Goal: Information Seeking & Learning: Learn about a topic

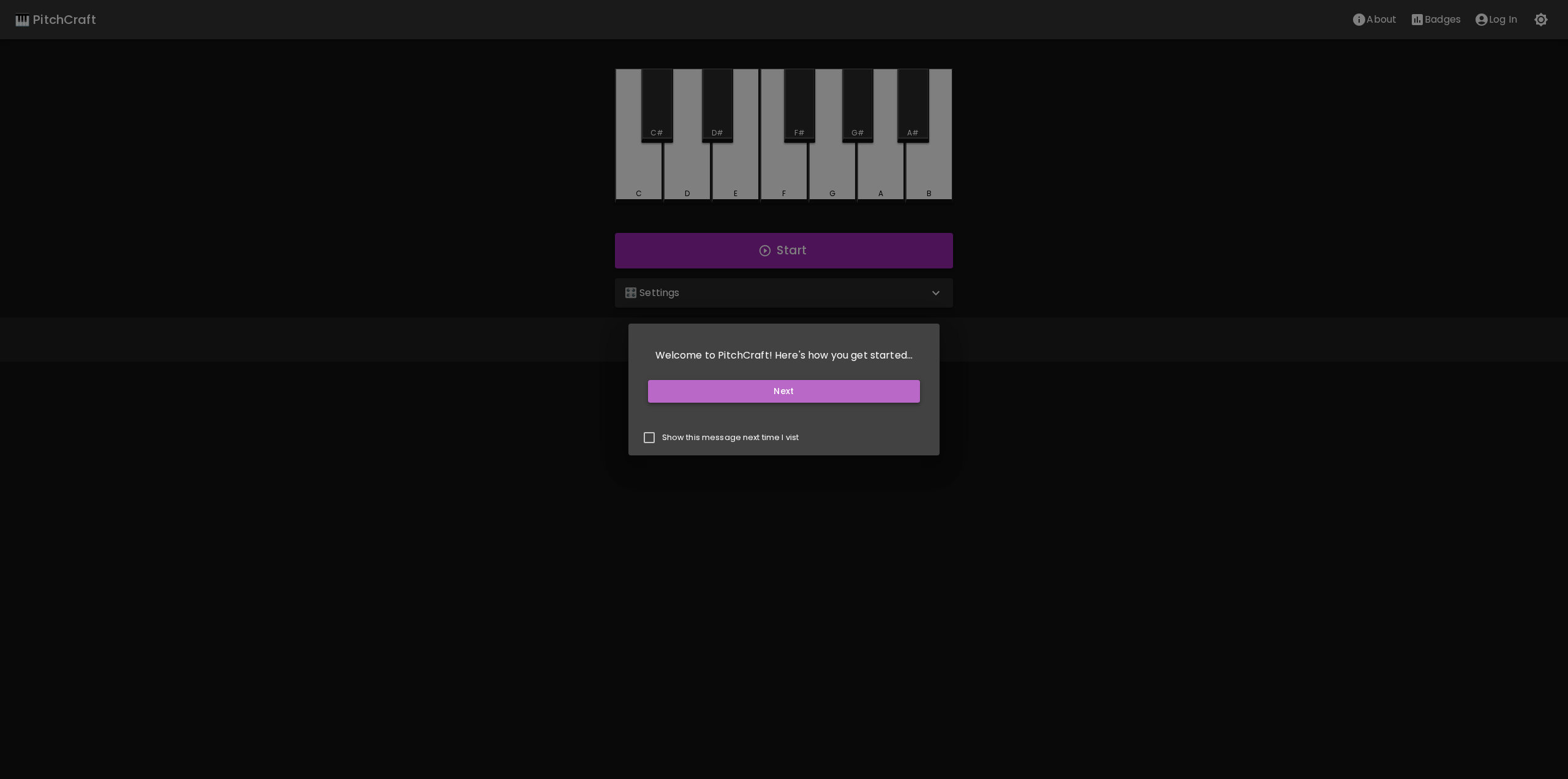
click at [794, 392] on button "Next" at bounding box center [784, 392] width 273 height 23
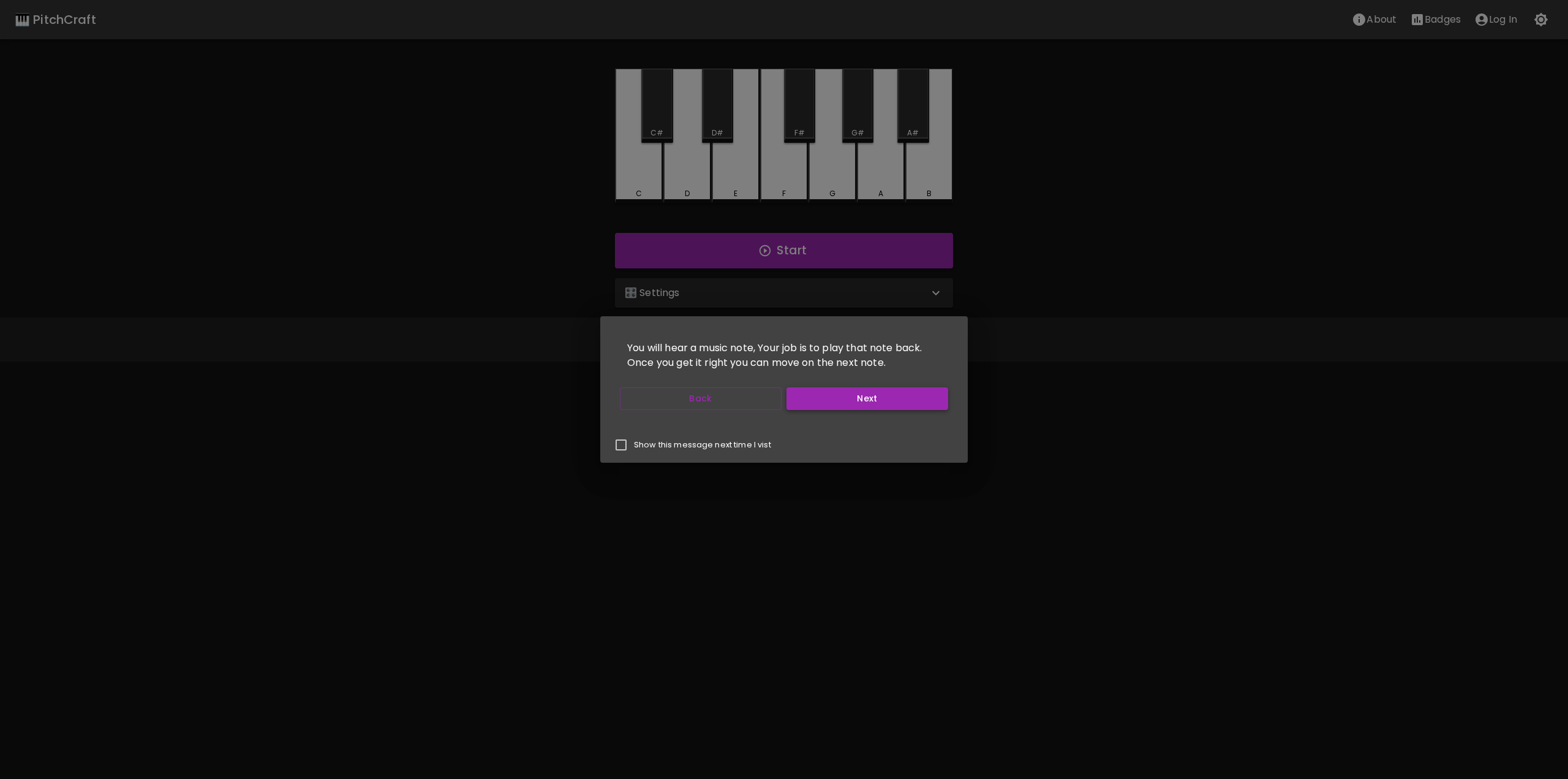
click at [813, 400] on button "Next" at bounding box center [867, 399] width 162 height 23
click at [812, 408] on button "Start Playing" at bounding box center [867, 399] width 162 height 23
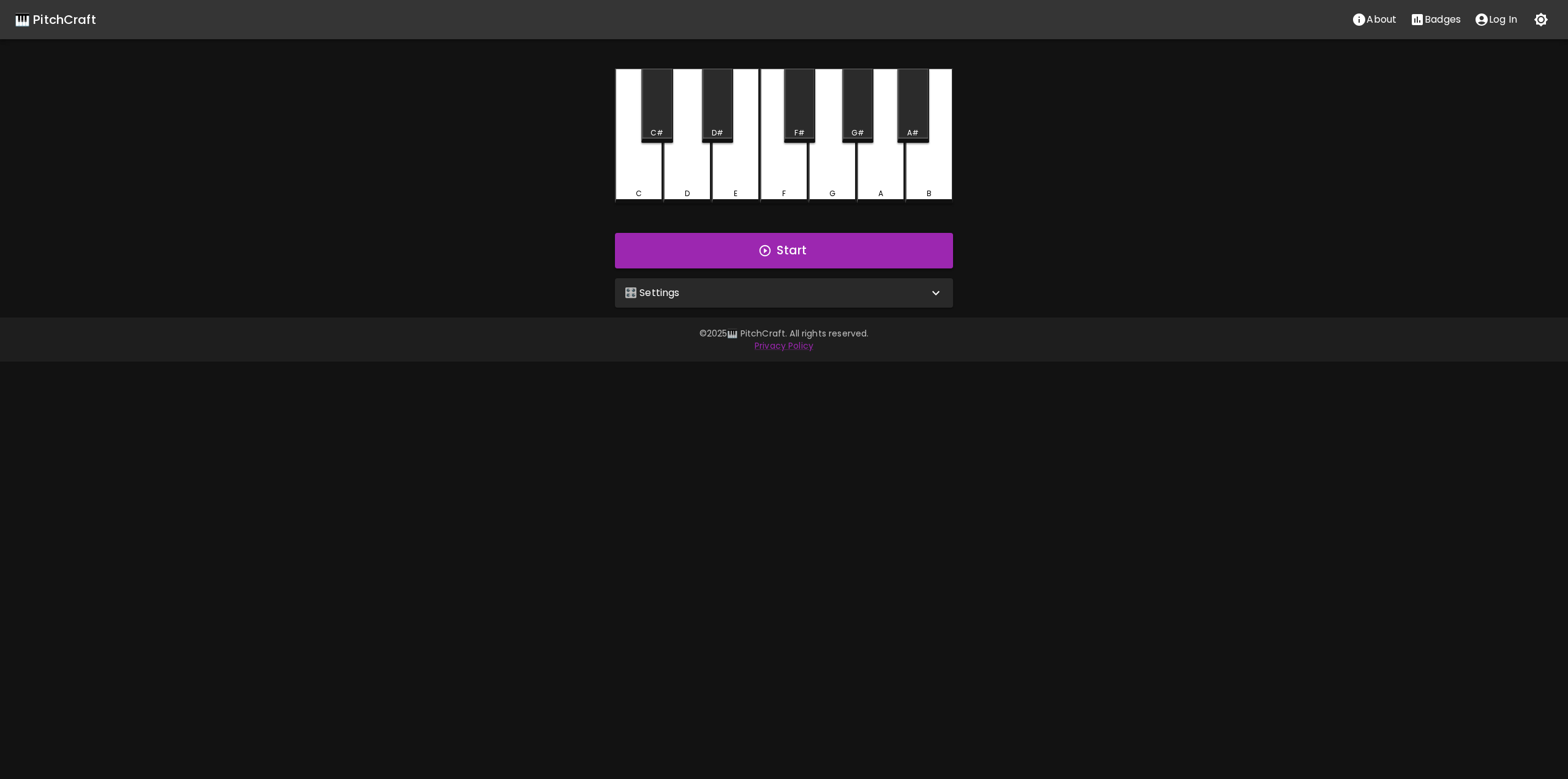
click at [759, 291] on div "🎛️ Settings" at bounding box center [776, 292] width 304 height 15
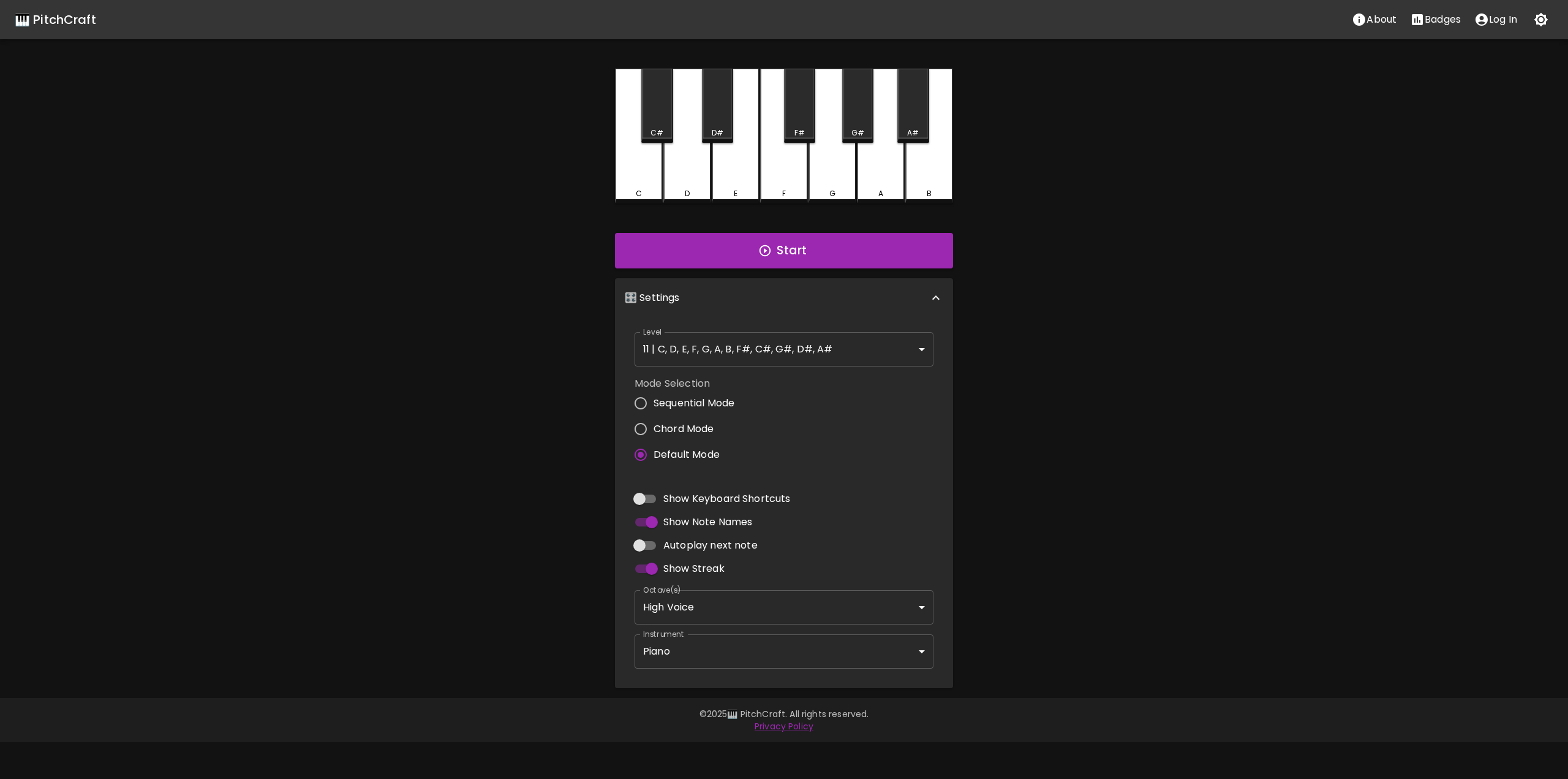
click at [759, 291] on div "🎛️ Settings" at bounding box center [776, 298] width 304 height 15
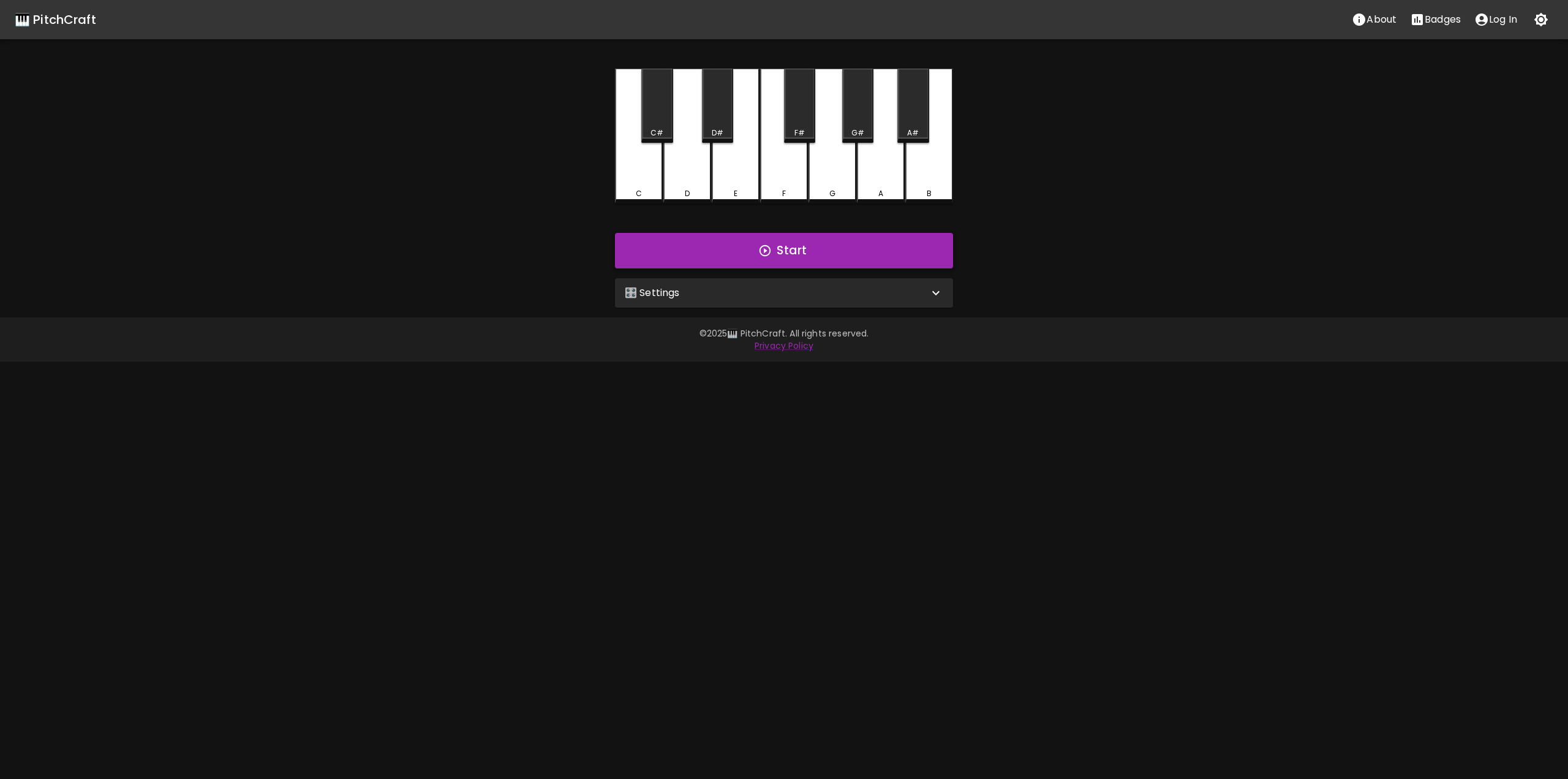
click at [770, 258] on button "Start" at bounding box center [783, 250] width 338 height 36
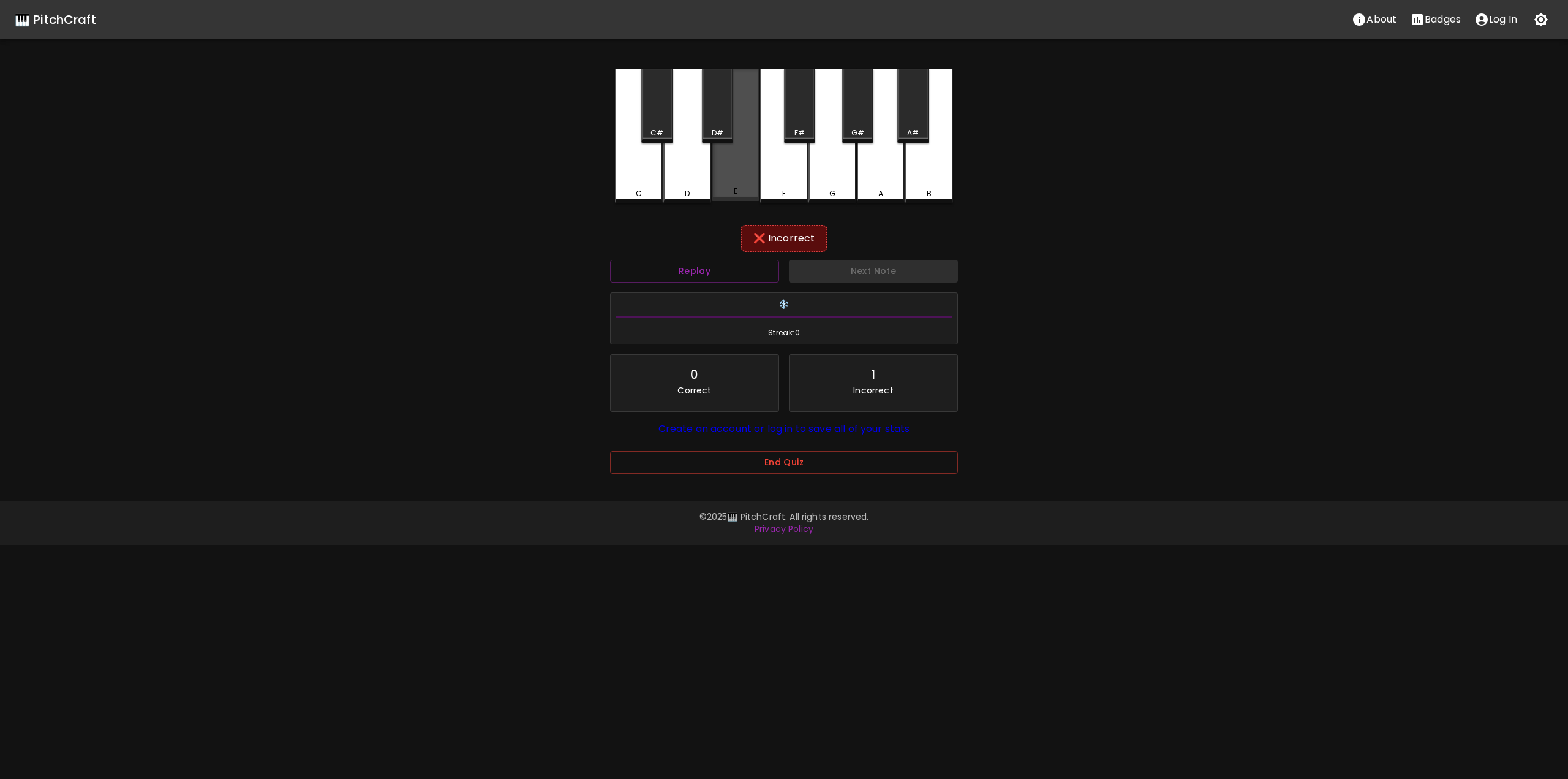
click at [736, 174] on div "E" at bounding box center [735, 134] width 48 height 132
click at [765, 274] on button "Replay" at bounding box center [694, 267] width 169 height 23
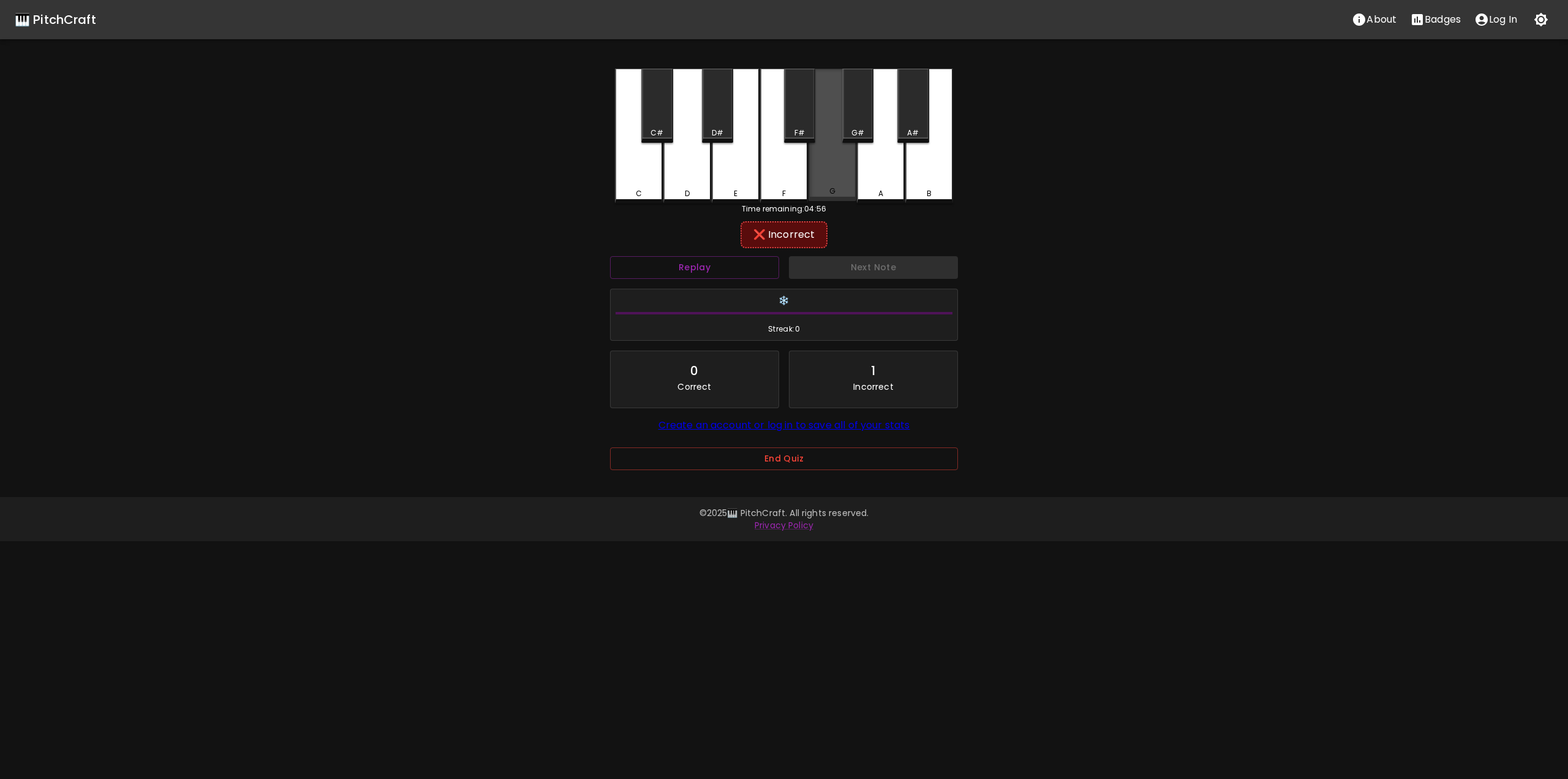
click at [828, 175] on div "G" at bounding box center [832, 134] width 48 height 132
click at [763, 269] on button "Replay" at bounding box center [694, 267] width 169 height 23
click at [796, 163] on div "F" at bounding box center [784, 134] width 48 height 132
click at [800, 112] on div "F#" at bounding box center [799, 105] width 31 height 74
click at [875, 168] on div "A" at bounding box center [881, 134] width 48 height 132
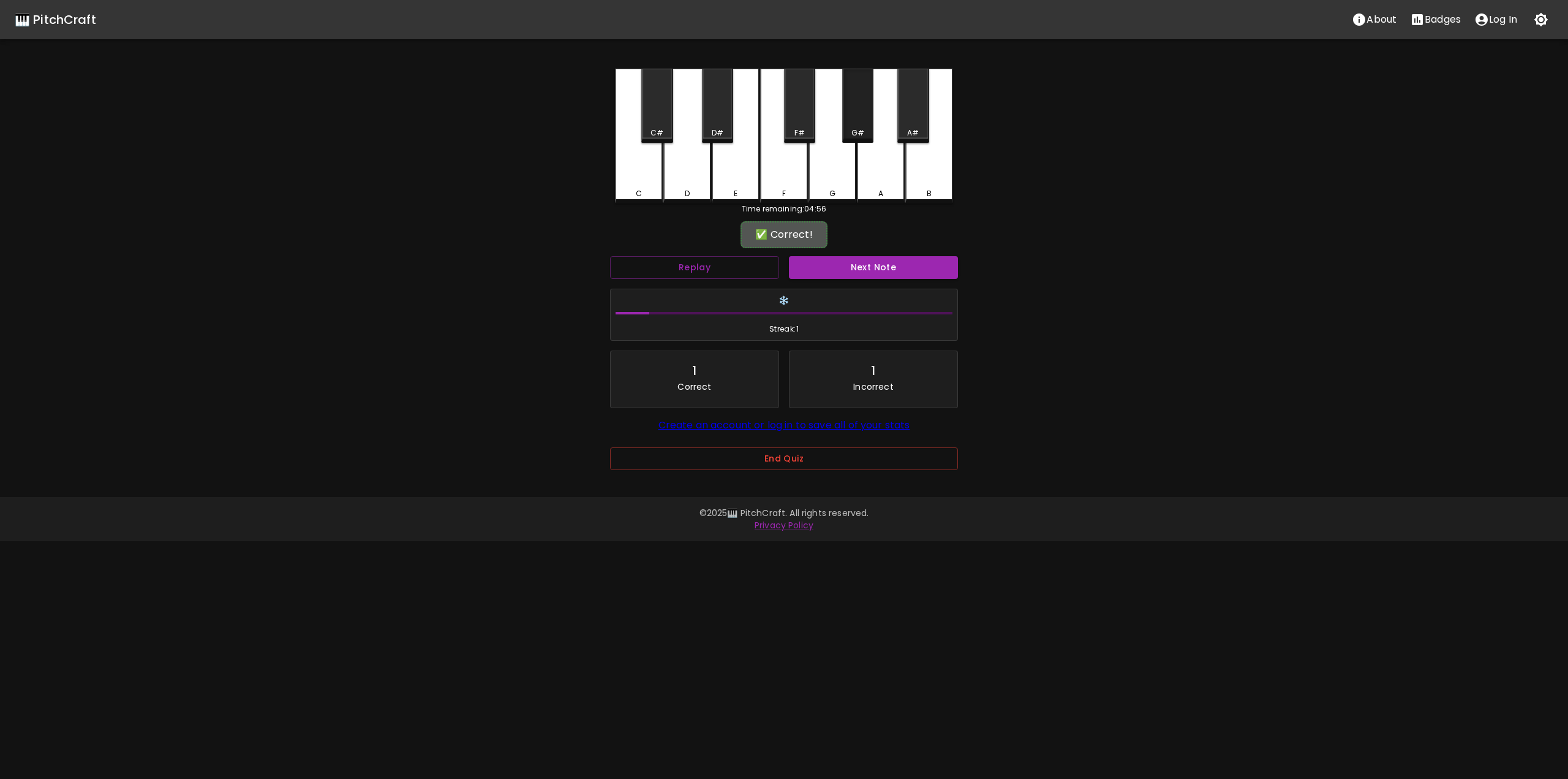
click at [848, 123] on div "G#" at bounding box center [857, 105] width 31 height 74
click at [627, 181] on div "C" at bounding box center [638, 134] width 48 height 132
click at [656, 122] on div "C#" at bounding box center [656, 105] width 31 height 74
click at [677, 183] on div "D" at bounding box center [687, 136] width 48 height 135
click at [713, 113] on div "D#" at bounding box center [717, 105] width 31 height 74
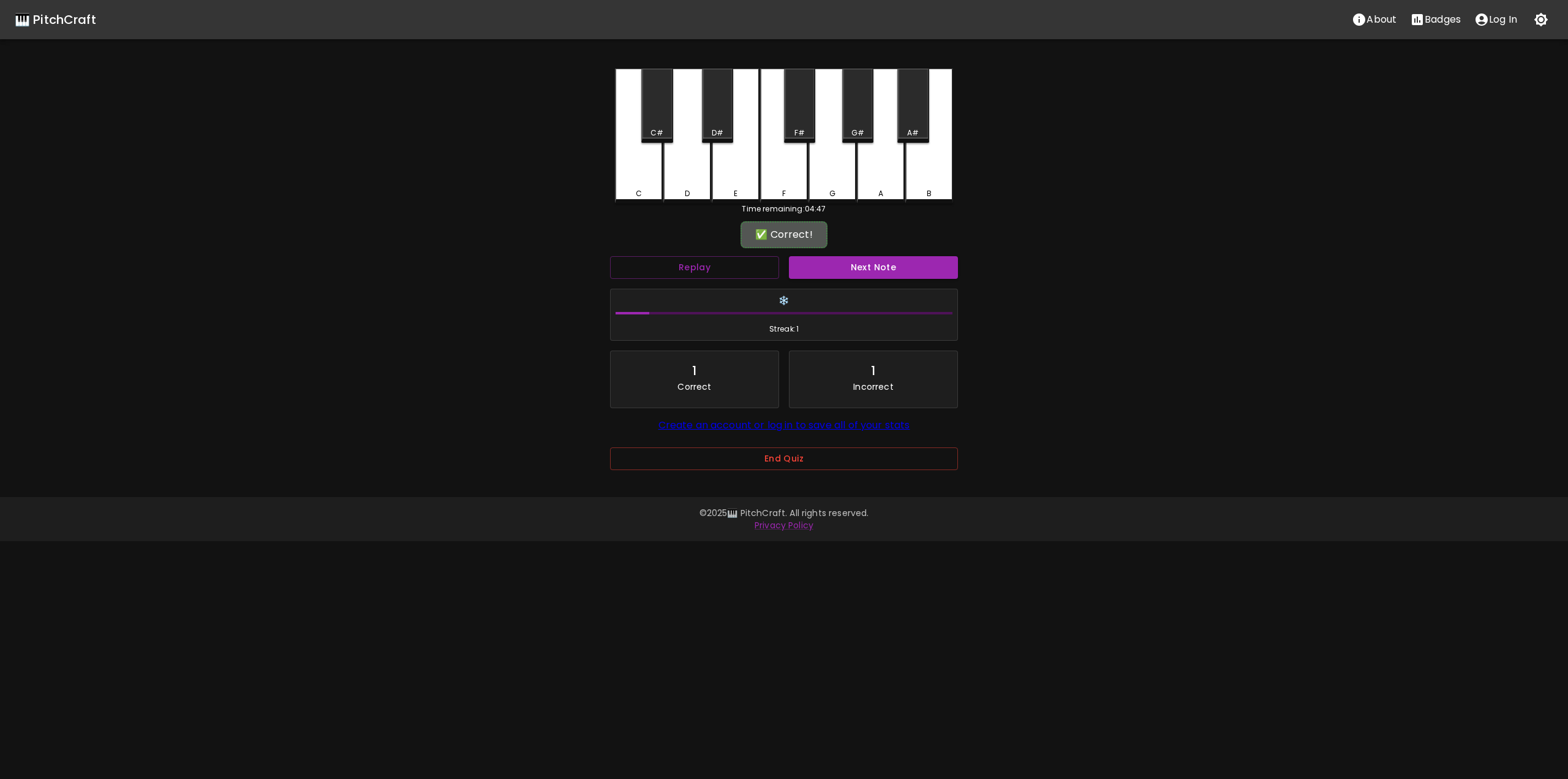
click at [735, 183] on div "E" at bounding box center [735, 136] width 48 height 135
click at [780, 187] on div "F" at bounding box center [784, 136] width 48 height 135
click at [790, 118] on div "F#" at bounding box center [799, 105] width 31 height 74
drag, startPoint x: 828, startPoint y: 180, endPoint x: 839, endPoint y: 167, distance: 17.0
click at [829, 180] on div "G" at bounding box center [832, 136] width 48 height 135
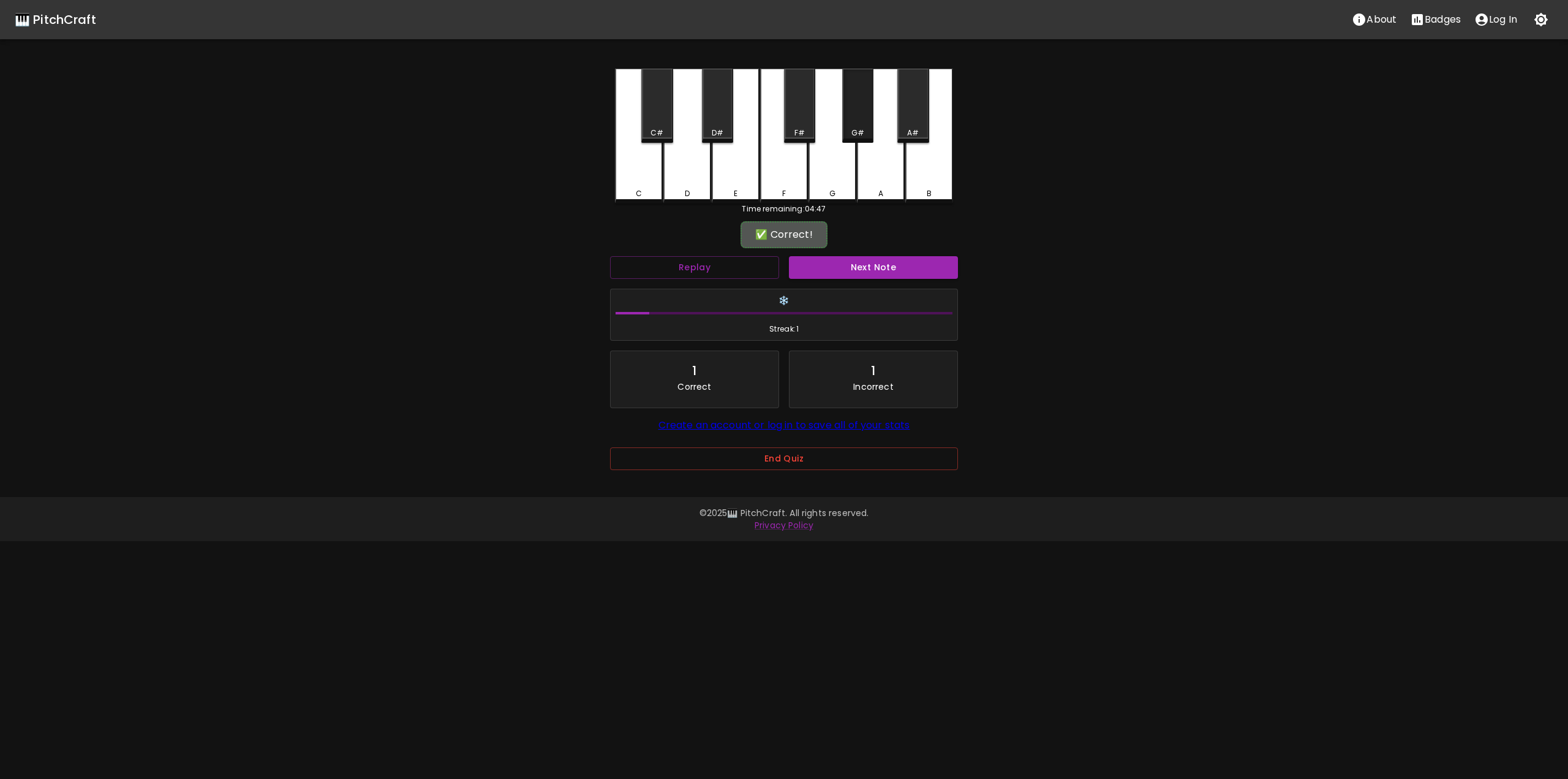
click at [852, 124] on div "G#" at bounding box center [857, 105] width 31 height 74
click at [875, 164] on div "A" at bounding box center [881, 136] width 48 height 135
click at [909, 125] on div "A#" at bounding box center [912, 105] width 31 height 74
click at [929, 175] on div "B" at bounding box center [929, 136] width 48 height 135
click at [930, 174] on div "B" at bounding box center [929, 136] width 48 height 135
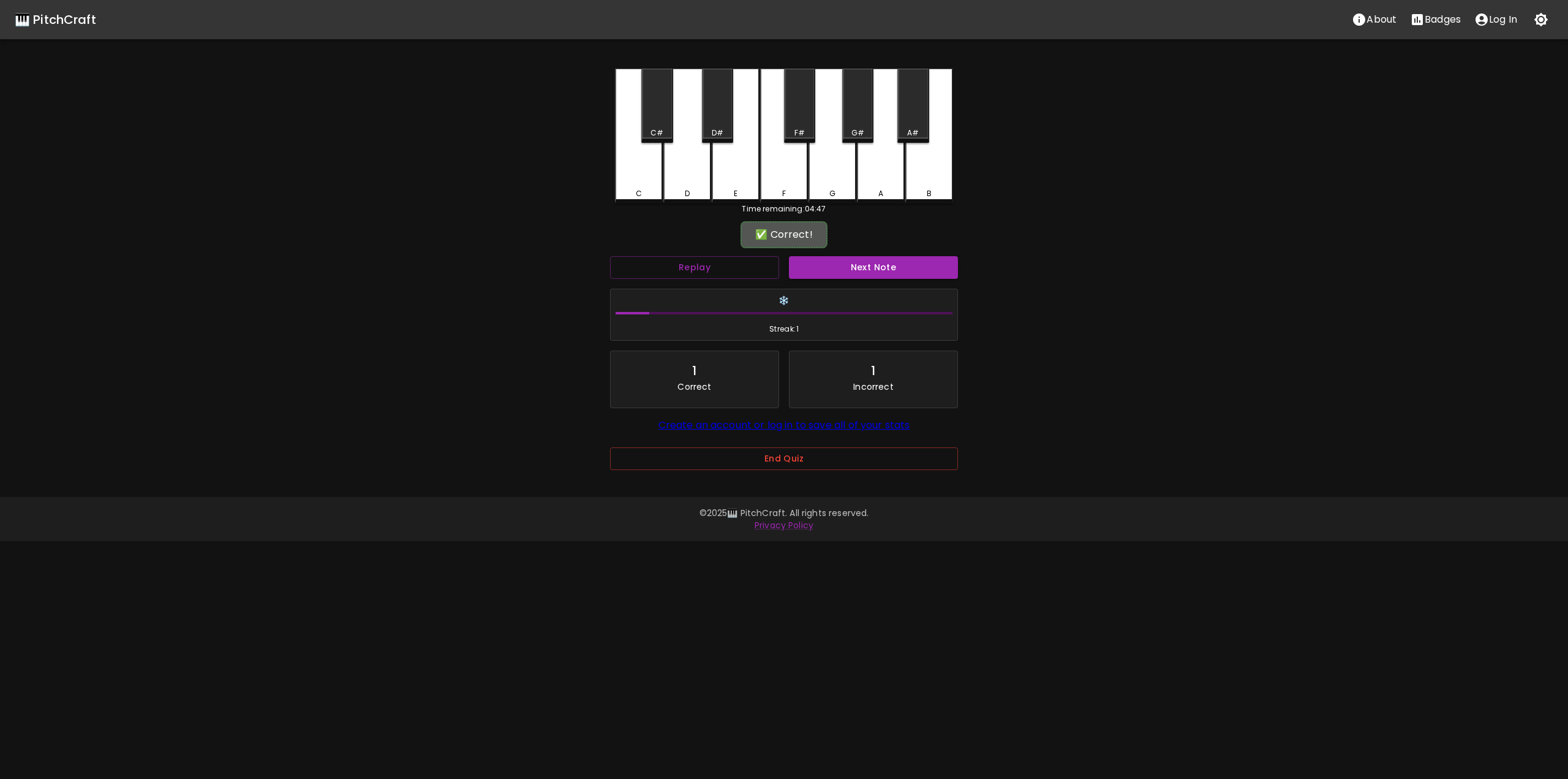
click at [883, 180] on div "A" at bounding box center [881, 136] width 48 height 135
click at [839, 180] on div "G" at bounding box center [832, 134] width 48 height 132
click at [796, 177] on div "F" at bounding box center [784, 134] width 48 height 132
click at [726, 177] on div "E" at bounding box center [735, 136] width 48 height 135
click at [684, 178] on div "D" at bounding box center [687, 136] width 48 height 135
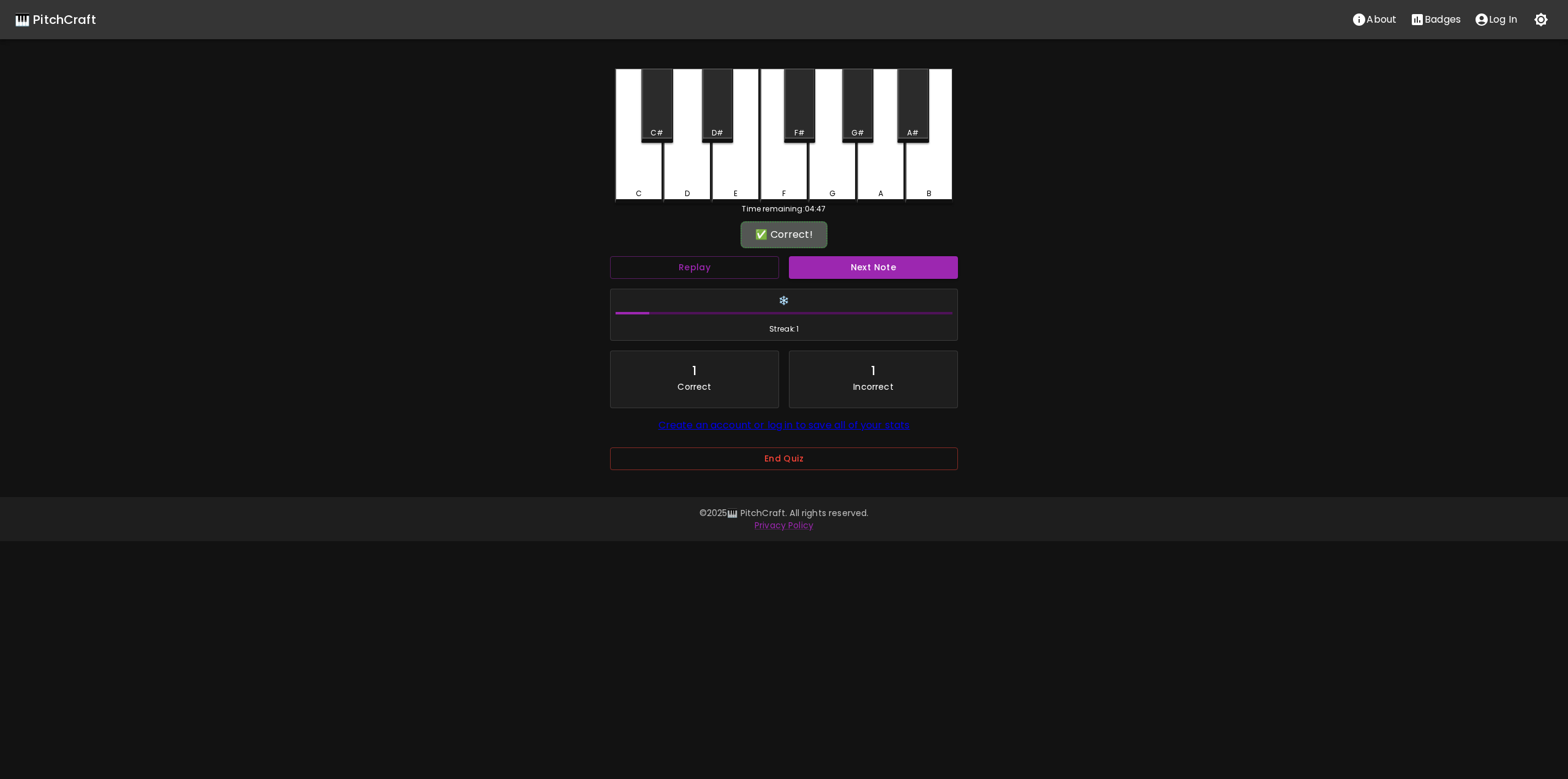
drag, startPoint x: 643, startPoint y: 174, endPoint x: 645, endPoint y: 129, distance: 45.0
click at [642, 173] on div "C" at bounding box center [638, 136] width 48 height 135
click at [639, 181] on div "C" at bounding box center [638, 136] width 48 height 135
drag, startPoint x: 648, startPoint y: 106, endPoint x: 662, endPoint y: 142, distance: 38.6
click at [650, 107] on div "C#" at bounding box center [656, 105] width 31 height 74
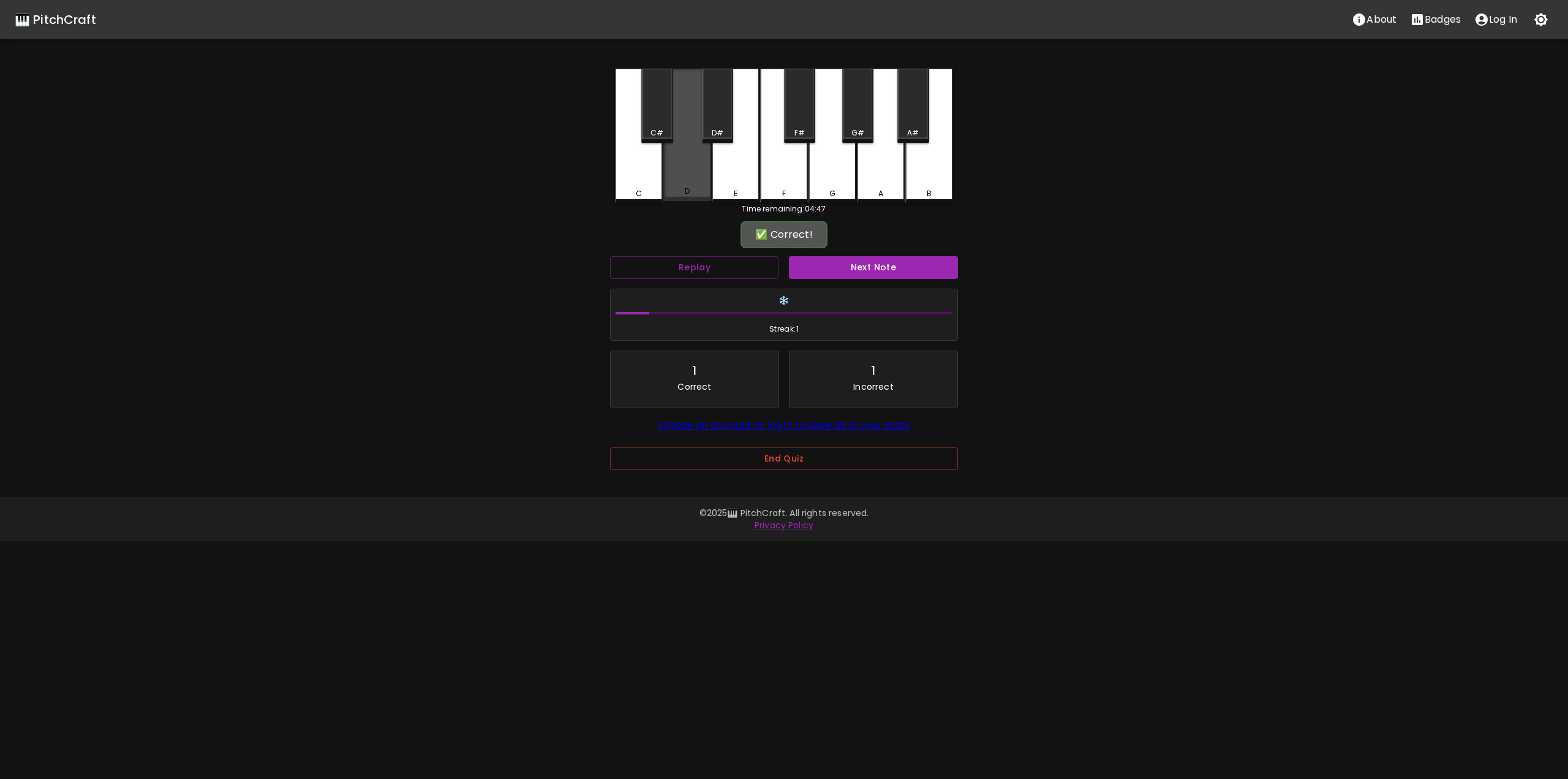
drag, startPoint x: 671, startPoint y: 190, endPoint x: 701, endPoint y: 107, distance: 88.3
click at [674, 185] on div "D" at bounding box center [687, 134] width 48 height 132
drag, startPoint x: 712, startPoint y: 115, endPoint x: 721, endPoint y: 137, distance: 23.8
click at [713, 117] on div "D#" at bounding box center [717, 105] width 31 height 74
drag, startPoint x: 735, startPoint y: 185, endPoint x: 743, endPoint y: 186, distance: 8.1
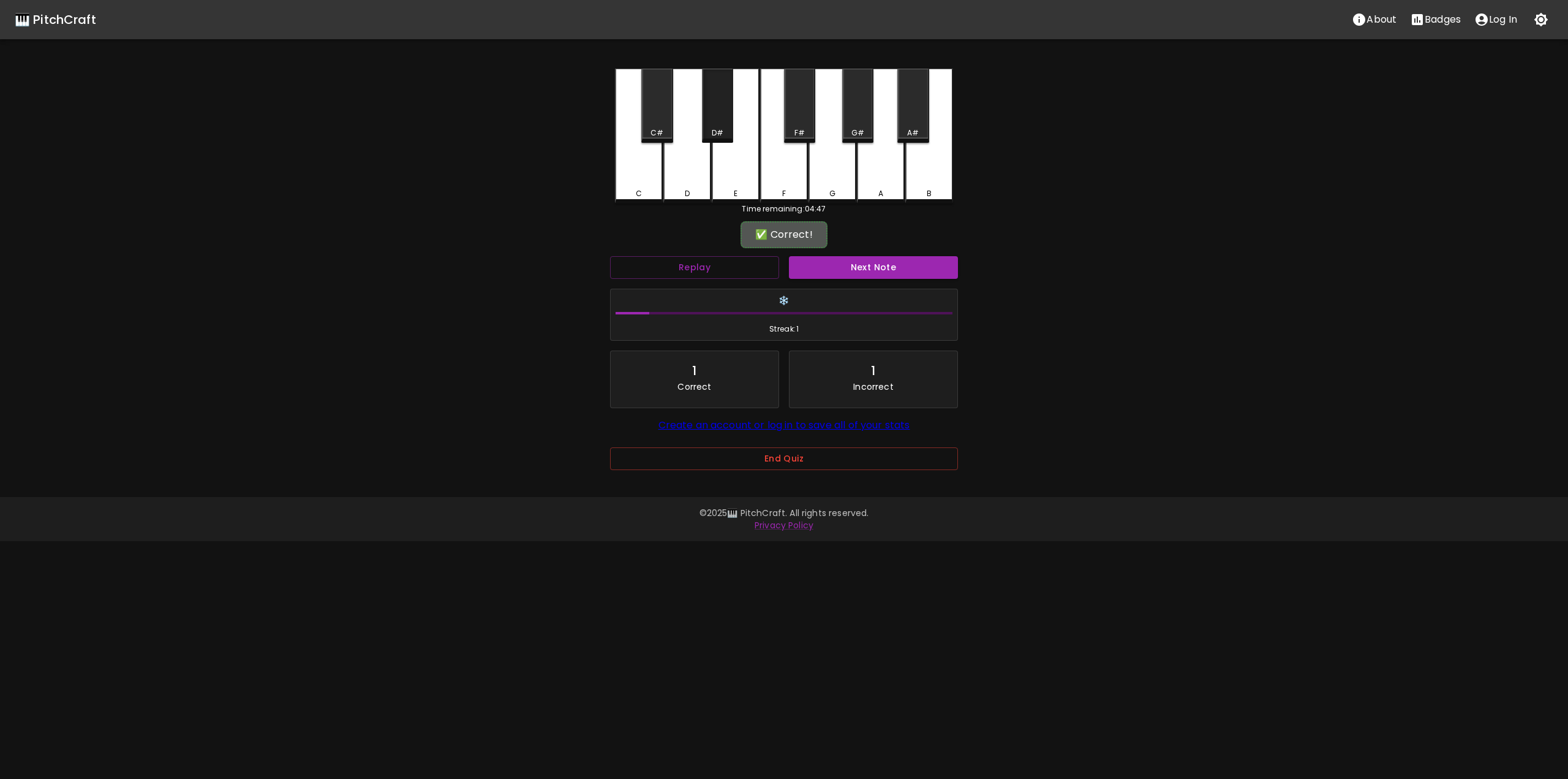
click at [739, 186] on div "E" at bounding box center [735, 136] width 48 height 135
click at [792, 188] on div "F" at bounding box center [783, 194] width 45 height 11
drag, startPoint x: 796, startPoint y: 124, endPoint x: 822, endPoint y: 173, distance: 55.5
click at [797, 126] on div "F#" at bounding box center [799, 105] width 31 height 74
click at [830, 180] on div "G" at bounding box center [832, 136] width 48 height 135
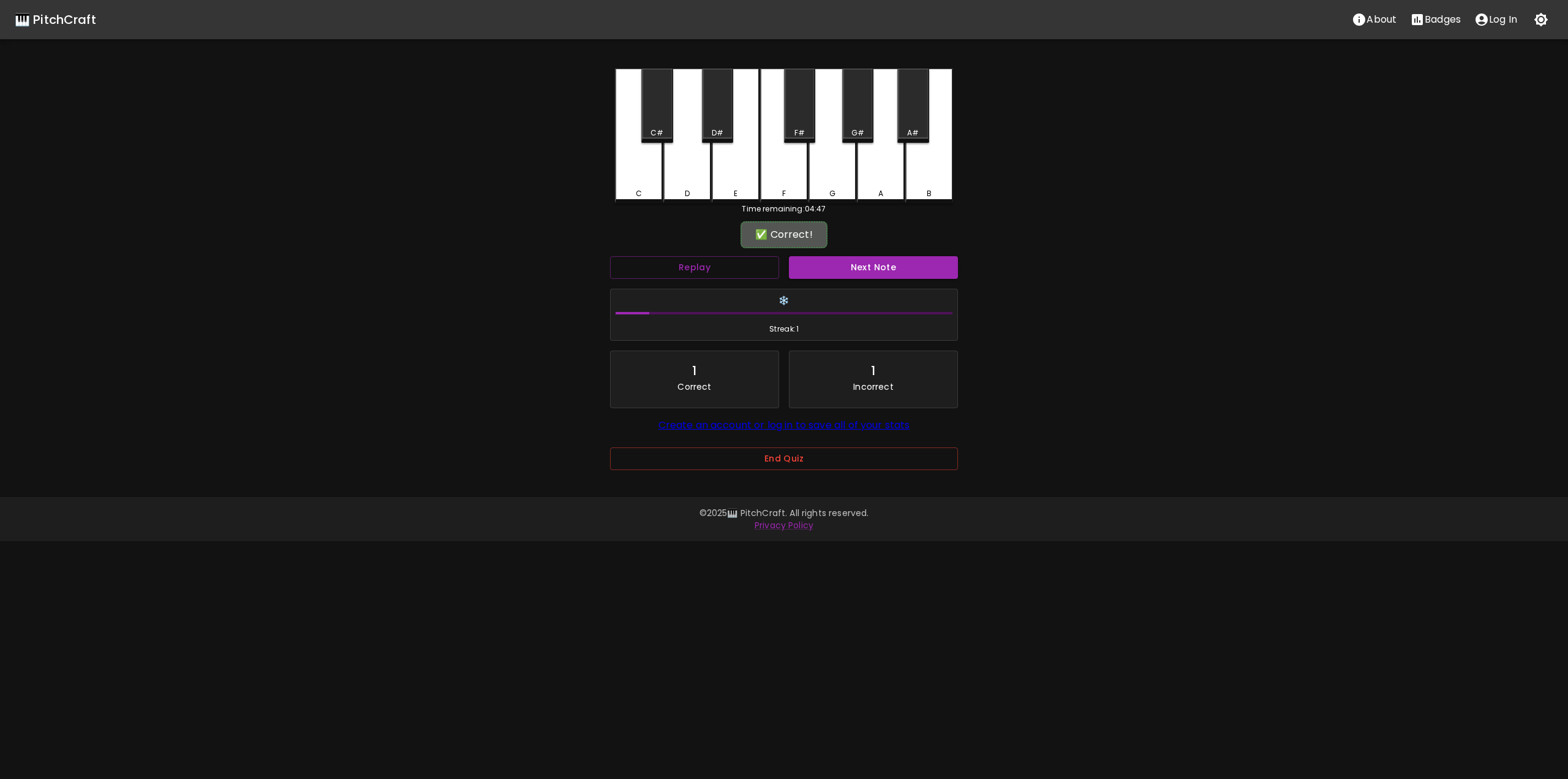
drag, startPoint x: 858, startPoint y: 127, endPoint x: 875, endPoint y: 173, distance: 49.0
click at [859, 129] on div "G#" at bounding box center [858, 132] width 12 height 11
drag, startPoint x: 875, startPoint y: 175, endPoint x: 883, endPoint y: 172, distance: 8.5
click at [876, 175] on div "A" at bounding box center [881, 134] width 48 height 132
click at [915, 131] on div "A#" at bounding box center [912, 132] width 12 height 11
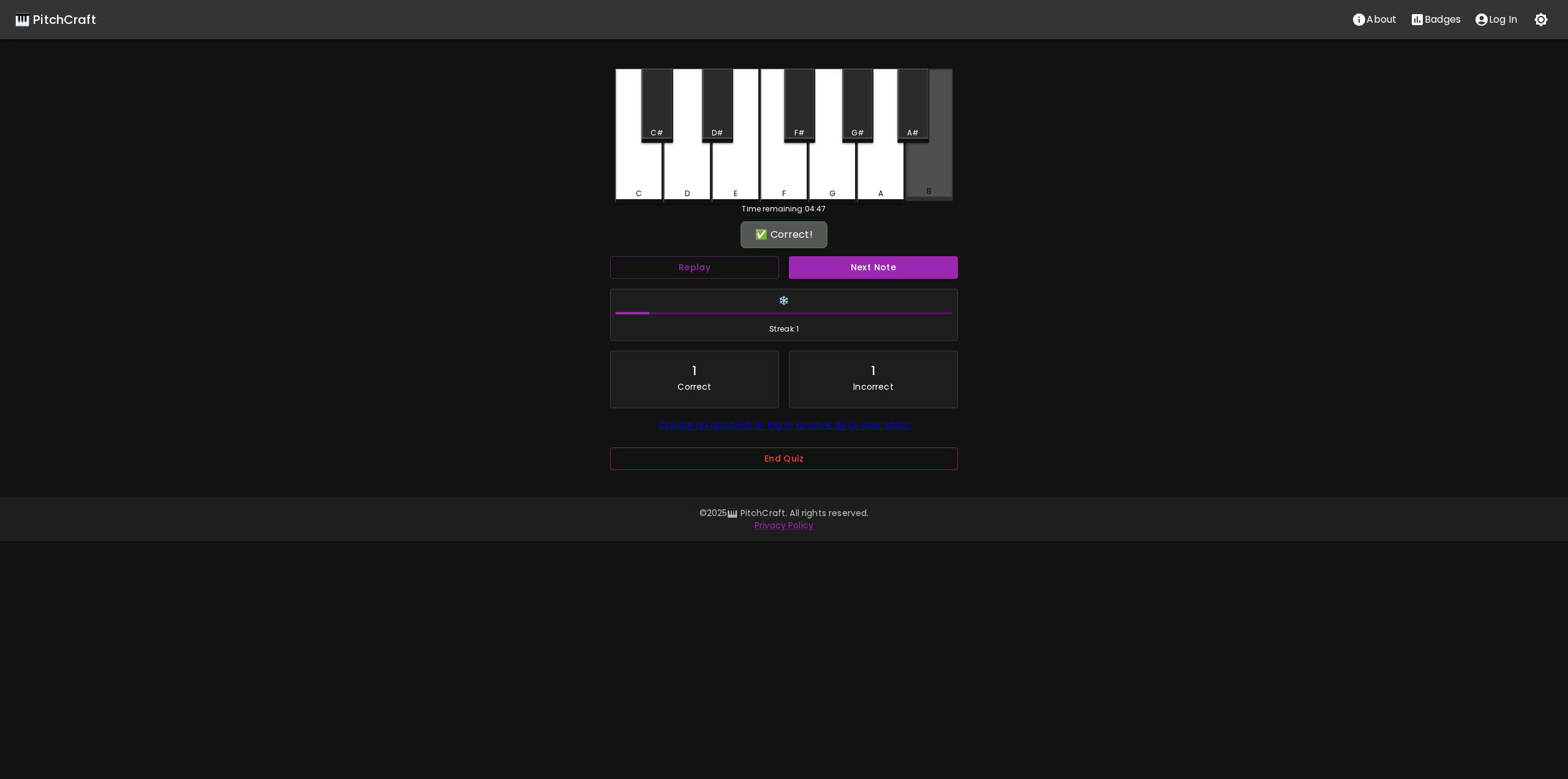
click at [930, 187] on div "B" at bounding box center [929, 134] width 48 height 132
drag, startPoint x: 779, startPoint y: 179, endPoint x: 785, endPoint y: 125, distance: 54.3
click at [779, 179] on div "F" at bounding box center [784, 134] width 48 height 132
click at [788, 118] on div "F#" at bounding box center [799, 105] width 31 height 74
drag, startPoint x: 829, startPoint y: 183, endPoint x: 859, endPoint y: 131, distance: 60.0
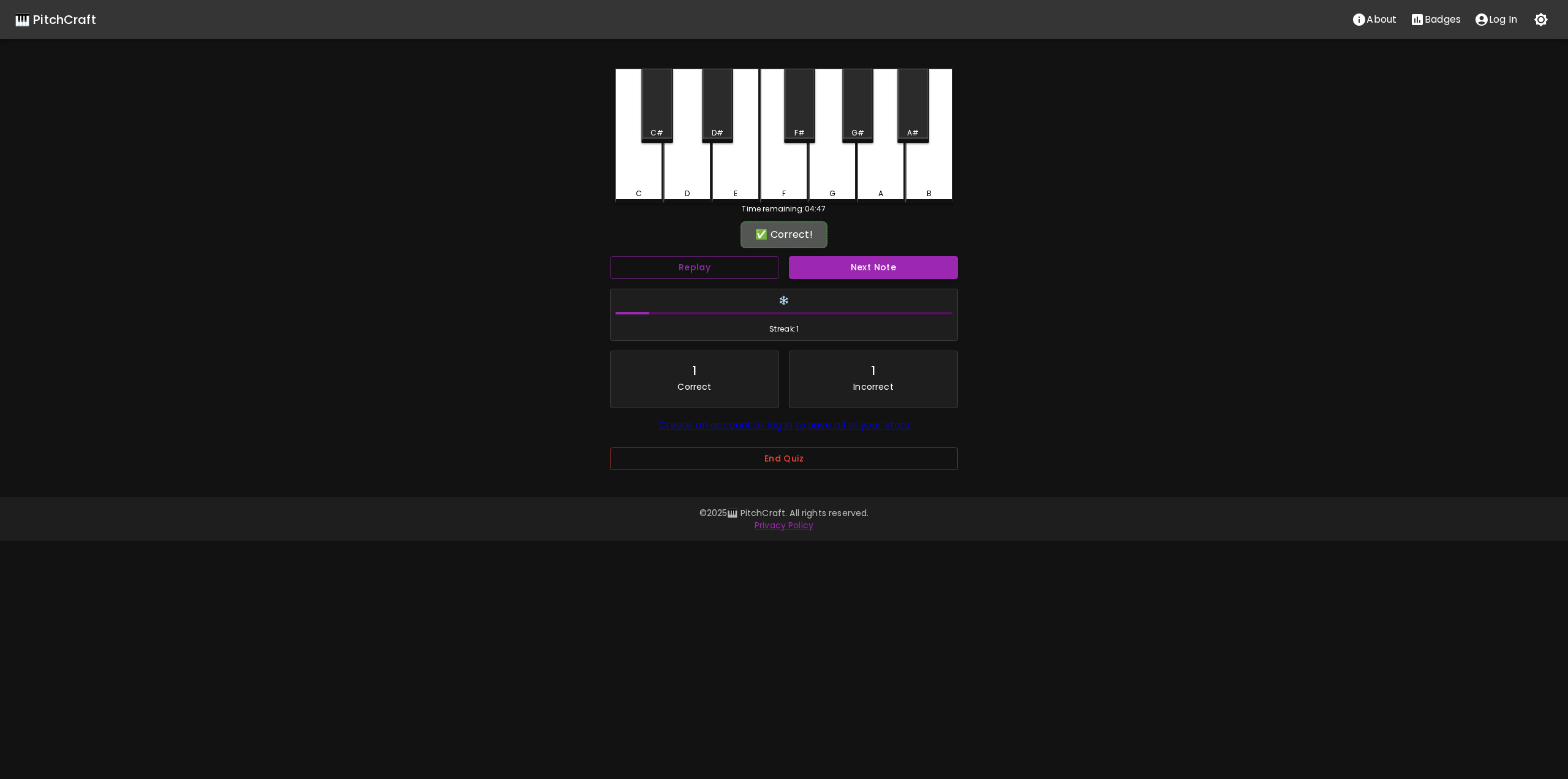
click at [831, 183] on div "G" at bounding box center [832, 136] width 48 height 135
click at [863, 122] on div "G#" at bounding box center [857, 105] width 31 height 74
click at [890, 186] on div "A" at bounding box center [881, 134] width 48 height 132
drag, startPoint x: 927, startPoint y: 127, endPoint x: 938, endPoint y: 195, distance: 68.9
click at [929, 130] on div "A#" at bounding box center [912, 105] width 31 height 74
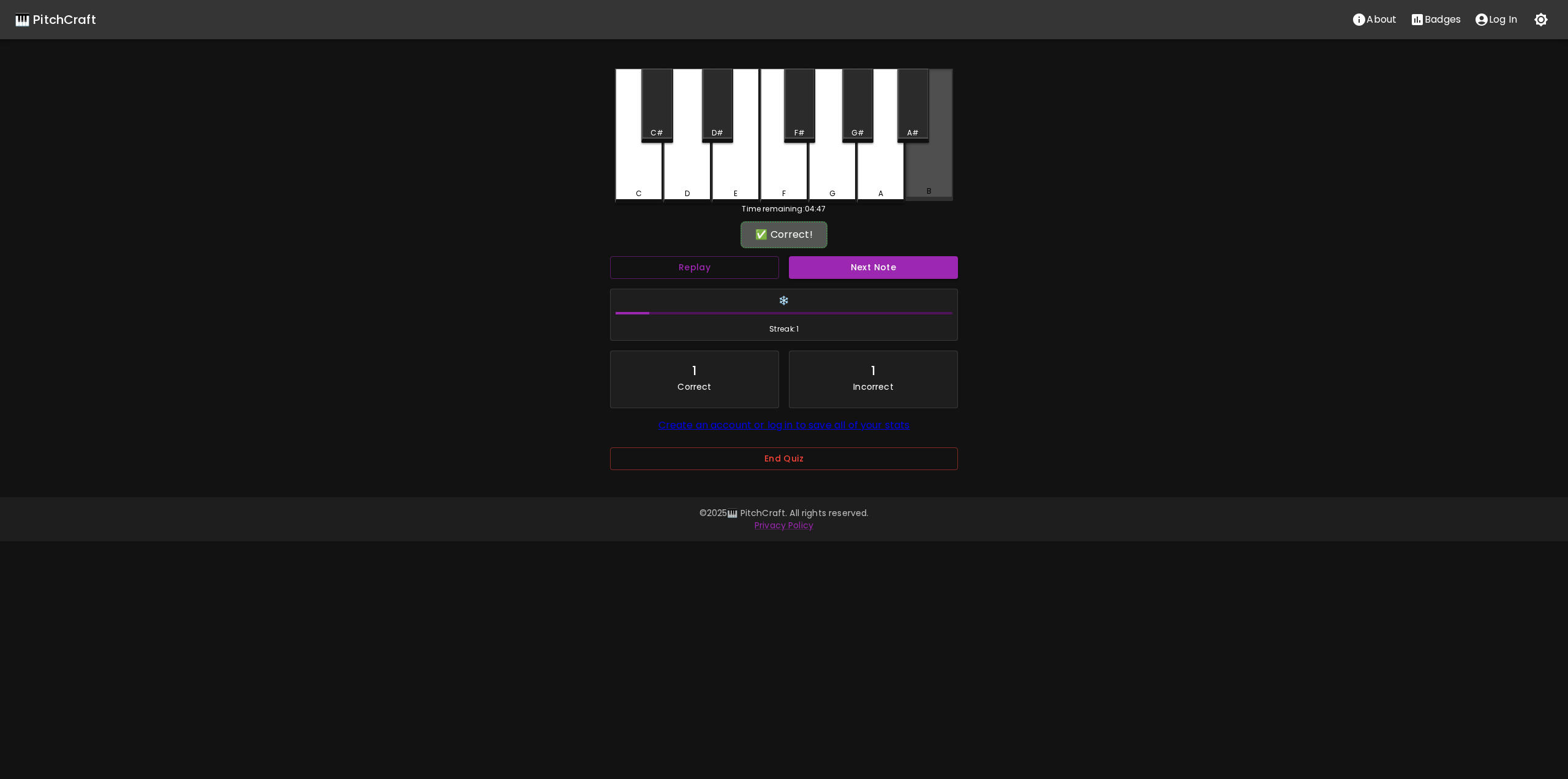
click at [938, 195] on div "B" at bounding box center [929, 191] width 45 height 11
click at [825, 267] on button "Next Note" at bounding box center [873, 267] width 169 height 23
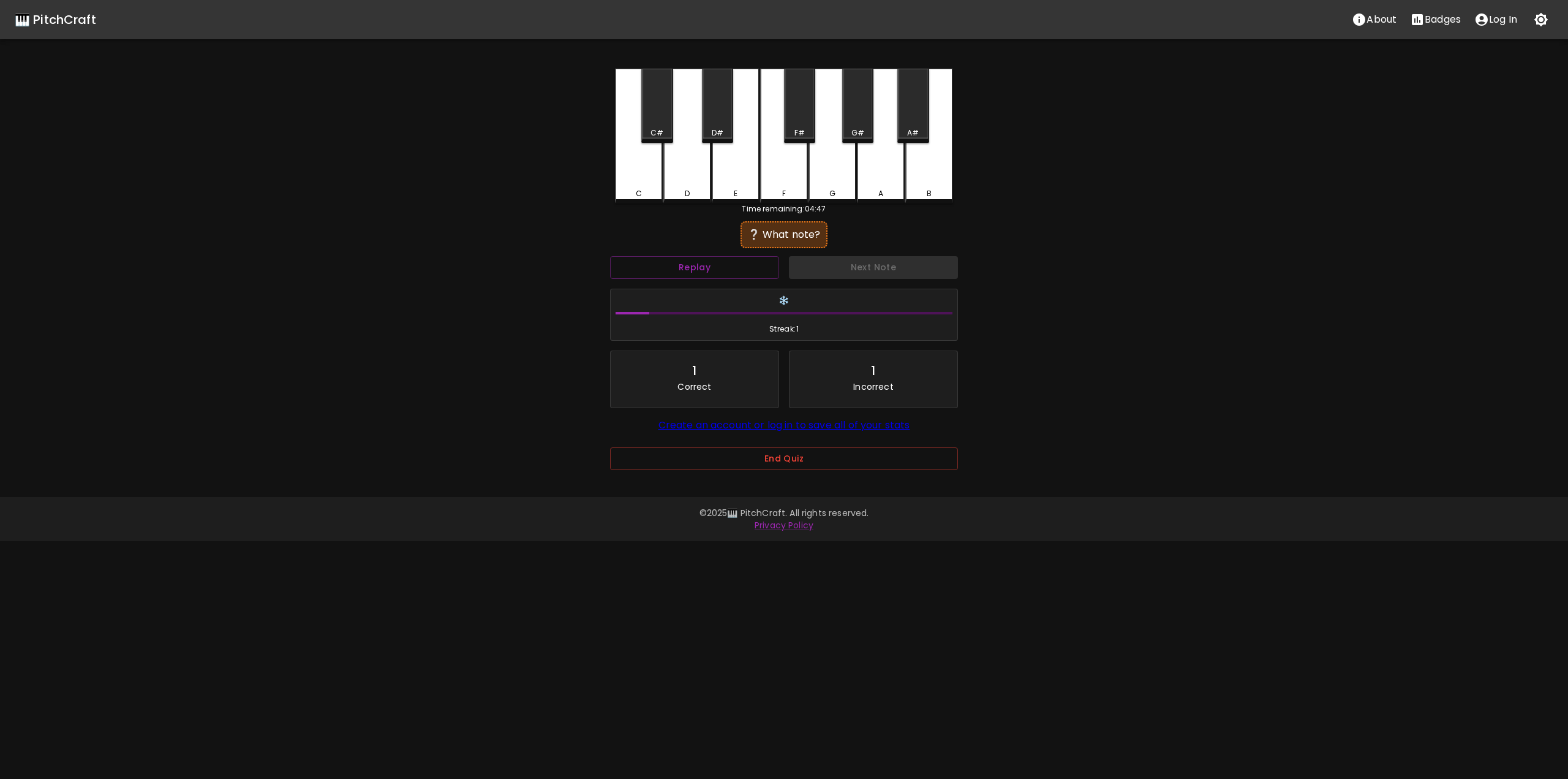
click at [859, 130] on div "G#" at bounding box center [858, 132] width 12 height 11
click at [830, 179] on div "G" at bounding box center [832, 136] width 48 height 135
click at [832, 266] on button "Next Note" at bounding box center [873, 267] width 169 height 23
click at [692, 185] on div "D" at bounding box center [687, 134] width 48 height 132
click at [650, 193] on div "C" at bounding box center [638, 191] width 45 height 11
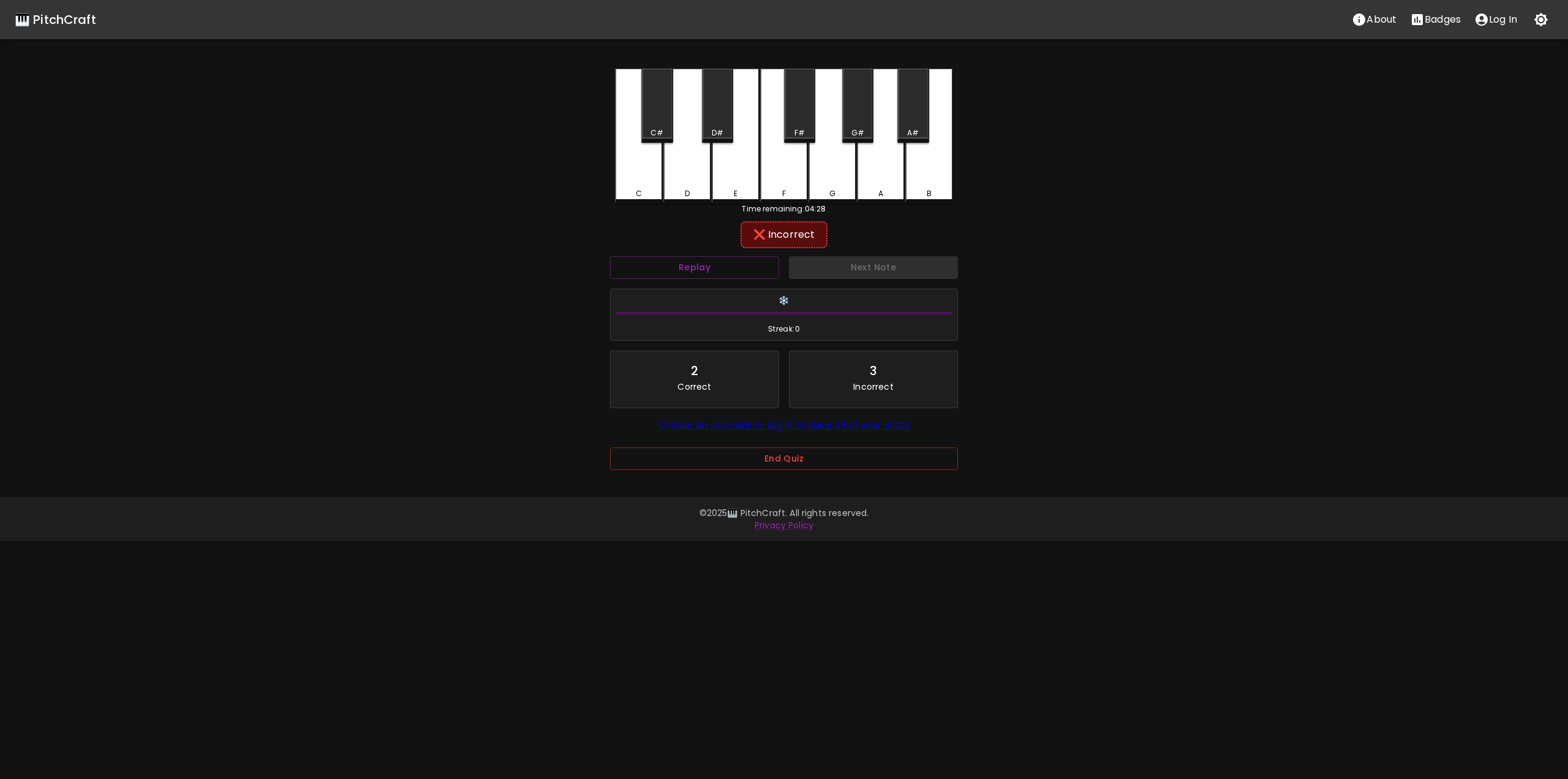
click at [652, 99] on div "C#" at bounding box center [656, 105] width 31 height 74
click at [826, 267] on button "Next Note" at bounding box center [873, 267] width 169 height 23
click at [721, 116] on div "D#" at bounding box center [717, 105] width 31 height 74
click at [804, 130] on div "F#" at bounding box center [800, 132] width 11 height 11
click at [859, 120] on div "G#" at bounding box center [857, 105] width 31 height 74
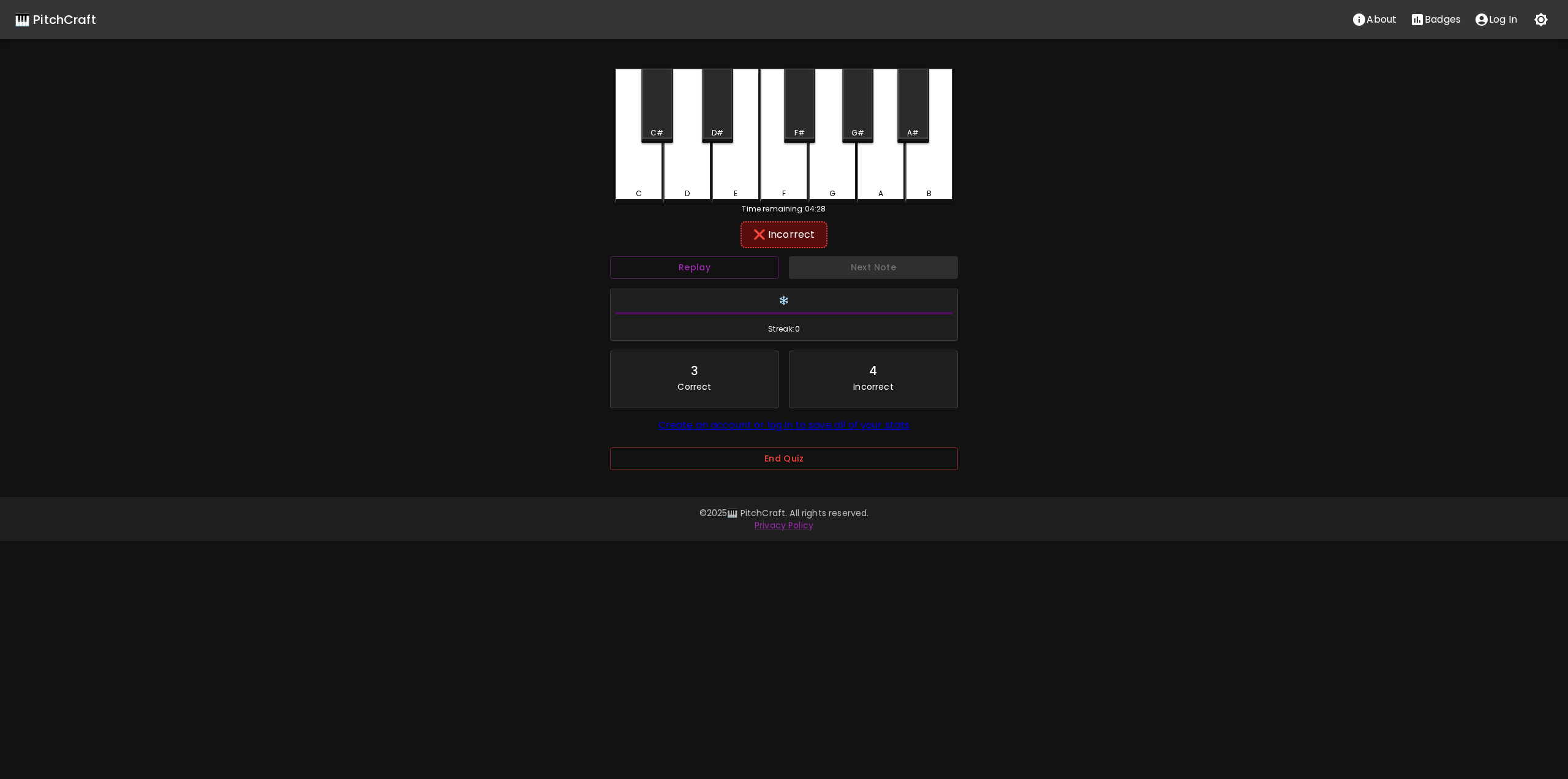
click at [916, 128] on div "A#" at bounding box center [912, 132] width 12 height 11
click at [815, 180] on div "G" at bounding box center [832, 136] width 48 height 135
click at [855, 271] on button "Next Note" at bounding box center [873, 267] width 169 height 23
click at [795, 180] on div "F" at bounding box center [784, 134] width 48 height 132
click at [740, 183] on div "E" at bounding box center [735, 136] width 48 height 135
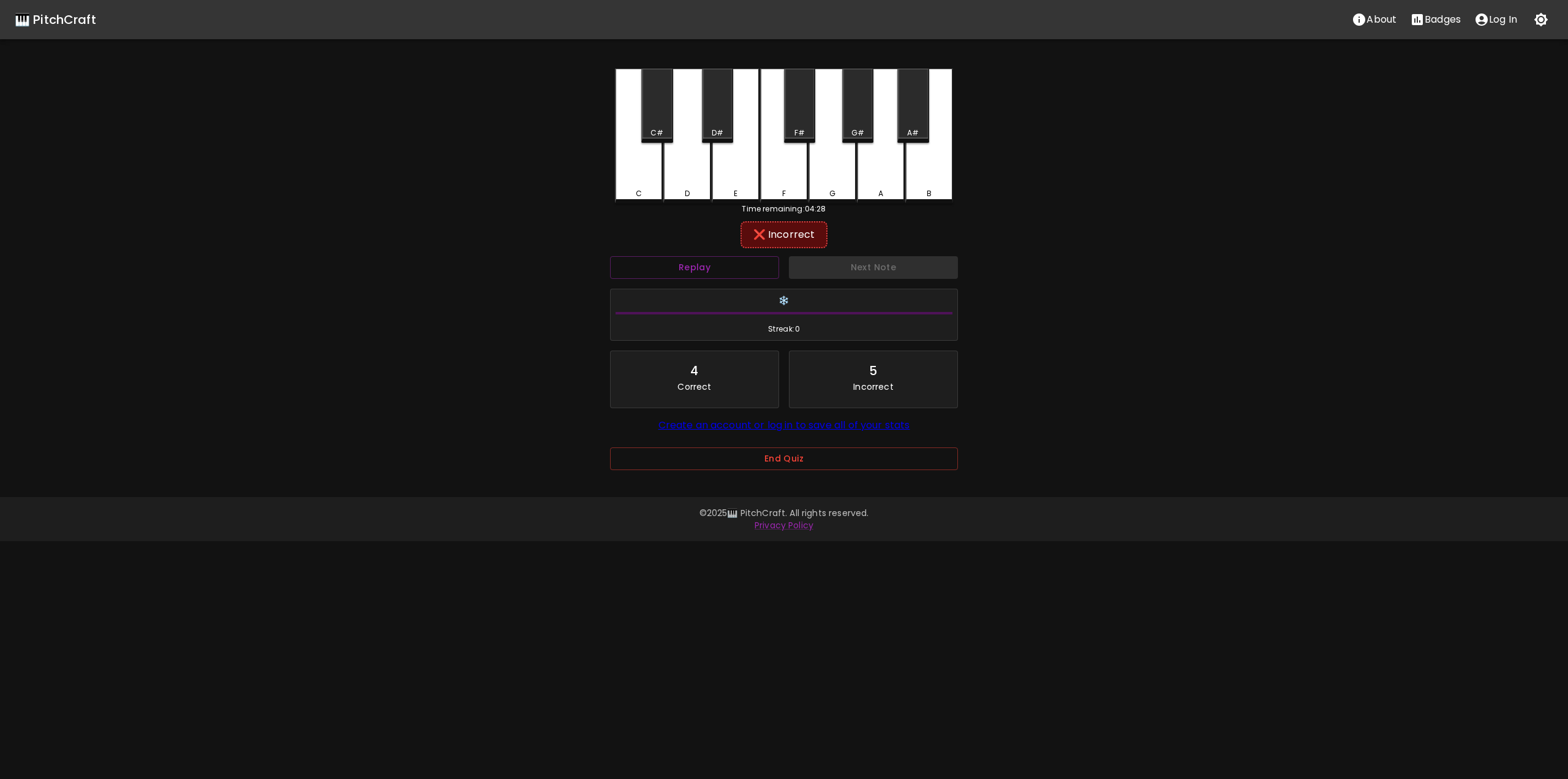
click at [704, 106] on div "D#" at bounding box center [717, 105] width 31 height 74
click at [838, 268] on button "Next Note" at bounding box center [873, 267] width 169 height 23
click at [789, 179] on div "F" at bounding box center [784, 134] width 48 height 132
click at [798, 119] on div "F#" at bounding box center [799, 105] width 31 height 74
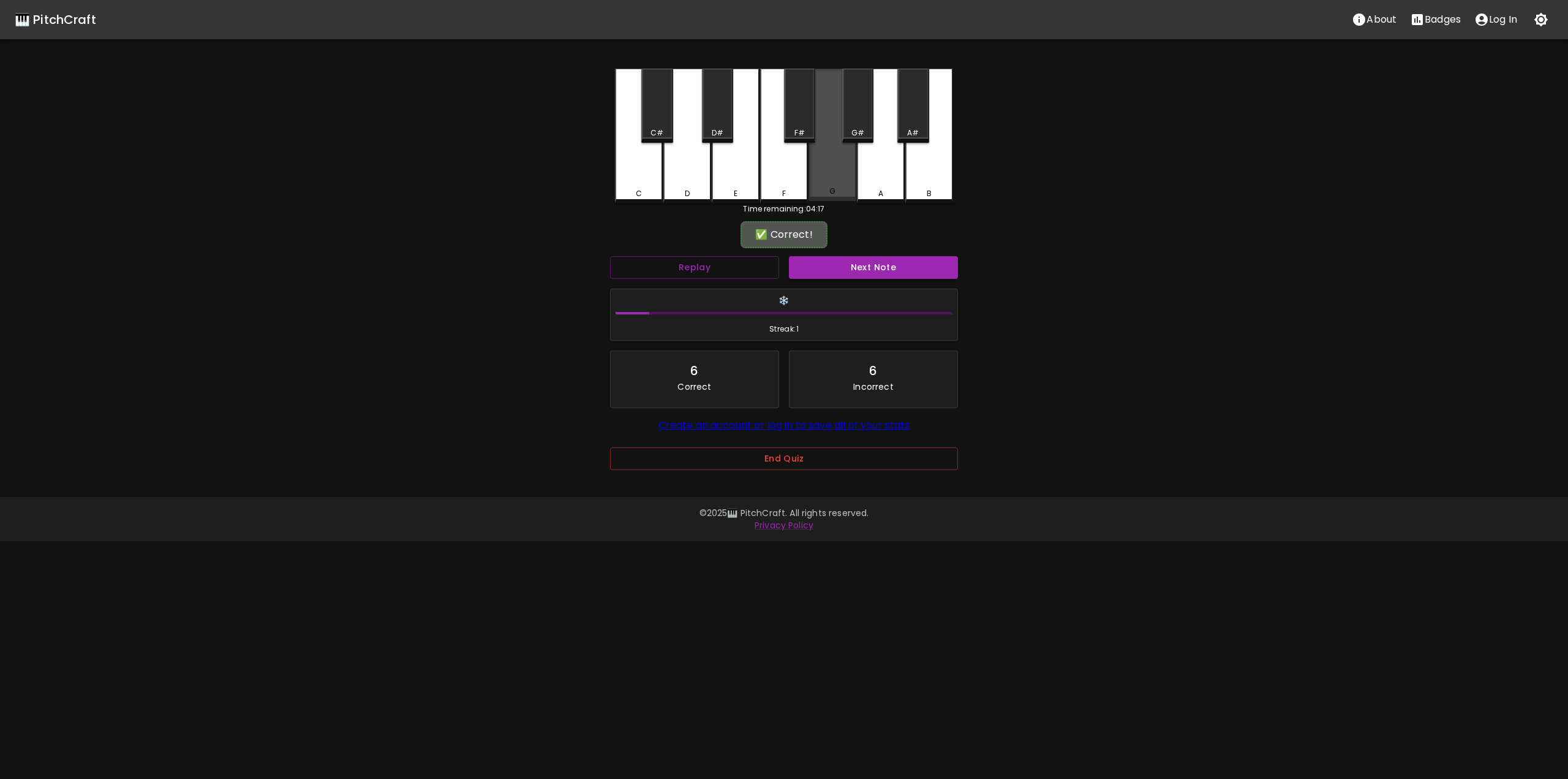
click at [825, 179] on div "G" at bounding box center [832, 134] width 48 height 132
click at [855, 264] on button "Next Note" at bounding box center [873, 267] width 169 height 23
click at [864, 171] on div "A" at bounding box center [881, 134] width 48 height 132
click at [874, 272] on button "Next Note" at bounding box center [873, 267] width 169 height 23
click at [842, 177] on div "G" at bounding box center [832, 134] width 48 height 132
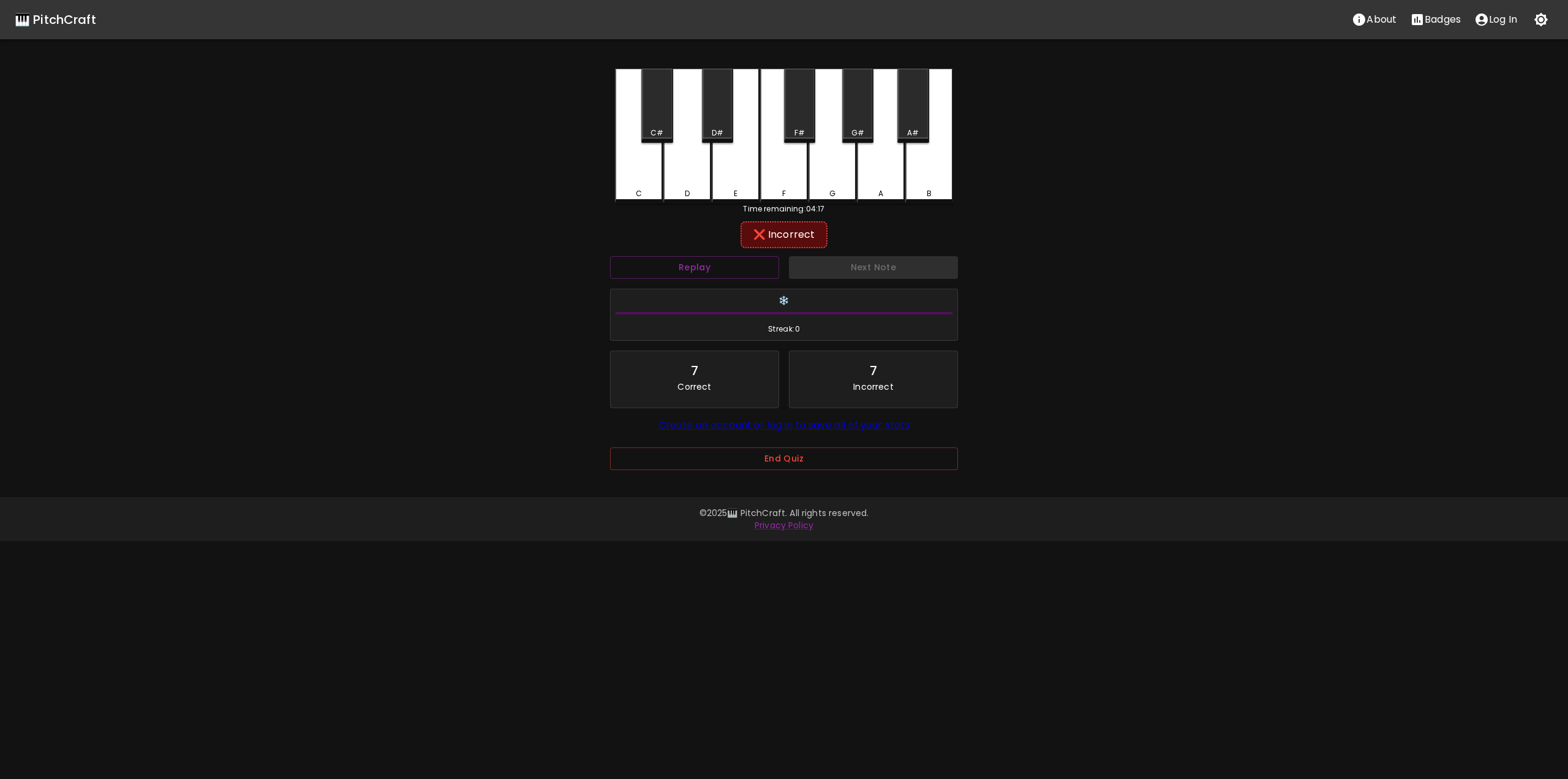
click at [858, 119] on div "G#" at bounding box center [857, 105] width 31 height 74
click at [869, 282] on div "Next Note" at bounding box center [873, 267] width 178 height 33
click at [869, 261] on button "Next Note" at bounding box center [873, 267] width 169 height 23
click at [790, 180] on div "F" at bounding box center [784, 134] width 48 height 132
click at [796, 122] on div "F#" at bounding box center [799, 105] width 31 height 74
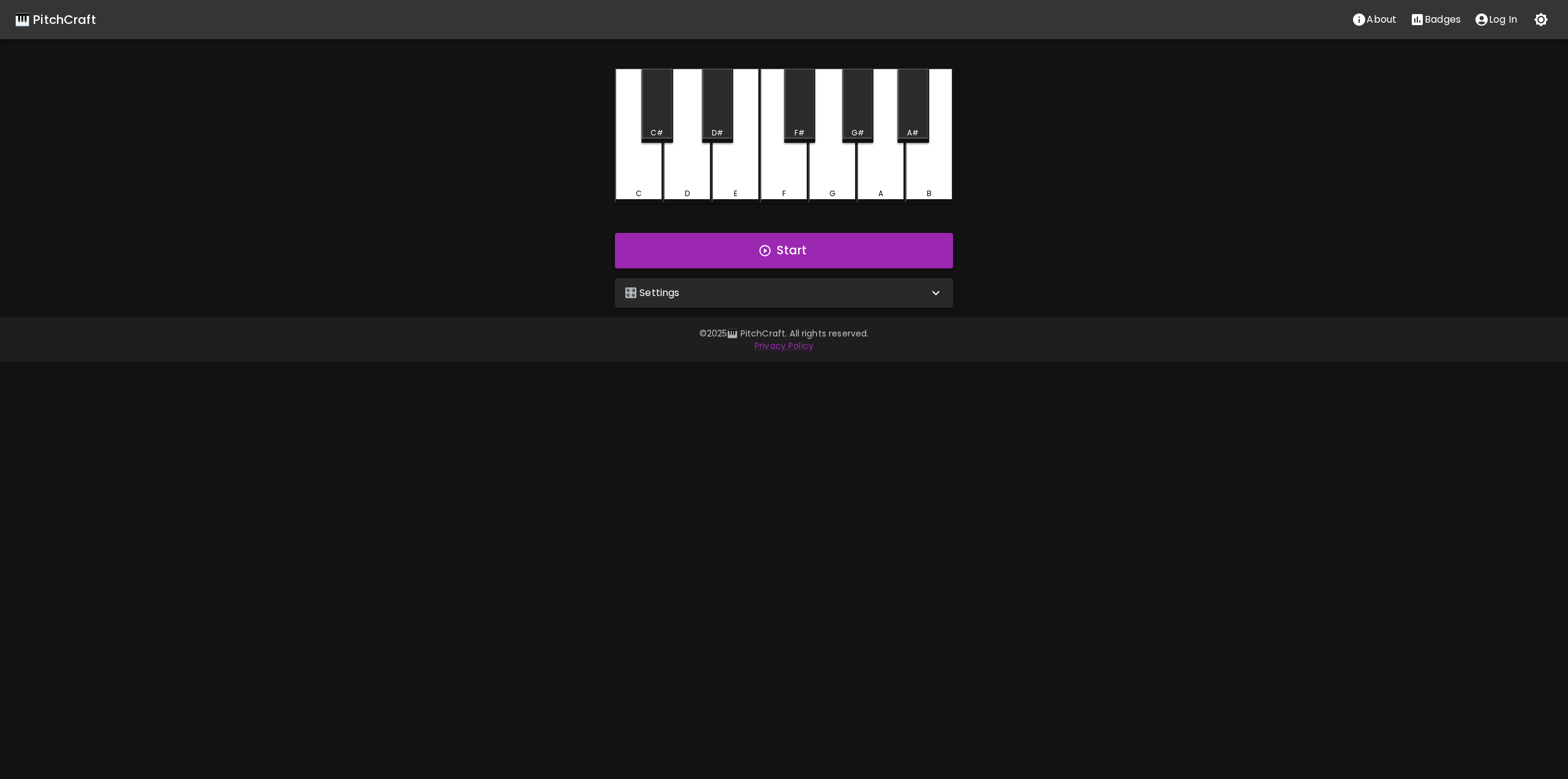
drag, startPoint x: 496, startPoint y: 0, endPoint x: 408, endPoint y: 183, distance: 203.1
click at [406, 185] on div "🎹 PitchCraft About Badges Log In C C# D D# E F F# G G# A A# B Start 🎛️ Settings…" at bounding box center [784, 154] width 1568 height 307
click at [759, 254] on icon "button" at bounding box center [764, 250] width 13 height 13
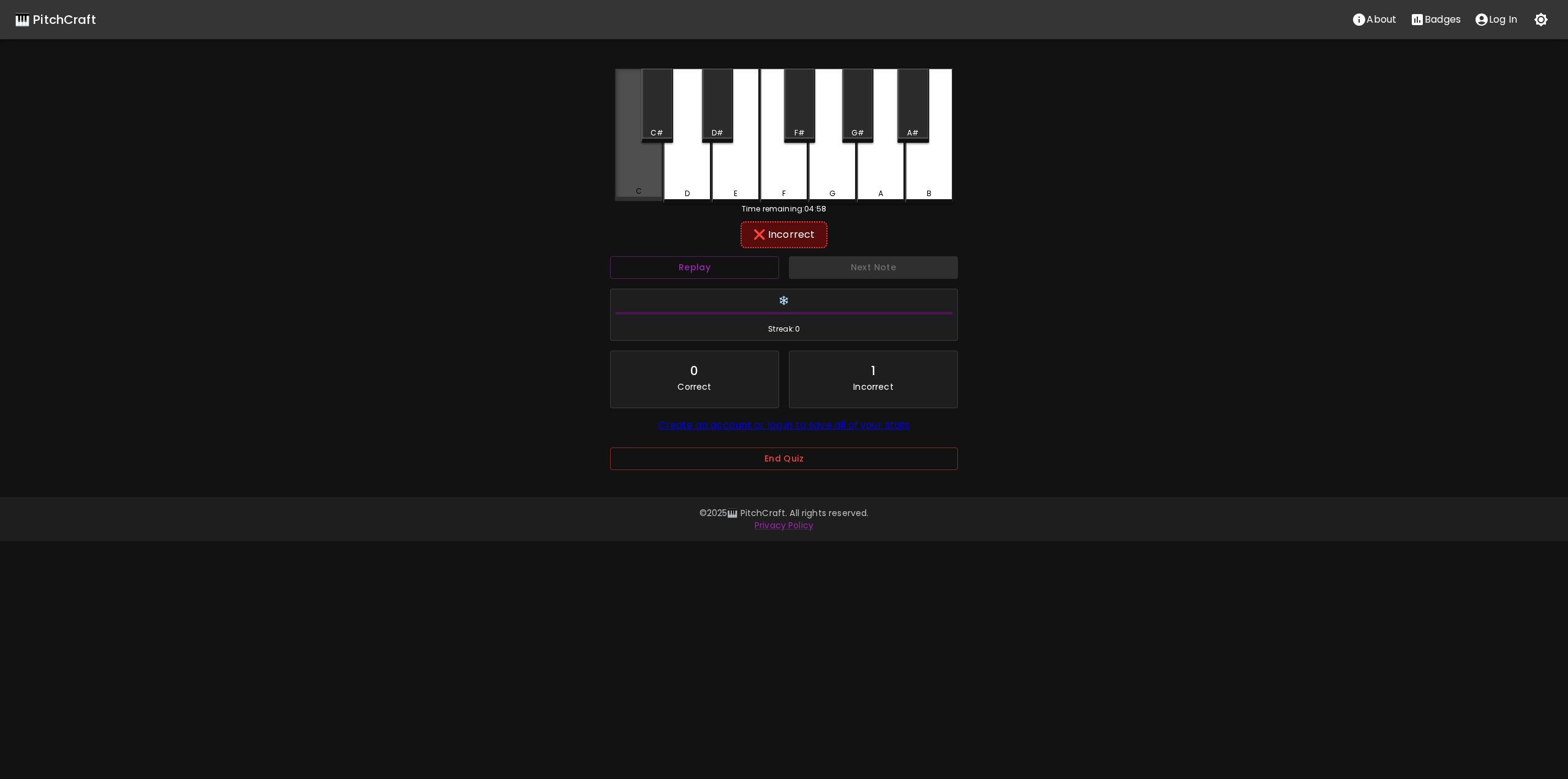
click at [652, 171] on div "C" at bounding box center [638, 134] width 48 height 132
click at [675, 163] on div "D" at bounding box center [687, 134] width 48 height 132
click at [715, 127] on div "D#" at bounding box center [717, 105] width 31 height 74
click at [733, 185] on div "E" at bounding box center [735, 136] width 48 height 135
click at [775, 185] on div "F" at bounding box center [784, 136] width 48 height 135
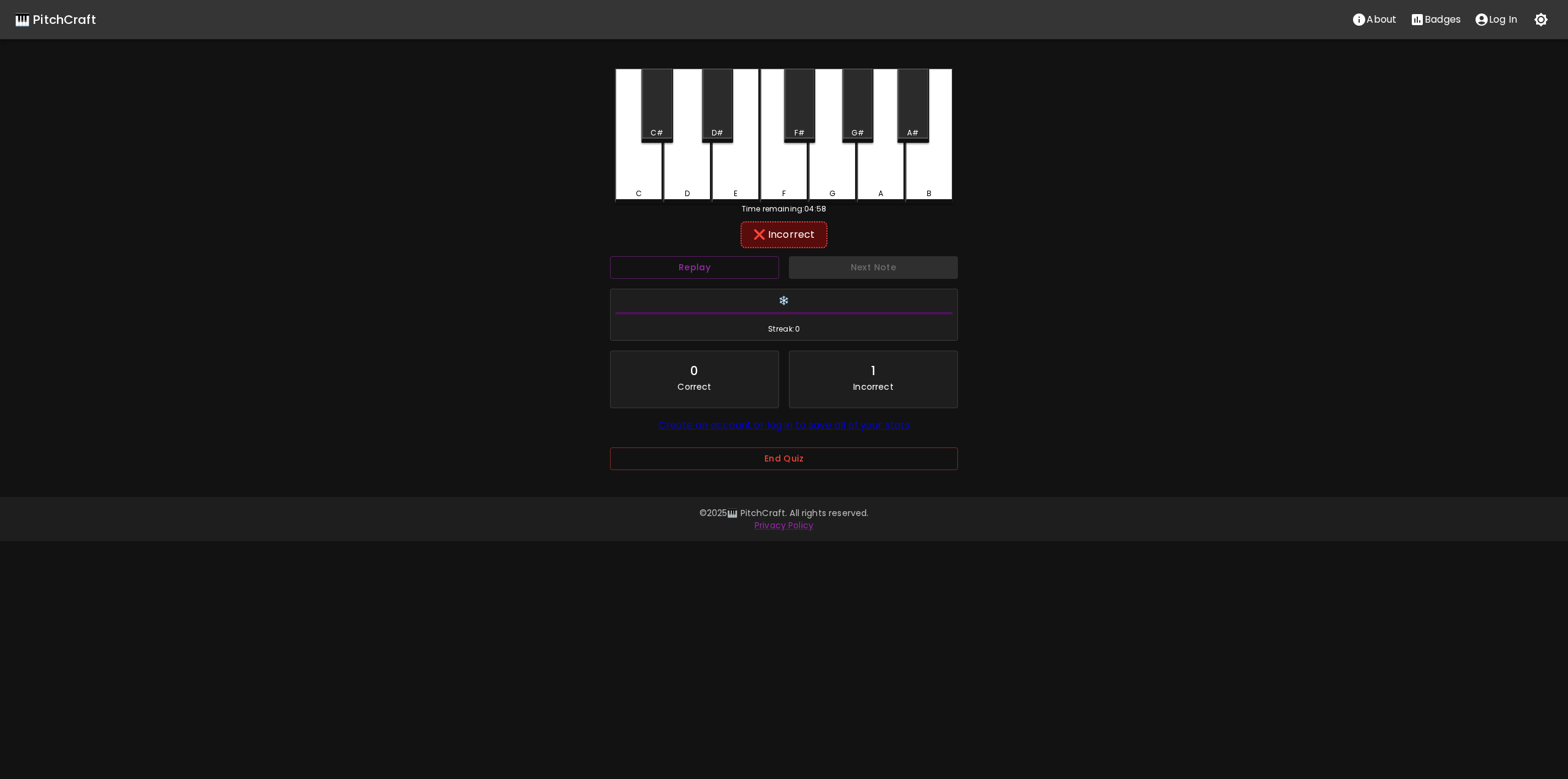
click at [798, 112] on div "F#" at bounding box center [799, 105] width 31 height 74
click at [837, 179] on div "G" at bounding box center [832, 136] width 48 height 135
click at [820, 274] on button "Next Note" at bounding box center [873, 267] width 169 height 23
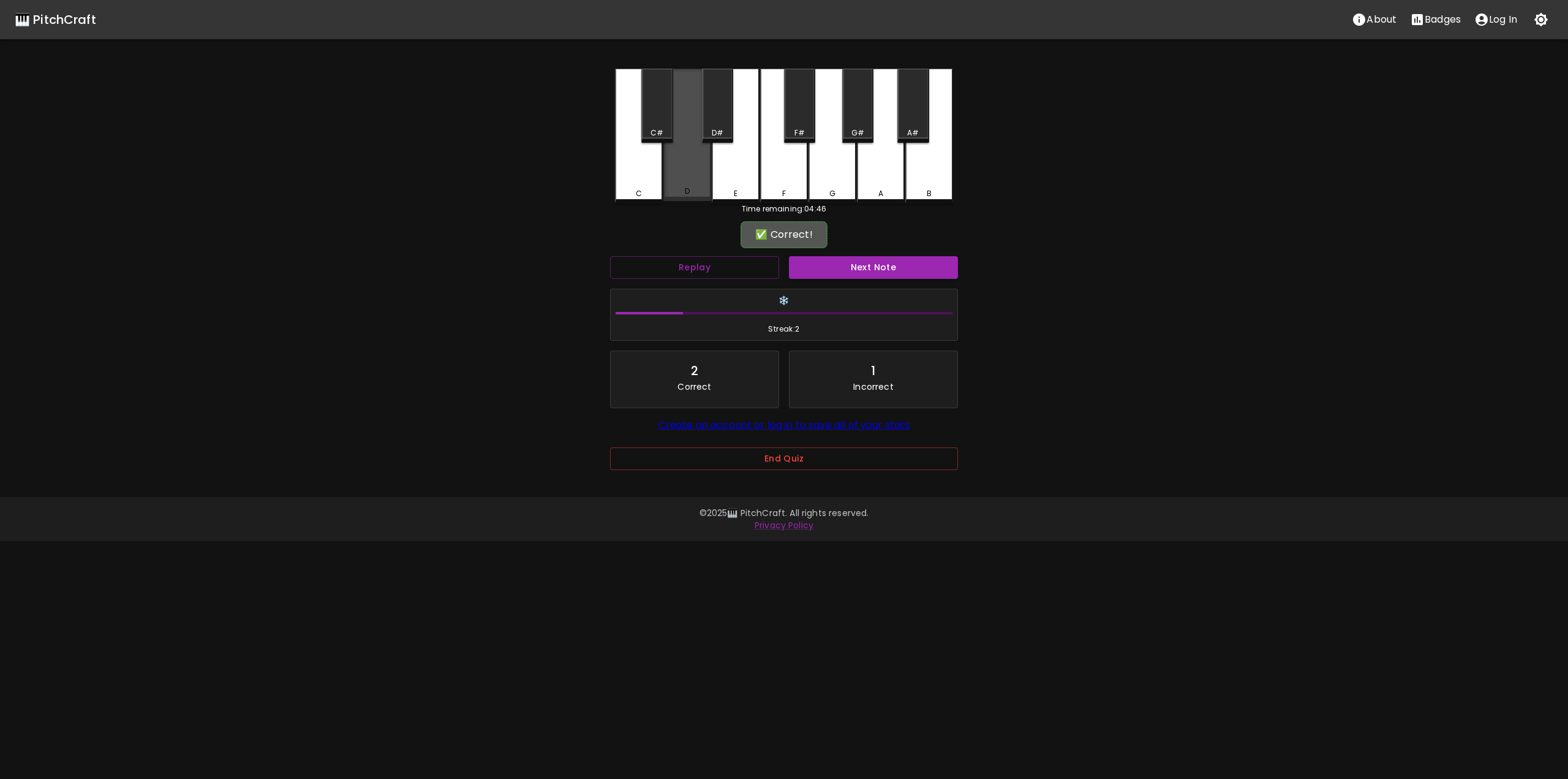
click at [681, 177] on div "D" at bounding box center [687, 134] width 48 height 132
click at [822, 261] on button "Next Note" at bounding box center [873, 267] width 169 height 23
click at [661, 180] on div "C" at bounding box center [638, 134] width 48 height 132
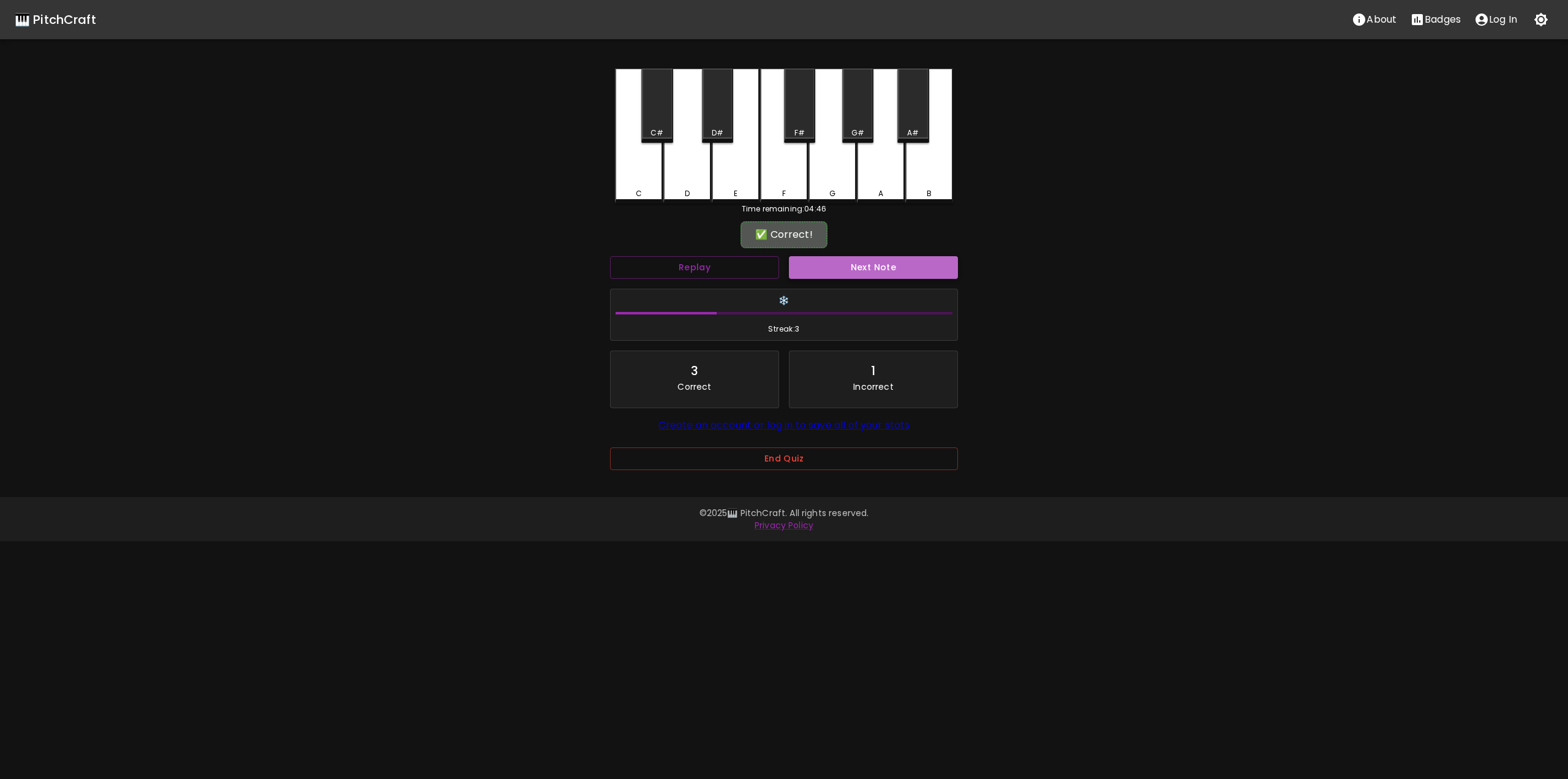
click at [837, 266] on button "Next Note" at bounding box center [873, 267] width 169 height 23
click at [796, 183] on div "F" at bounding box center [784, 136] width 48 height 135
click at [731, 273] on button "Replay" at bounding box center [694, 267] width 169 height 23
click at [725, 171] on div "E" at bounding box center [735, 136] width 48 height 135
click at [733, 258] on div "Replay" at bounding box center [693, 267] width 178 height 33
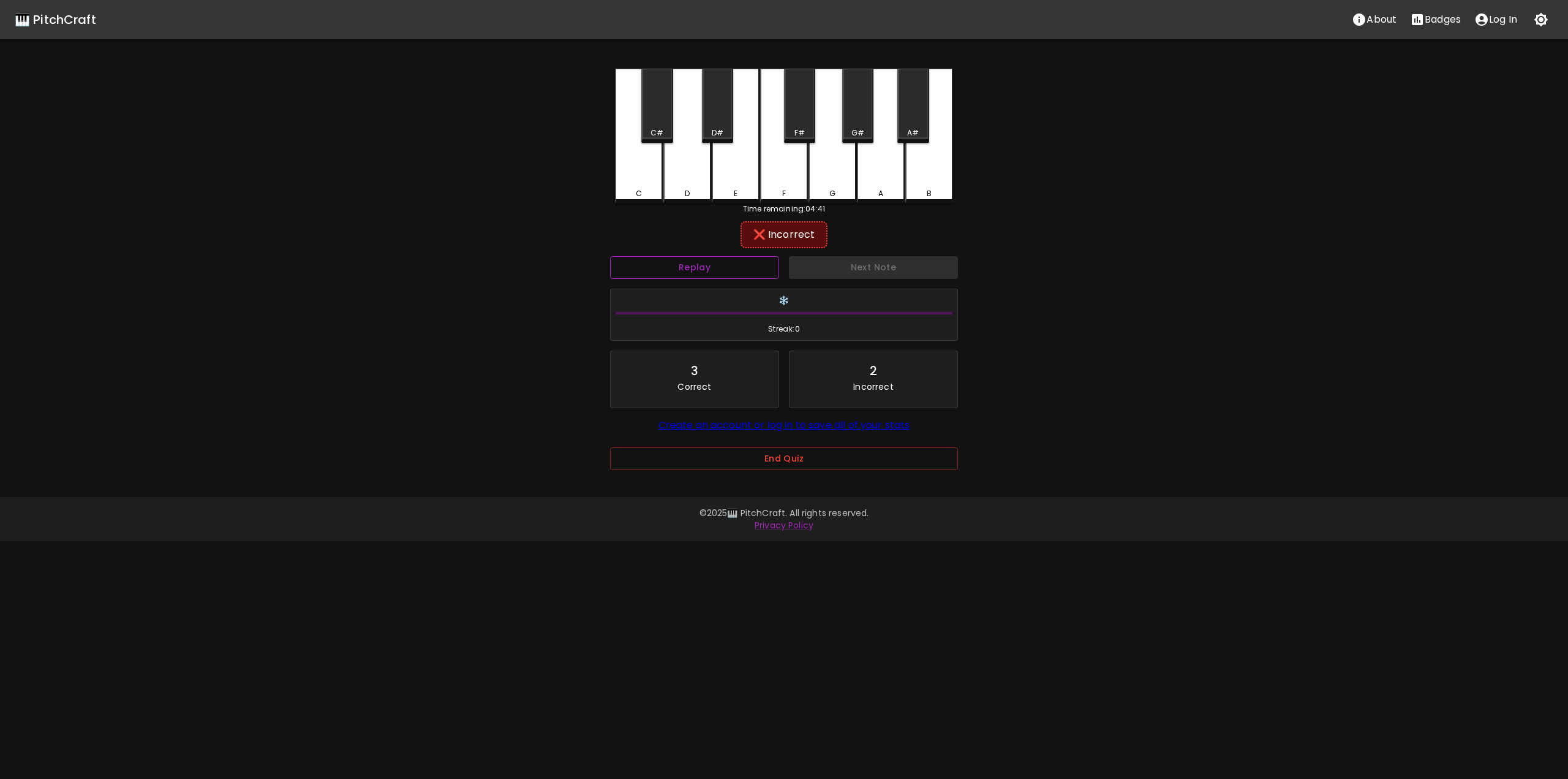
click at [727, 266] on button "Replay" at bounding box center [694, 267] width 169 height 23
click at [722, 125] on div "D#" at bounding box center [717, 105] width 31 height 74
click at [734, 264] on button "Replay" at bounding box center [694, 267] width 169 height 23
click at [651, 114] on div "C#" at bounding box center [656, 105] width 31 height 74
click at [814, 274] on button "Next Note" at bounding box center [873, 267] width 169 height 23
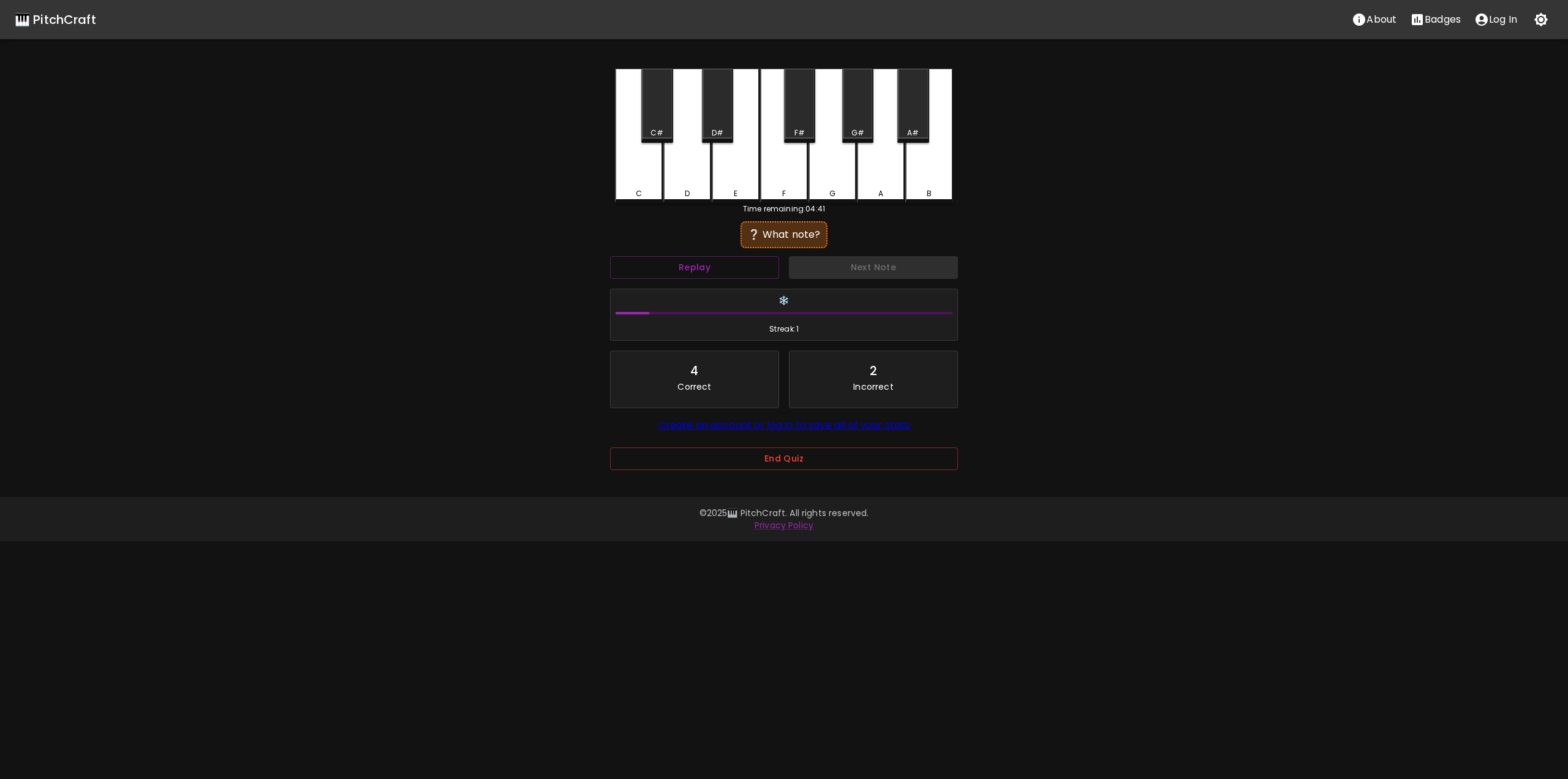
click at [715, 122] on div "D#" at bounding box center [717, 105] width 31 height 74
click at [656, 122] on div "C#" at bounding box center [656, 105] width 31 height 74
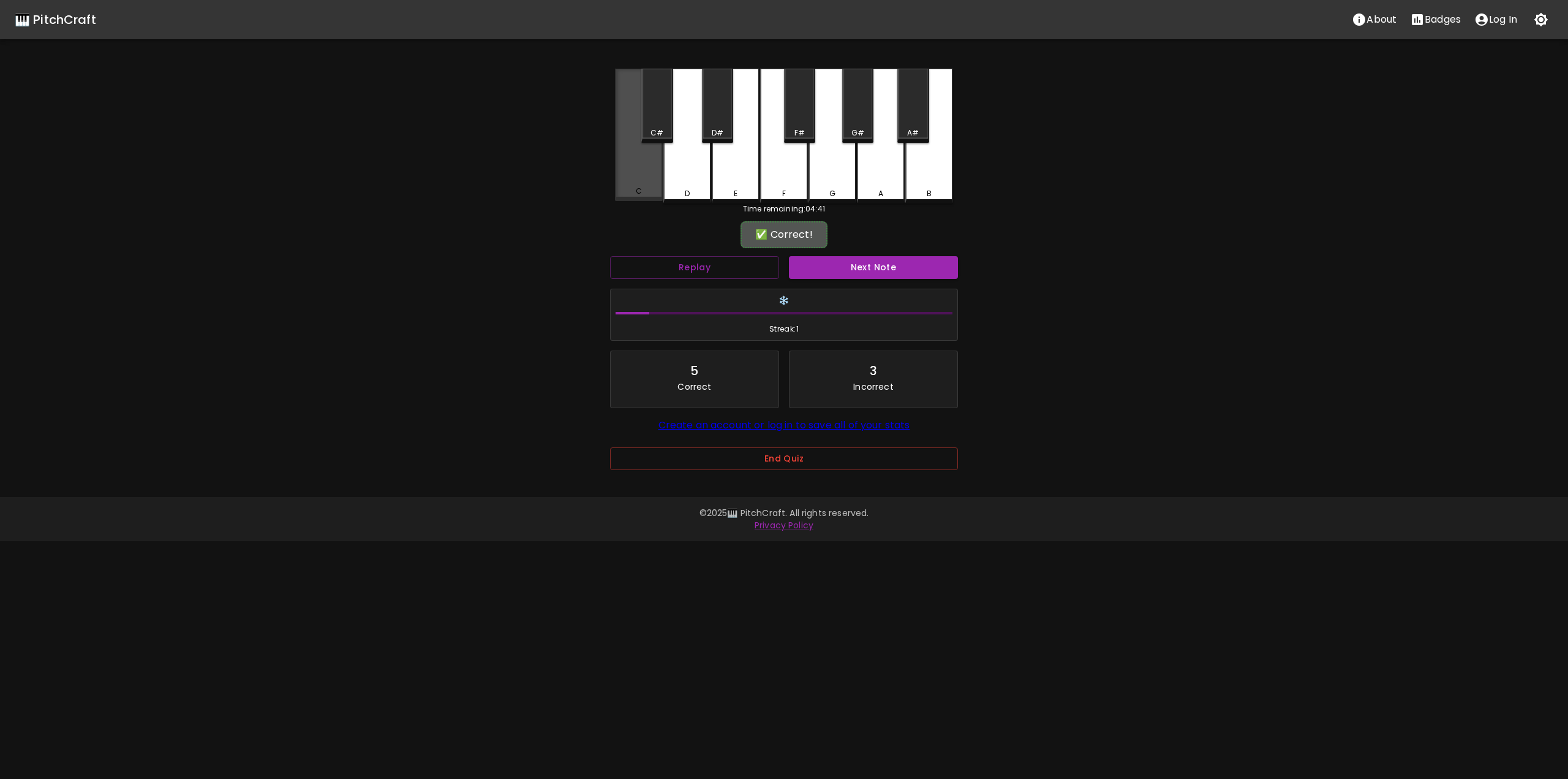
click at [653, 167] on div "C" at bounding box center [638, 134] width 48 height 132
click at [763, 266] on button "Replay" at bounding box center [694, 267] width 169 height 23
click at [822, 274] on button "Next Note" at bounding box center [873, 267] width 169 height 23
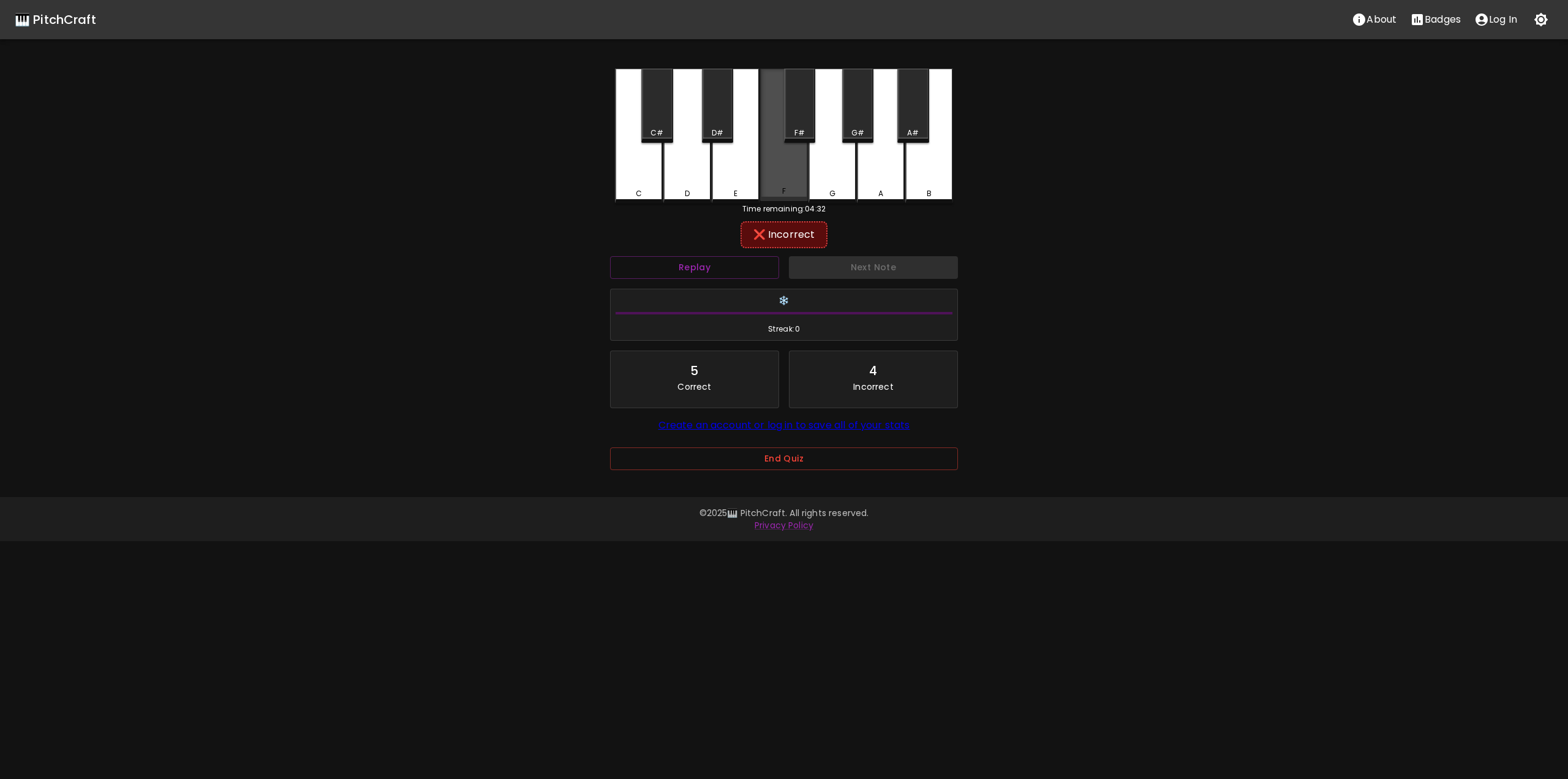
click at [800, 175] on div "F" at bounding box center [784, 134] width 48 height 132
click at [814, 185] on div "G" at bounding box center [832, 136] width 48 height 135
click at [799, 117] on div "F#" at bounding box center [799, 105] width 31 height 74
click at [860, 156] on div "A" at bounding box center [881, 136] width 48 height 135
click at [855, 123] on div "G#" at bounding box center [857, 105] width 31 height 74
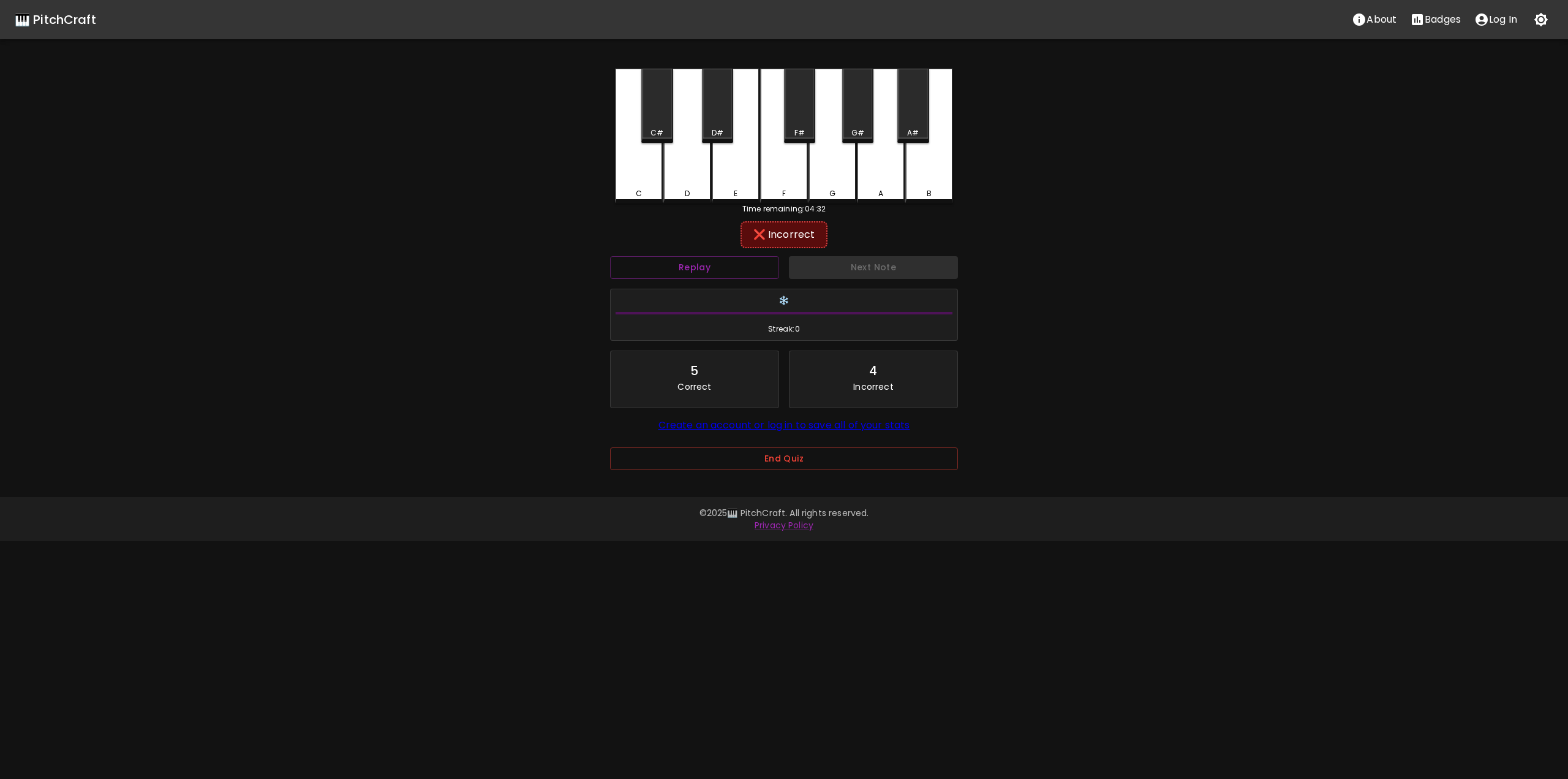
click at [907, 152] on div "B" at bounding box center [929, 136] width 48 height 135
drag, startPoint x: 906, startPoint y: 112, endPoint x: 901, endPoint y: 117, distance: 7.1
click at [906, 113] on div "A#" at bounding box center [912, 105] width 31 height 74
click at [736, 189] on div "E" at bounding box center [735, 194] width 4 height 11
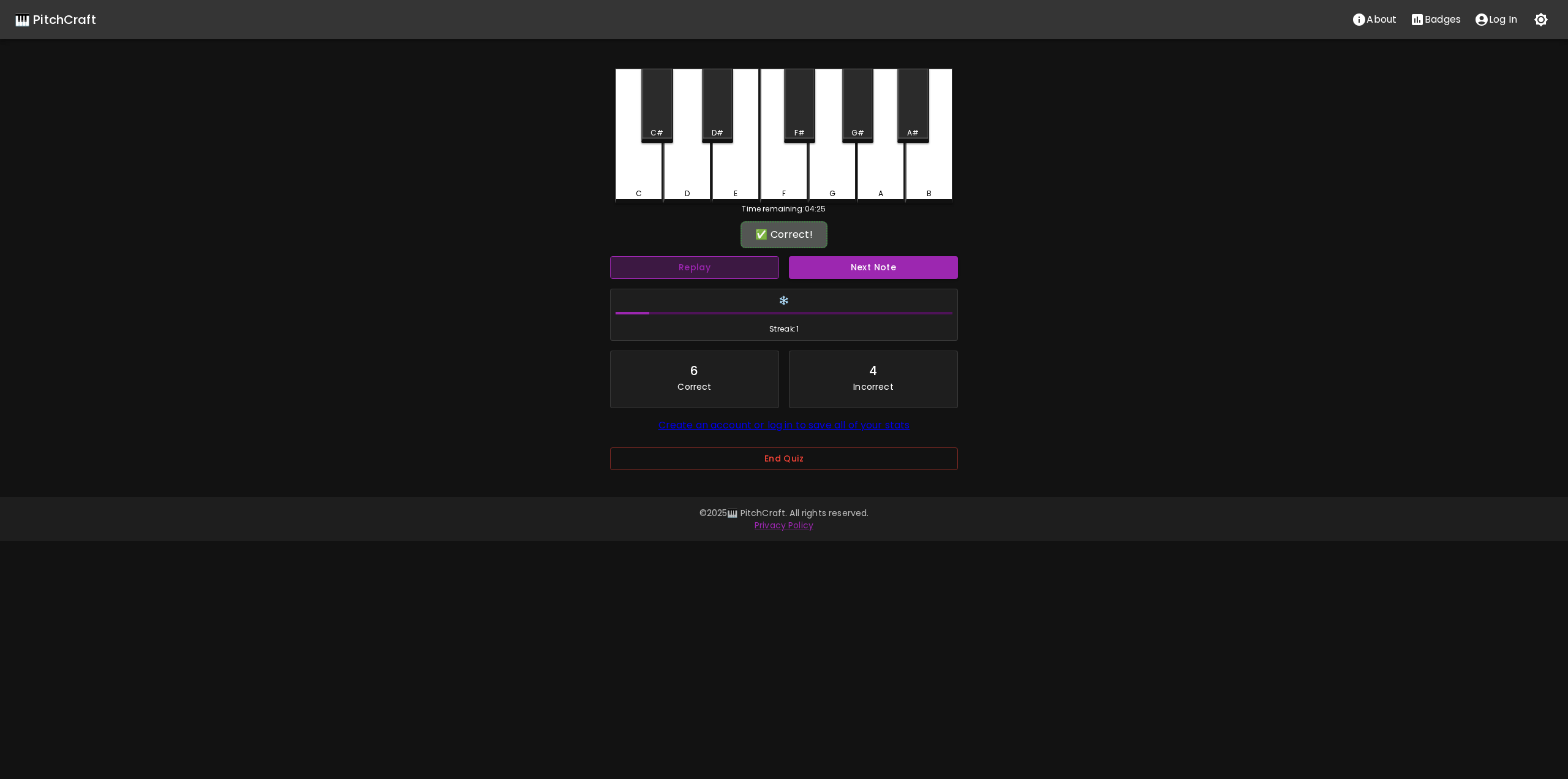
click at [742, 268] on button "Replay" at bounding box center [694, 267] width 169 height 23
click at [739, 267] on button "Replay" at bounding box center [694, 267] width 169 height 23
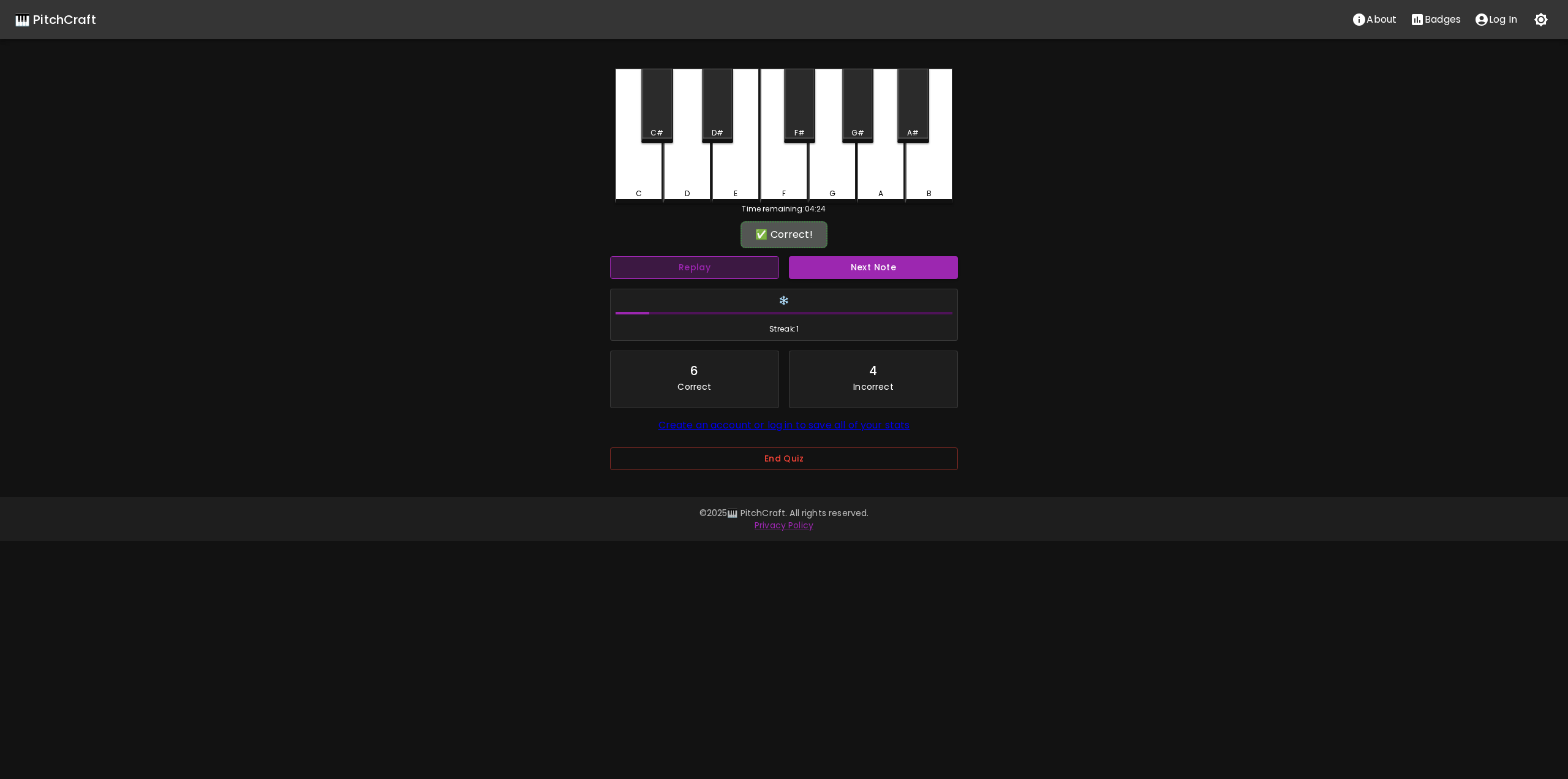
click at [739, 267] on button "Replay" at bounding box center [694, 267] width 169 height 23
click at [830, 272] on button "Next Note" at bounding box center [873, 267] width 169 height 23
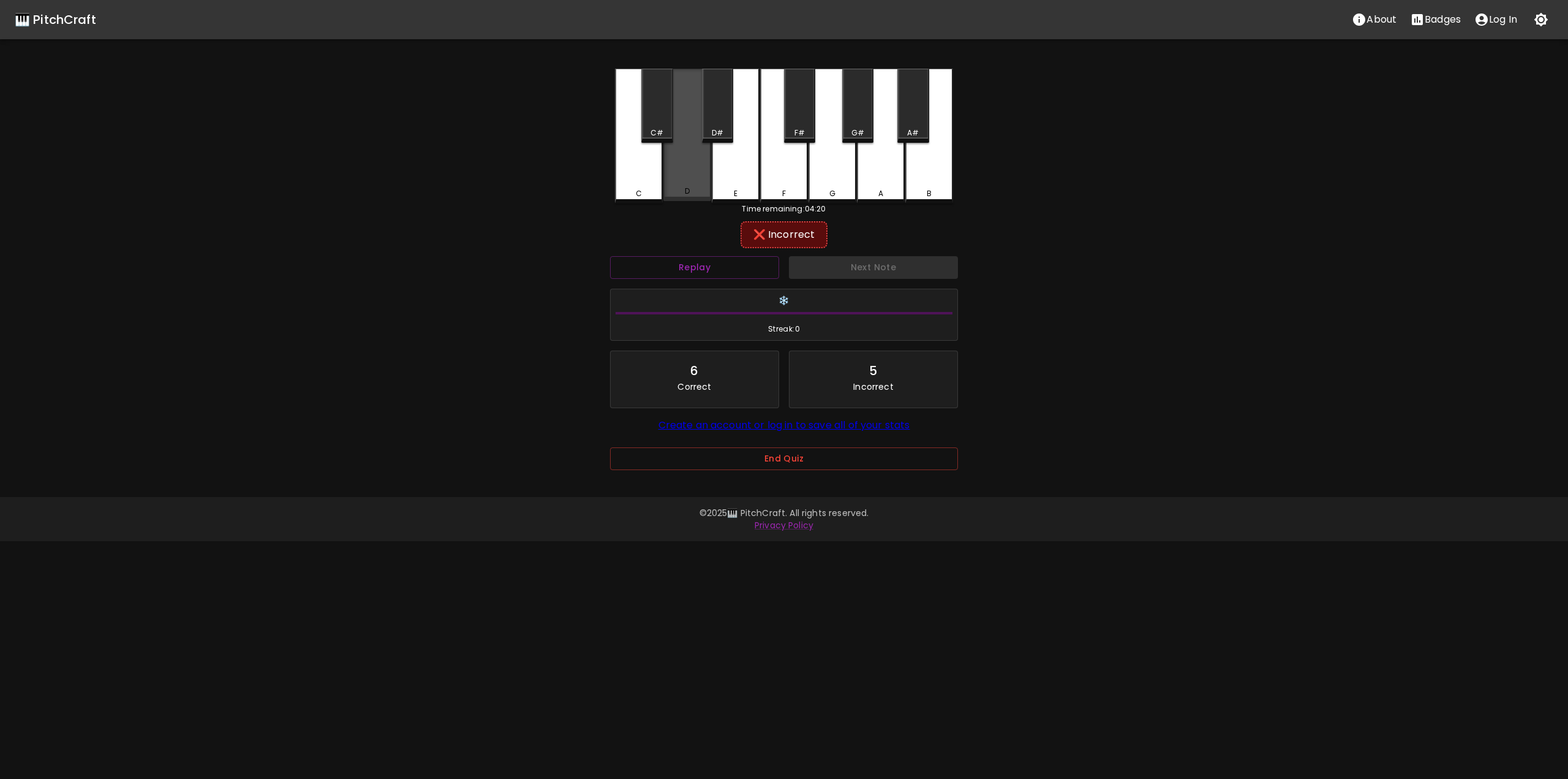
click at [684, 179] on div "D" at bounding box center [687, 134] width 48 height 132
click at [800, 173] on div "F" at bounding box center [784, 136] width 48 height 135
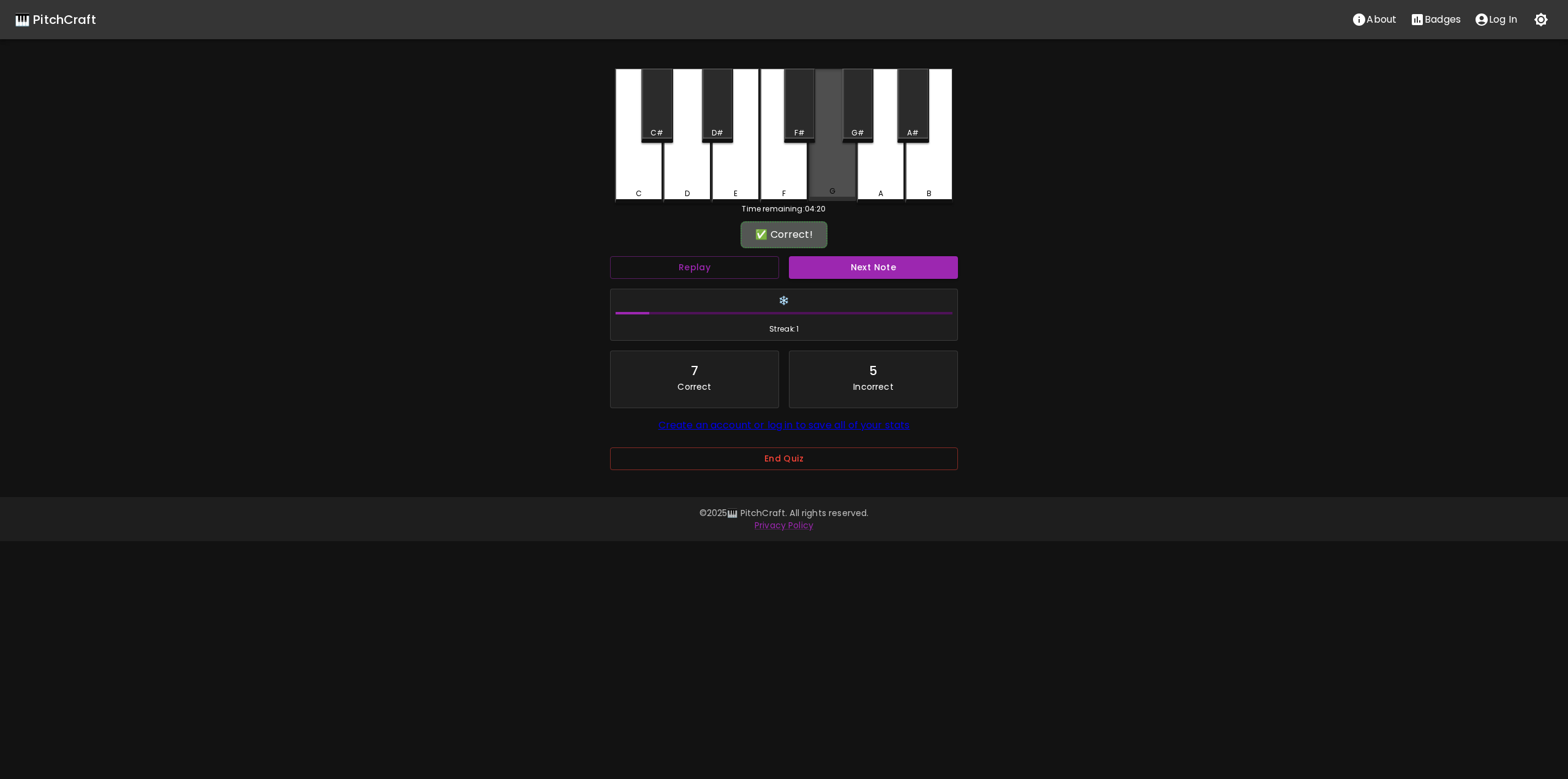
click at [845, 172] on div "G" at bounding box center [832, 134] width 48 height 132
click at [822, 275] on button "Next Note" at bounding box center [873, 267] width 169 height 23
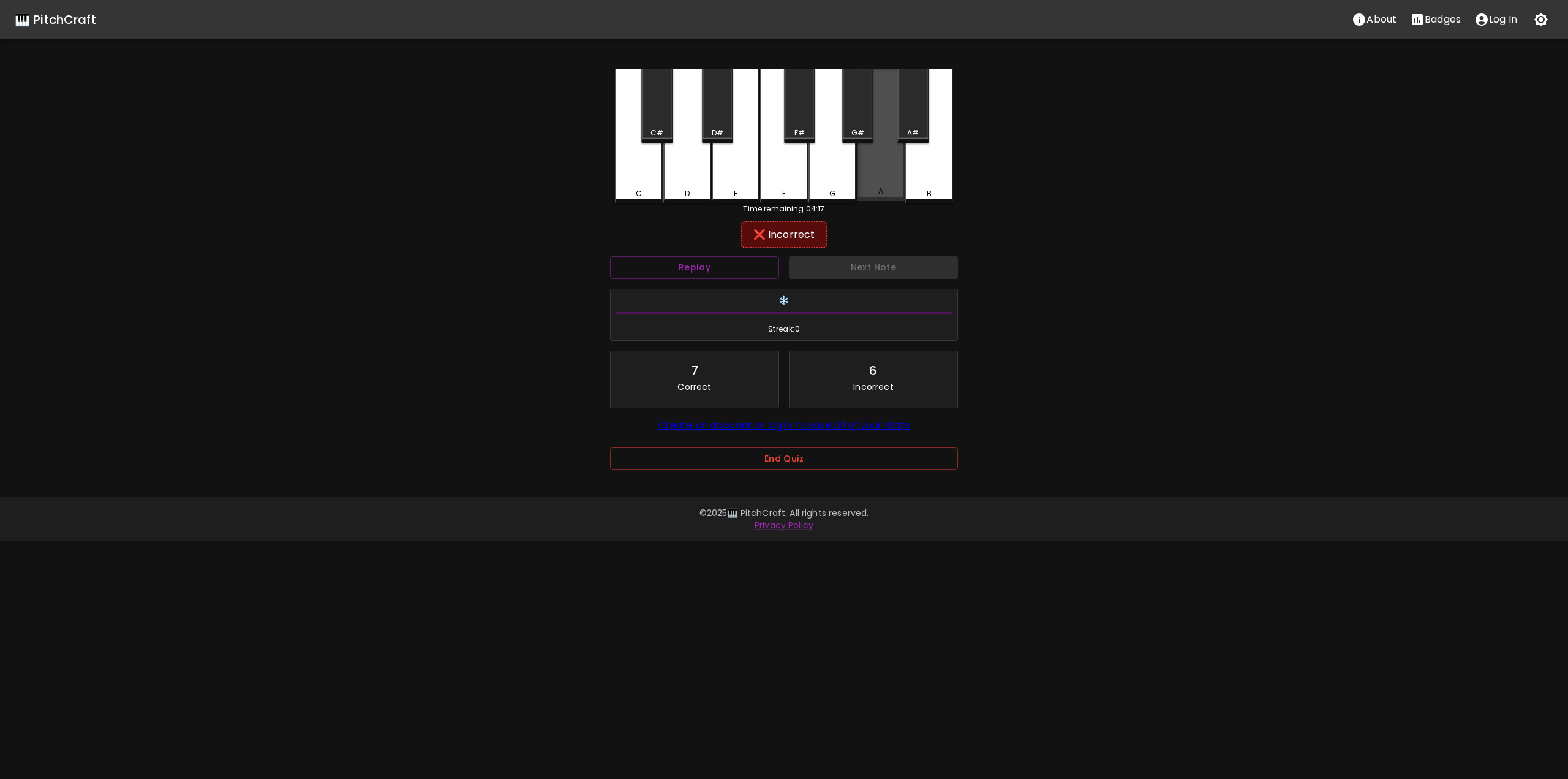
click at [867, 199] on div "A" at bounding box center [881, 134] width 48 height 132
click at [925, 166] on div "B" at bounding box center [929, 134] width 48 height 132
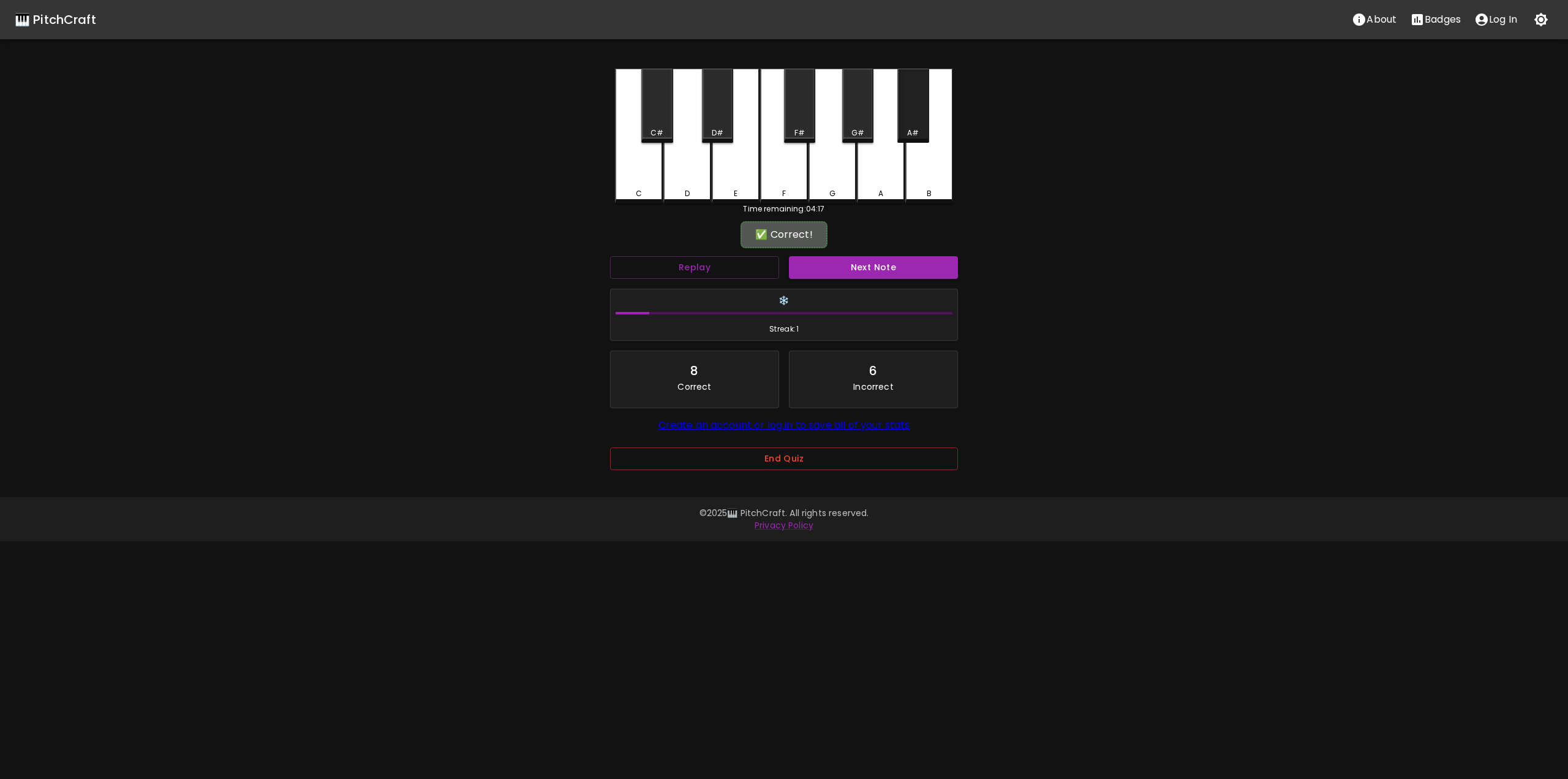
click at [912, 125] on div "A#" at bounding box center [912, 105] width 31 height 74
click at [855, 273] on button "Next Note" at bounding box center [873, 267] width 169 height 23
click at [844, 199] on div "G" at bounding box center [832, 134] width 48 height 132
click at [816, 274] on button "Next Note" at bounding box center [873, 267] width 169 height 23
click at [715, 133] on div "D#" at bounding box center [717, 132] width 12 height 11
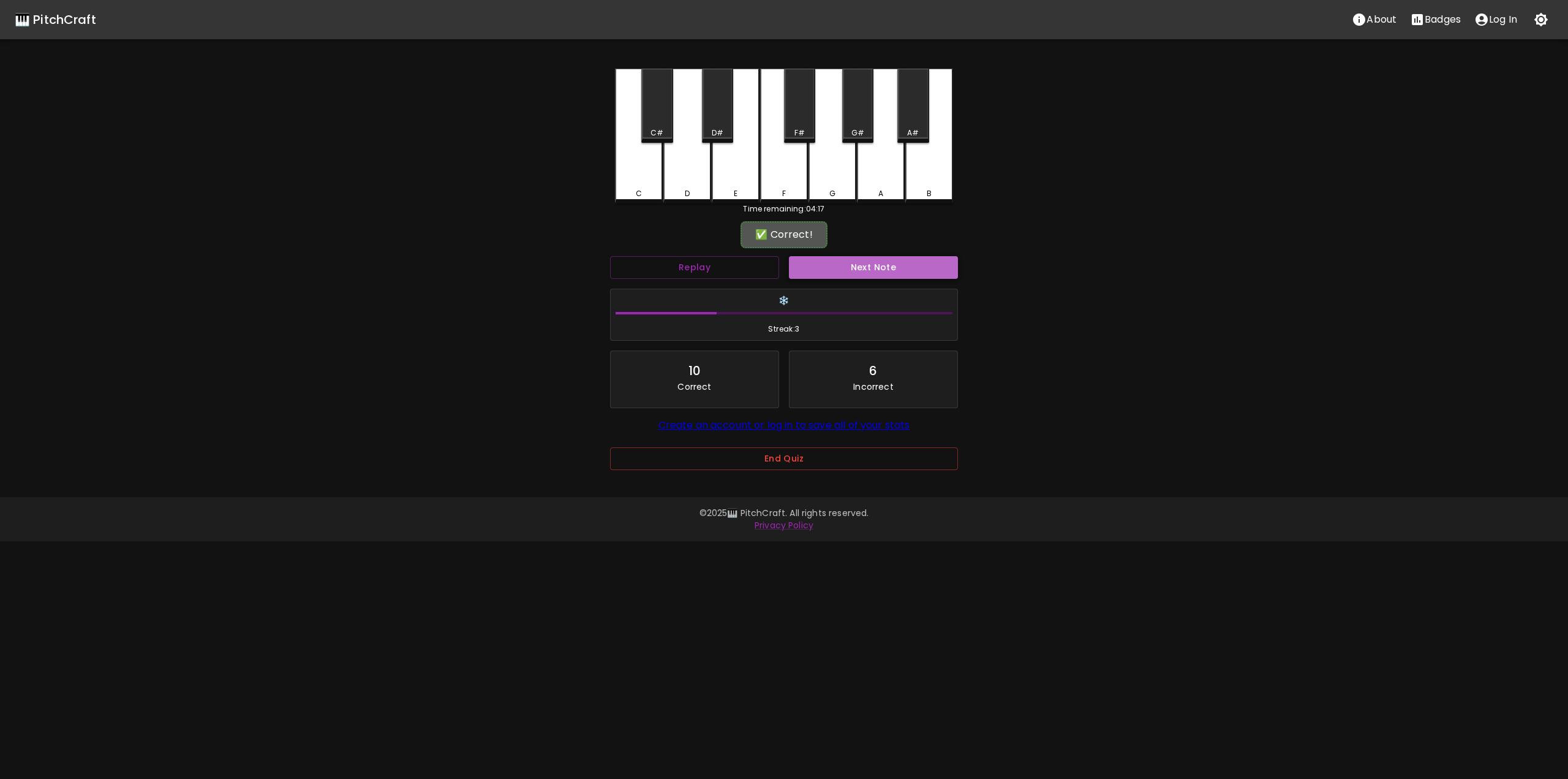
click at [830, 274] on button "Next Note" at bounding box center [873, 267] width 169 height 23
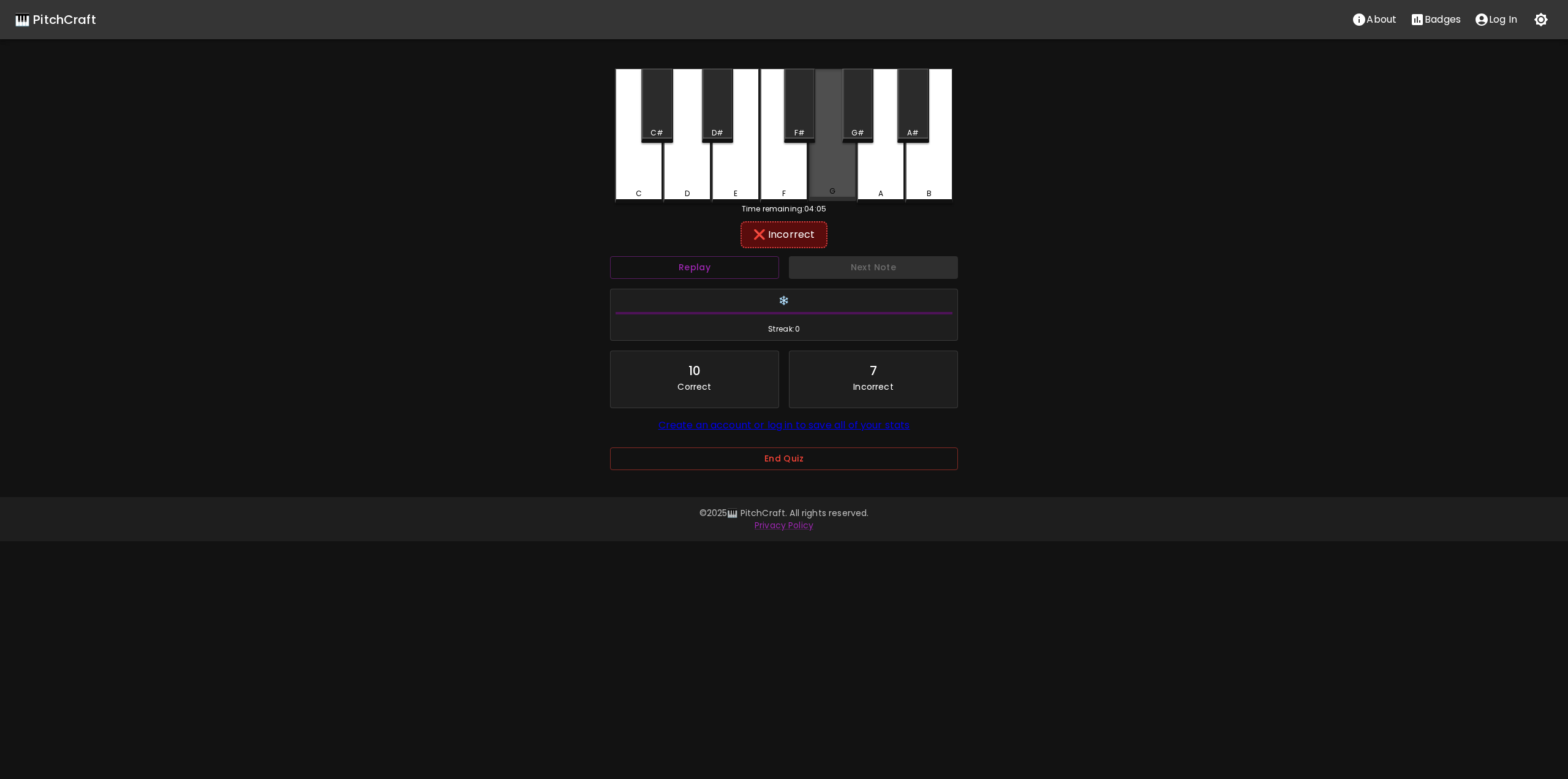
click at [816, 186] on div "G" at bounding box center [832, 134] width 48 height 132
click at [859, 185] on div "A" at bounding box center [881, 134] width 48 height 132
click at [924, 188] on div "B" at bounding box center [929, 194] width 45 height 11
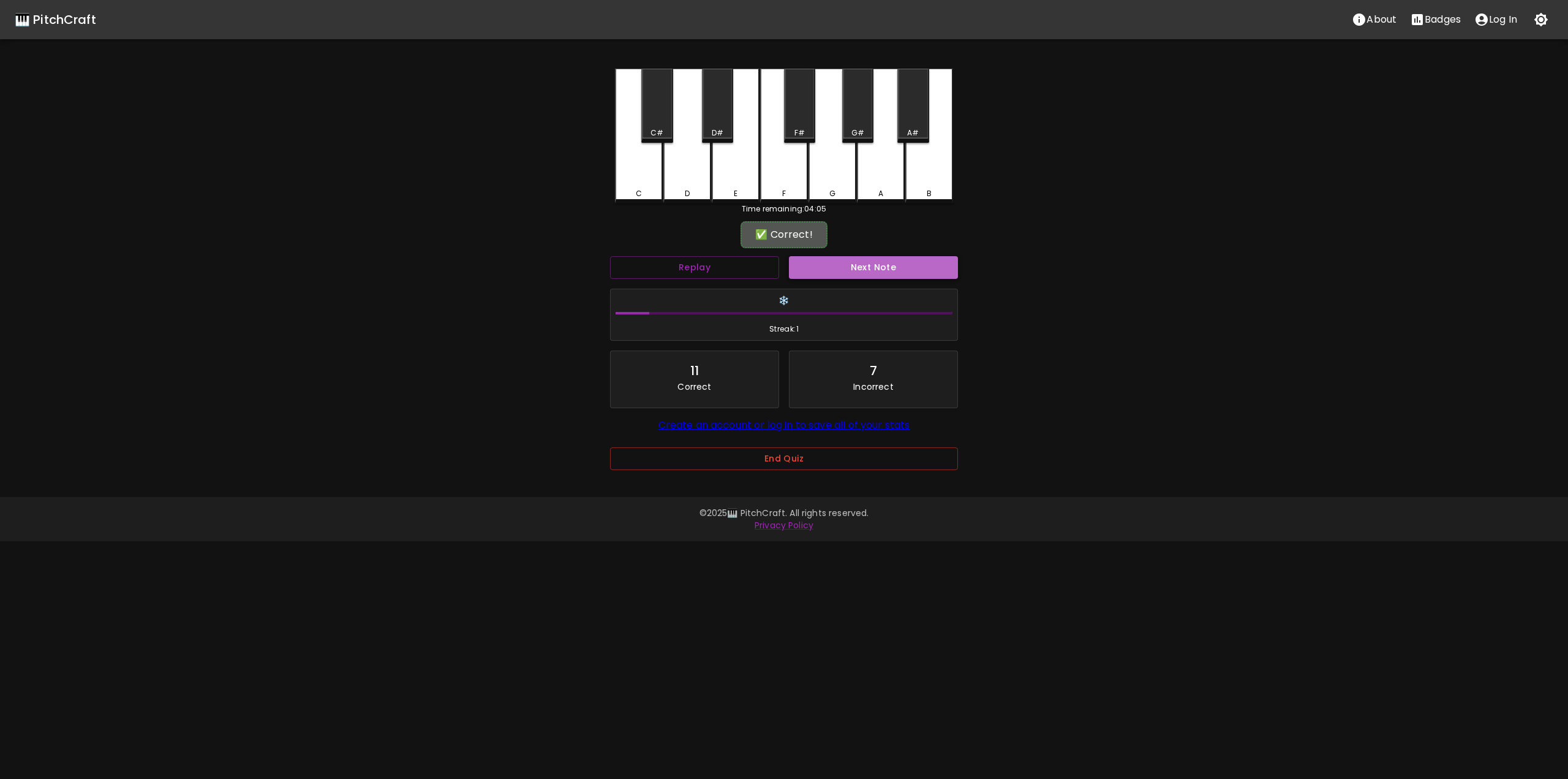
click at [875, 275] on button "Next Note" at bounding box center [873, 267] width 169 height 23
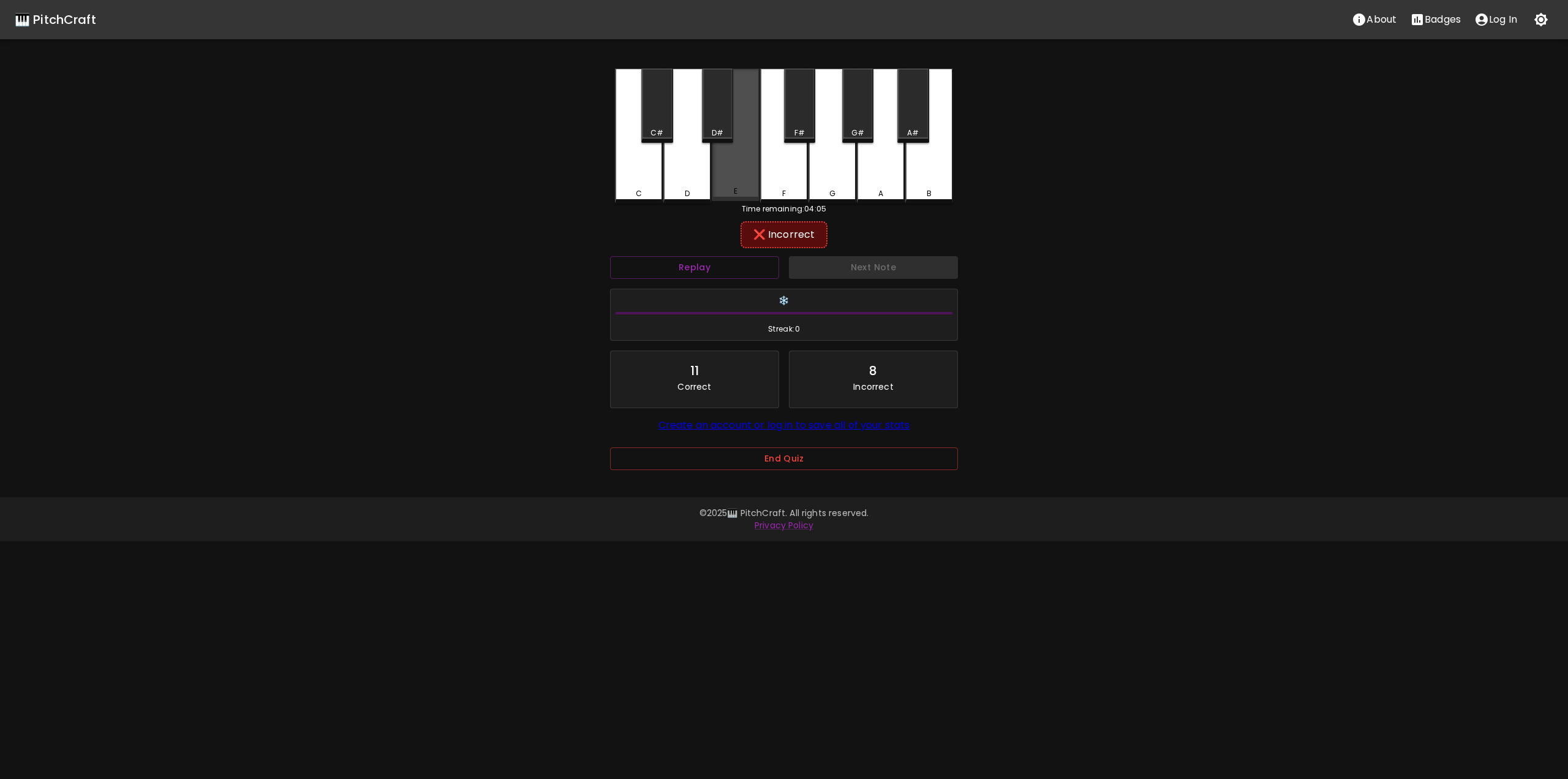
click at [748, 185] on div "E" at bounding box center [735, 134] width 48 height 132
click at [773, 185] on div "F" at bounding box center [784, 134] width 48 height 132
click at [828, 189] on div "G" at bounding box center [832, 194] width 45 height 11
click at [855, 128] on div "G#" at bounding box center [858, 132] width 12 height 11
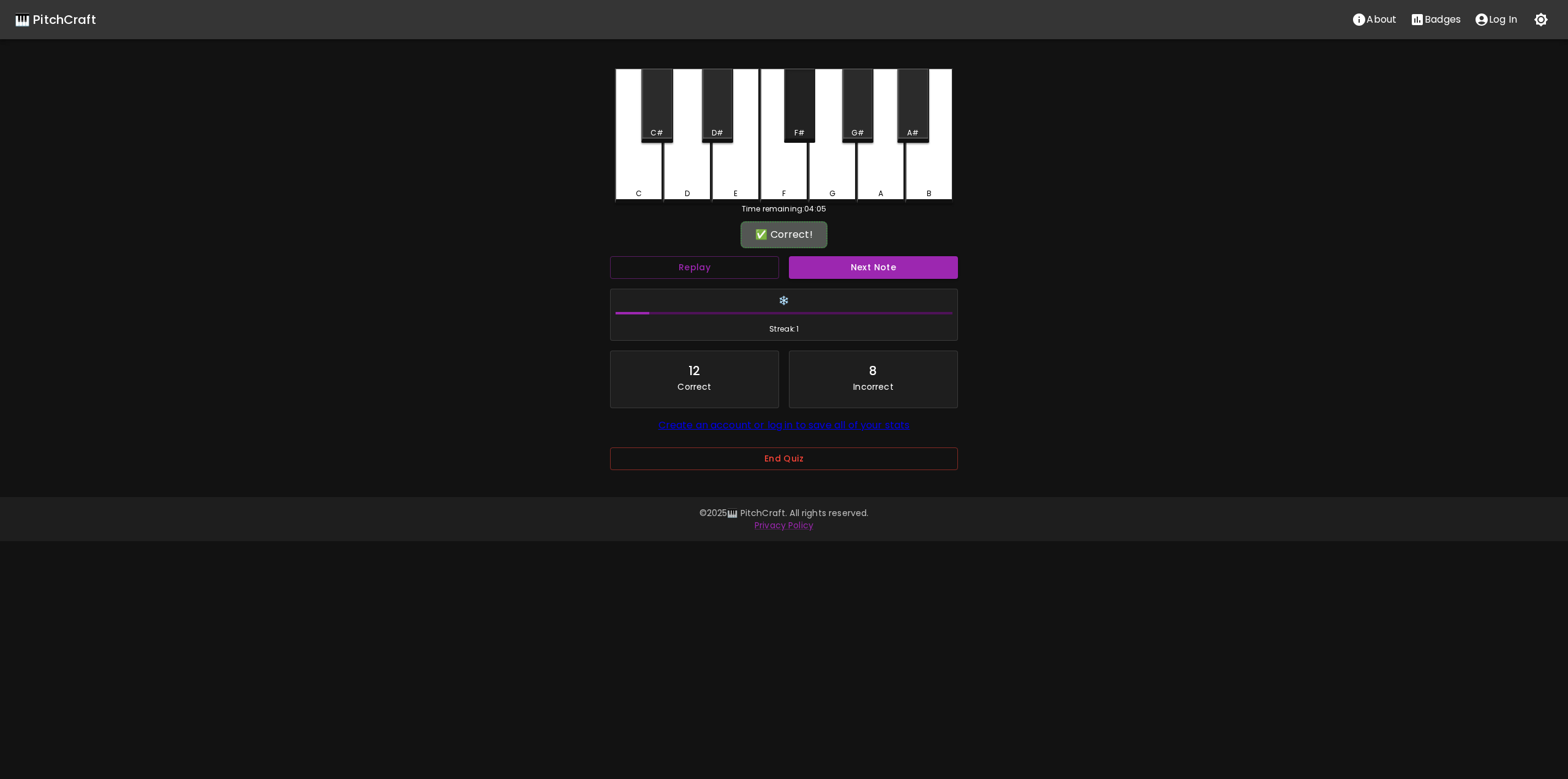
click at [798, 123] on div "F#" at bounding box center [799, 105] width 31 height 74
click at [857, 290] on div "❄️ Streak: 1" at bounding box center [784, 315] width 346 height 52
click at [851, 266] on button "Next Note" at bounding box center [873, 267] width 169 height 23
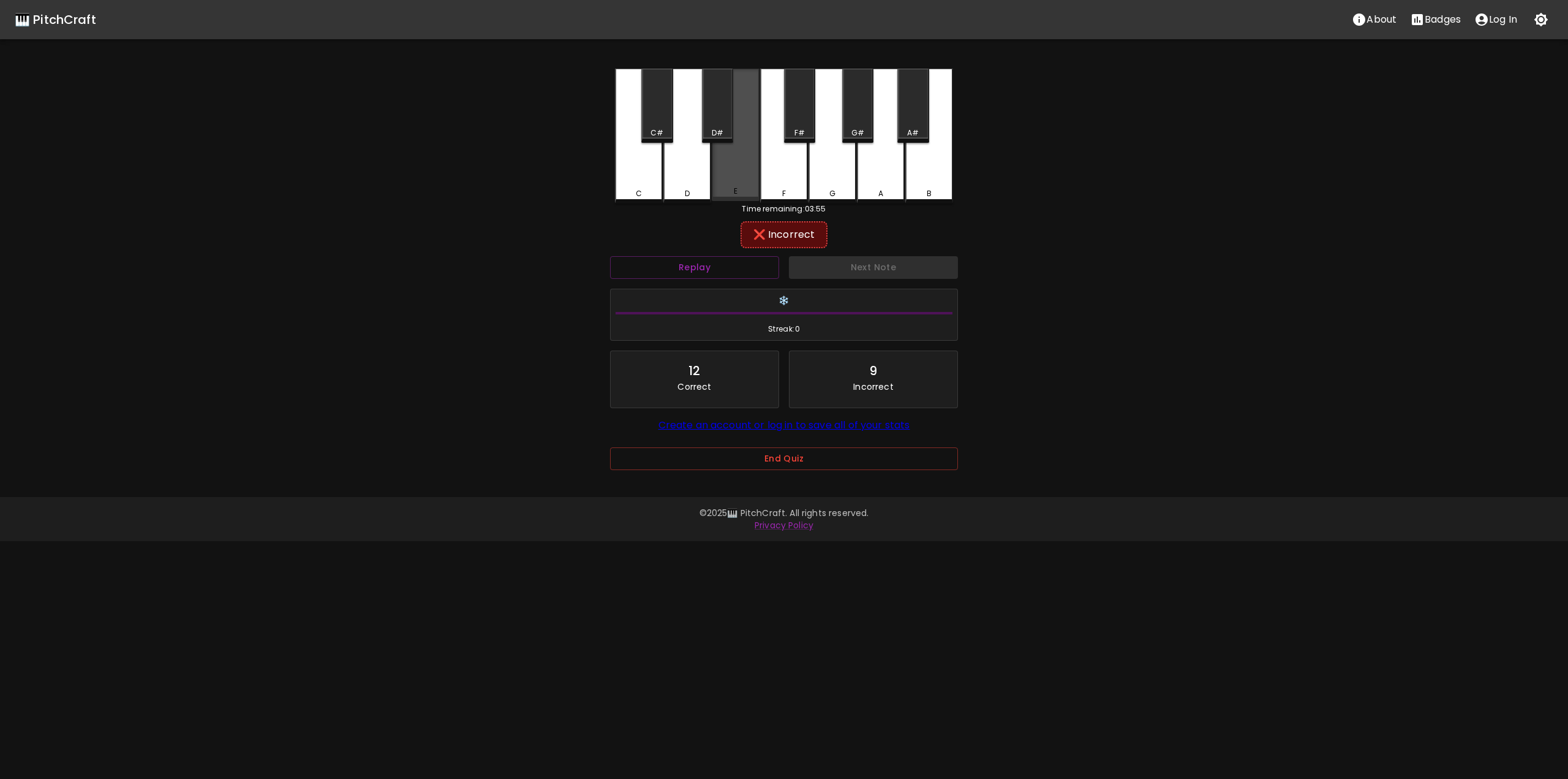
drag, startPoint x: 741, startPoint y: 187, endPoint x: 714, endPoint y: 147, distance: 48.3
click at [740, 187] on div "E" at bounding box center [735, 134] width 48 height 132
click at [716, 128] on div "D#" at bounding box center [717, 132] width 12 height 11
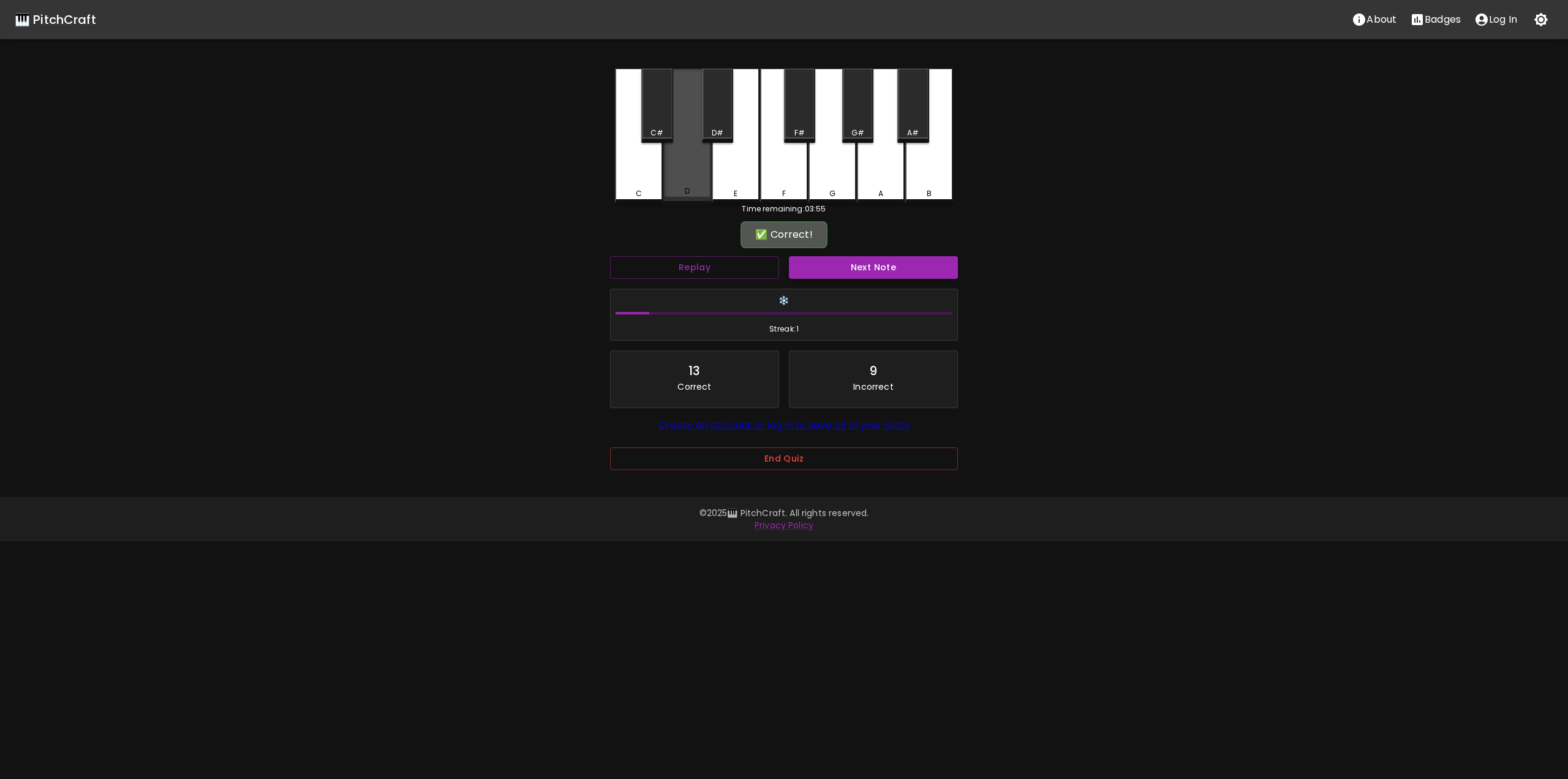
click at [696, 158] on div "D" at bounding box center [687, 134] width 48 height 132
click at [856, 270] on button "Next Note" at bounding box center [873, 267] width 169 height 23
click at [698, 176] on div "D" at bounding box center [687, 134] width 48 height 132
click at [849, 275] on button "Next Note" at bounding box center [873, 267] width 169 height 23
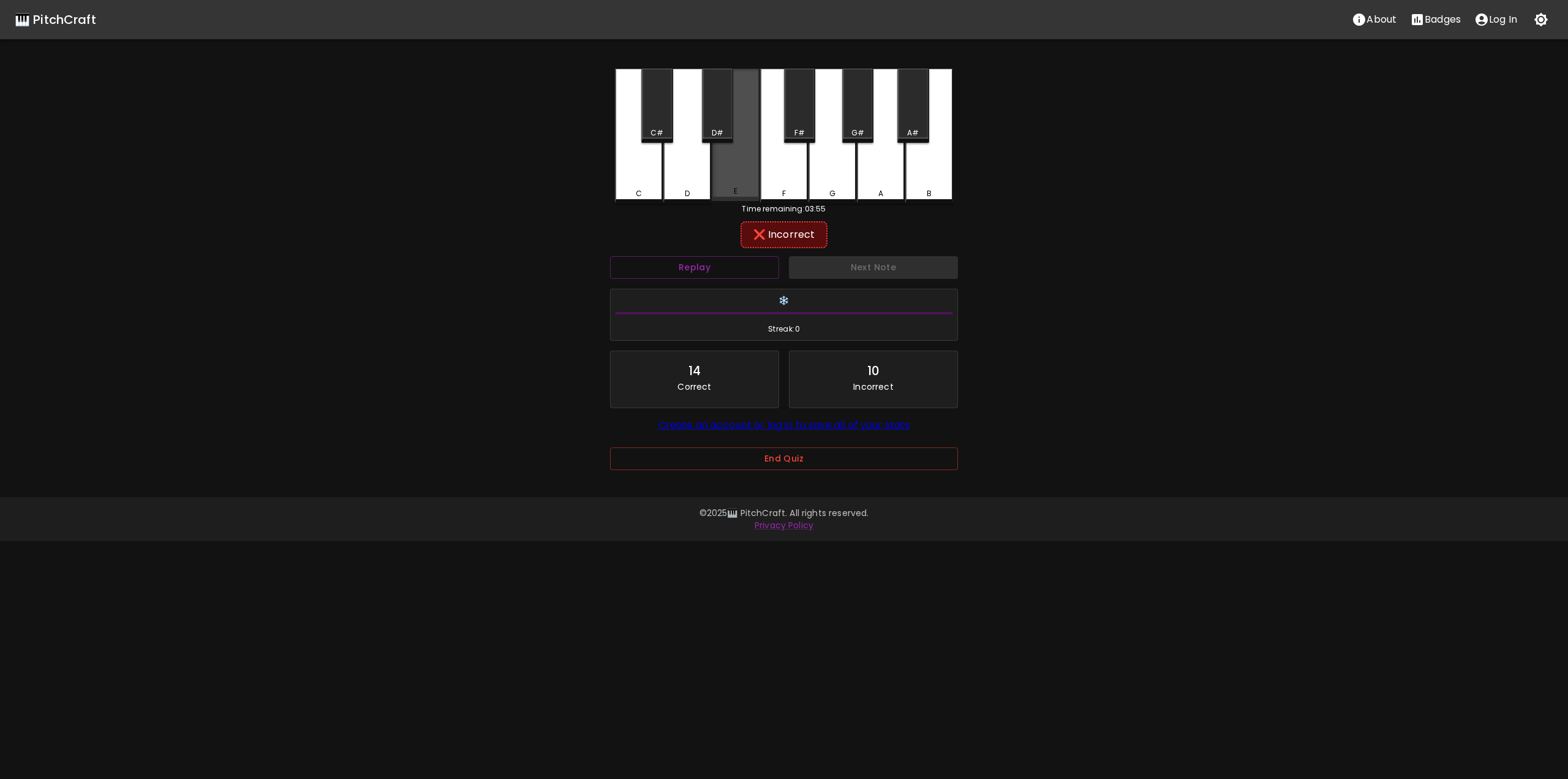
click at [748, 185] on div "E" at bounding box center [735, 134] width 48 height 132
click at [790, 154] on div "F" at bounding box center [784, 134] width 48 height 132
click at [840, 161] on div "G" at bounding box center [832, 134] width 48 height 132
click at [886, 168] on div "A" at bounding box center [881, 134] width 48 height 132
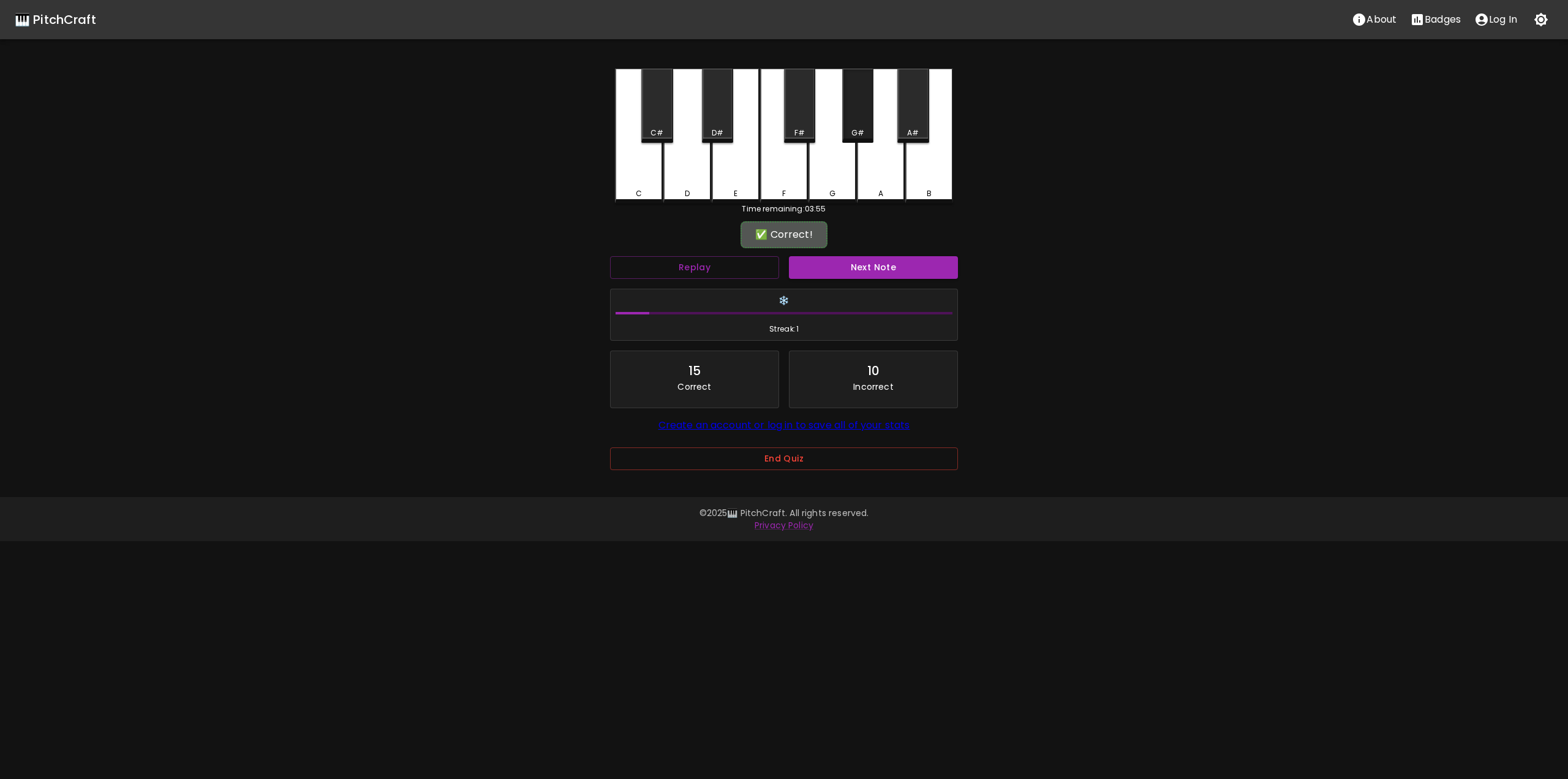
click at [870, 137] on div "G#" at bounding box center [858, 132] width 28 height 11
click at [868, 274] on button "Next Note" at bounding box center [873, 267] width 169 height 23
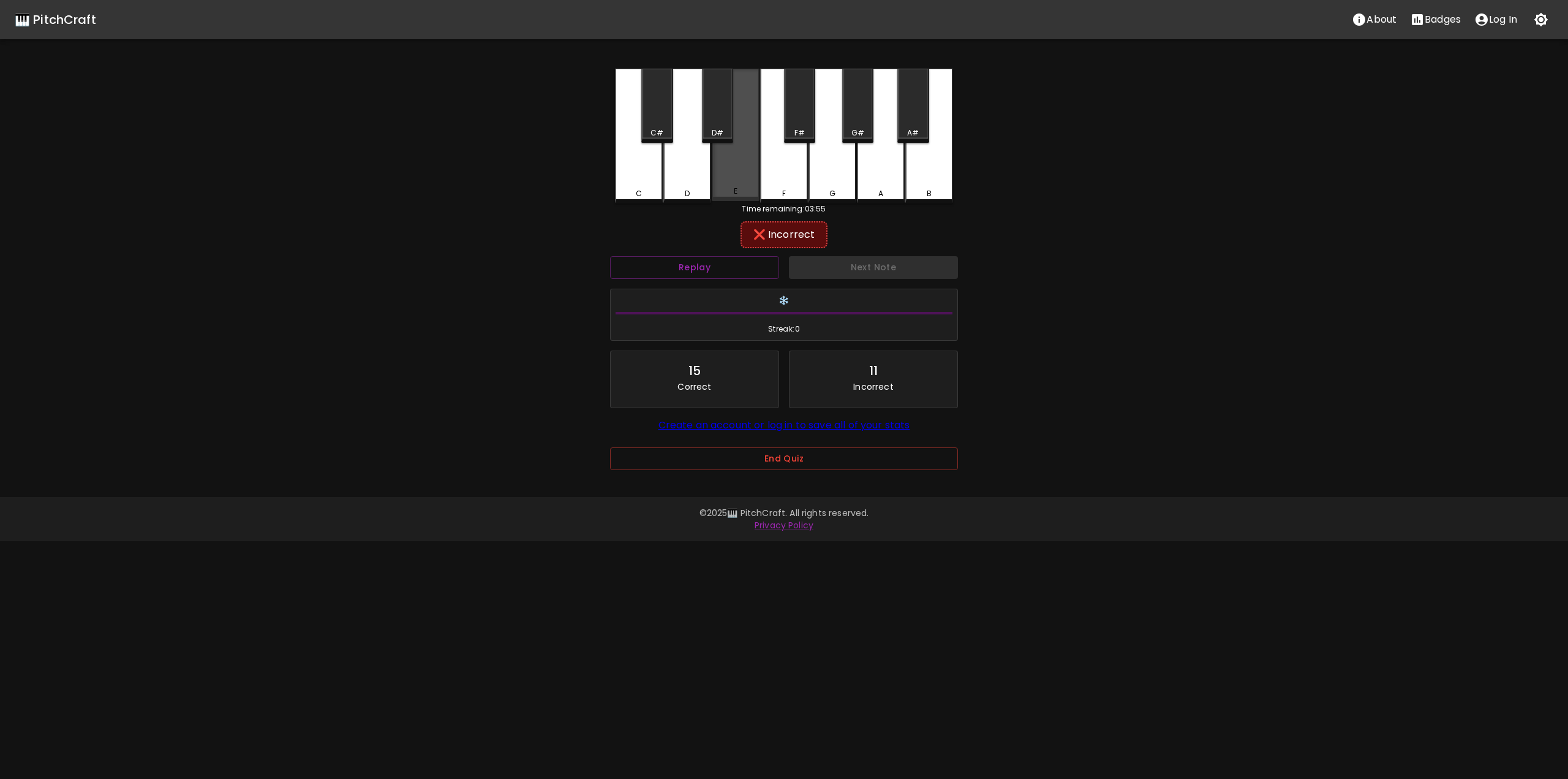
click at [750, 198] on div "E" at bounding box center [735, 134] width 48 height 132
click at [685, 172] on div "D" at bounding box center [687, 134] width 48 height 132
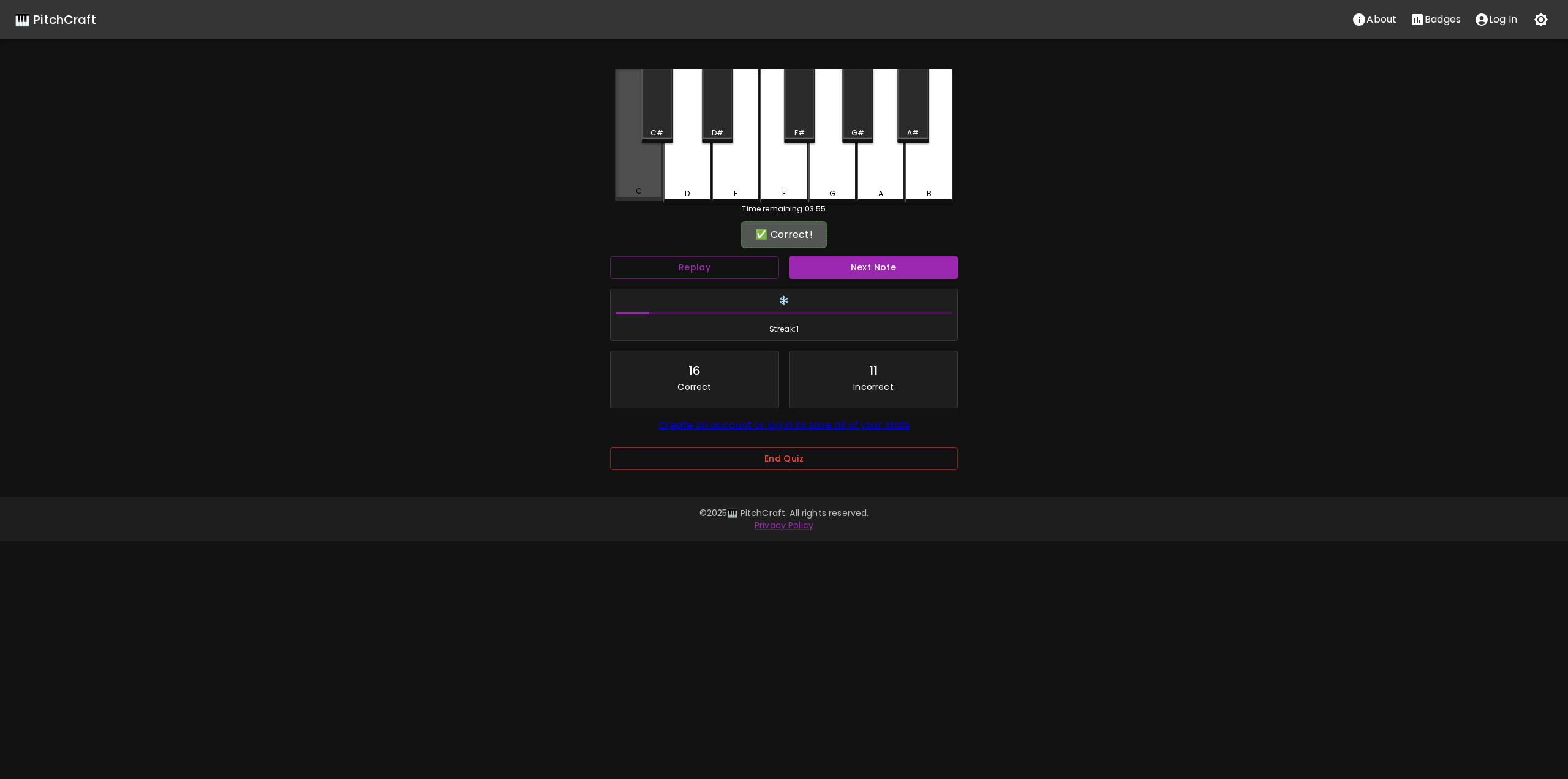
click at [653, 163] on div "C" at bounding box center [638, 134] width 48 height 132
click at [869, 267] on button "Next Note" at bounding box center [873, 267] width 169 height 23
click at [733, 190] on div "E" at bounding box center [735, 191] width 4 height 11
click at [861, 268] on button "Next Note" at bounding box center [873, 267] width 169 height 23
click at [696, 177] on div "D" at bounding box center [687, 134] width 48 height 132
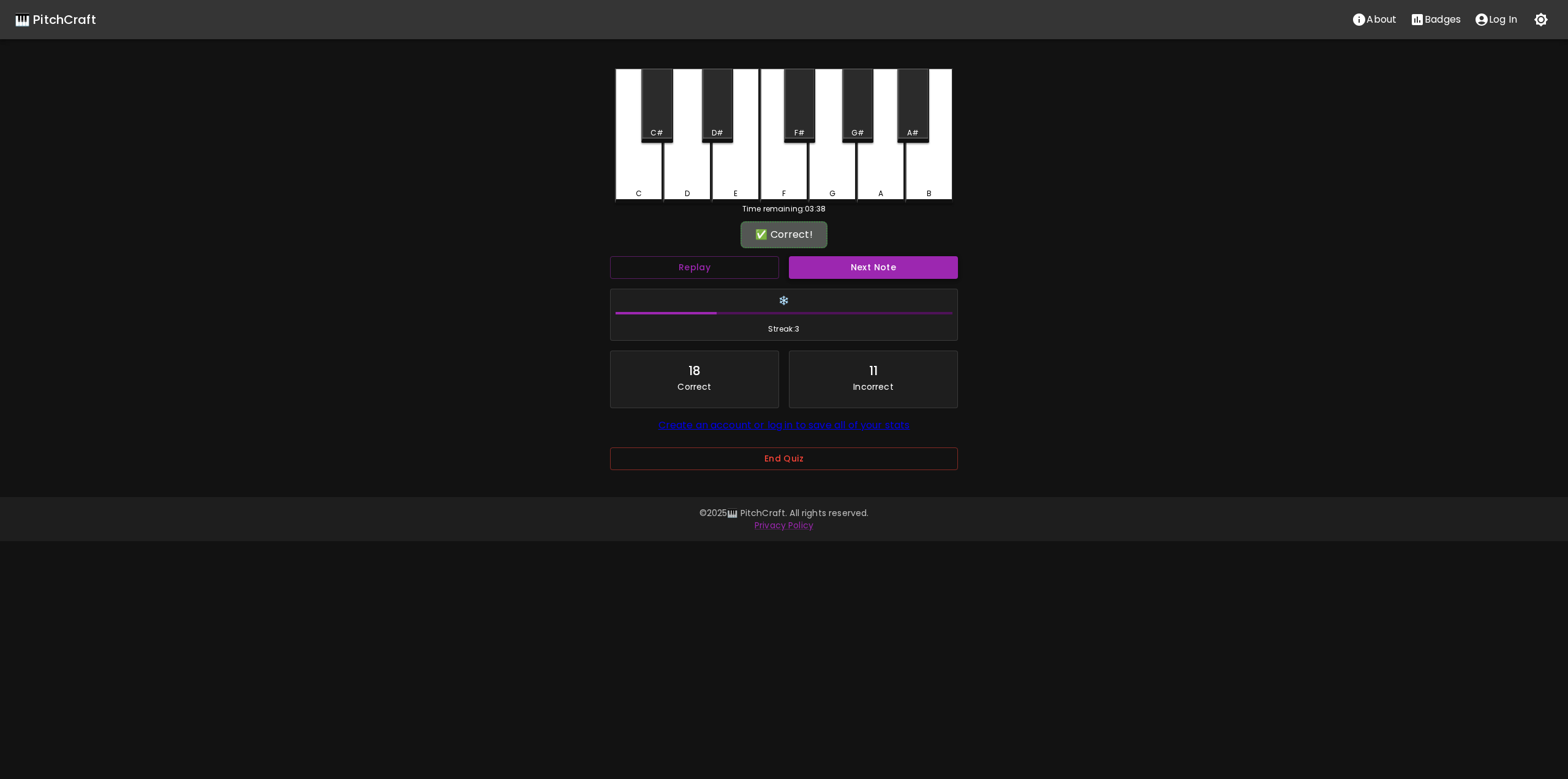
click at [859, 267] on button "Next Note" at bounding box center [873, 267] width 169 height 23
click at [676, 181] on div "D" at bounding box center [687, 136] width 48 height 135
click at [879, 274] on button "Next Note" at bounding box center [873, 267] width 169 height 23
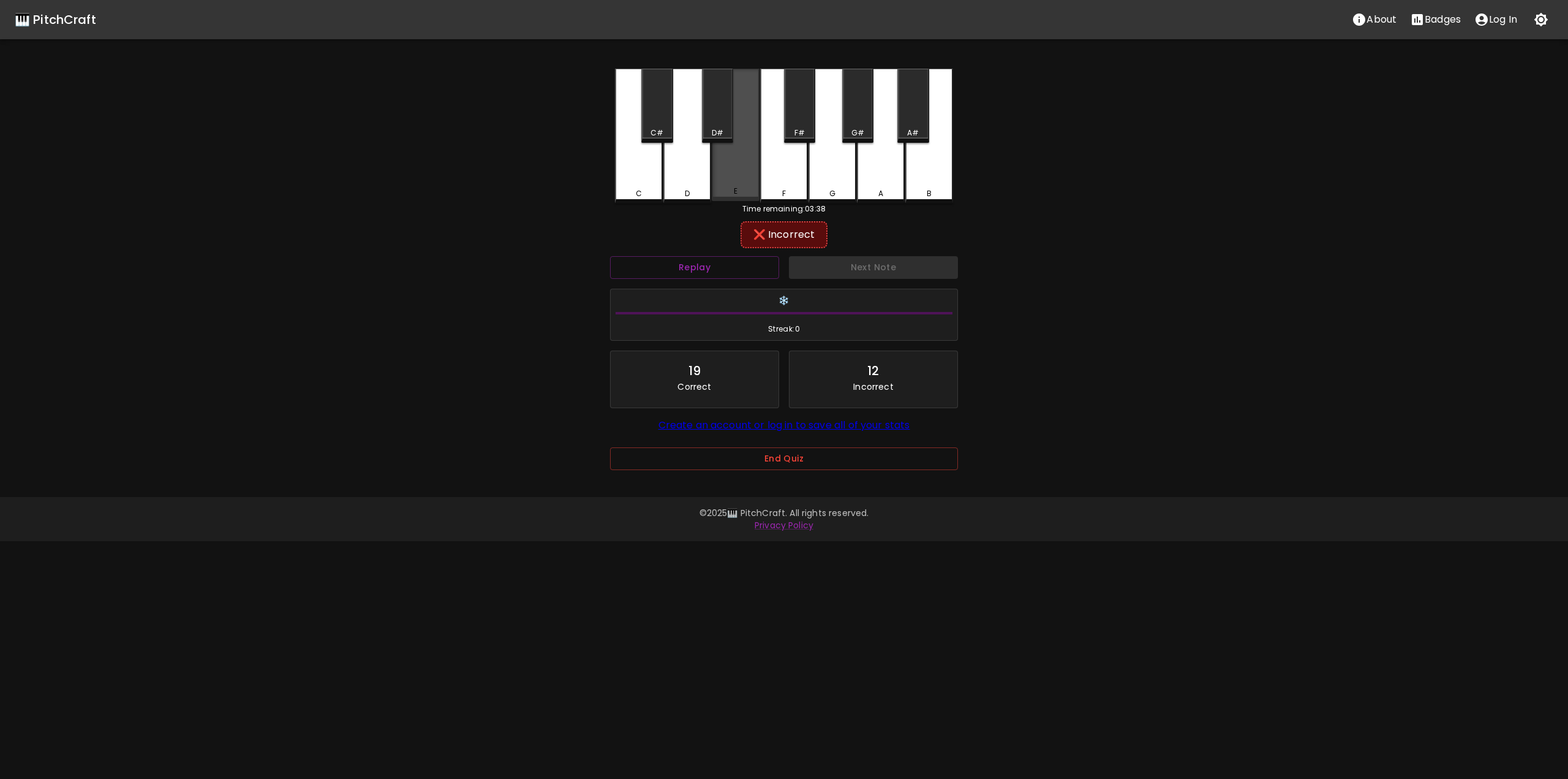
click at [752, 185] on div "E" at bounding box center [735, 134] width 48 height 132
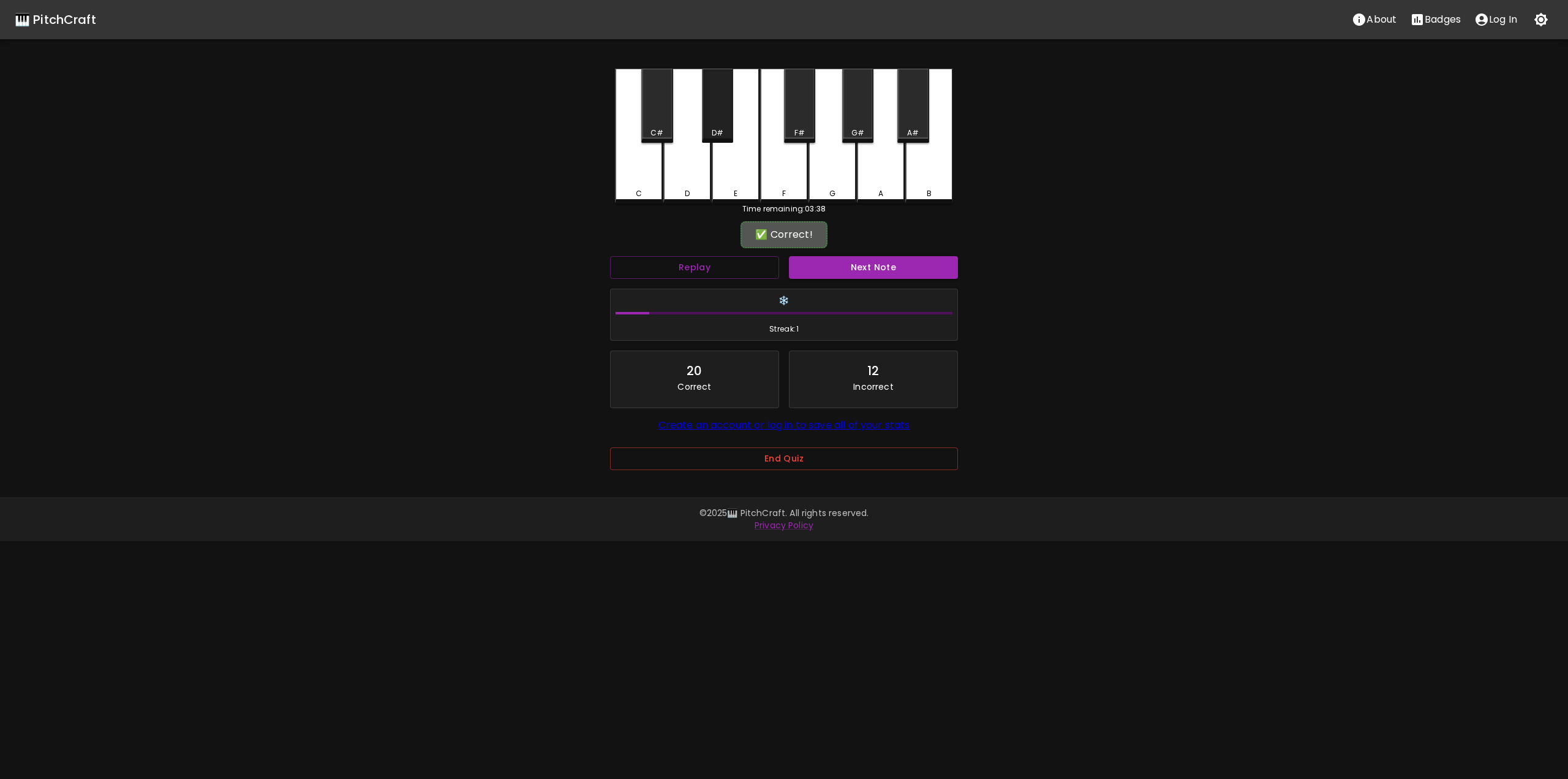
drag, startPoint x: 711, startPoint y: 131, endPoint x: 724, endPoint y: 147, distance: 20.6
click at [712, 132] on div "D#" at bounding box center [717, 132] width 12 height 11
click at [881, 261] on button "Next Note" at bounding box center [873, 267] width 169 height 23
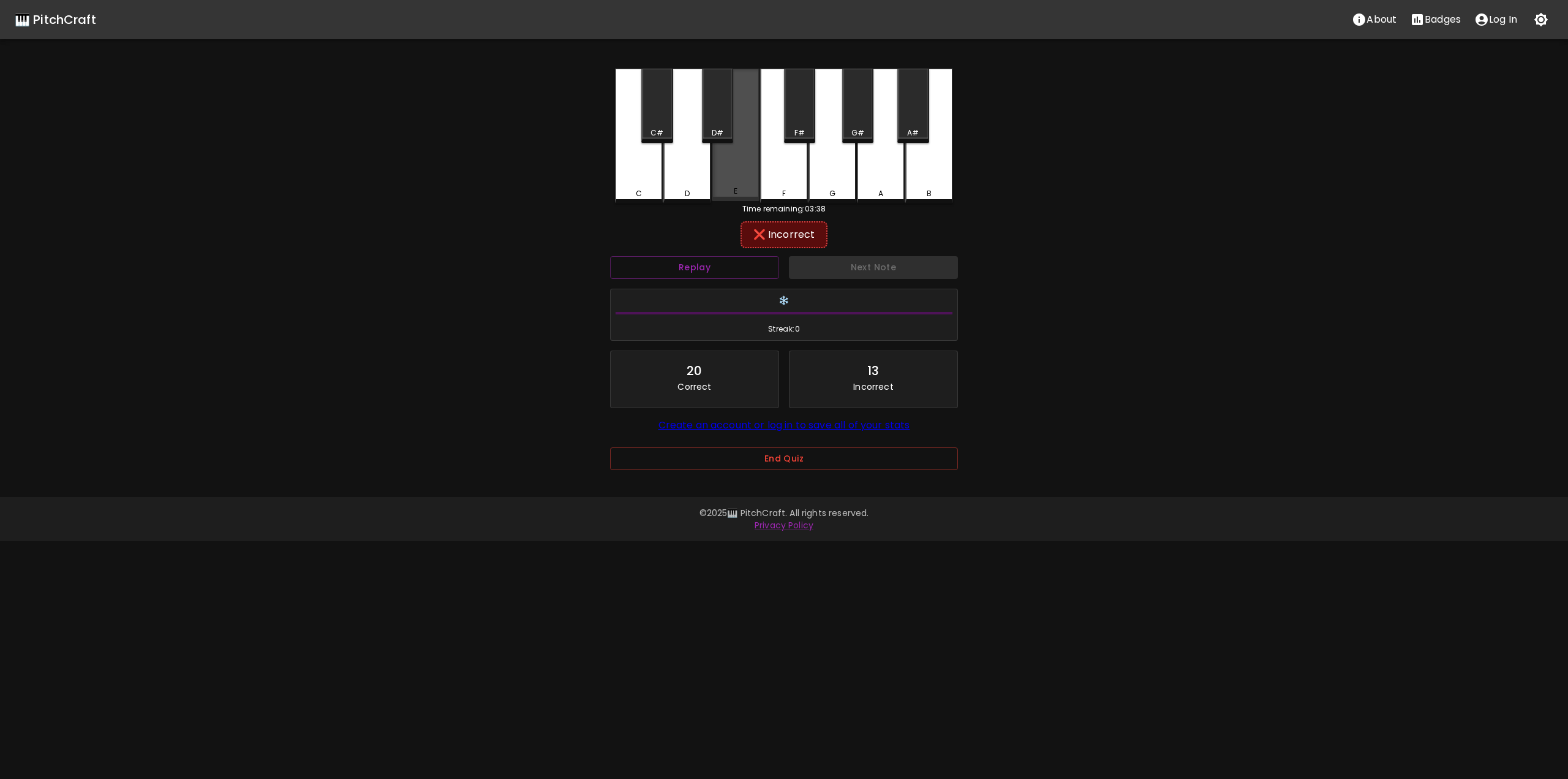
click at [742, 179] on div "E" at bounding box center [735, 134] width 48 height 132
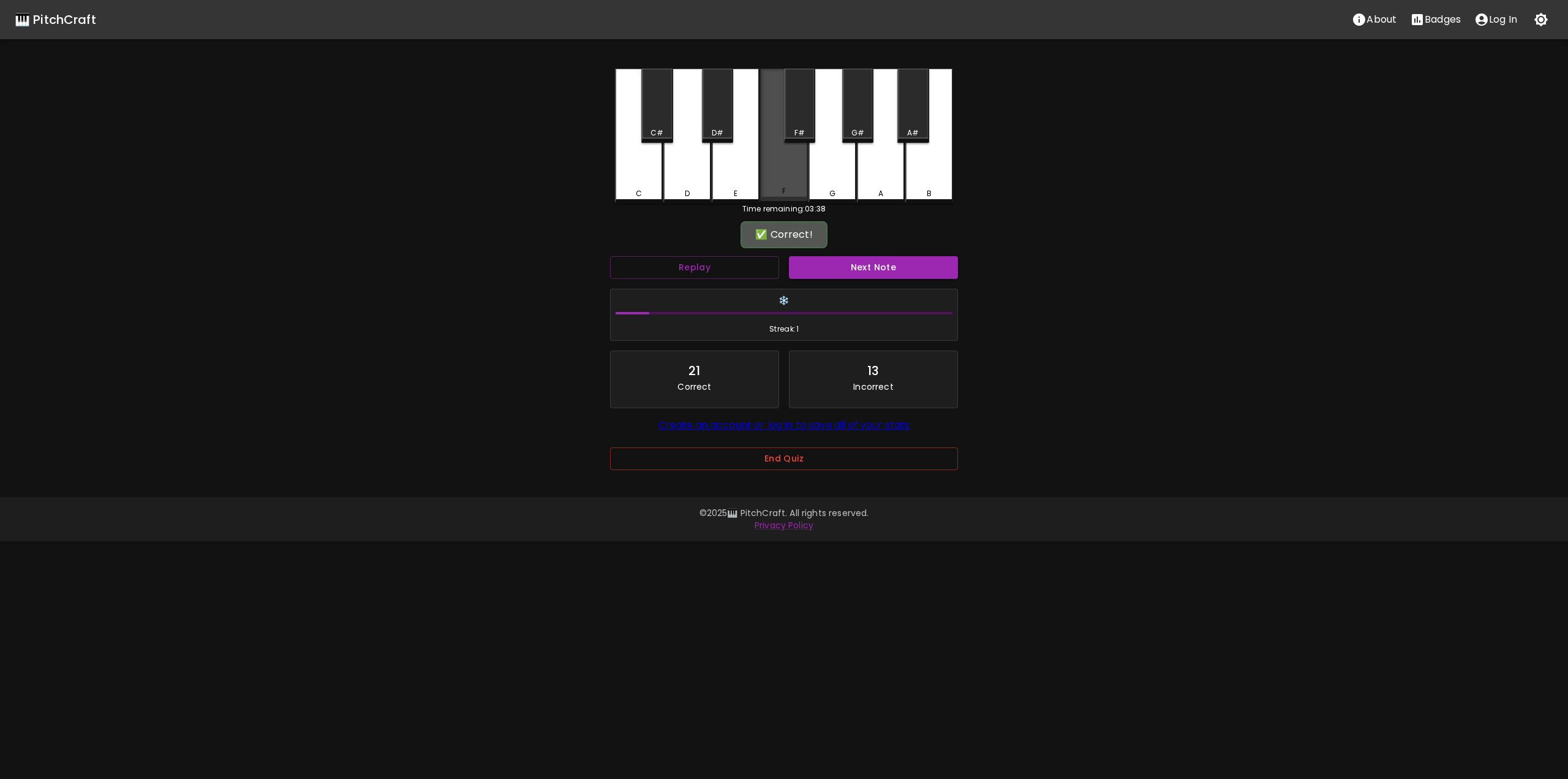
click at [787, 192] on div "F" at bounding box center [783, 191] width 45 height 11
click at [855, 266] on button "Next Note" at bounding box center [873, 267] width 169 height 23
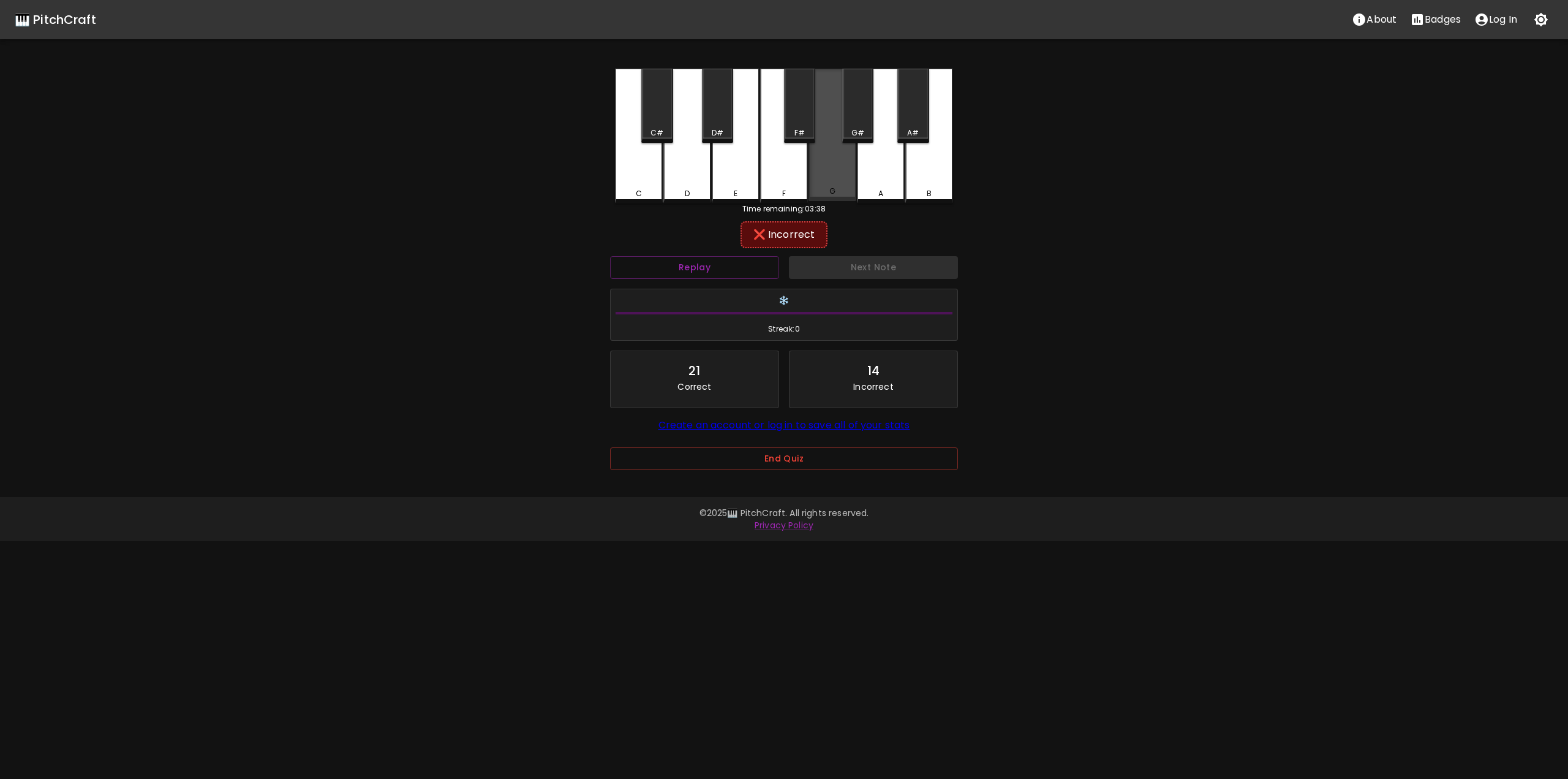
click at [819, 188] on div "G" at bounding box center [832, 191] width 45 height 11
click at [814, 129] on div "F#" at bounding box center [799, 105] width 31 height 74
click at [879, 171] on div "A" at bounding box center [881, 134] width 48 height 132
drag, startPoint x: 854, startPoint y: 106, endPoint x: 851, endPoint y: 118, distance: 12.4
click at [854, 107] on div "G#" at bounding box center [857, 105] width 31 height 74
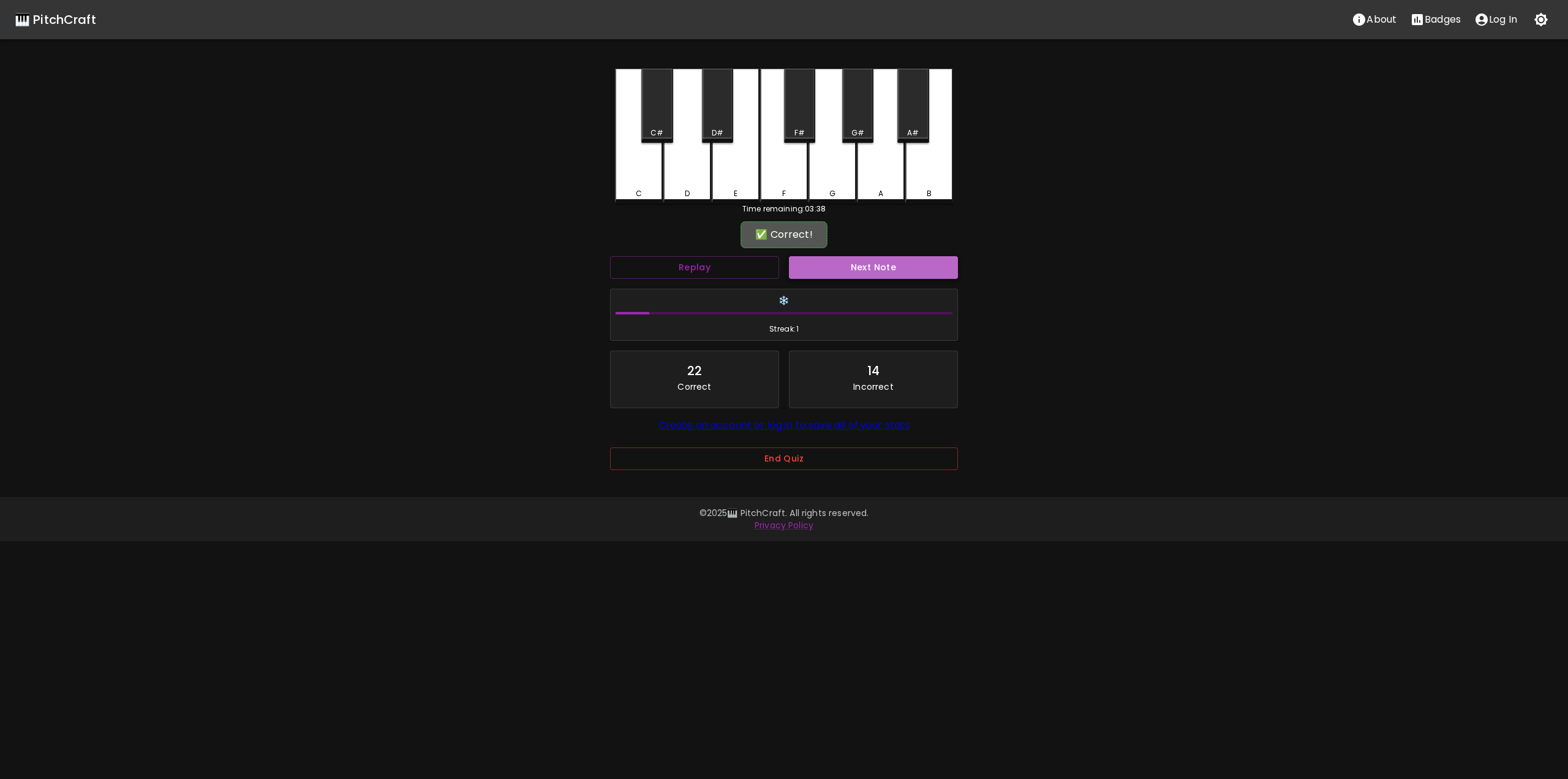
click at [870, 259] on button "Next Note" at bounding box center [873, 267] width 169 height 23
click at [725, 185] on div "E" at bounding box center [735, 136] width 48 height 135
click at [795, 198] on div "F" at bounding box center [784, 134] width 48 height 132
drag, startPoint x: 838, startPoint y: 261, endPoint x: 839, endPoint y: 273, distance: 12.0
click at [838, 262] on button "Next Note" at bounding box center [873, 267] width 169 height 23
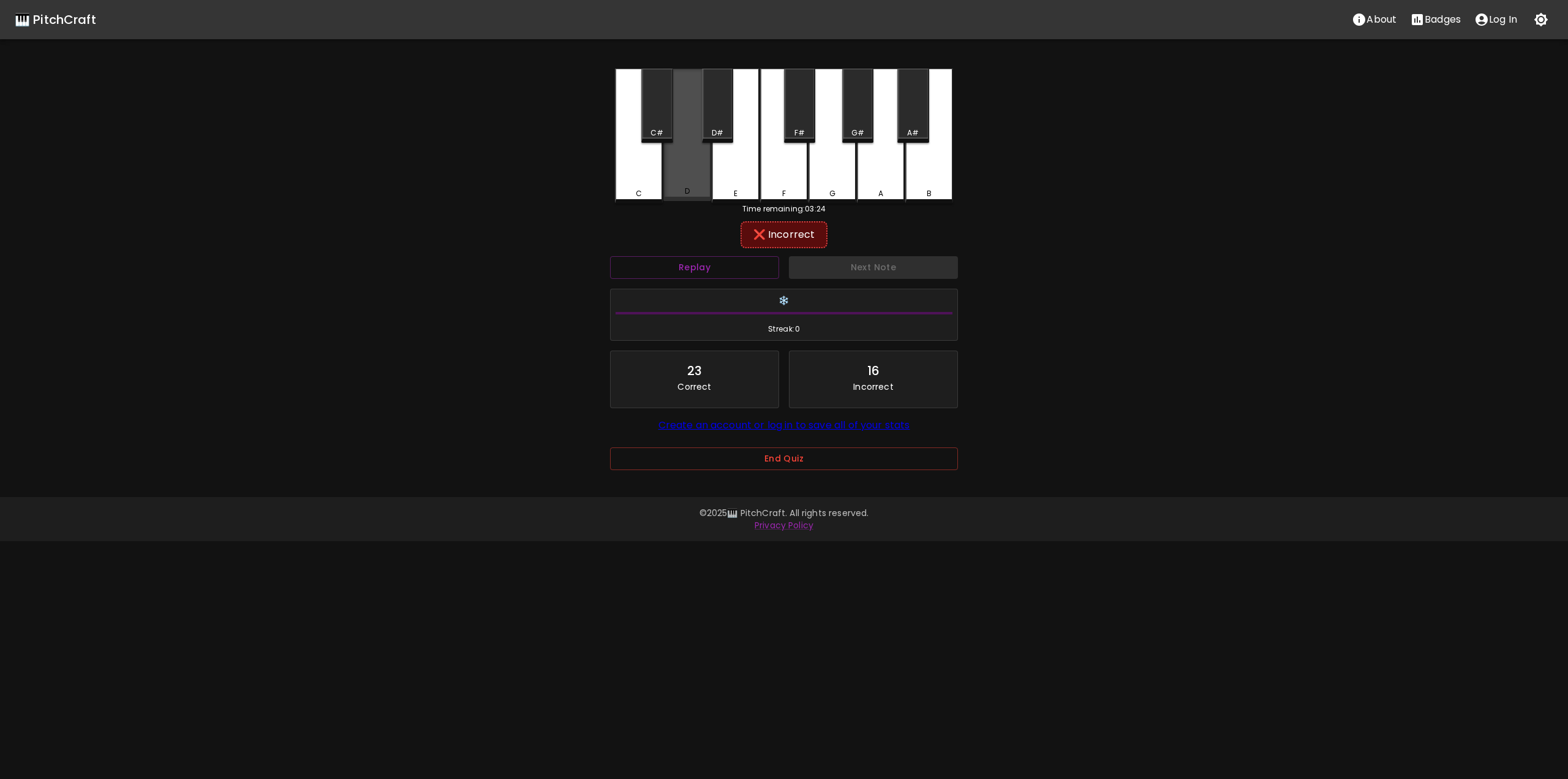
click at [710, 172] on div "D" at bounding box center [687, 134] width 48 height 132
click at [646, 163] on div "C" at bounding box center [638, 134] width 48 height 132
click at [677, 131] on div "D" at bounding box center [687, 134] width 48 height 132
click at [658, 125] on div "C#" at bounding box center [656, 105] width 31 height 74
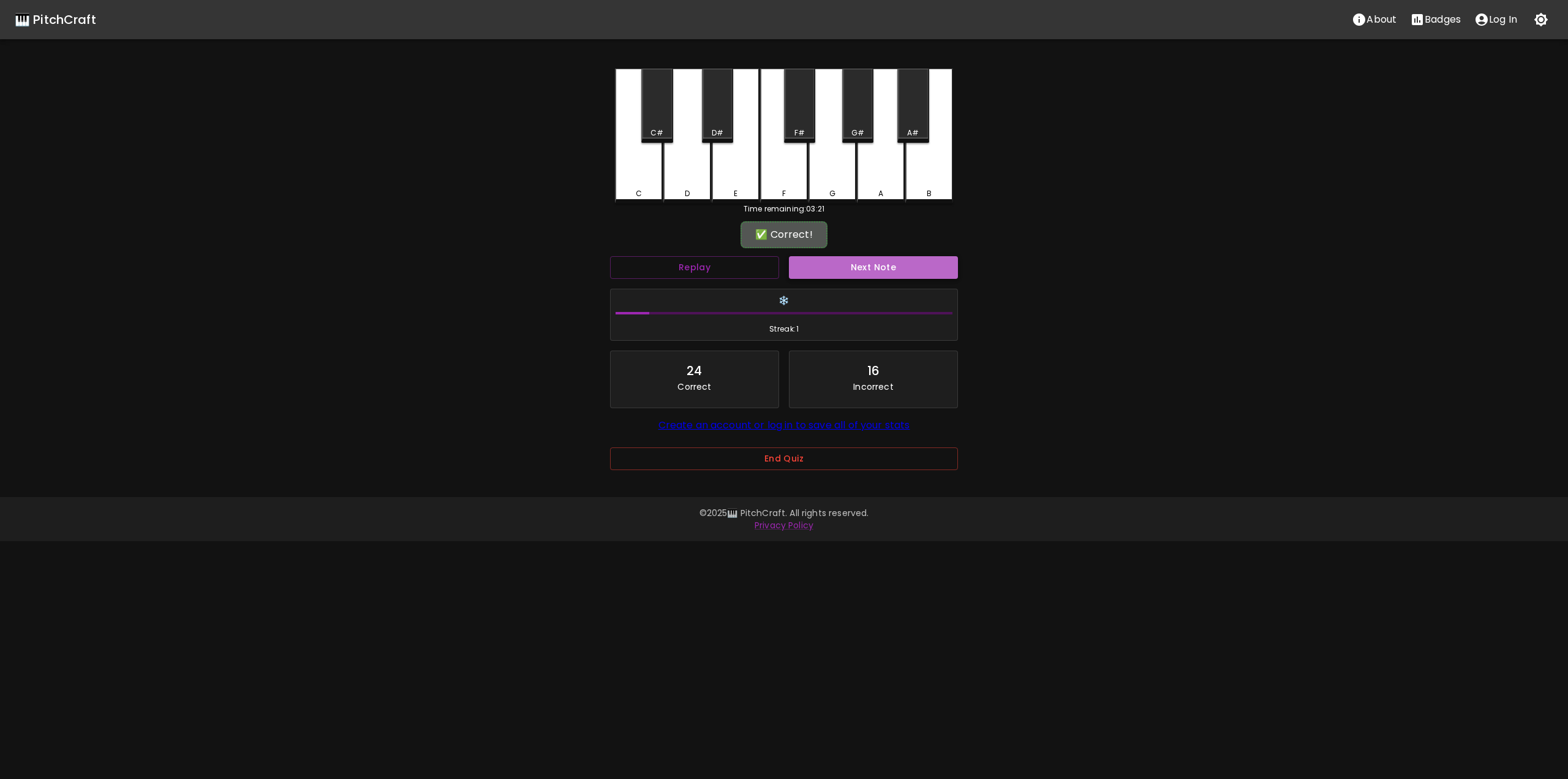
click at [913, 274] on button "Next Note" at bounding box center [873, 267] width 169 height 23
click at [774, 155] on div "F" at bounding box center [784, 134] width 48 height 132
click at [859, 259] on button "Next Note" at bounding box center [873, 267] width 169 height 23
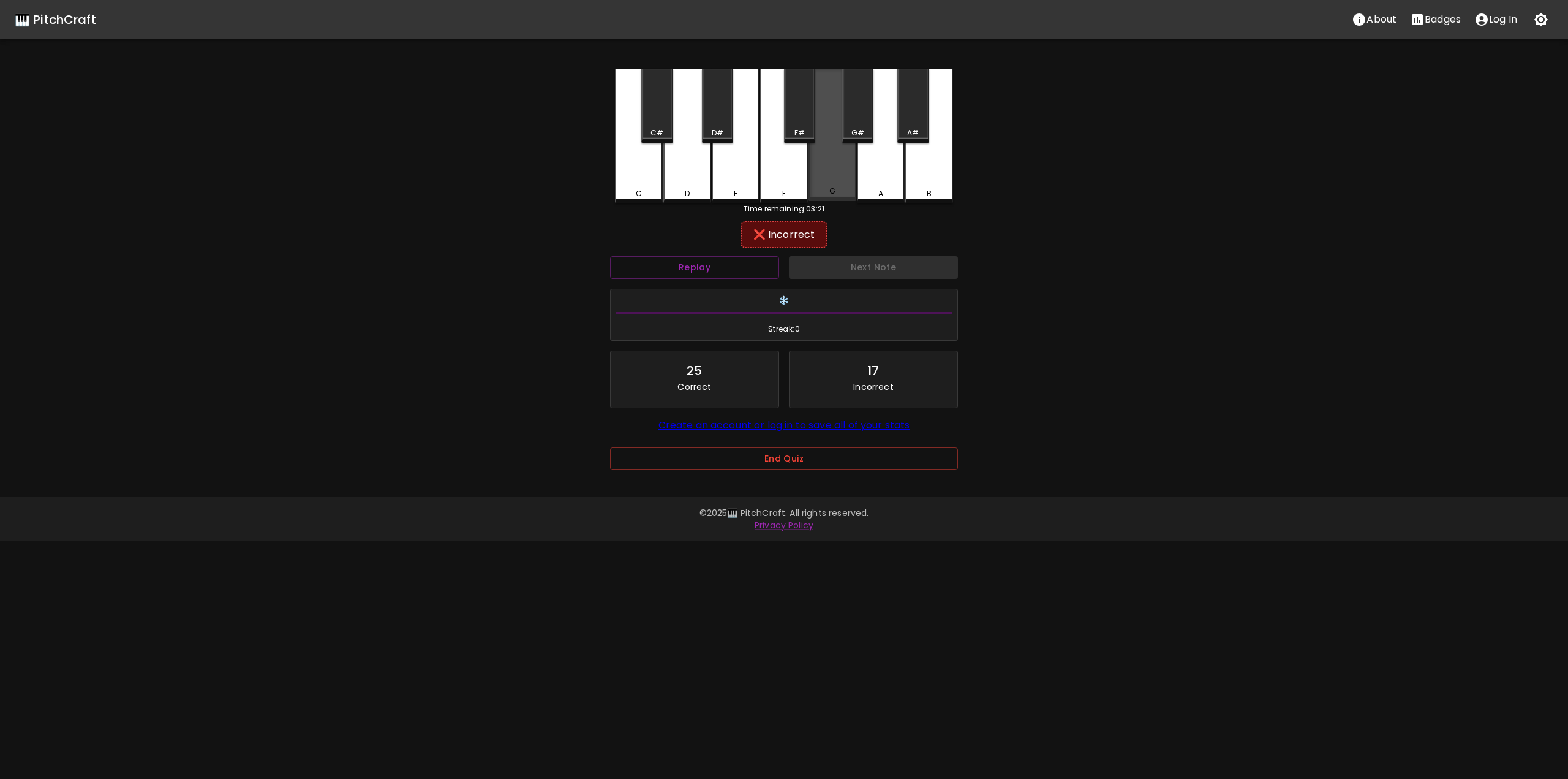
click at [830, 157] on div "G" at bounding box center [832, 134] width 48 height 132
click at [883, 179] on div "A" at bounding box center [881, 134] width 48 height 132
click at [871, 123] on div "G#" at bounding box center [857, 105] width 31 height 74
click at [921, 144] on div "B" at bounding box center [929, 134] width 48 height 132
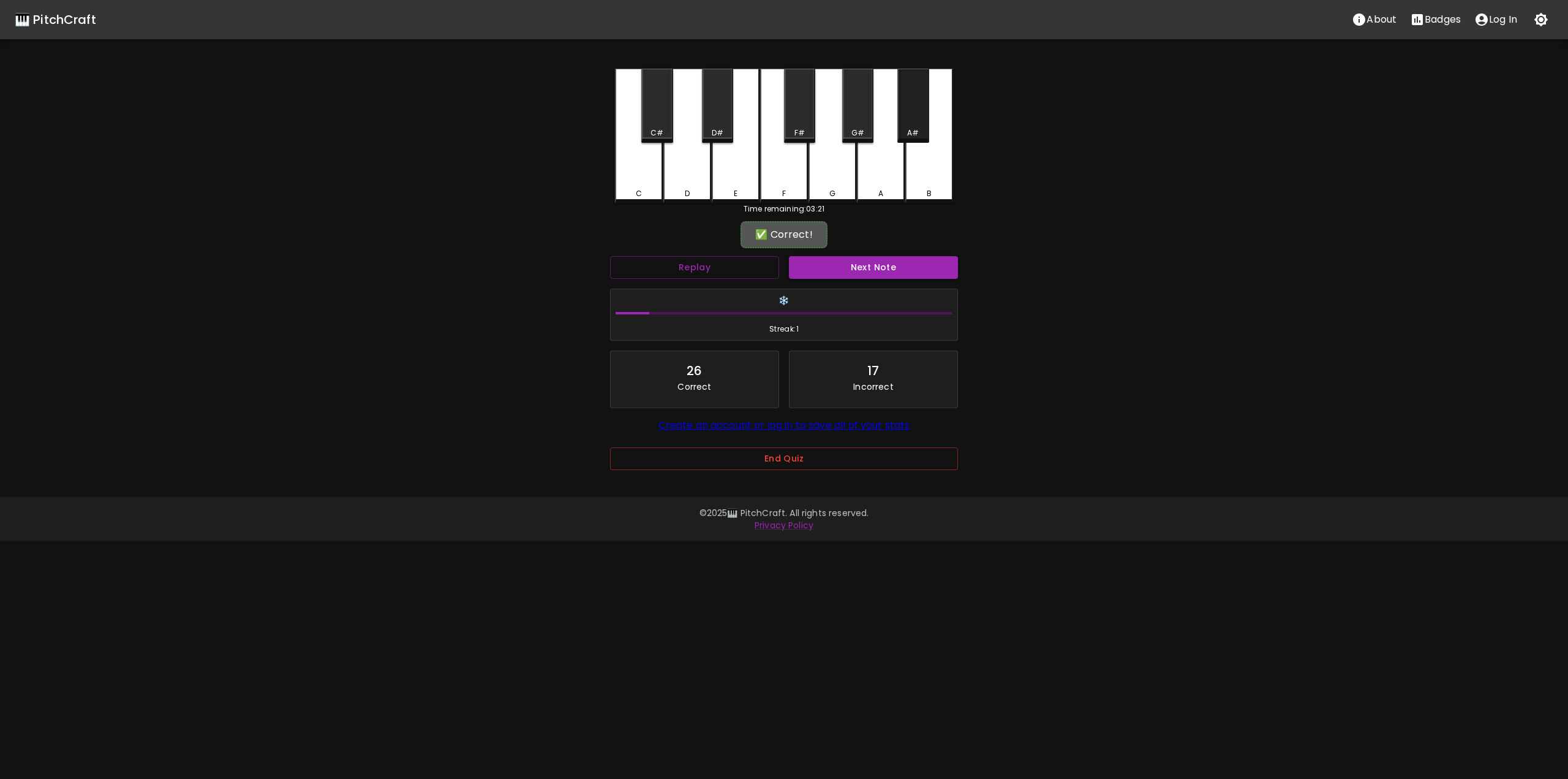
drag, startPoint x: 915, startPoint y: 119, endPoint x: 909, endPoint y: 134, distance: 16.2
click at [913, 122] on div "A#" at bounding box center [912, 105] width 31 height 74
click at [891, 273] on button "Next Note" at bounding box center [873, 267] width 169 height 23
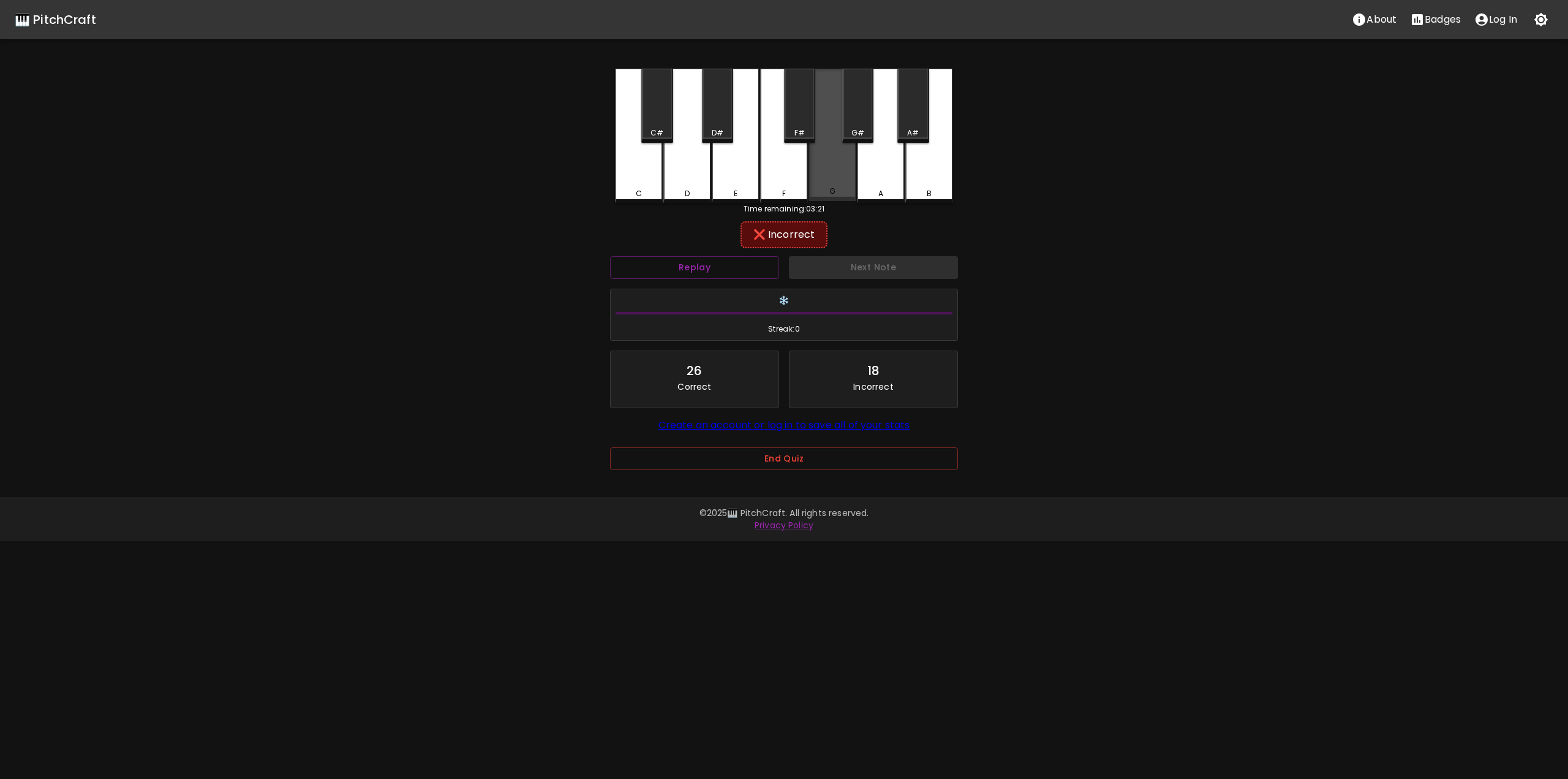
click at [814, 178] on div "G" at bounding box center [832, 134] width 48 height 132
click at [802, 177] on div "F" at bounding box center [784, 134] width 48 height 132
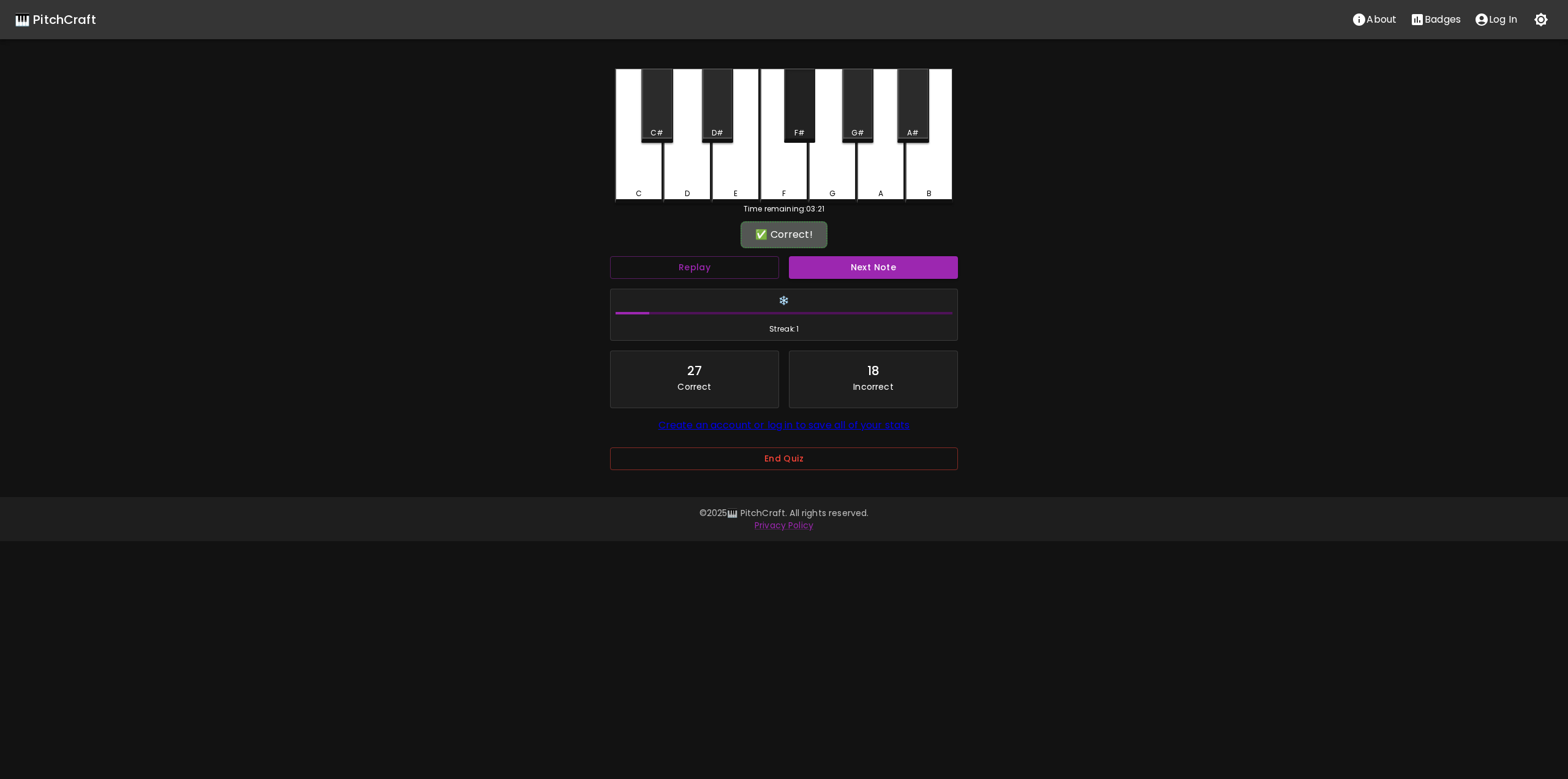
click at [804, 117] on div "F#" at bounding box center [799, 105] width 31 height 74
click at [858, 272] on button "Next Note" at bounding box center [873, 267] width 169 height 23
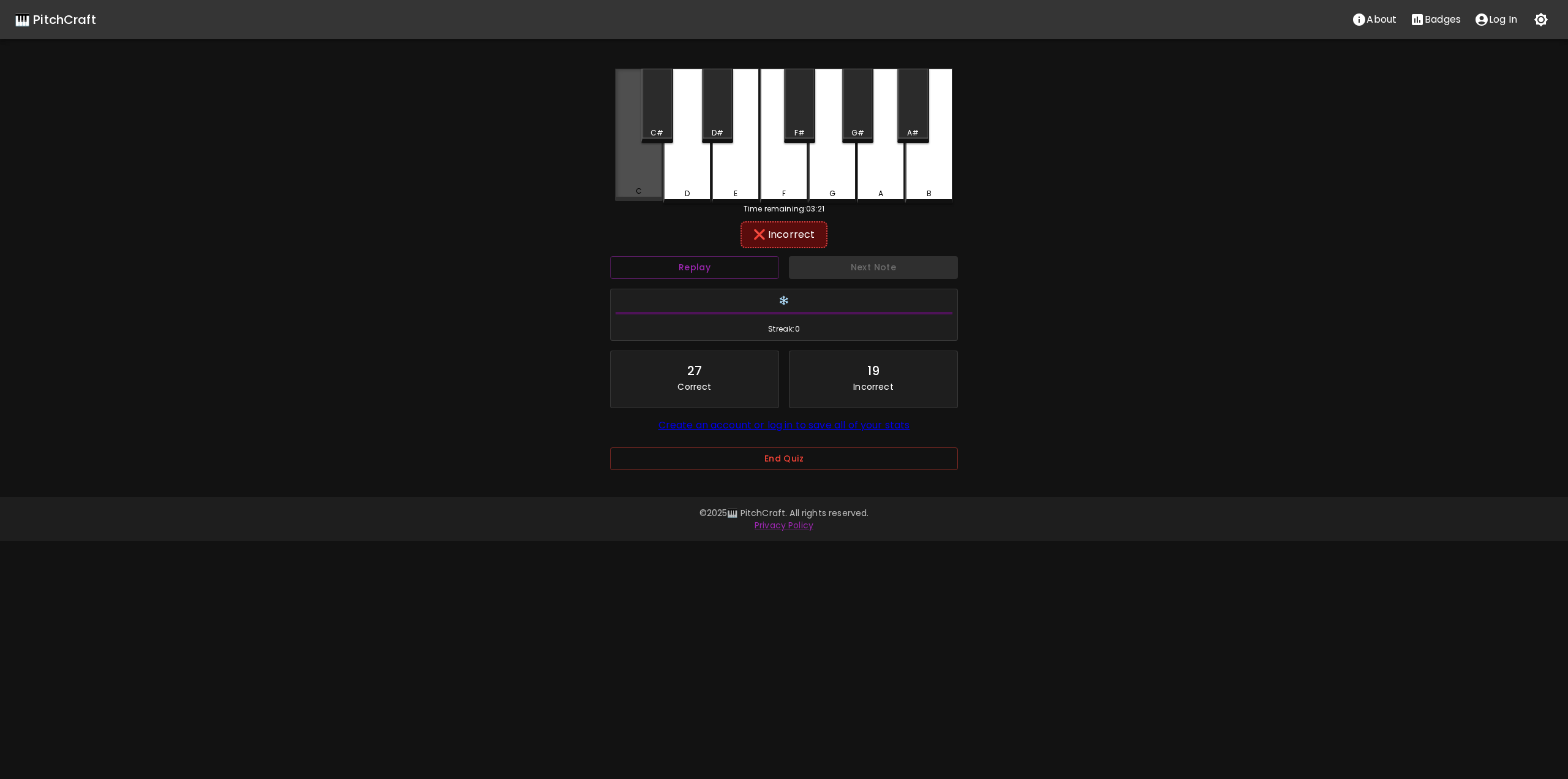
click at [648, 177] on div "C" at bounding box center [638, 134] width 48 height 132
click at [693, 168] on div "D" at bounding box center [687, 134] width 48 height 132
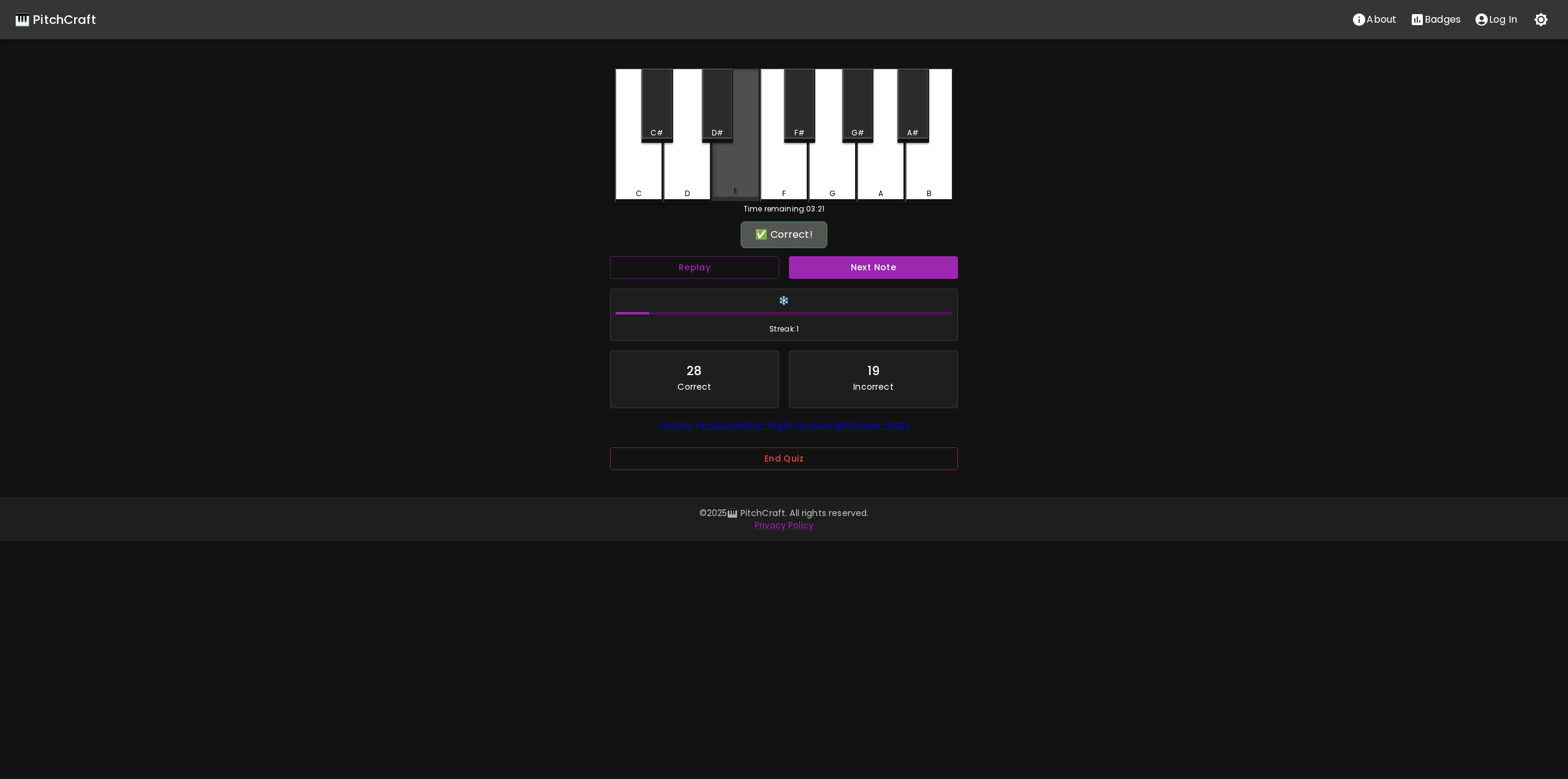
click at [734, 170] on div "E" at bounding box center [735, 134] width 48 height 132
click at [786, 303] on h6 "❄️" at bounding box center [783, 300] width 337 height 13
click at [825, 267] on button "Next Note" at bounding box center [873, 267] width 169 height 23
click at [735, 183] on div "E" at bounding box center [735, 134] width 48 height 132
click at [834, 269] on button "Next Note" at bounding box center [873, 267] width 169 height 23
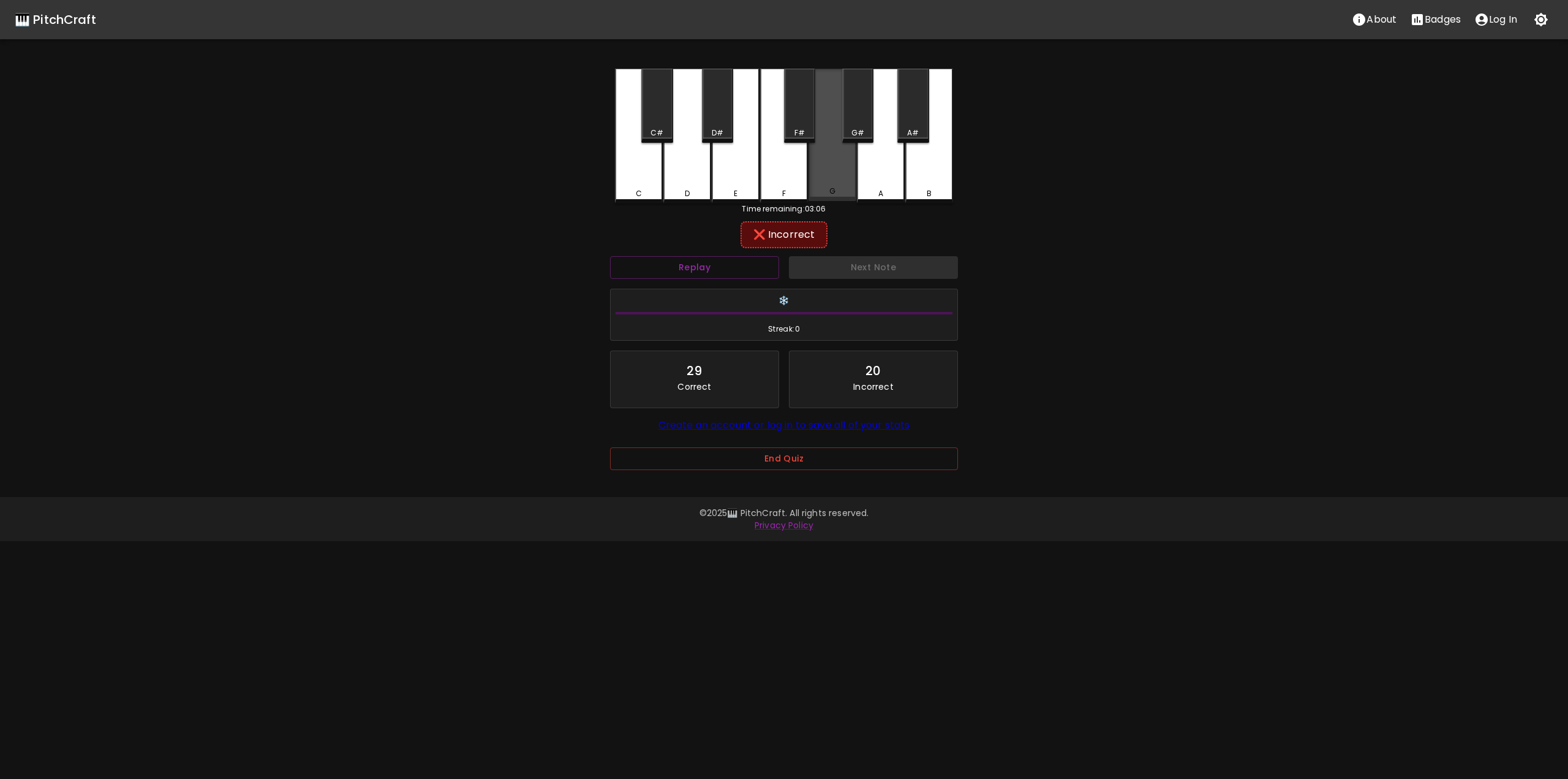
click at [818, 190] on div "G" at bounding box center [832, 191] width 45 height 11
drag, startPoint x: 875, startPoint y: 163, endPoint x: 873, endPoint y: 142, distance: 21.1
click at [875, 156] on div "A" at bounding box center [881, 134] width 48 height 132
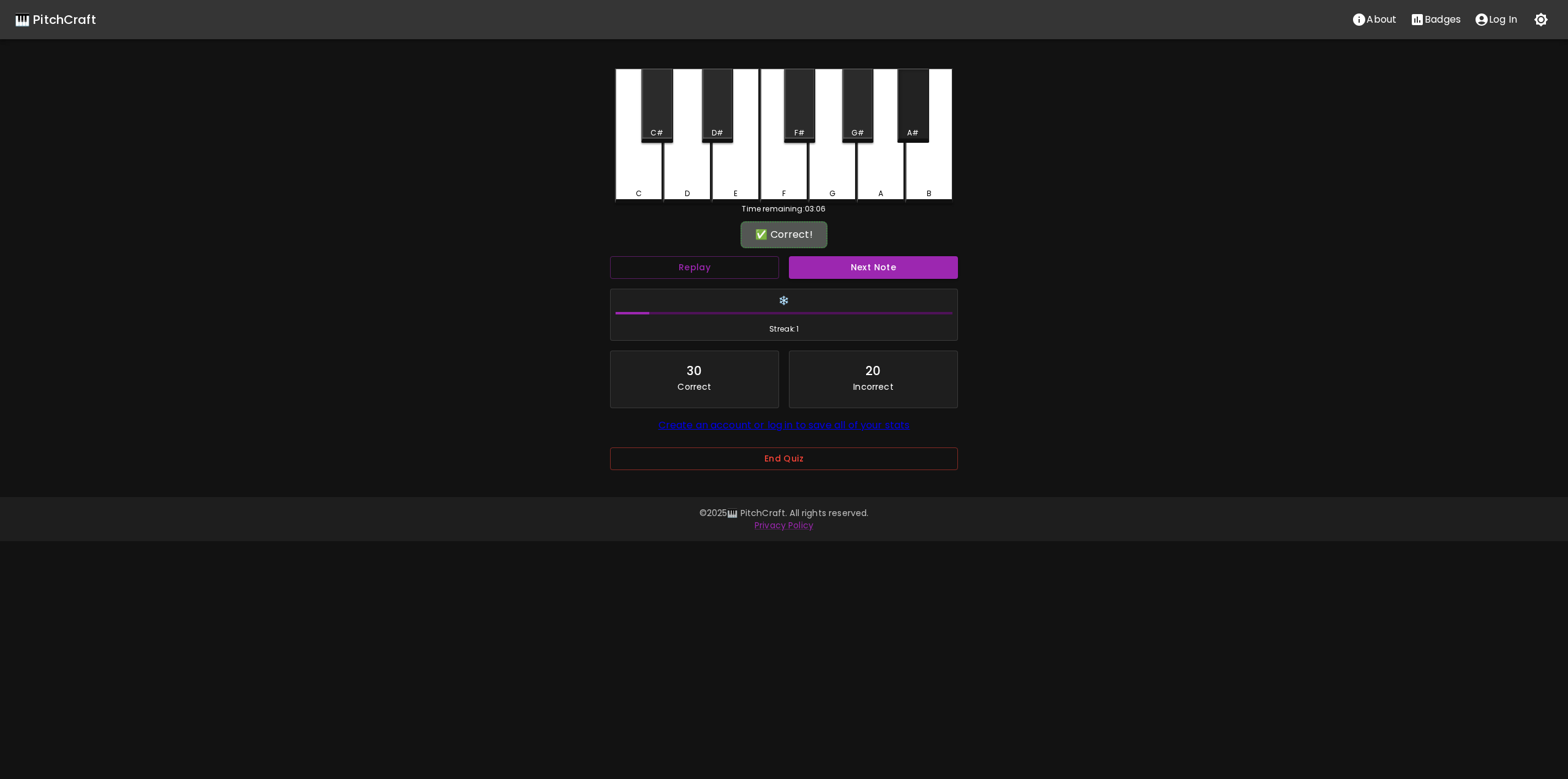
click at [919, 139] on div "A#" at bounding box center [912, 105] width 31 height 74
click at [907, 261] on button "Next Note" at bounding box center [873, 267] width 169 height 23
click at [780, 171] on div "F" at bounding box center [784, 134] width 48 height 132
click at [859, 272] on button "Next Note" at bounding box center [873, 267] width 169 height 23
click at [789, 175] on div "F" at bounding box center [784, 134] width 48 height 132
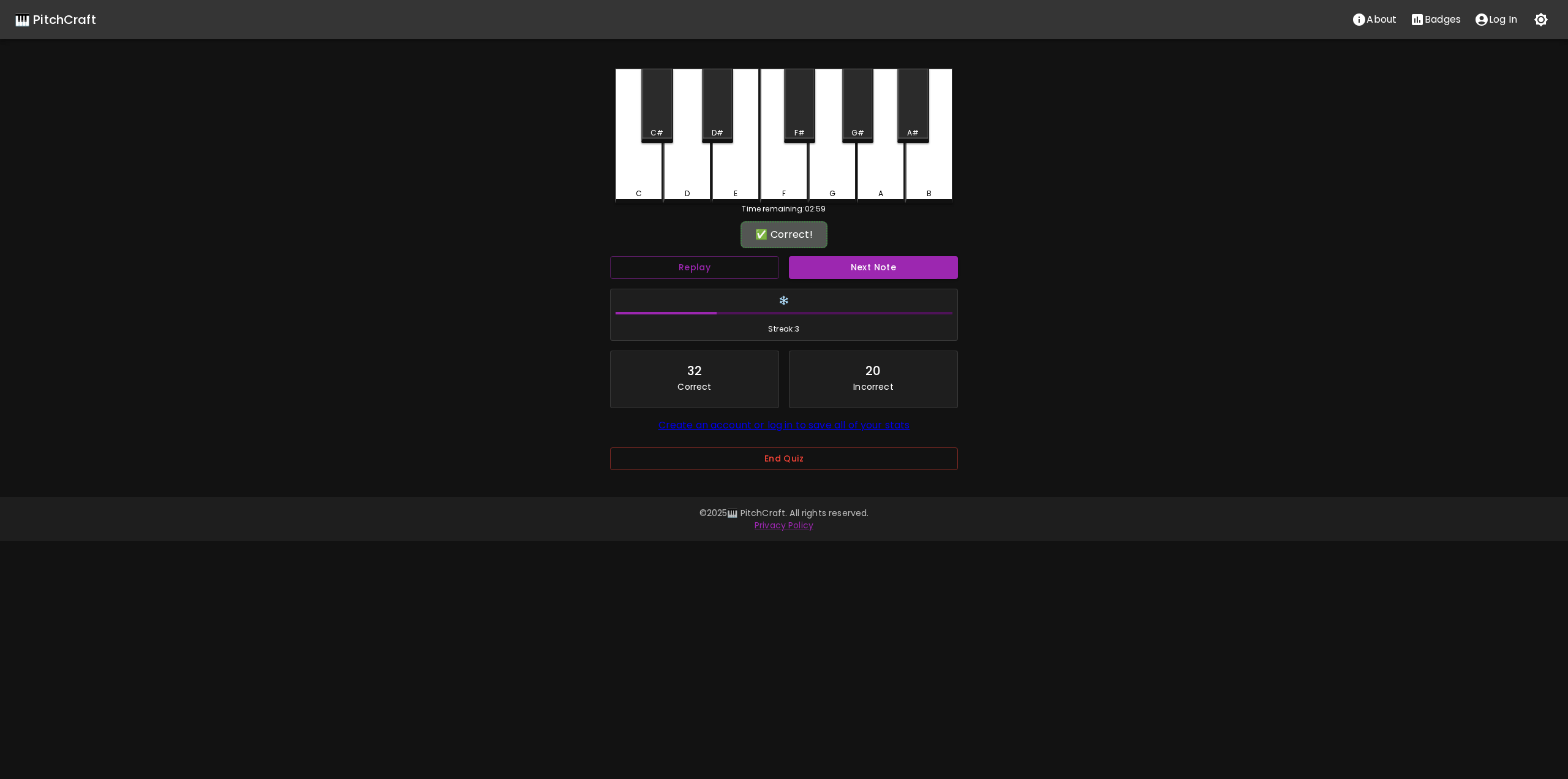
click at [851, 282] on div "Next Note" at bounding box center [873, 267] width 178 height 33
click at [851, 268] on button "Next Note" at bounding box center [873, 267] width 169 height 23
click at [784, 180] on div "F" at bounding box center [784, 136] width 48 height 135
click at [853, 283] on div "❄️ Streak: 4" at bounding box center [783, 314] width 358 height 62
click at [851, 266] on button "Next Note" at bounding box center [873, 267] width 169 height 23
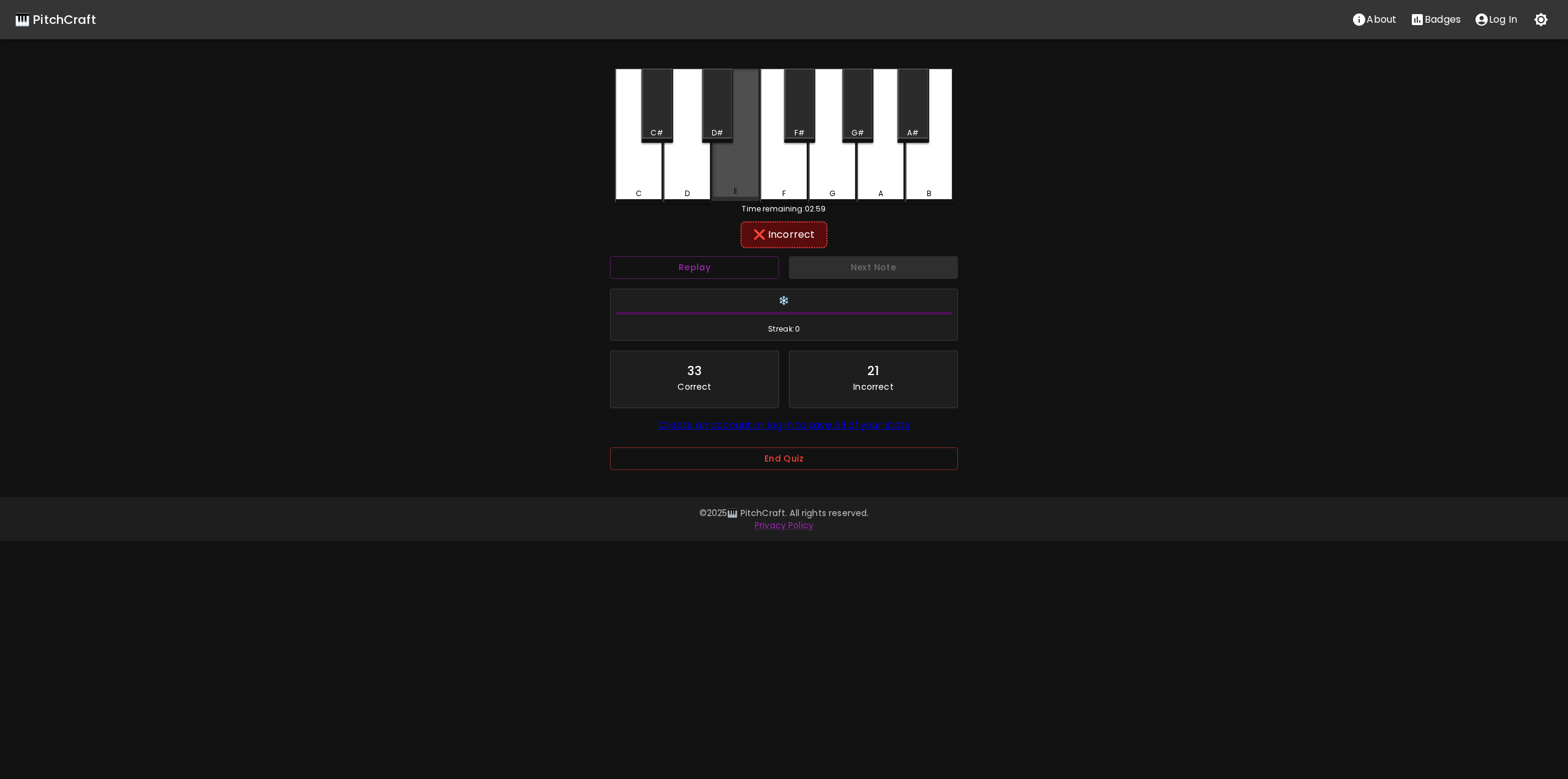
click at [747, 147] on div "E" at bounding box center [735, 134] width 48 height 132
click at [823, 158] on div "G" at bounding box center [832, 134] width 48 height 132
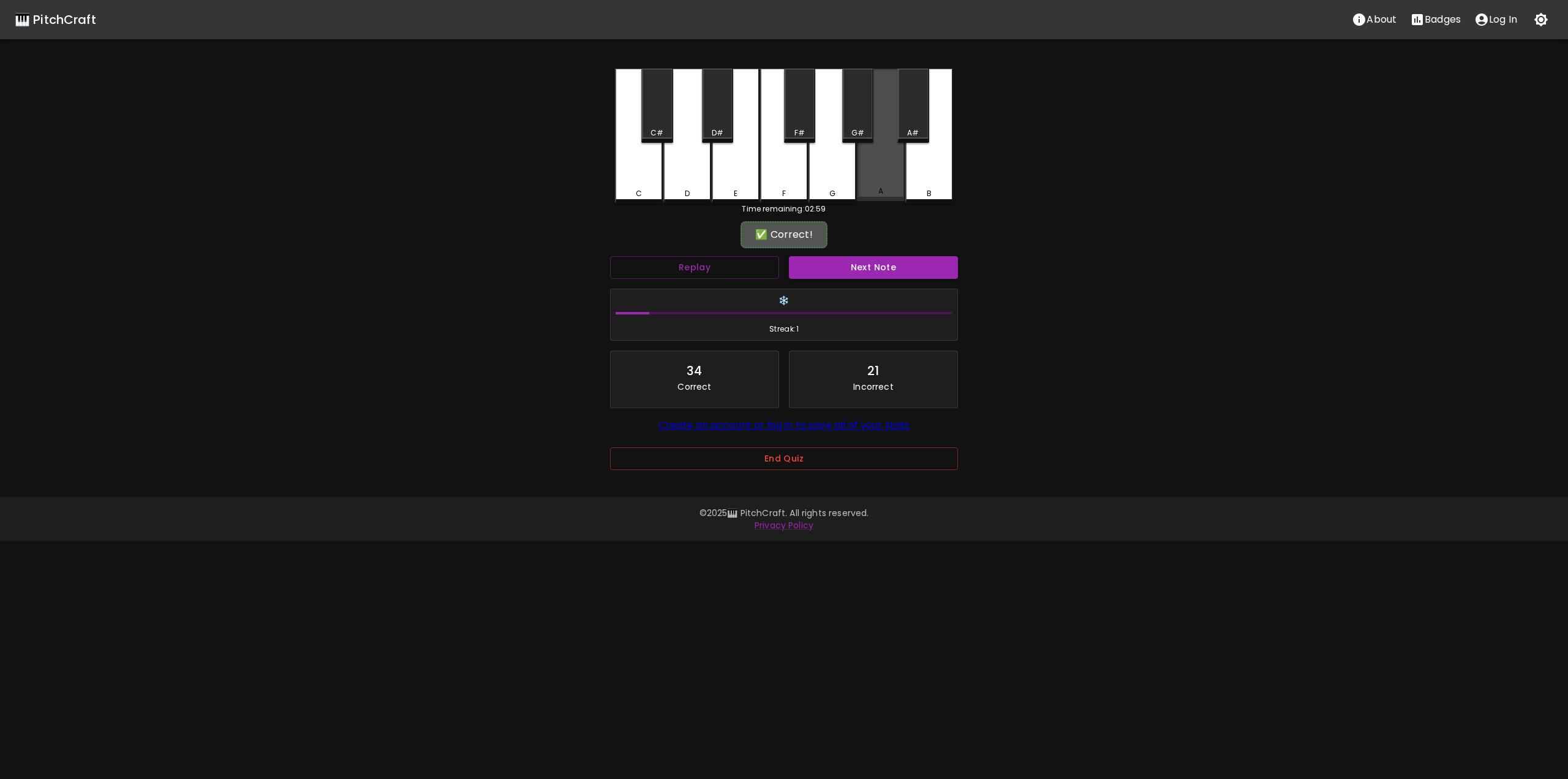
click at [875, 139] on div "A" at bounding box center [881, 134] width 48 height 132
click at [884, 267] on button "Next Note" at bounding box center [873, 267] width 169 height 23
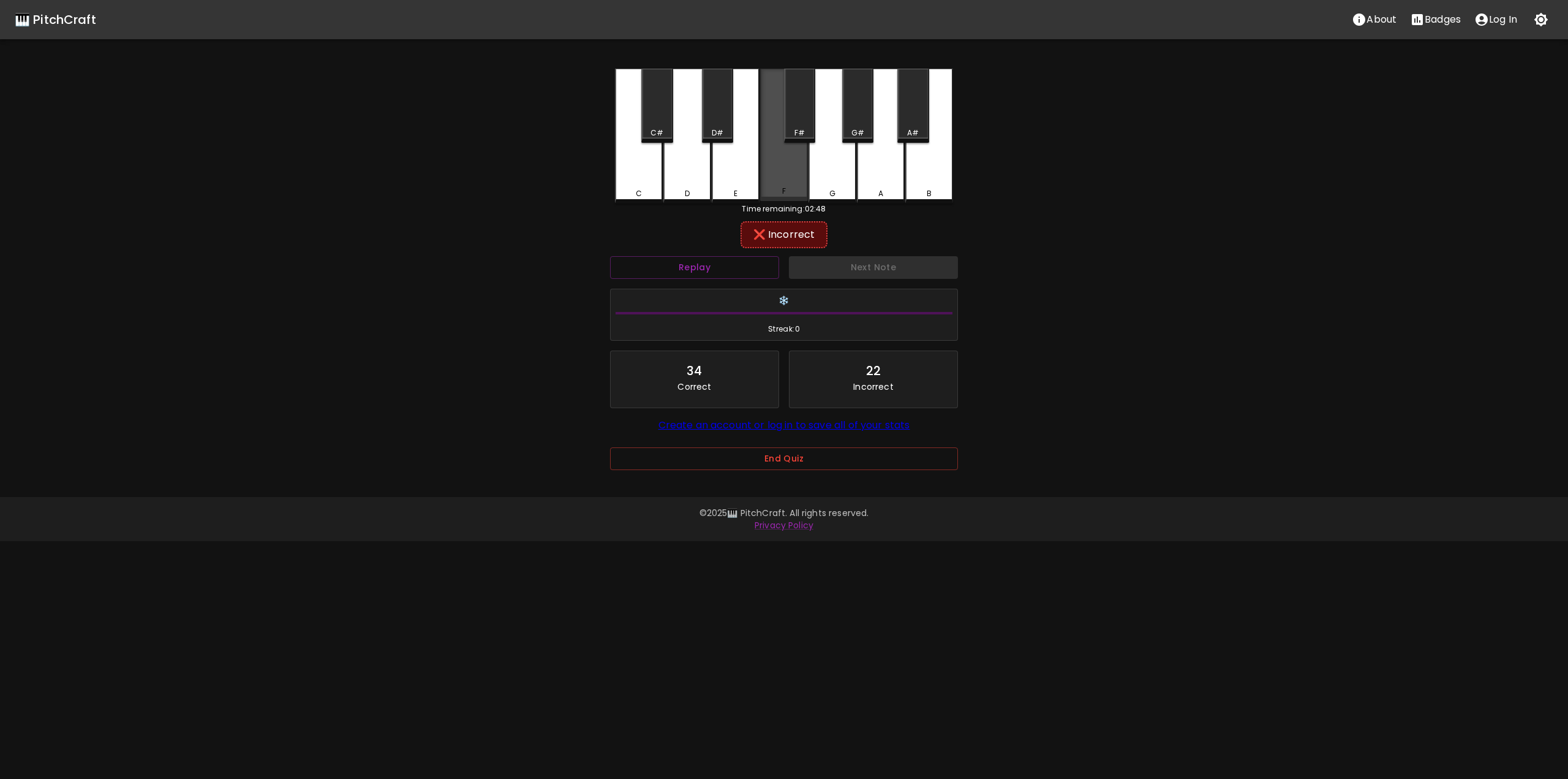
click at [766, 177] on div "F" at bounding box center [784, 134] width 48 height 132
drag, startPoint x: 827, startPoint y: 171, endPoint x: 812, endPoint y: 151, distance: 25.0
click at [826, 170] on div "G" at bounding box center [832, 134] width 48 height 132
click at [798, 127] on div "F#" at bounding box center [799, 105] width 31 height 74
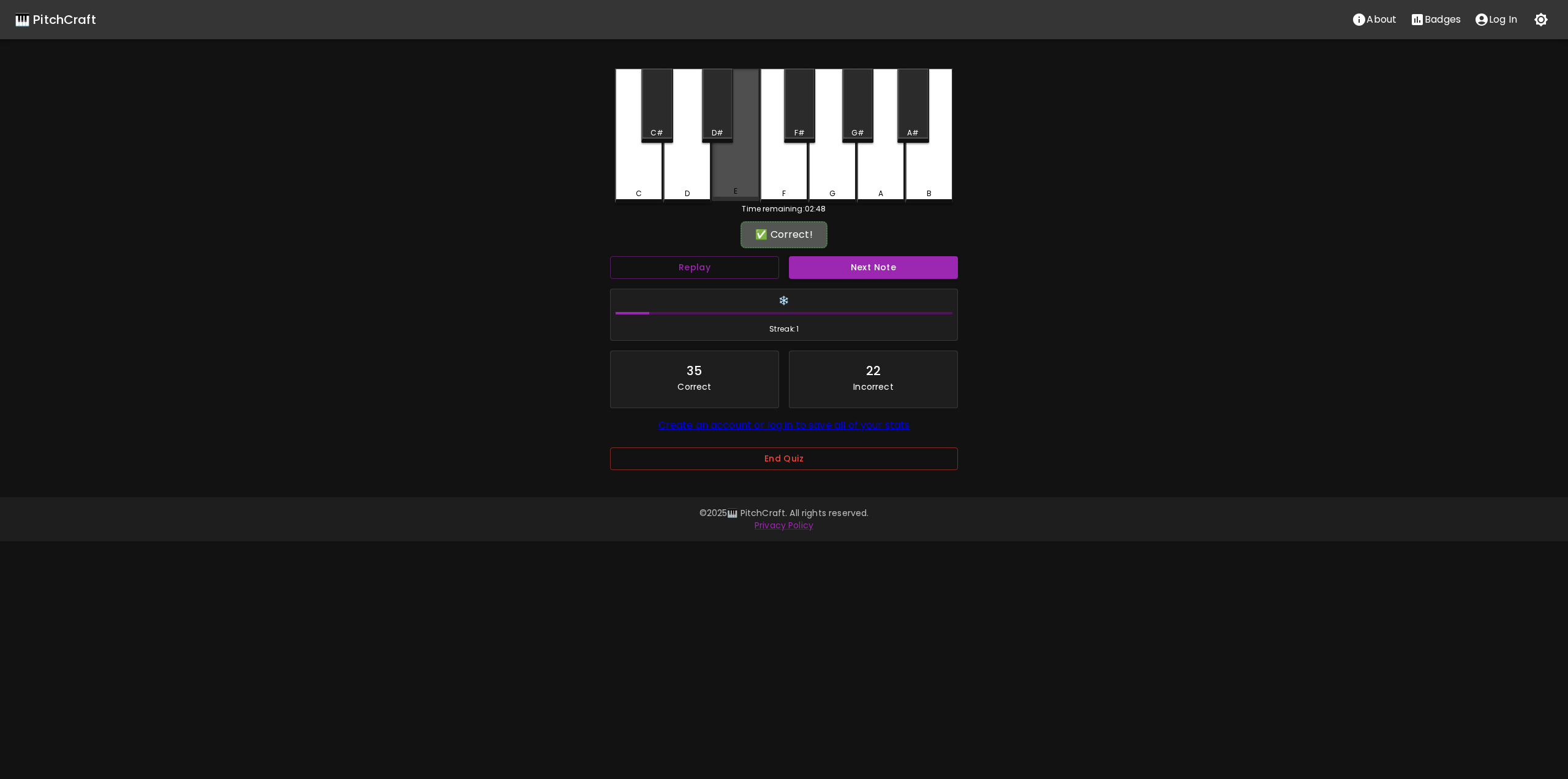
click at [742, 151] on div "E" at bounding box center [735, 134] width 48 height 132
click at [845, 273] on button "Next Note" at bounding box center [873, 267] width 169 height 23
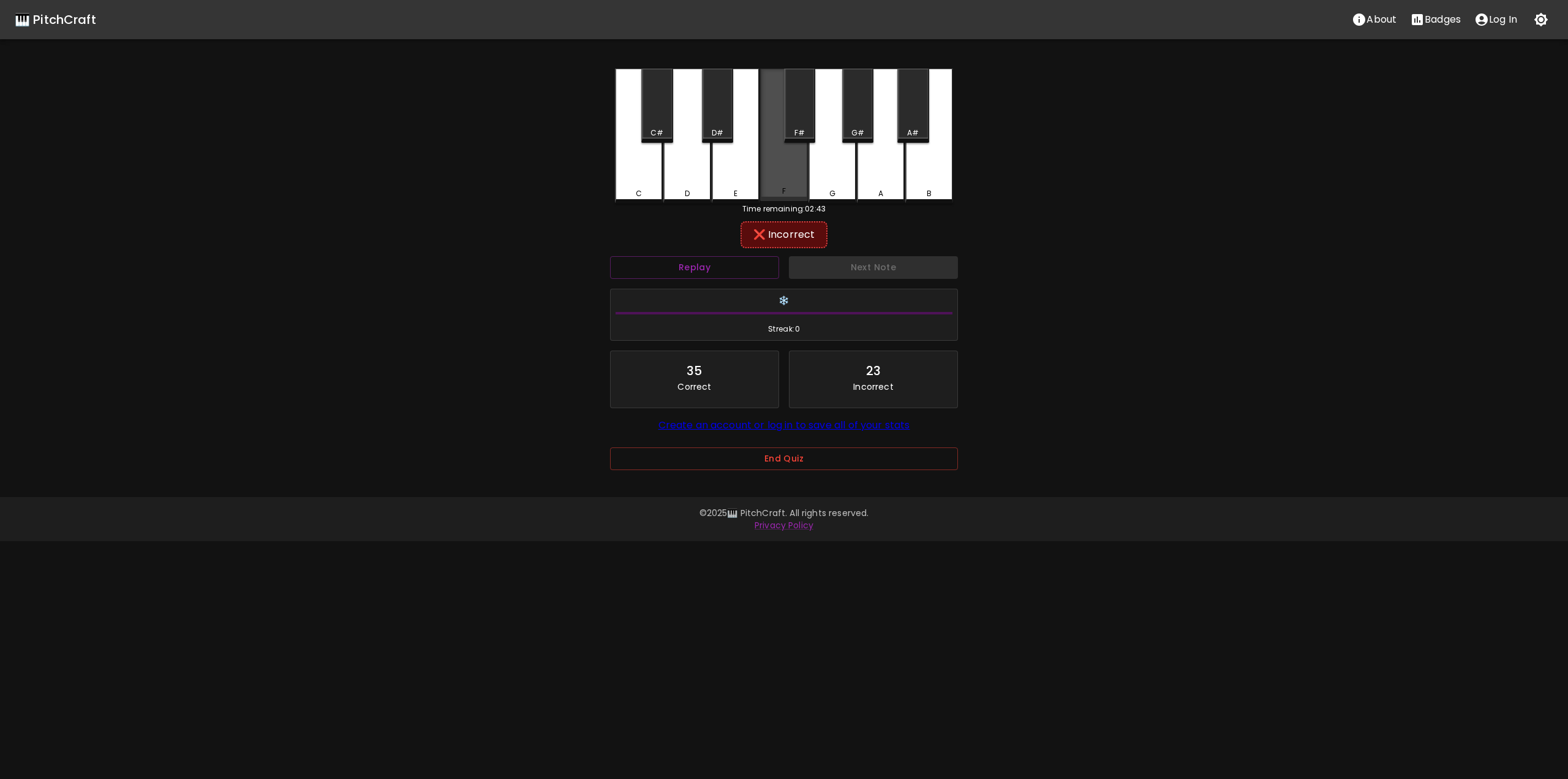
click at [807, 181] on div "F" at bounding box center [784, 134] width 48 height 132
click at [816, 172] on div "G" at bounding box center [832, 134] width 48 height 132
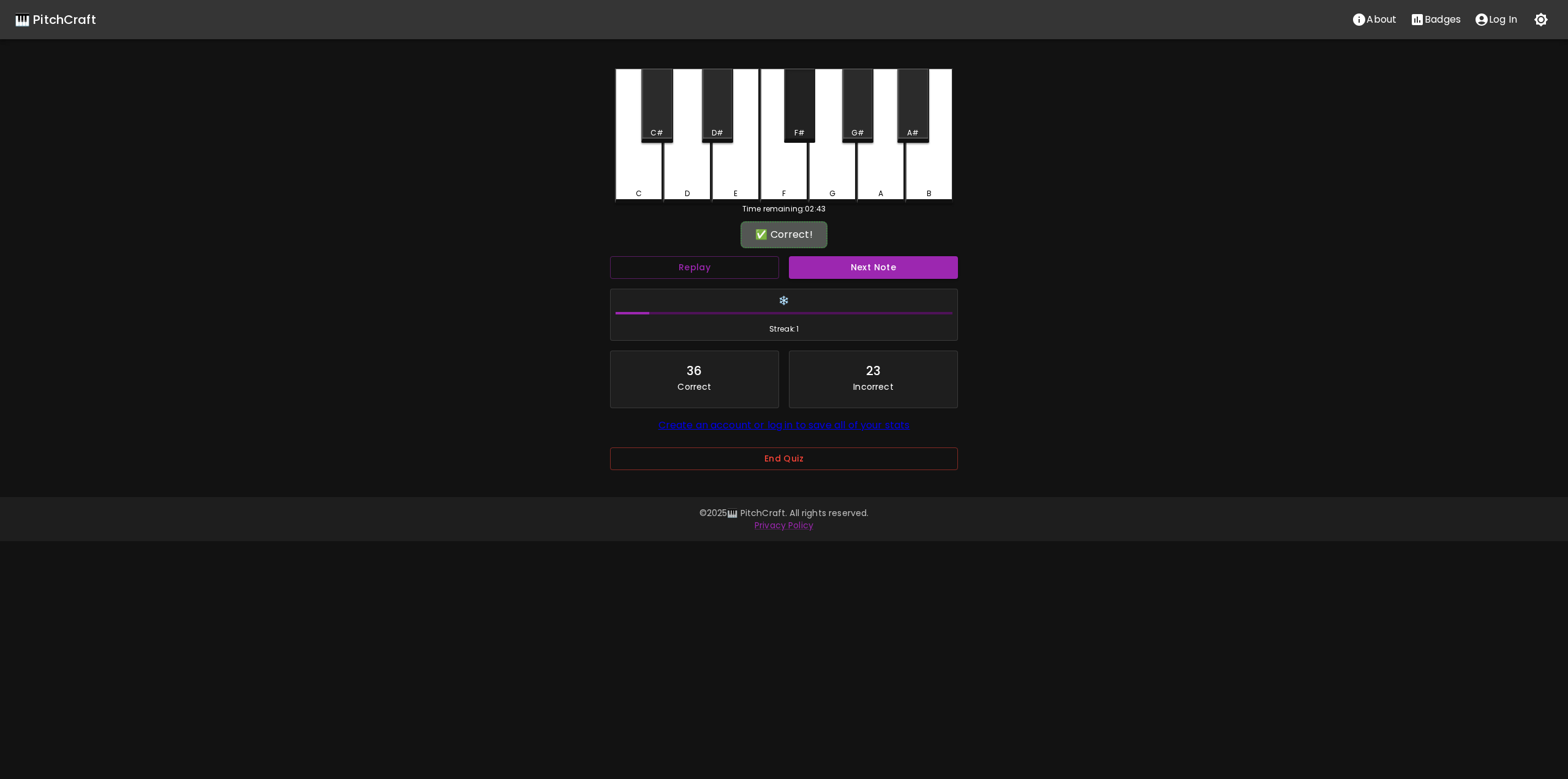
click at [810, 133] on div "F#" at bounding box center [799, 132] width 28 height 11
click at [850, 264] on button "Next Note" at bounding box center [873, 267] width 169 height 23
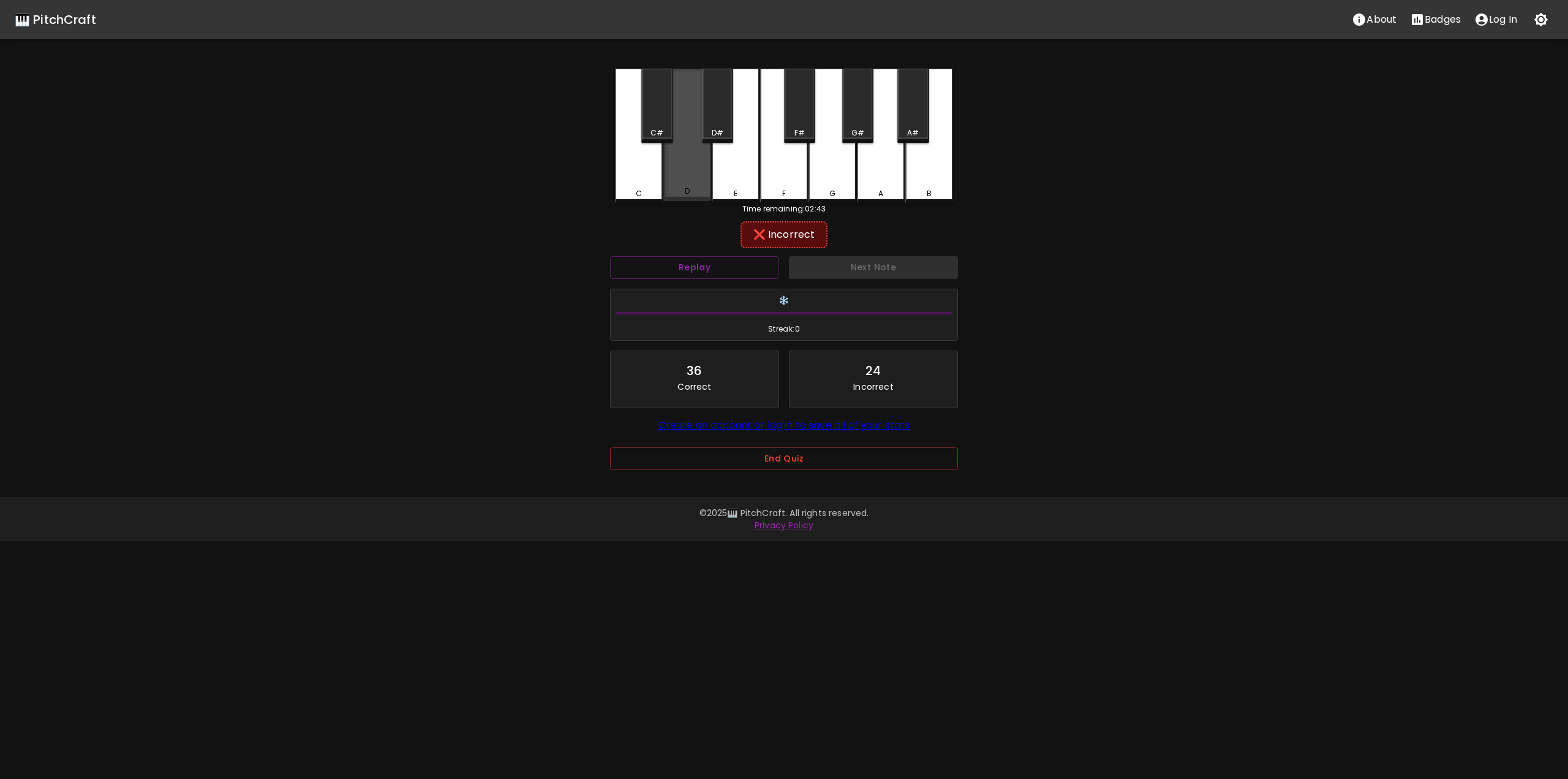
click at [685, 177] on div "D" at bounding box center [687, 134] width 48 height 132
click at [658, 168] on div "C" at bounding box center [638, 134] width 48 height 132
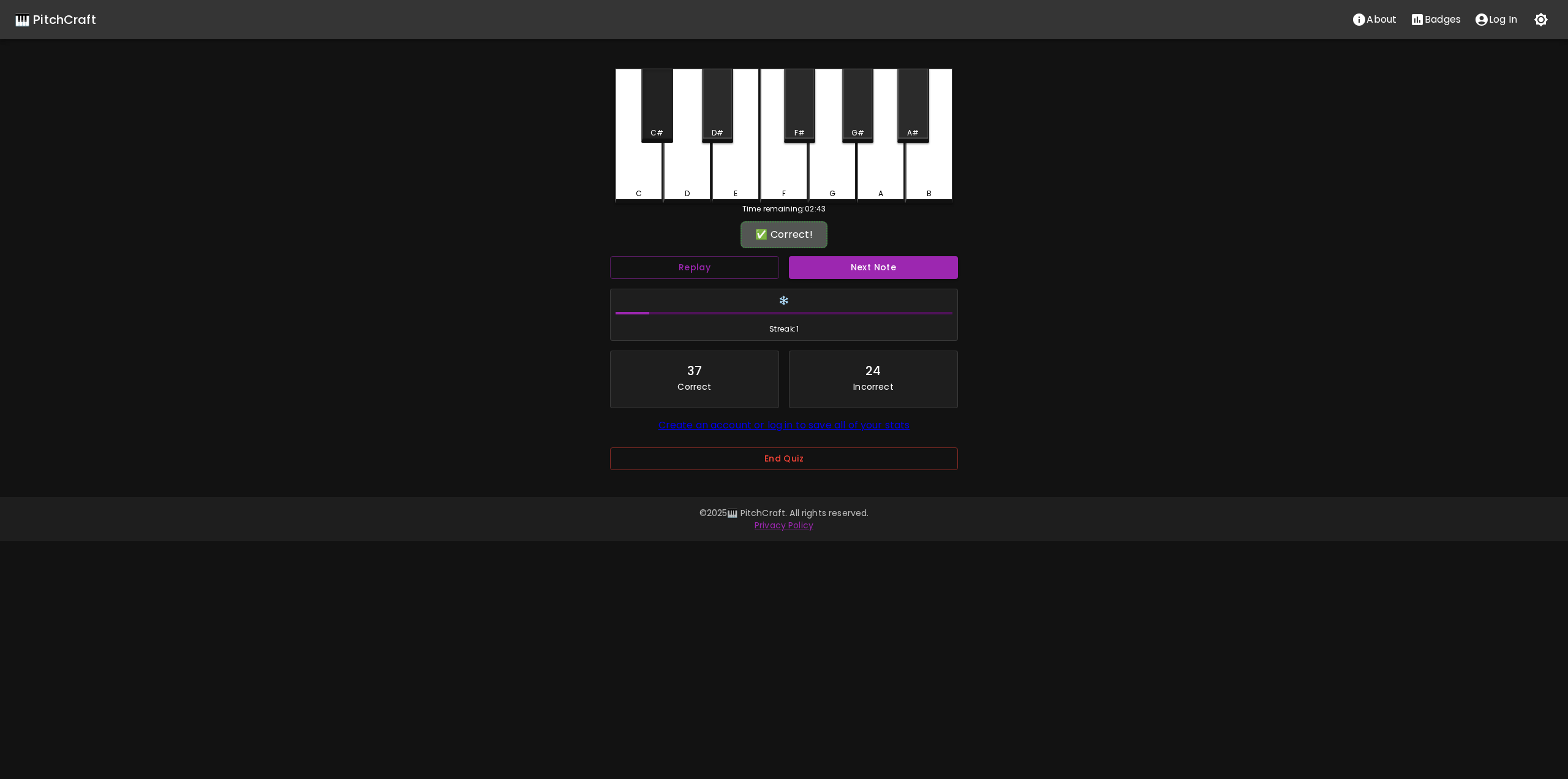
click at [658, 130] on div "C#" at bounding box center [656, 132] width 12 height 11
click at [861, 265] on button "Next Note" at bounding box center [873, 267] width 169 height 23
click at [926, 172] on div "B" at bounding box center [929, 134] width 48 height 132
click at [804, 236] on div "✅ Correct!" at bounding box center [784, 234] width 75 height 15
click at [760, 256] on button "Replay" at bounding box center [694, 267] width 169 height 23
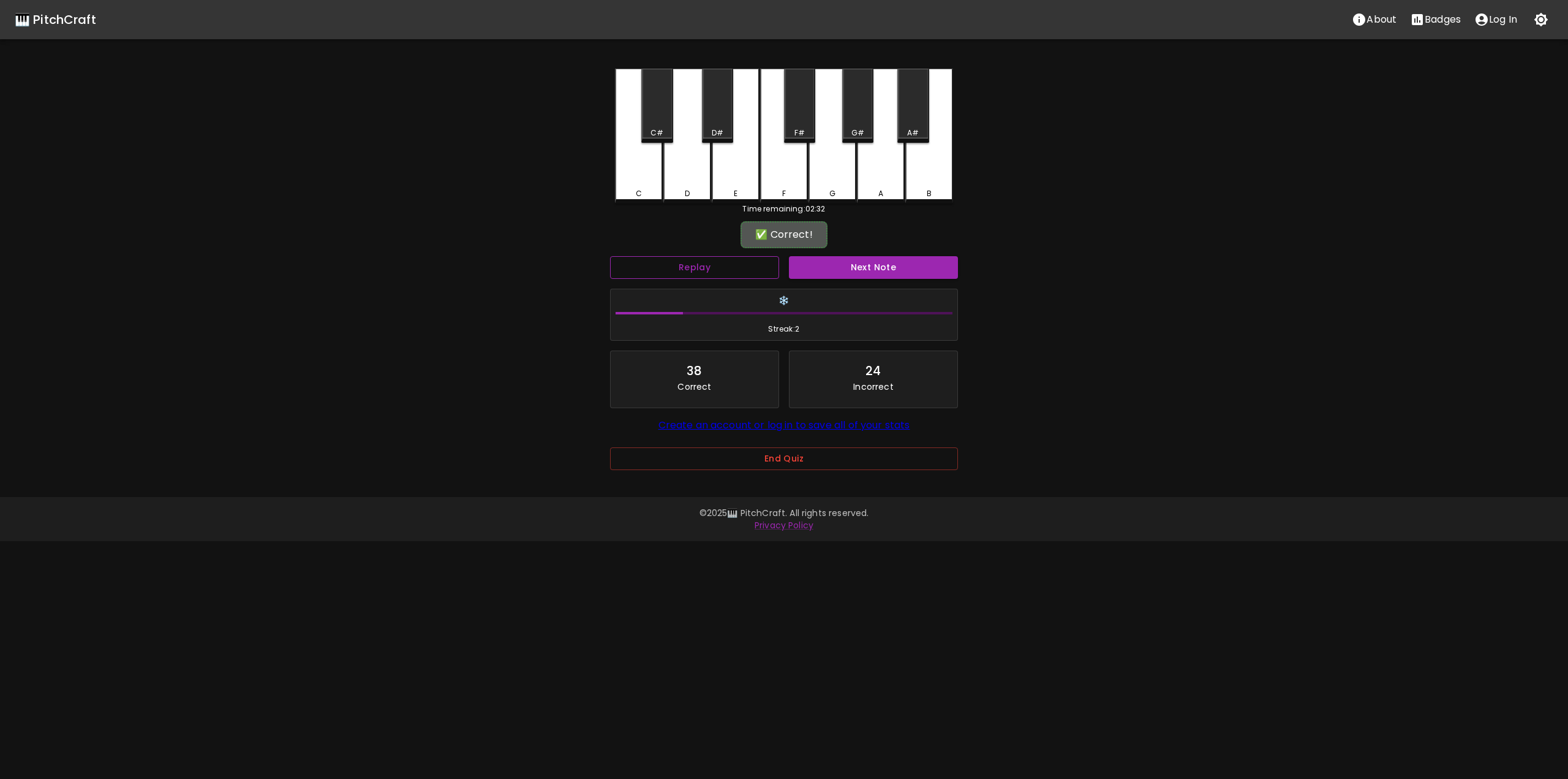
click at [760, 259] on button "Replay" at bounding box center [694, 267] width 169 height 23
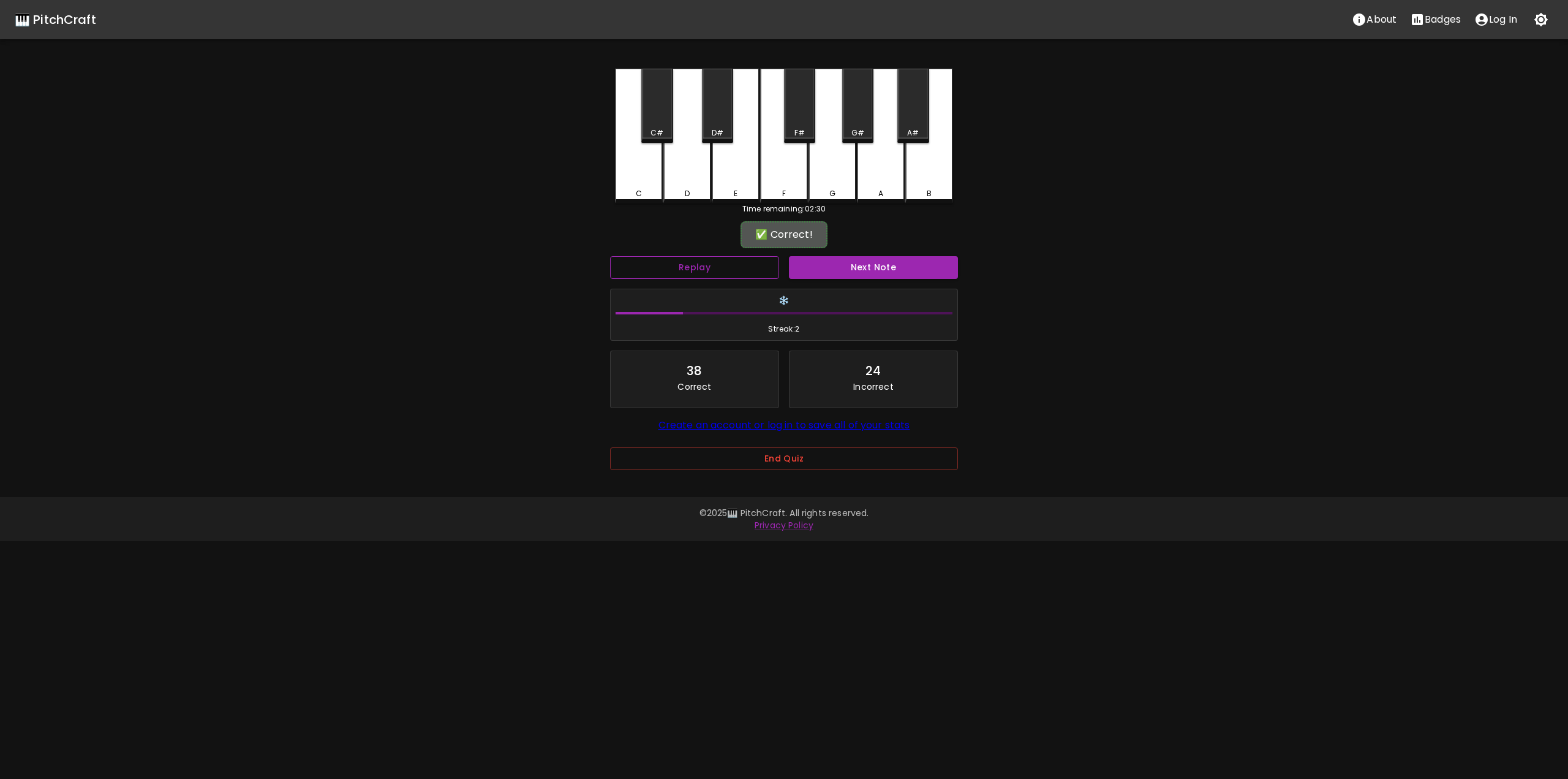
click at [760, 259] on button "Replay" at bounding box center [694, 267] width 169 height 23
click at [759, 259] on button "Replay" at bounding box center [694, 267] width 169 height 23
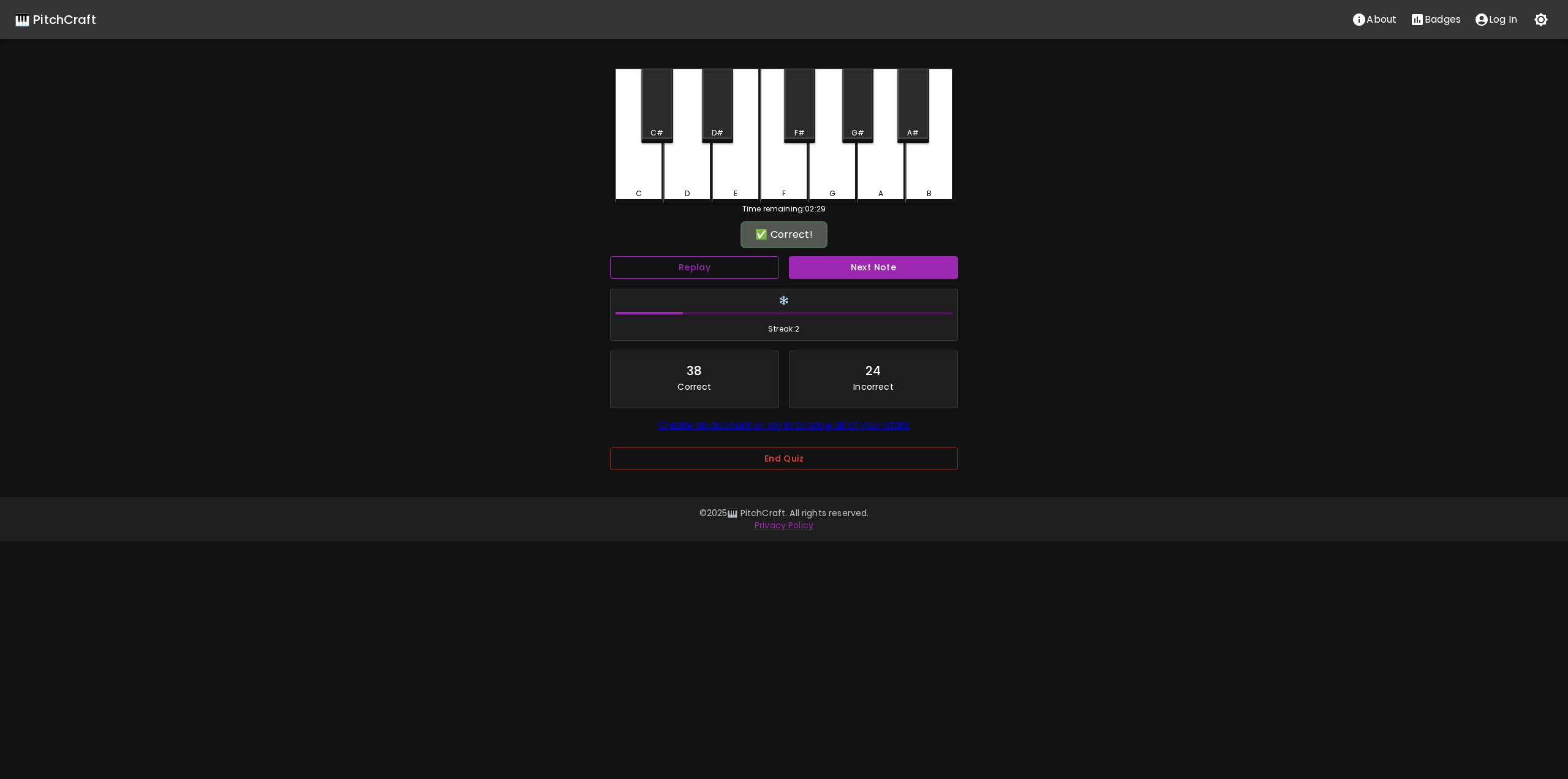
click at [759, 259] on button "Replay" at bounding box center [694, 267] width 169 height 23
click at [760, 259] on button "Replay" at bounding box center [694, 267] width 169 height 23
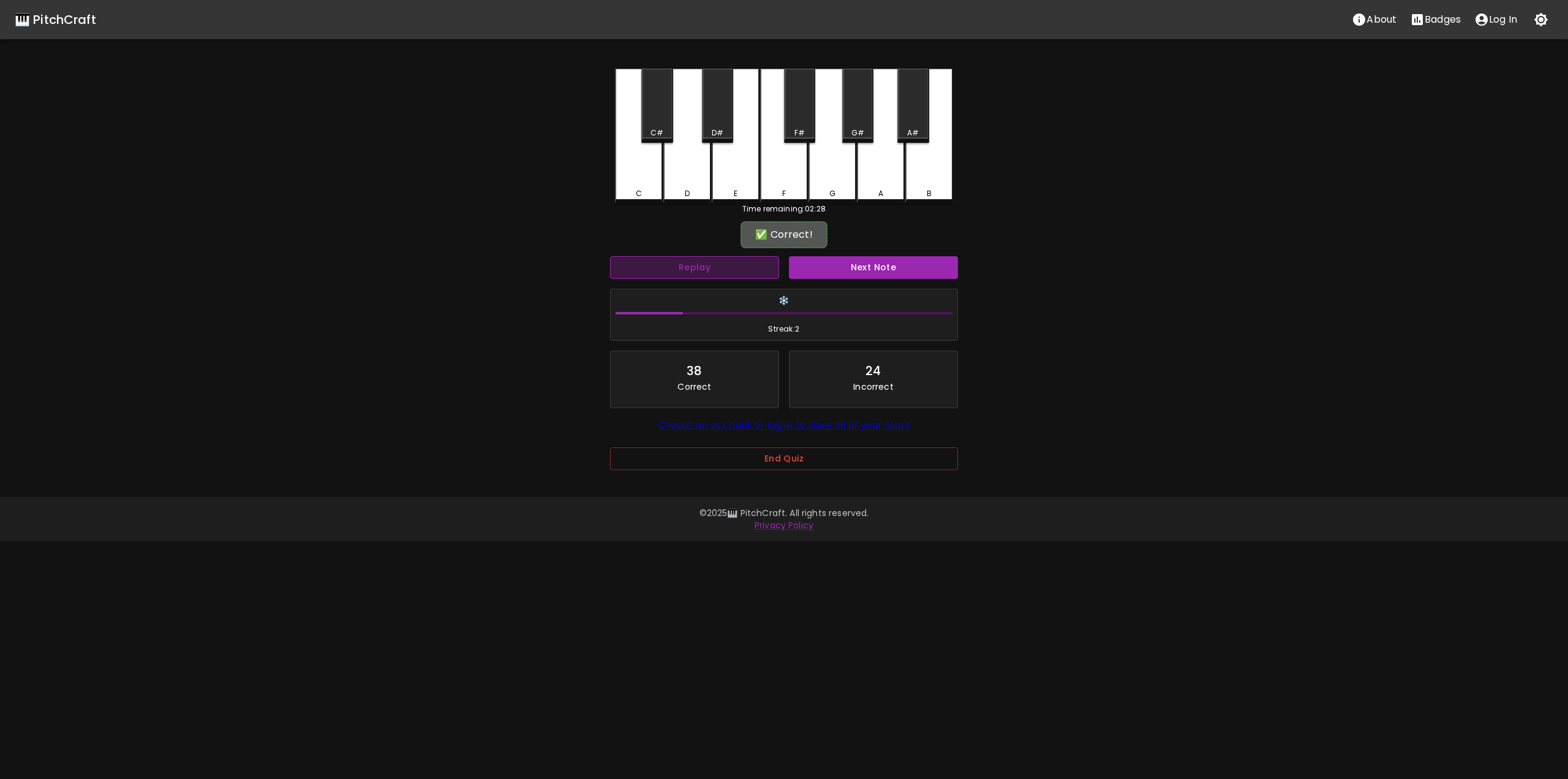
click at [762, 258] on button "Replay" at bounding box center [694, 267] width 169 height 23
click at [764, 258] on button "Replay" at bounding box center [694, 267] width 169 height 23
click at [765, 257] on button "Replay" at bounding box center [694, 267] width 169 height 23
click at [765, 256] on button "Replay" at bounding box center [694, 267] width 169 height 23
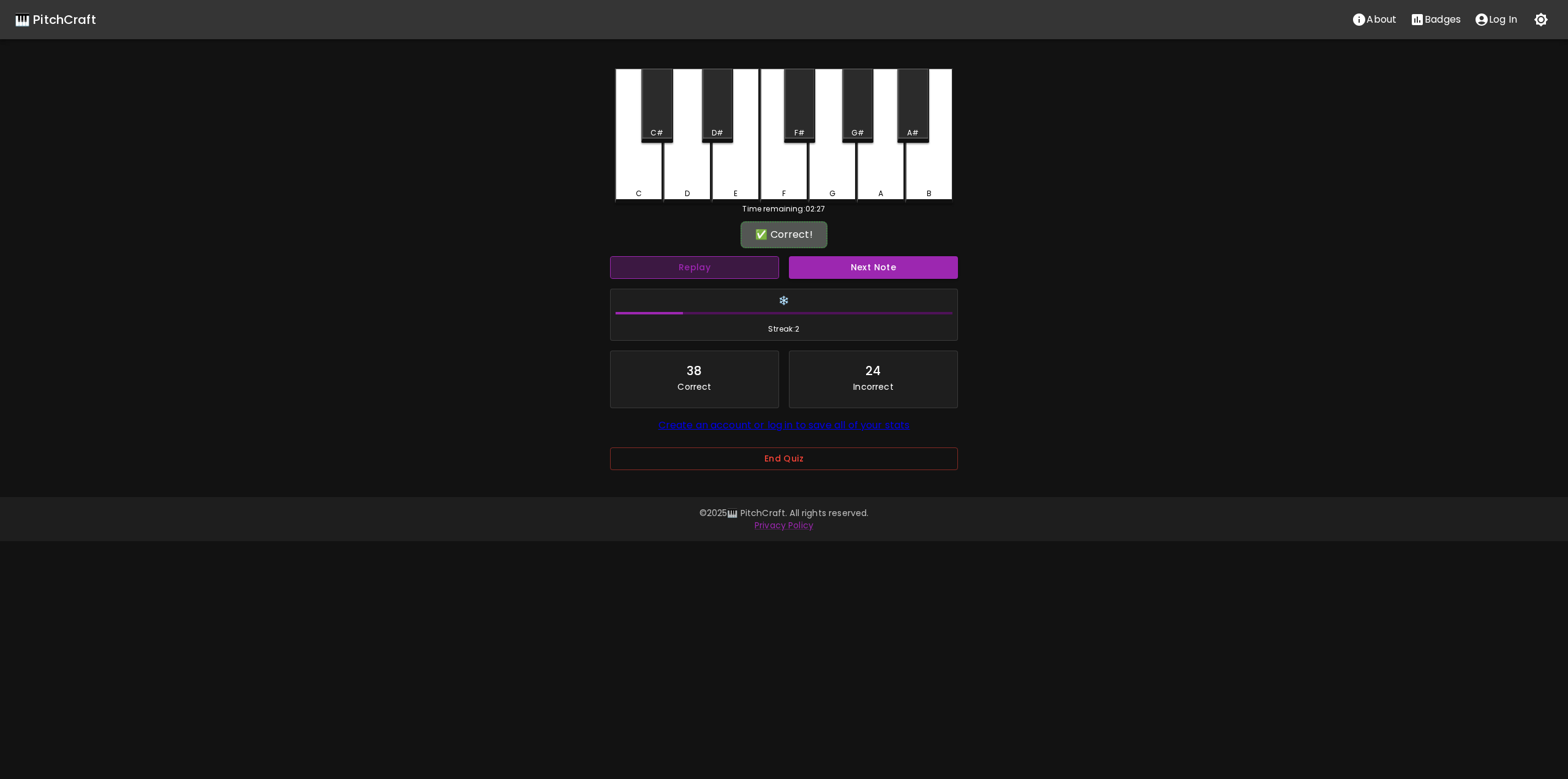
click at [771, 258] on button "Replay" at bounding box center [694, 267] width 169 height 23
click at [772, 258] on button "Replay" at bounding box center [694, 267] width 169 height 23
click at [772, 258] on button "Replay" at bounding box center [694, 267] width 169 height 23
click at [772, 258] on button "Replay" at bounding box center [694, 267] width 169 height 23
click at [771, 257] on button "Replay" at bounding box center [694, 267] width 169 height 23
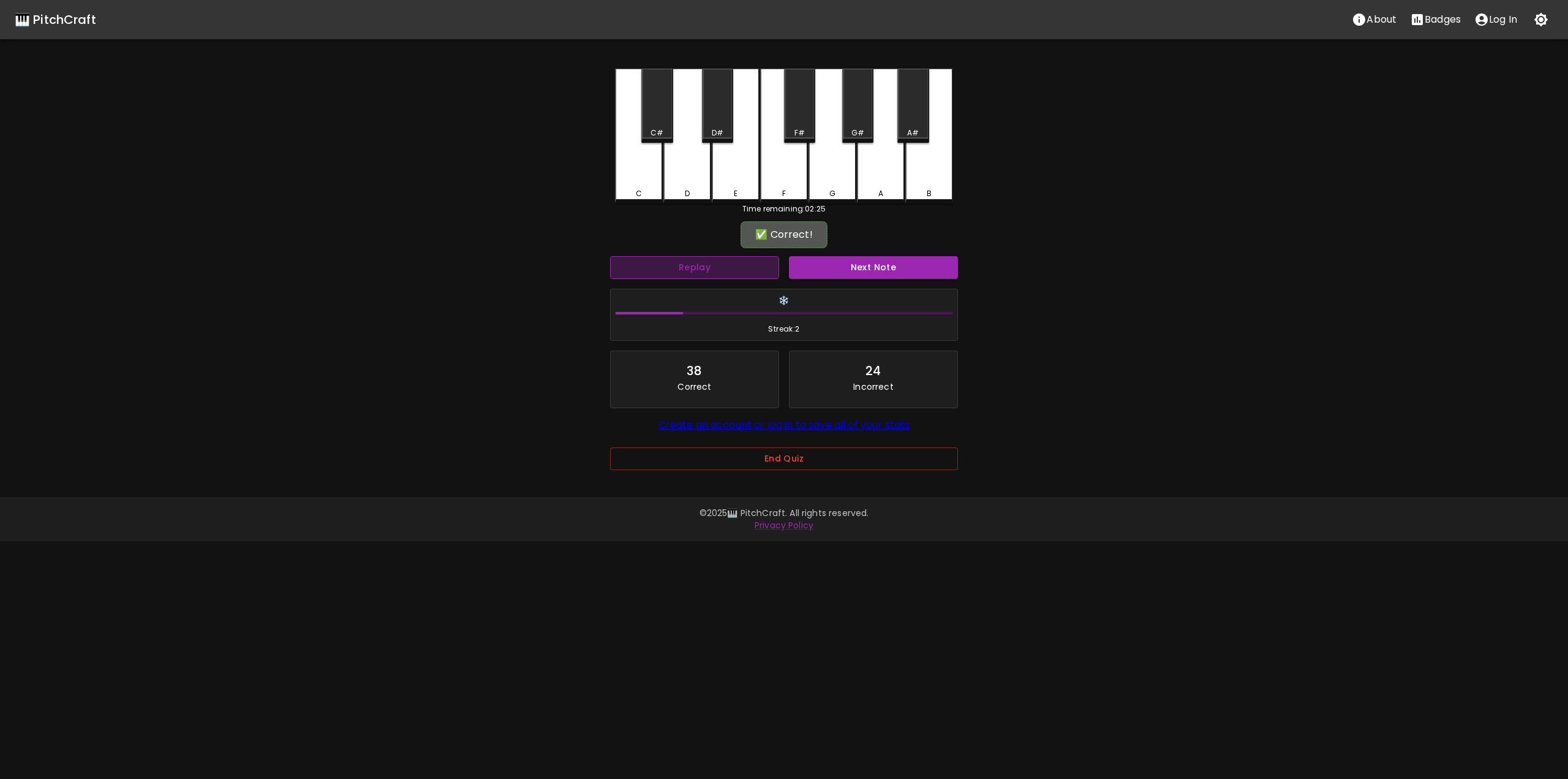
click at [771, 257] on button "Replay" at bounding box center [694, 267] width 169 height 23
click at [770, 258] on button "Replay" at bounding box center [694, 267] width 169 height 23
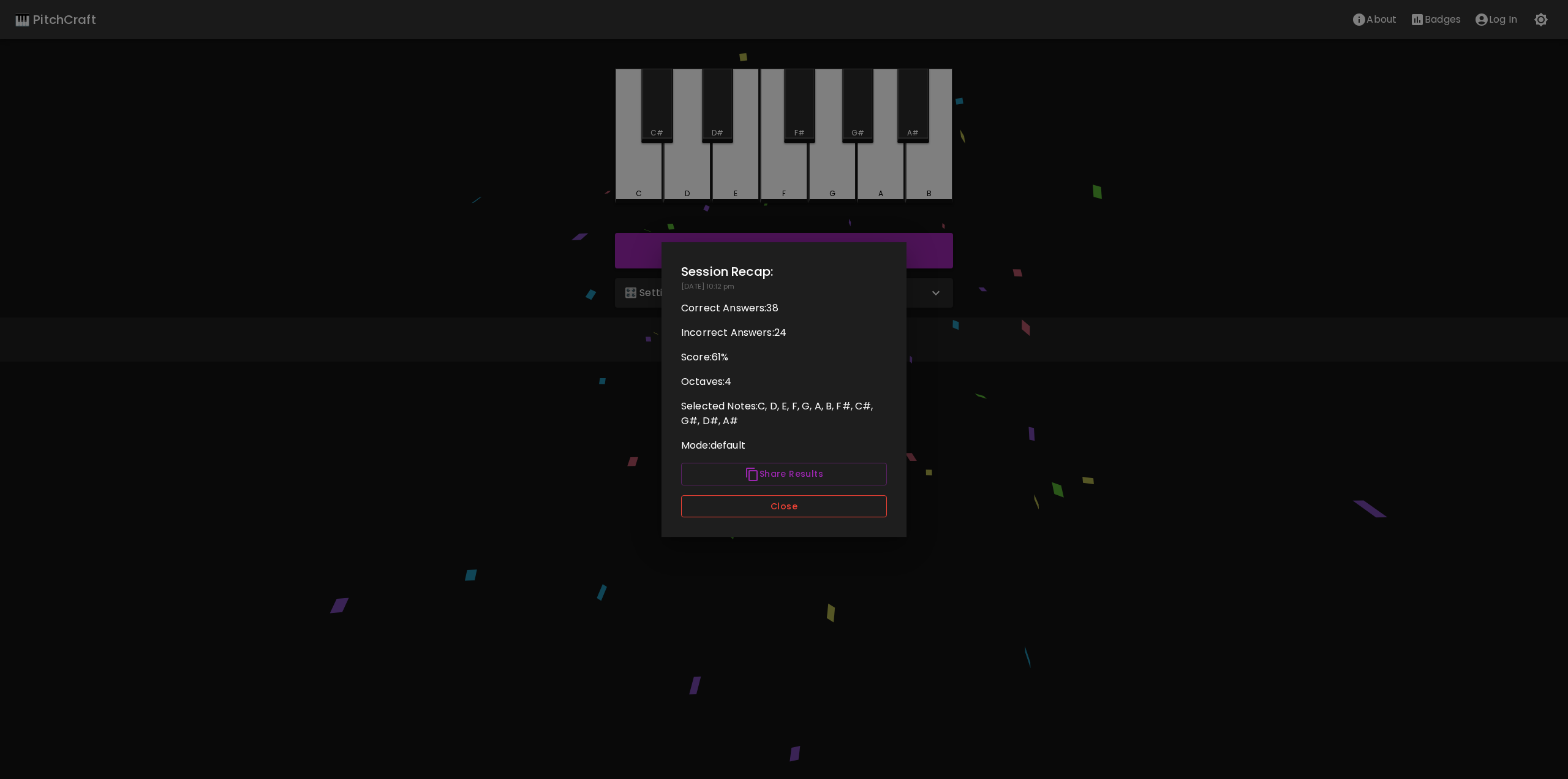
click at [772, 503] on button "Close" at bounding box center [784, 506] width 206 height 23
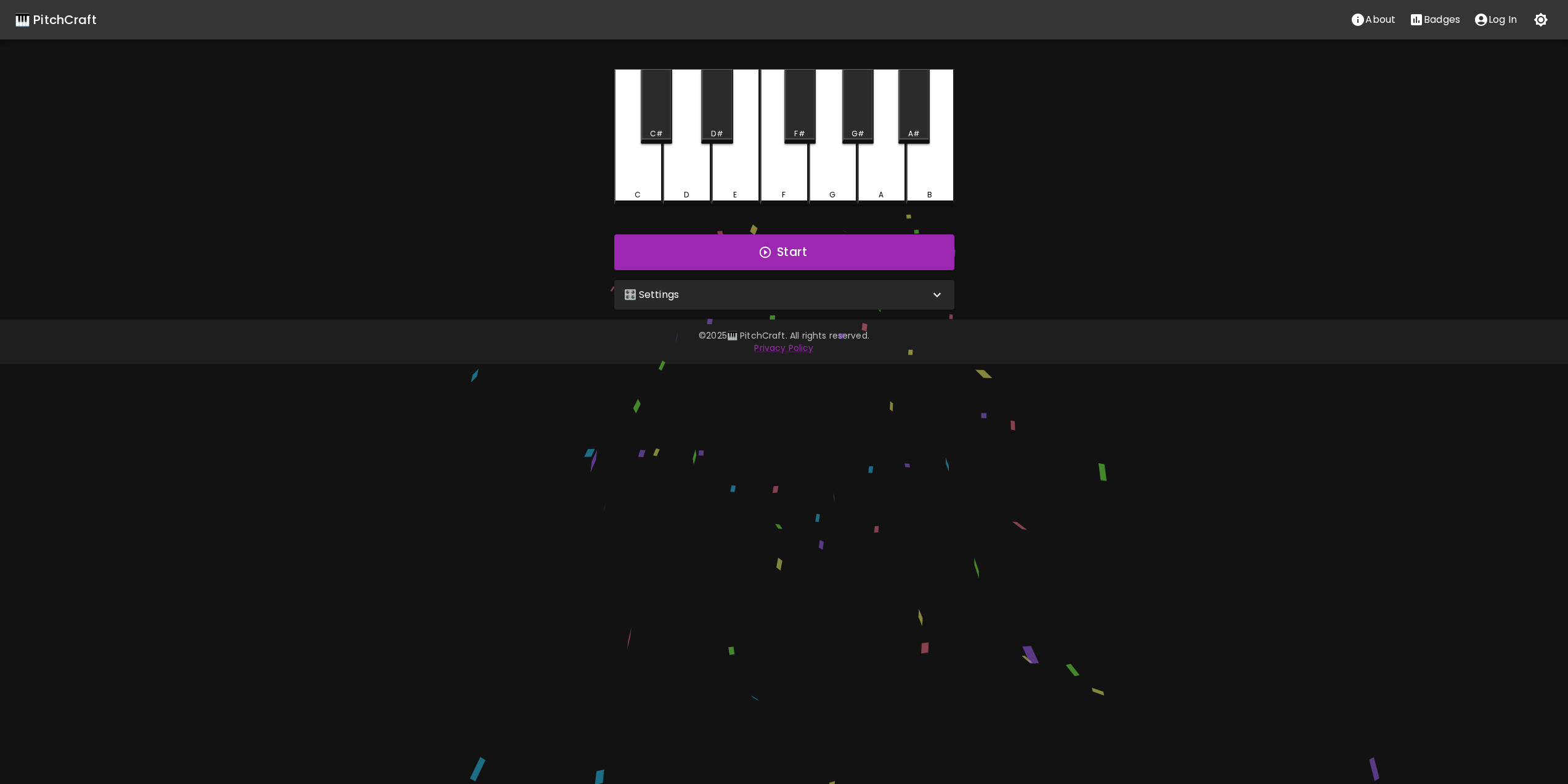
click at [767, 248] on icon "button" at bounding box center [765, 252] width 11 height 11
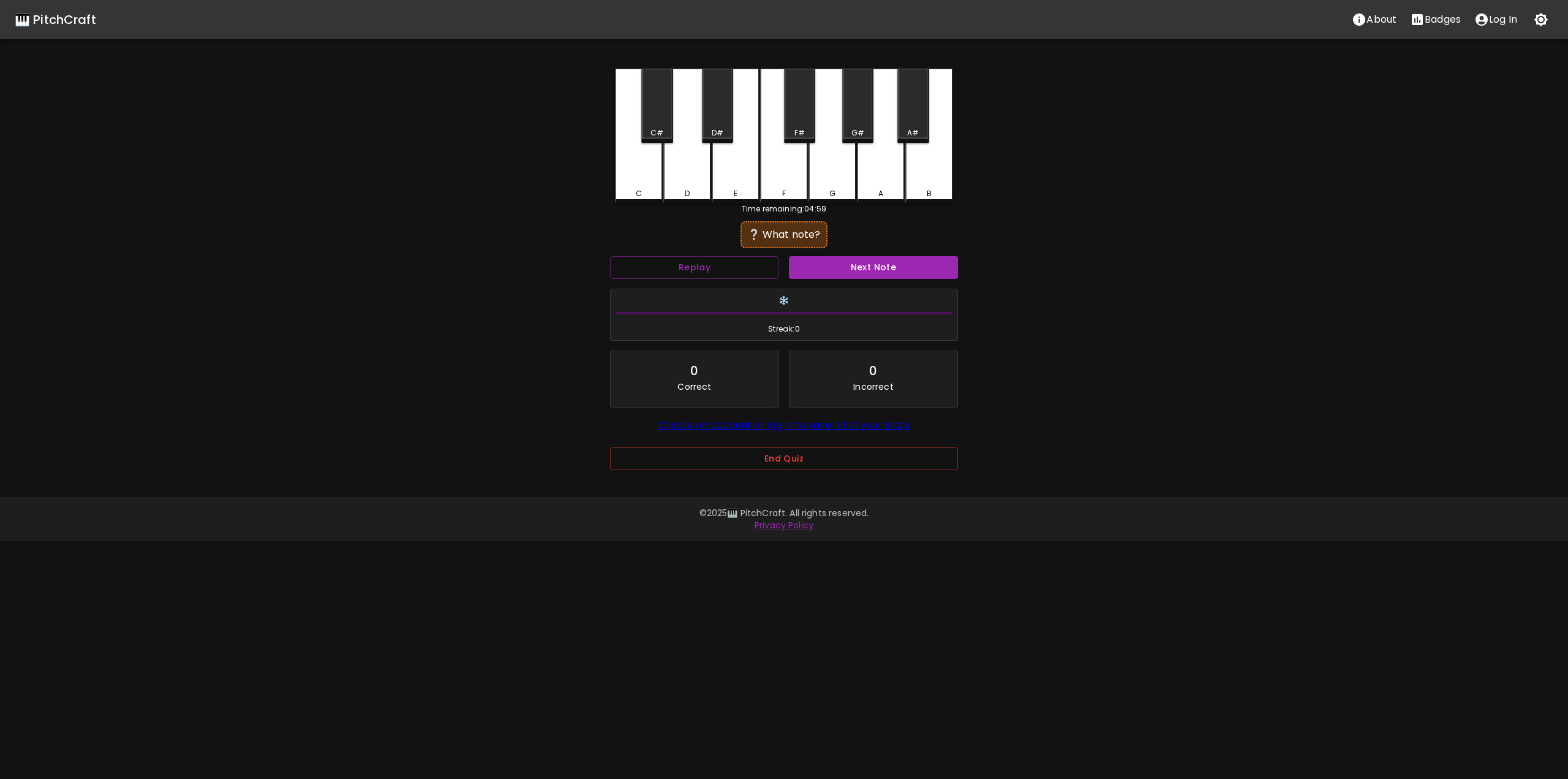
click at [796, 232] on div "❔ What note?" at bounding box center [784, 234] width 75 height 15
click at [764, 266] on button "Replay" at bounding box center [694, 267] width 169 height 23
click at [685, 187] on div "D" at bounding box center [687, 136] width 48 height 135
click at [665, 185] on div "D" at bounding box center [687, 134] width 48 height 132
click at [657, 185] on div "C" at bounding box center [638, 136] width 48 height 135
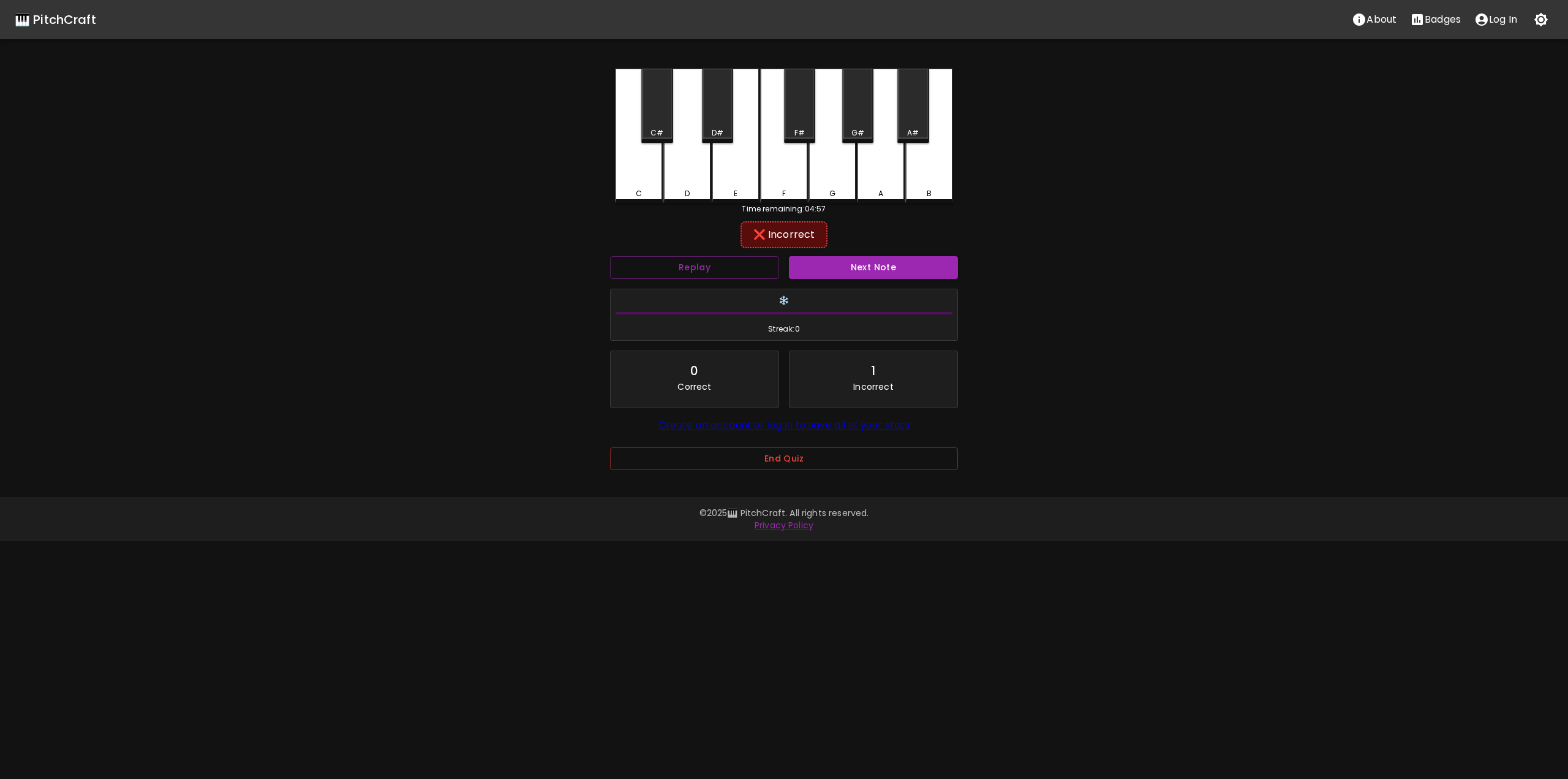
click at [640, 109] on div "C" at bounding box center [638, 136] width 48 height 135
click at [651, 111] on div "C#" at bounding box center [656, 105] width 31 height 74
click at [818, 267] on button "Next Note" at bounding box center [873, 267] width 169 height 23
click at [770, 262] on button "Replay" at bounding box center [694, 267] width 169 height 23
click at [761, 264] on button "Replay" at bounding box center [694, 267] width 169 height 23
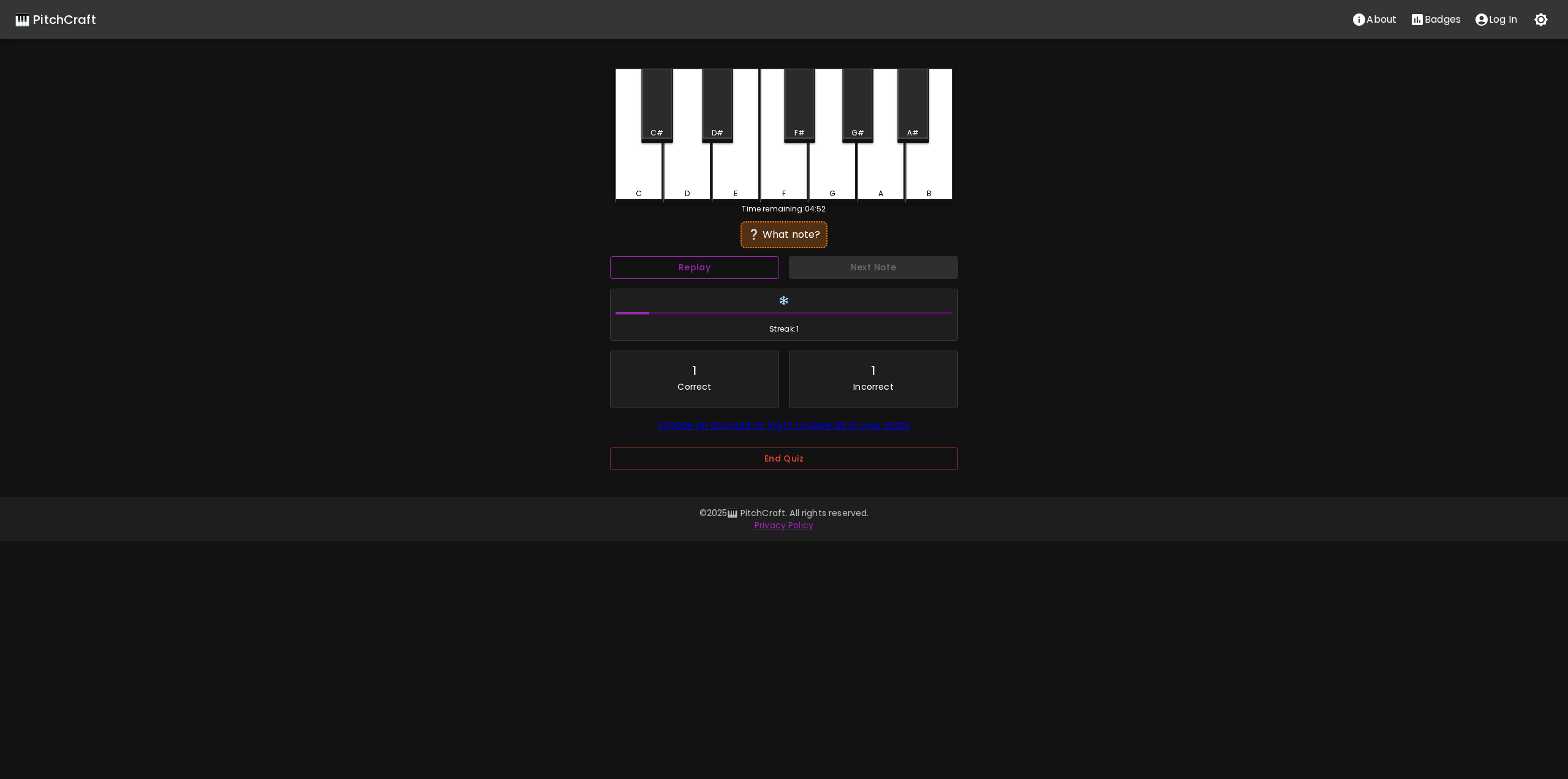
click at [761, 264] on button "Replay" at bounding box center [694, 267] width 169 height 23
click at [761, 265] on button "Replay" at bounding box center [694, 267] width 169 height 23
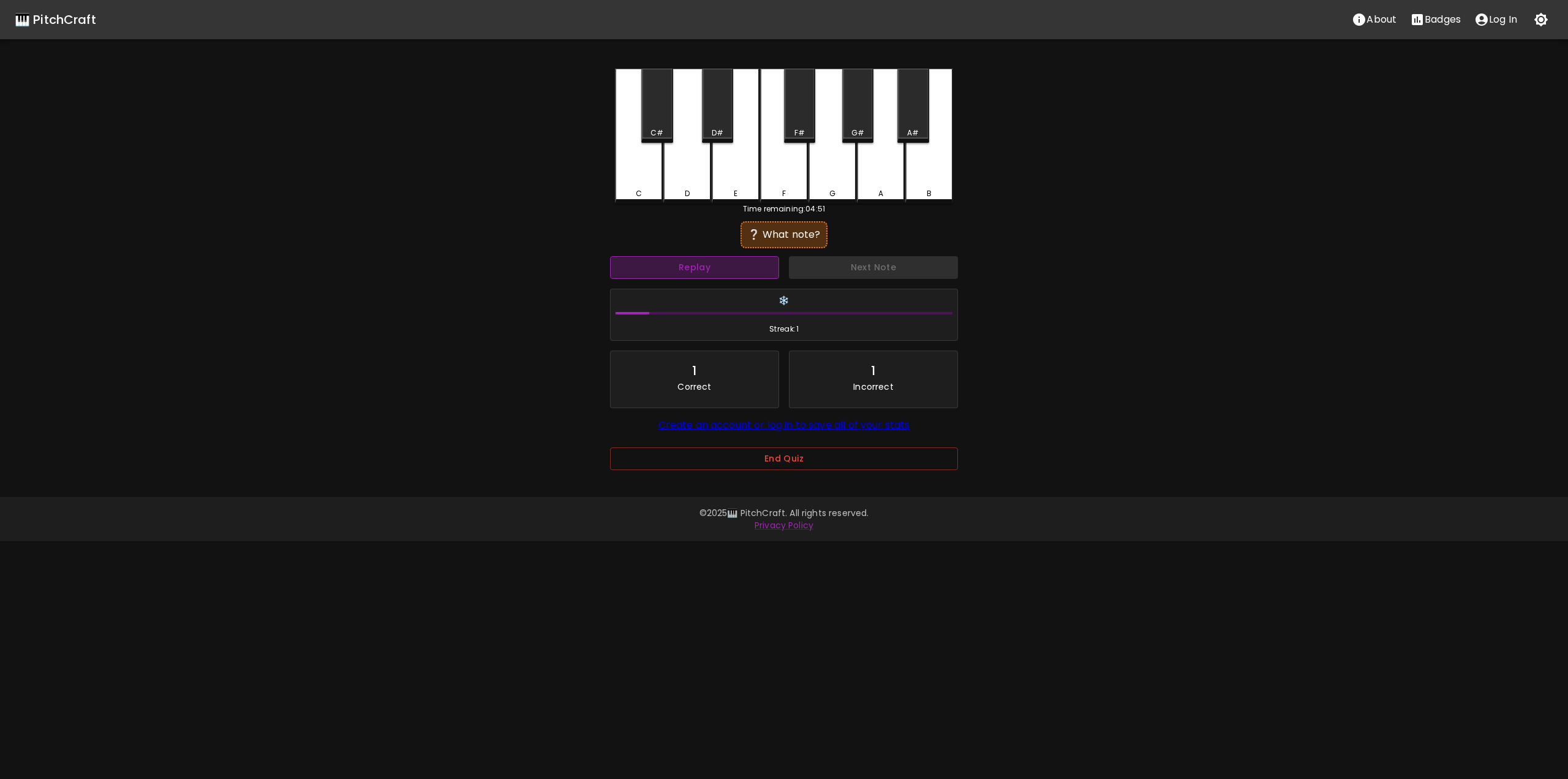
click at [761, 265] on button "Replay" at bounding box center [694, 267] width 169 height 23
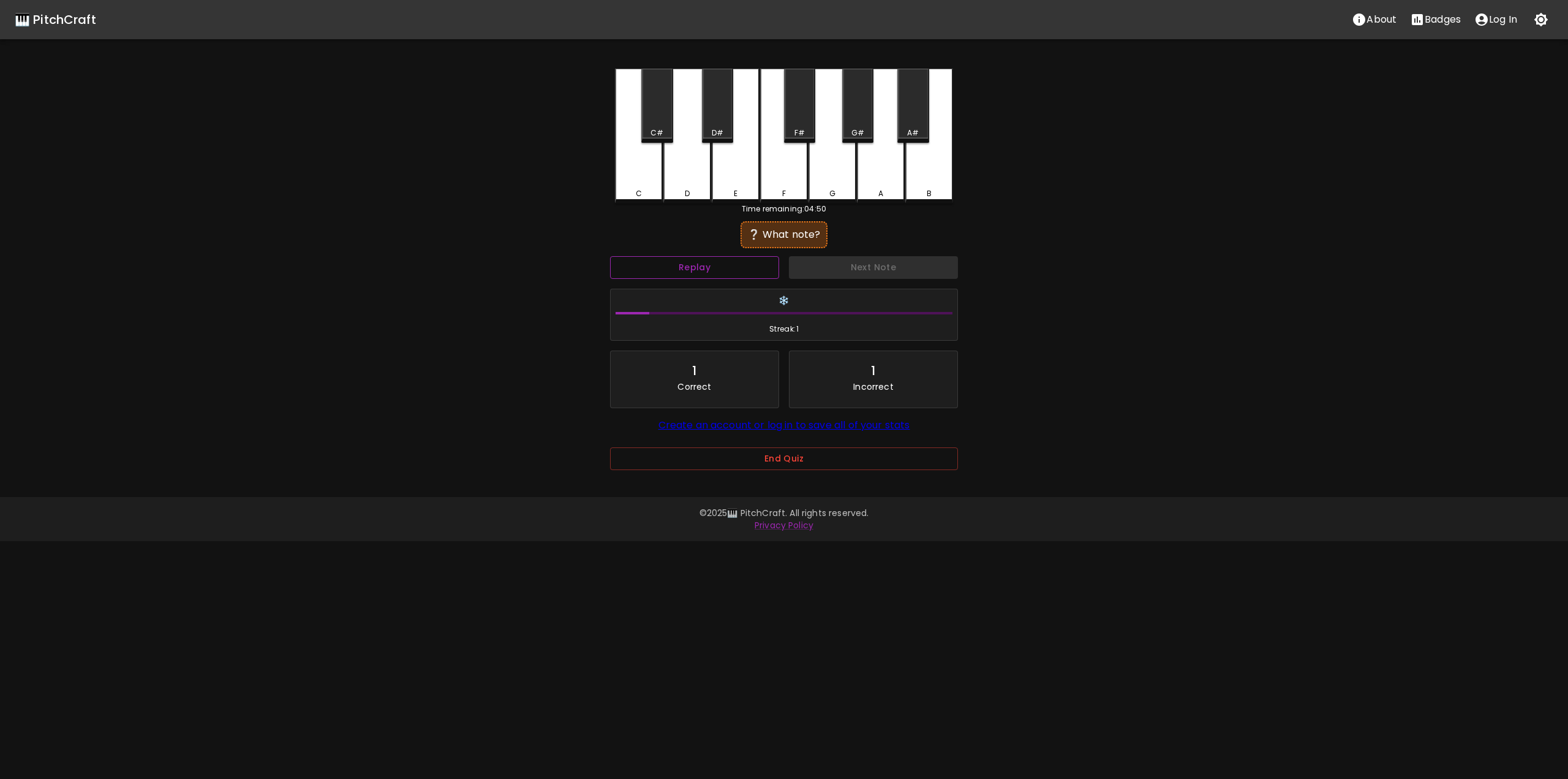
click at [761, 265] on button "Replay" at bounding box center [694, 267] width 169 height 23
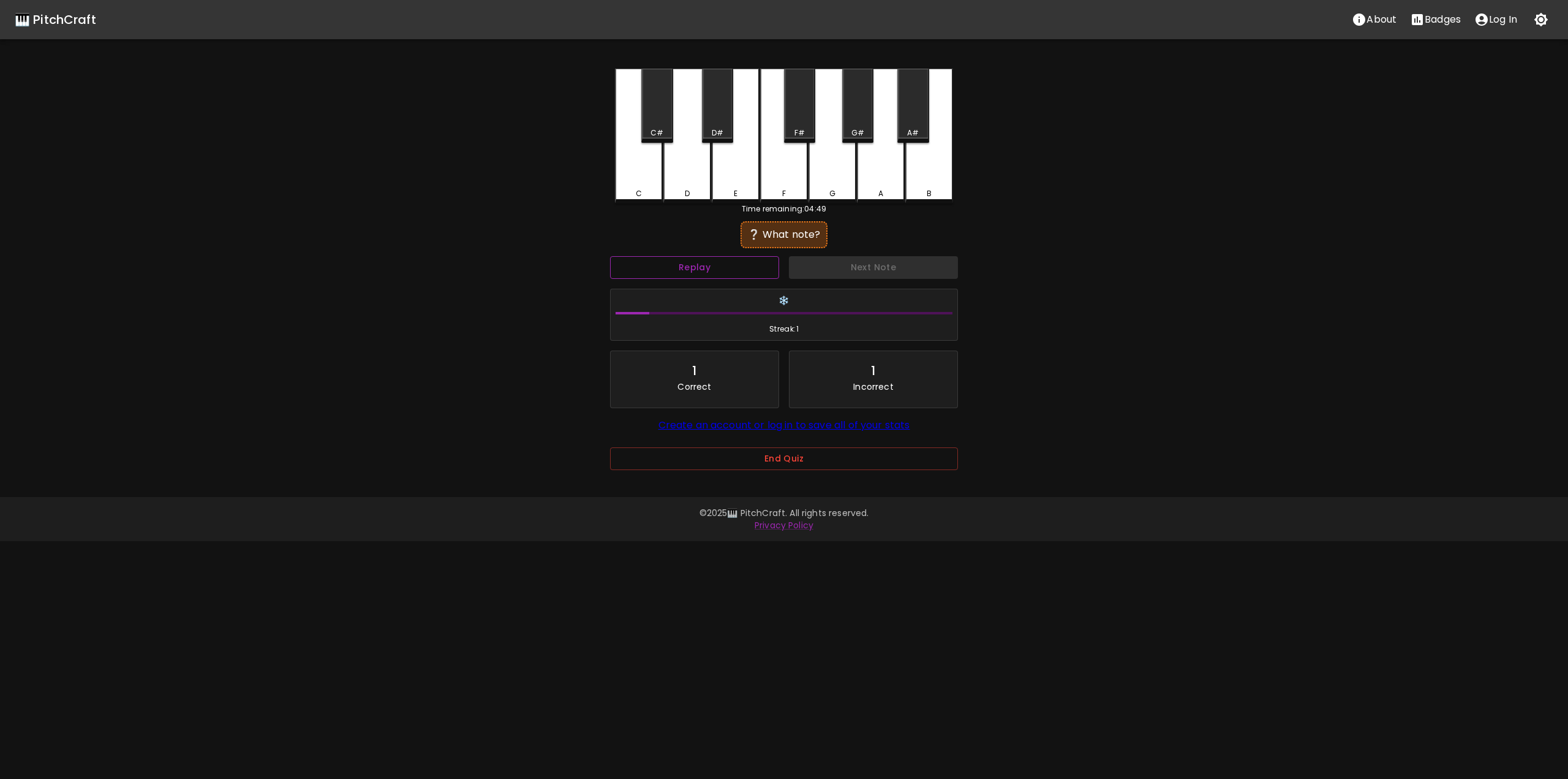
click at [761, 265] on button "Replay" at bounding box center [694, 267] width 169 height 23
click at [762, 265] on button "Replay" at bounding box center [694, 267] width 169 height 23
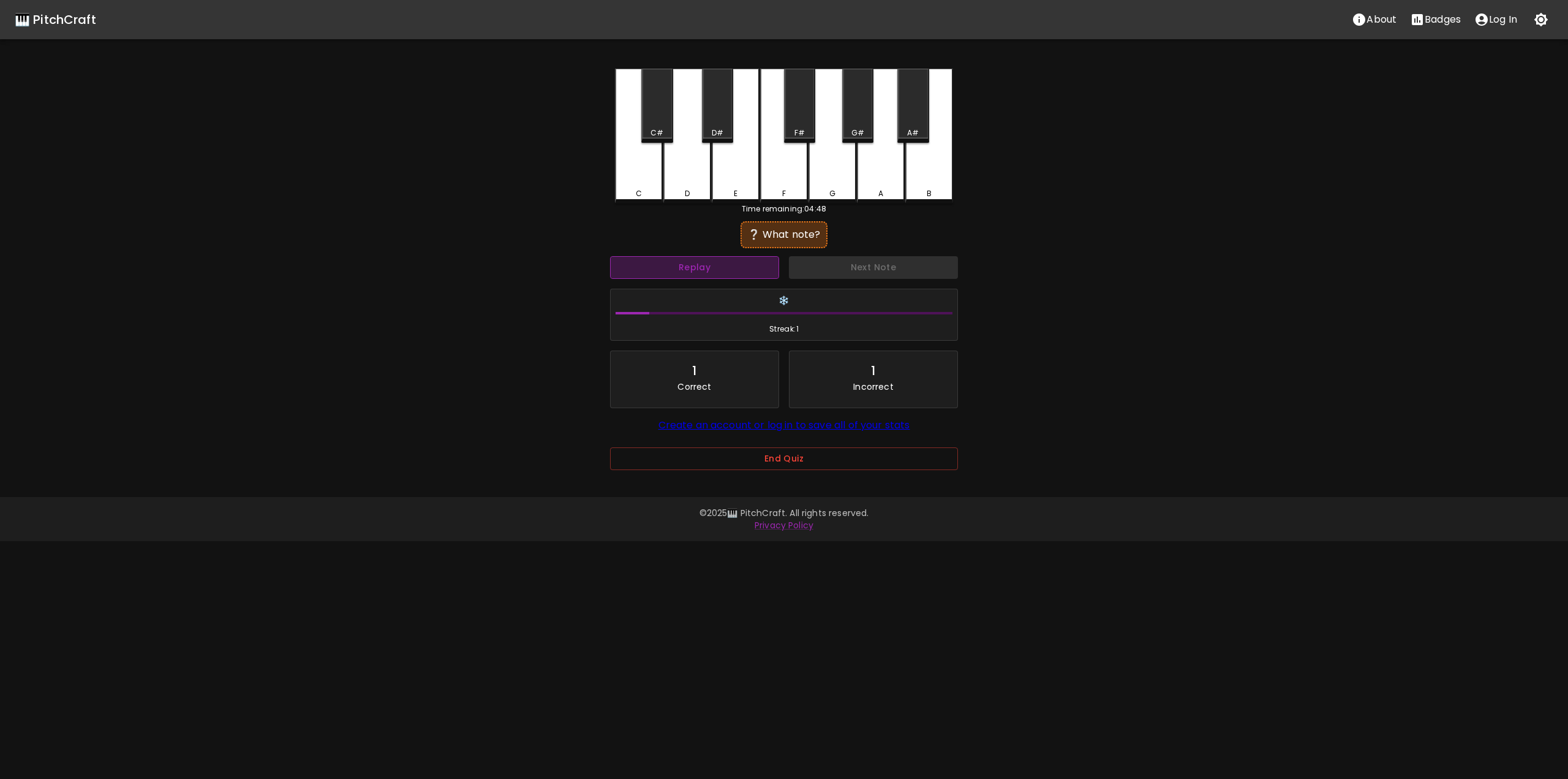
click at [762, 265] on button "Replay" at bounding box center [694, 267] width 169 height 23
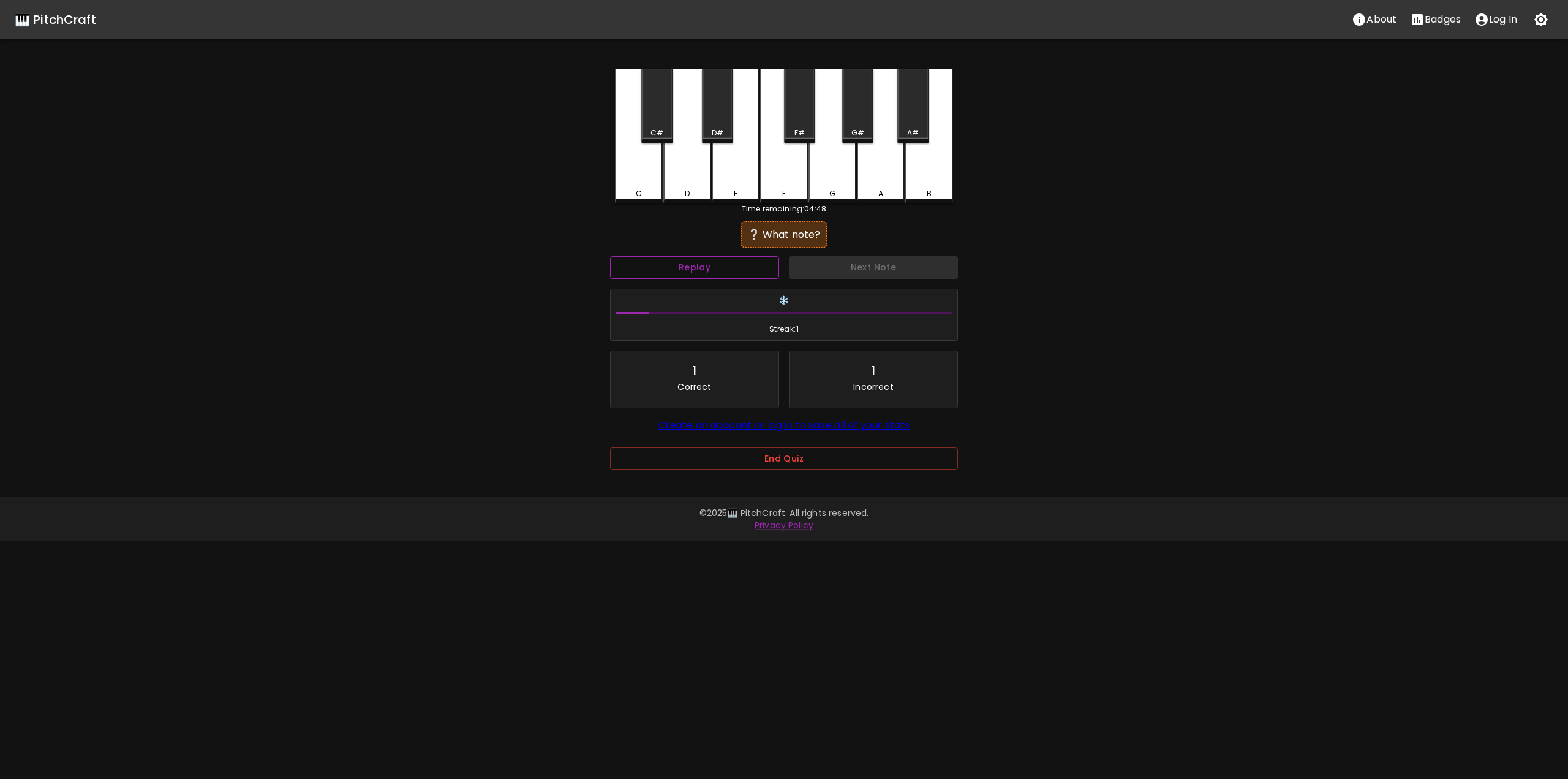
click at [762, 265] on button "Replay" at bounding box center [694, 267] width 169 height 23
click at [650, 193] on div "C" at bounding box center [638, 191] width 45 height 11
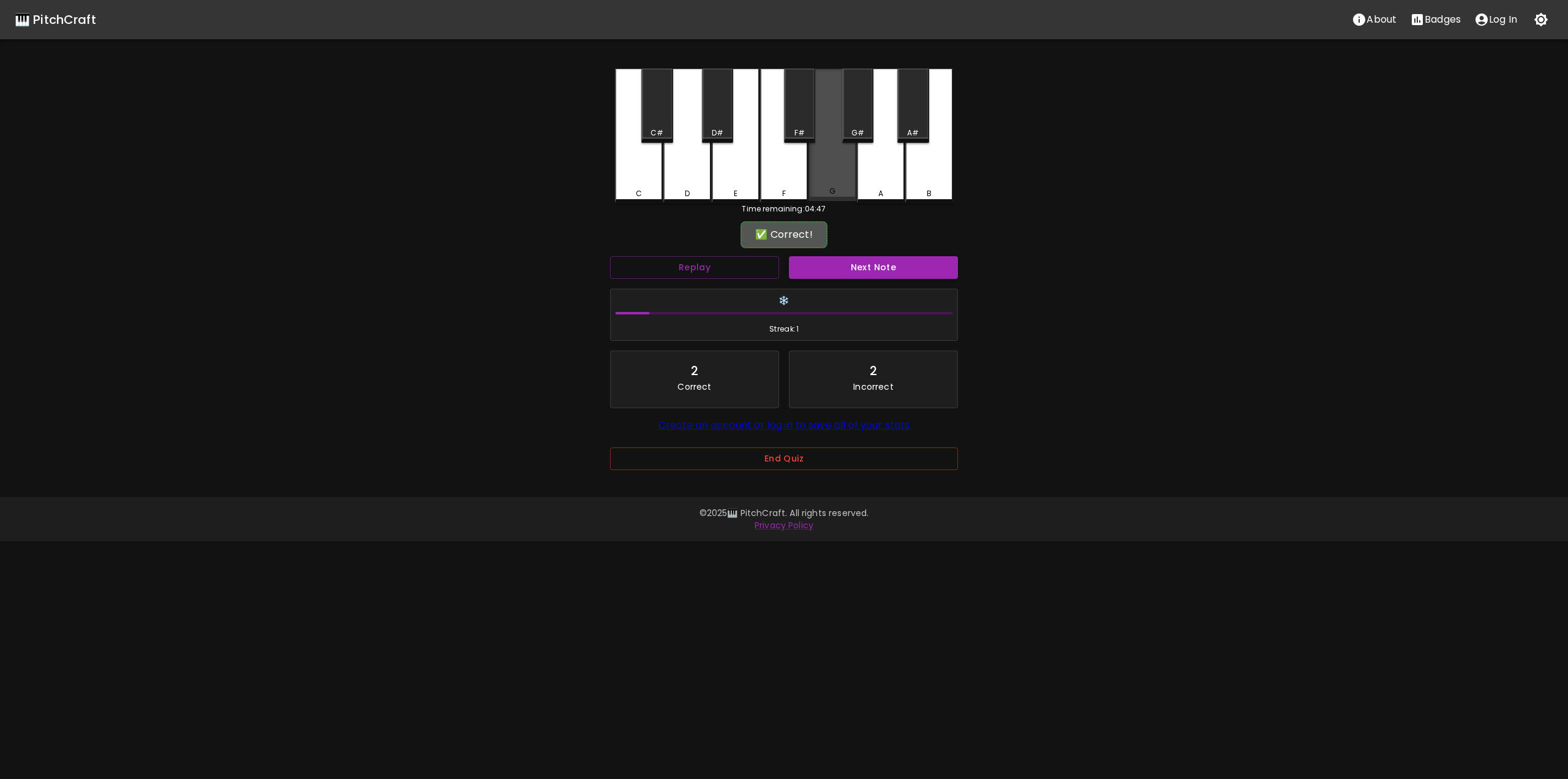
click at [811, 189] on div "G" at bounding box center [832, 191] width 45 height 11
click at [846, 272] on button "Next Note" at bounding box center [873, 267] width 169 height 23
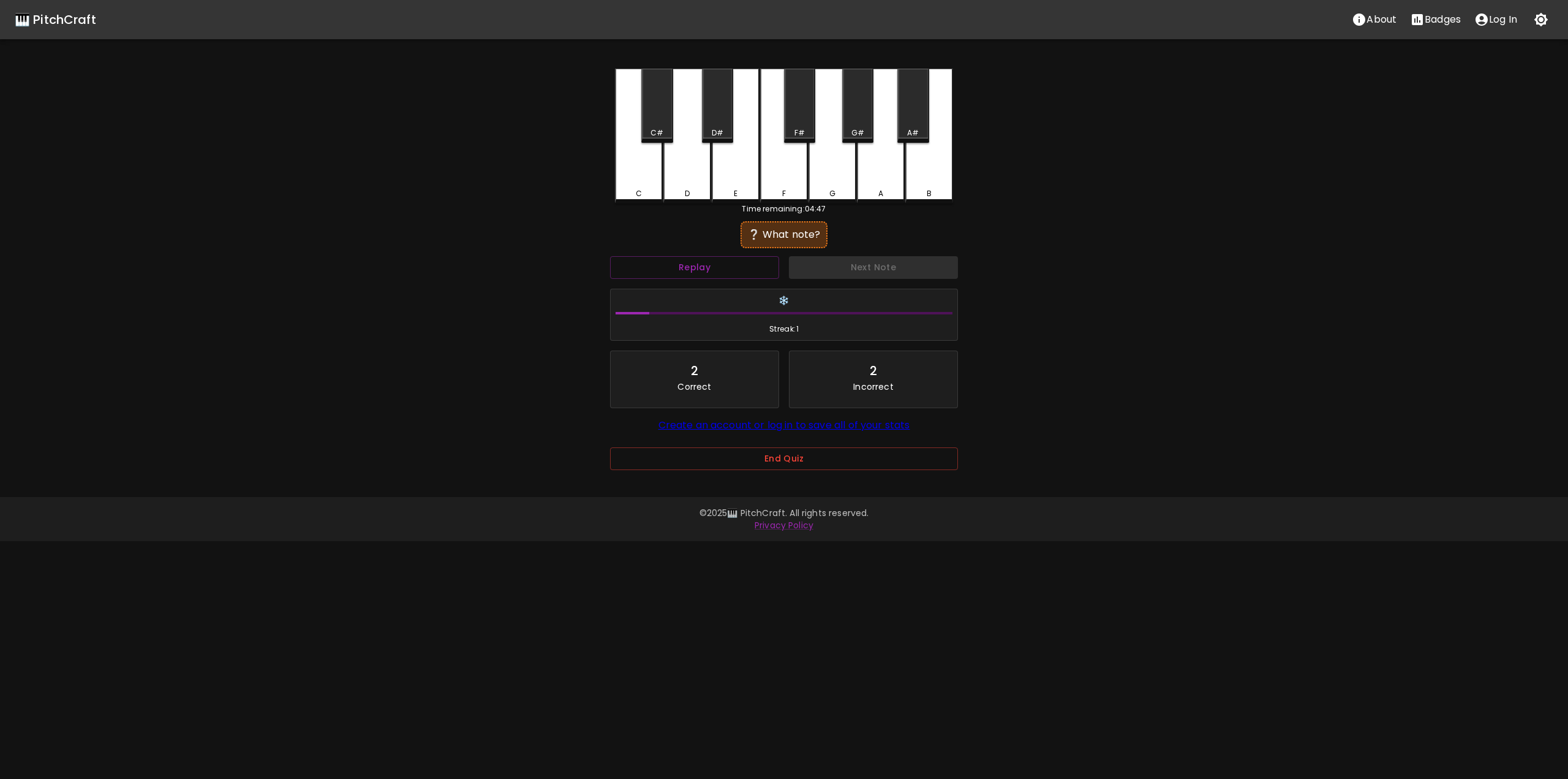
click at [784, 236] on div "❔ What note?" at bounding box center [784, 234] width 75 height 15
click at [784, 235] on div "❔ What note?" at bounding box center [784, 234] width 75 height 15
click at [749, 268] on button "Replay" at bounding box center [694, 267] width 169 height 23
click at [749, 269] on button "Replay" at bounding box center [694, 267] width 169 height 23
click at [748, 269] on button "Replay" at bounding box center [694, 267] width 169 height 23
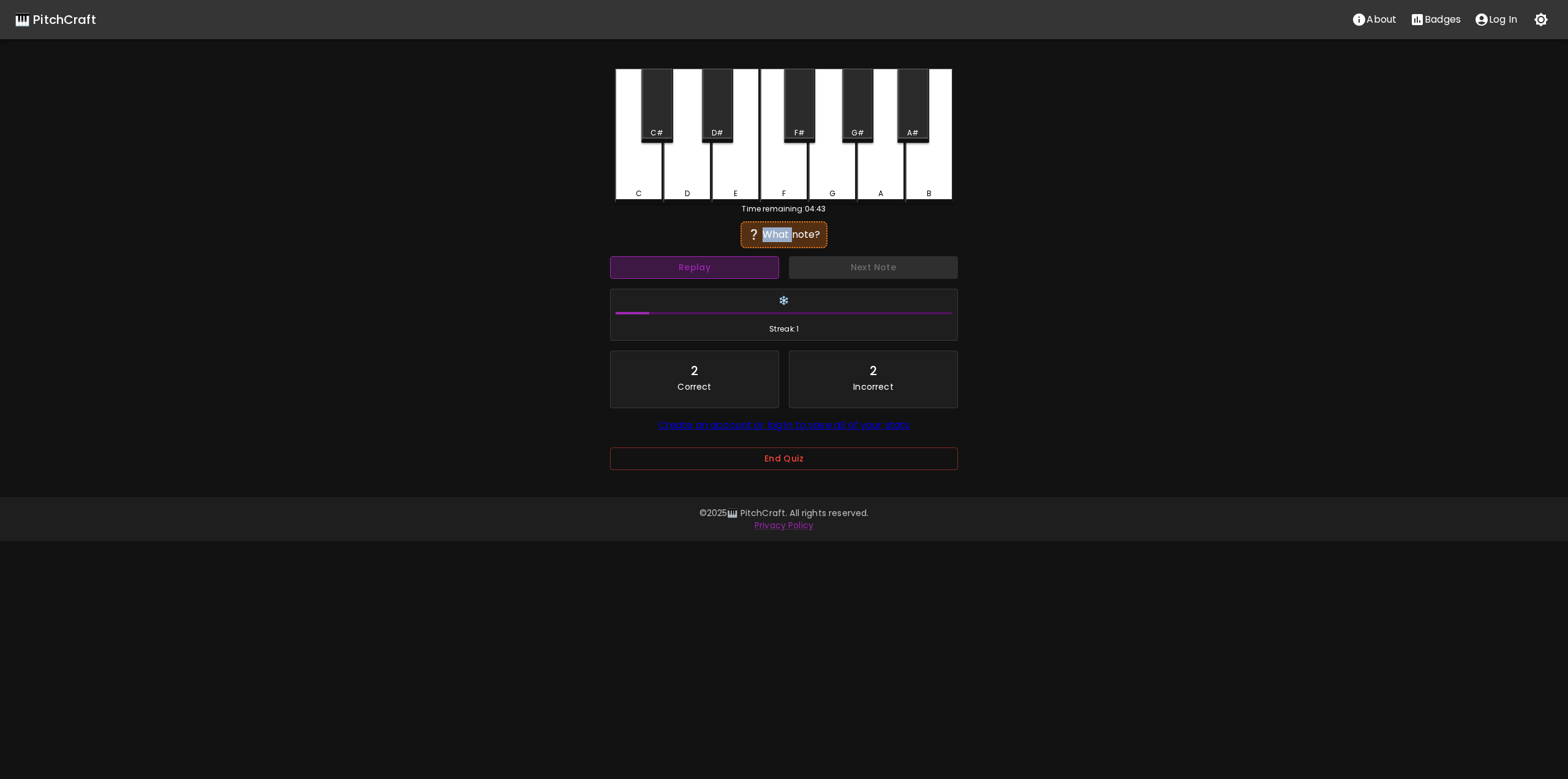
click at [748, 269] on button "Replay" at bounding box center [694, 267] width 169 height 23
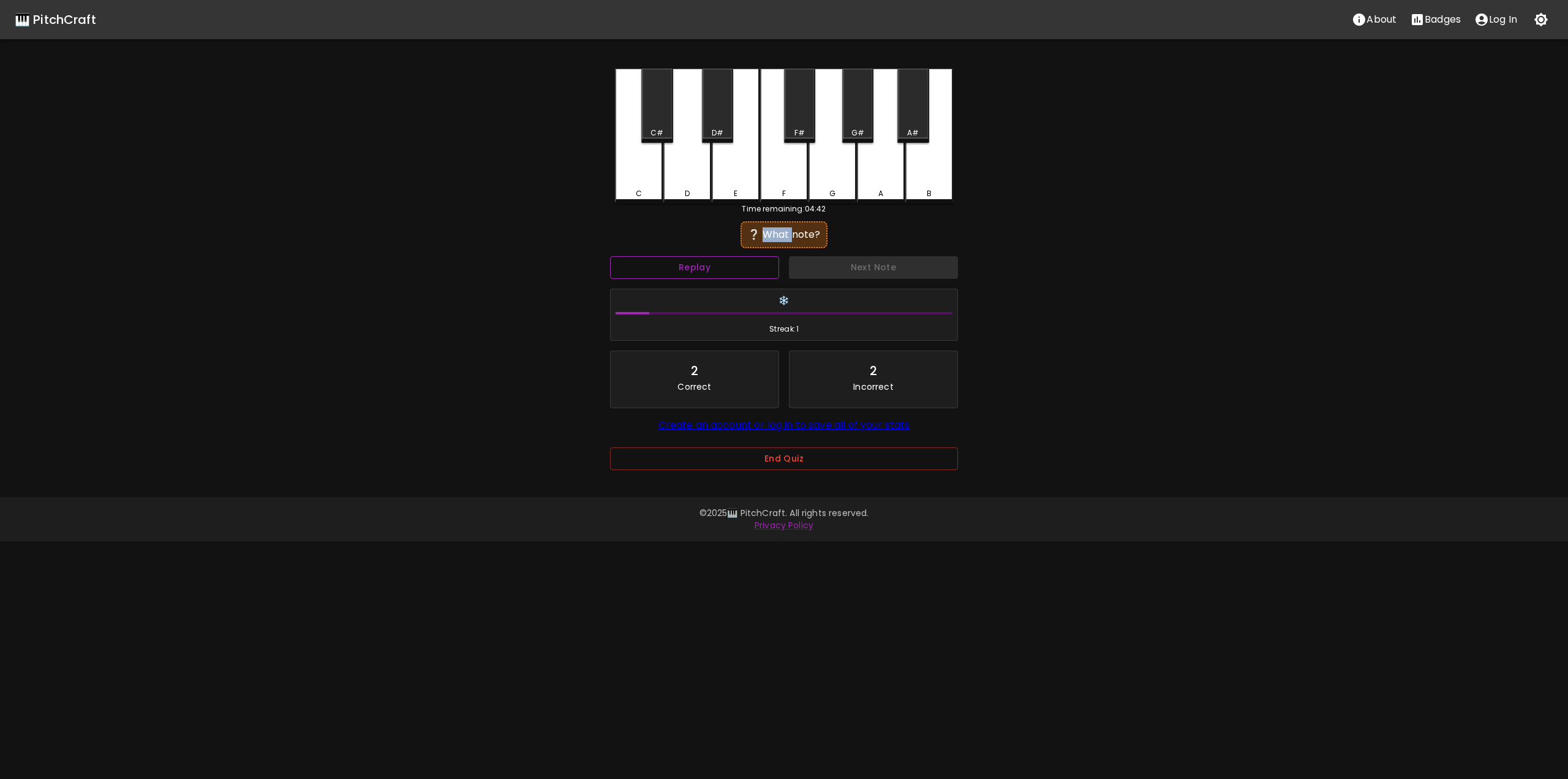
click at [748, 269] on button "Replay" at bounding box center [694, 267] width 169 height 23
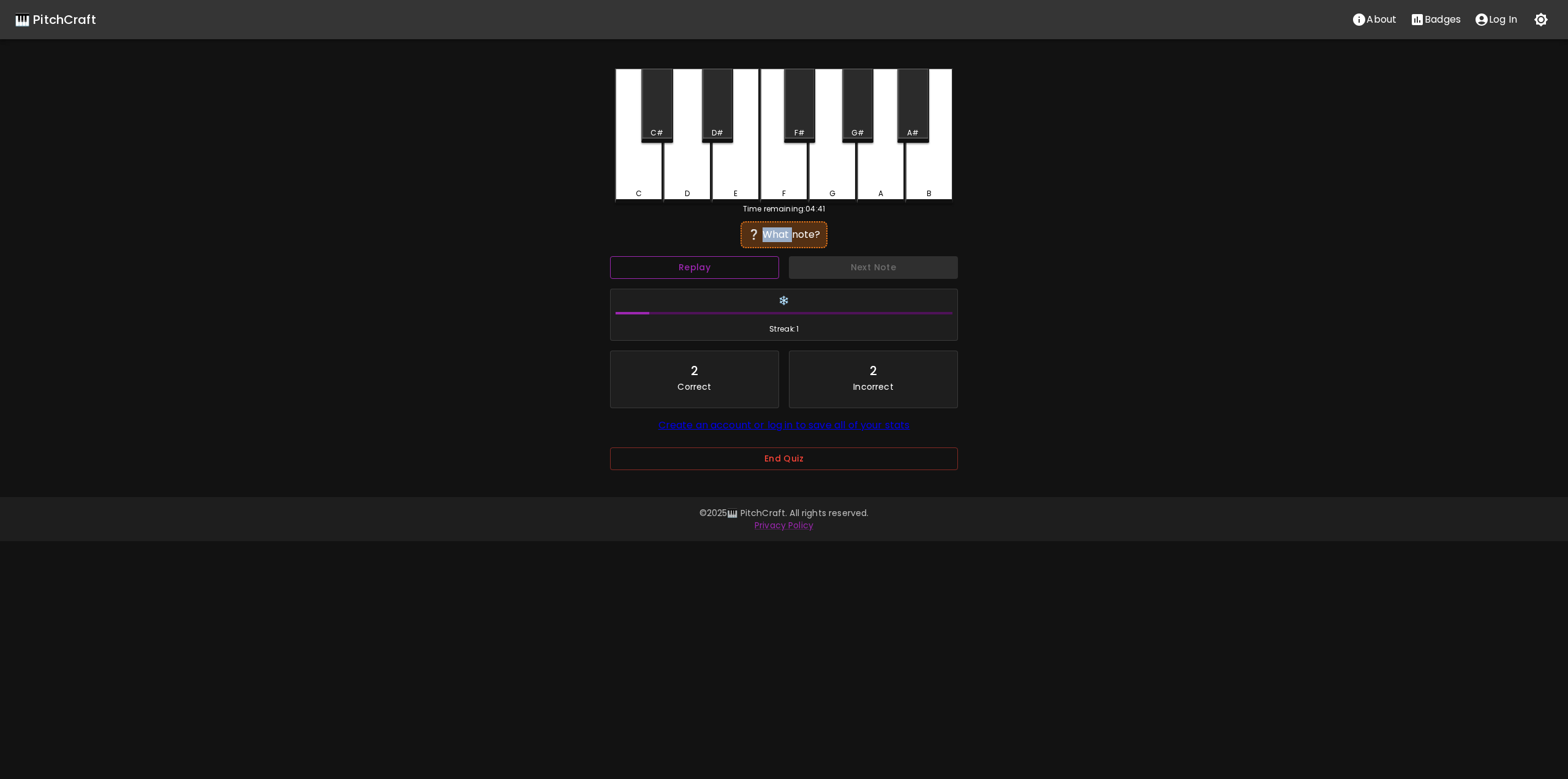
click at [748, 269] on button "Replay" at bounding box center [694, 267] width 169 height 23
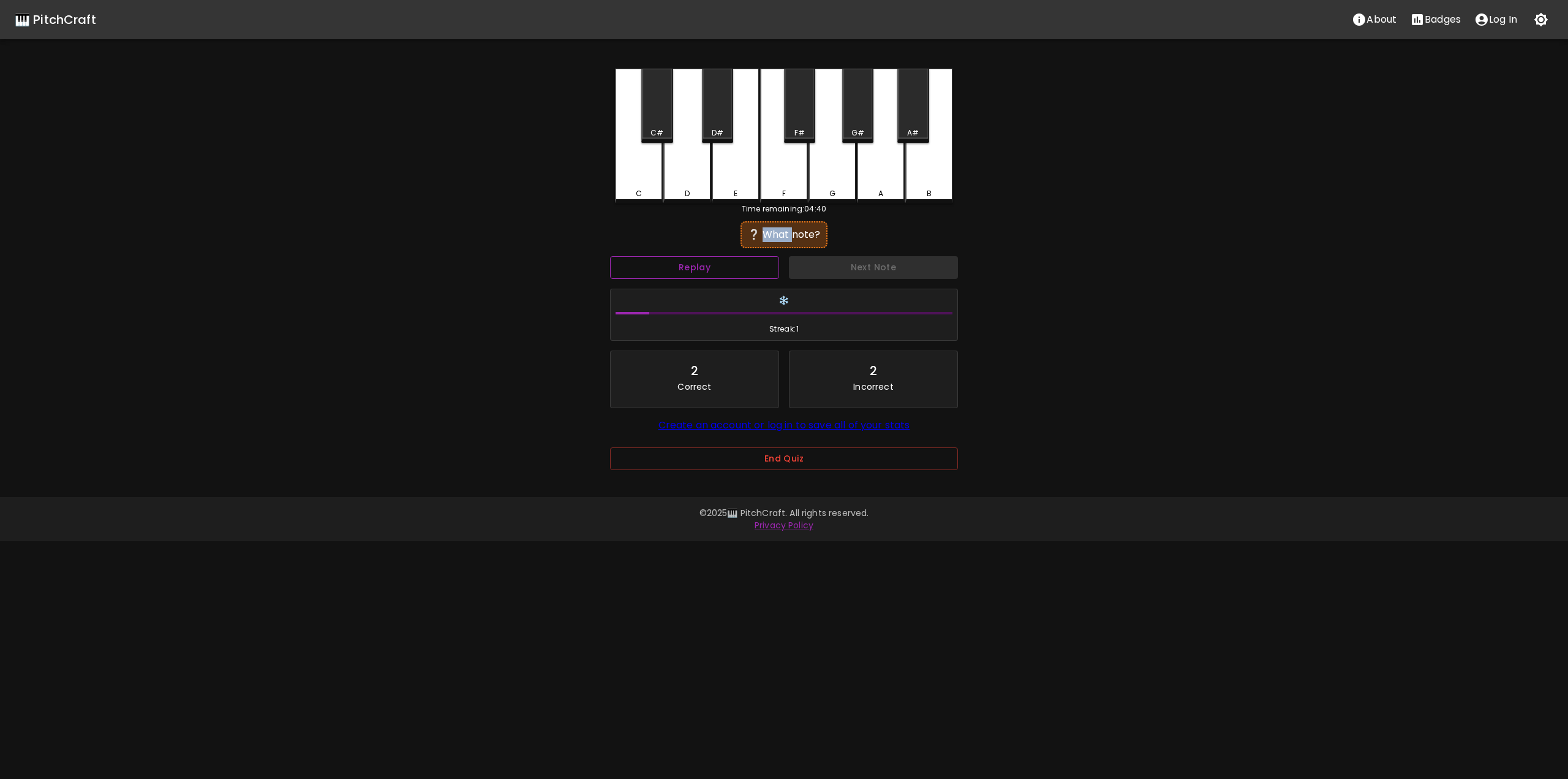
click at [748, 269] on button "Replay" at bounding box center [694, 267] width 169 height 23
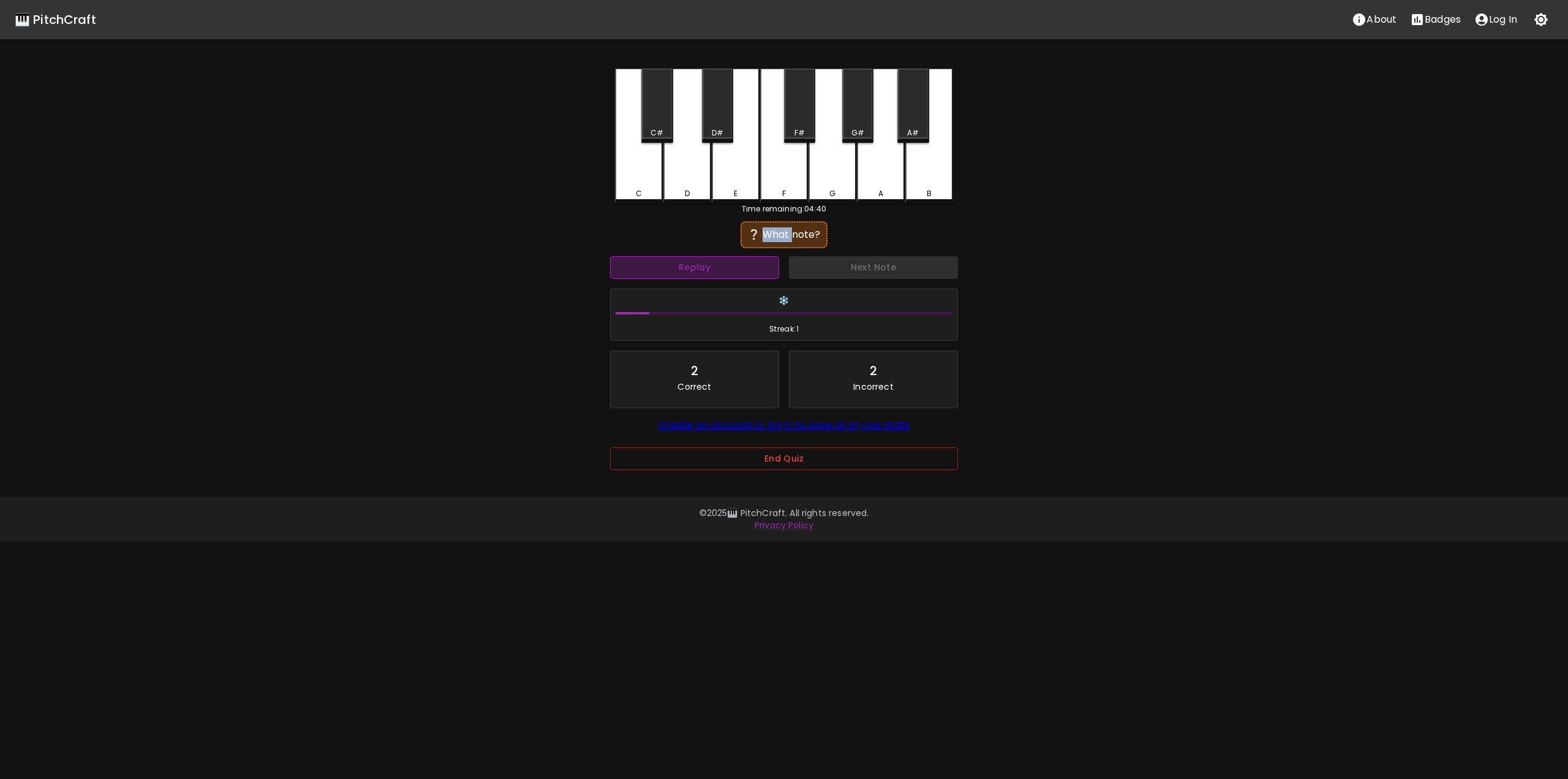
click at [748, 269] on button "Replay" at bounding box center [694, 267] width 169 height 23
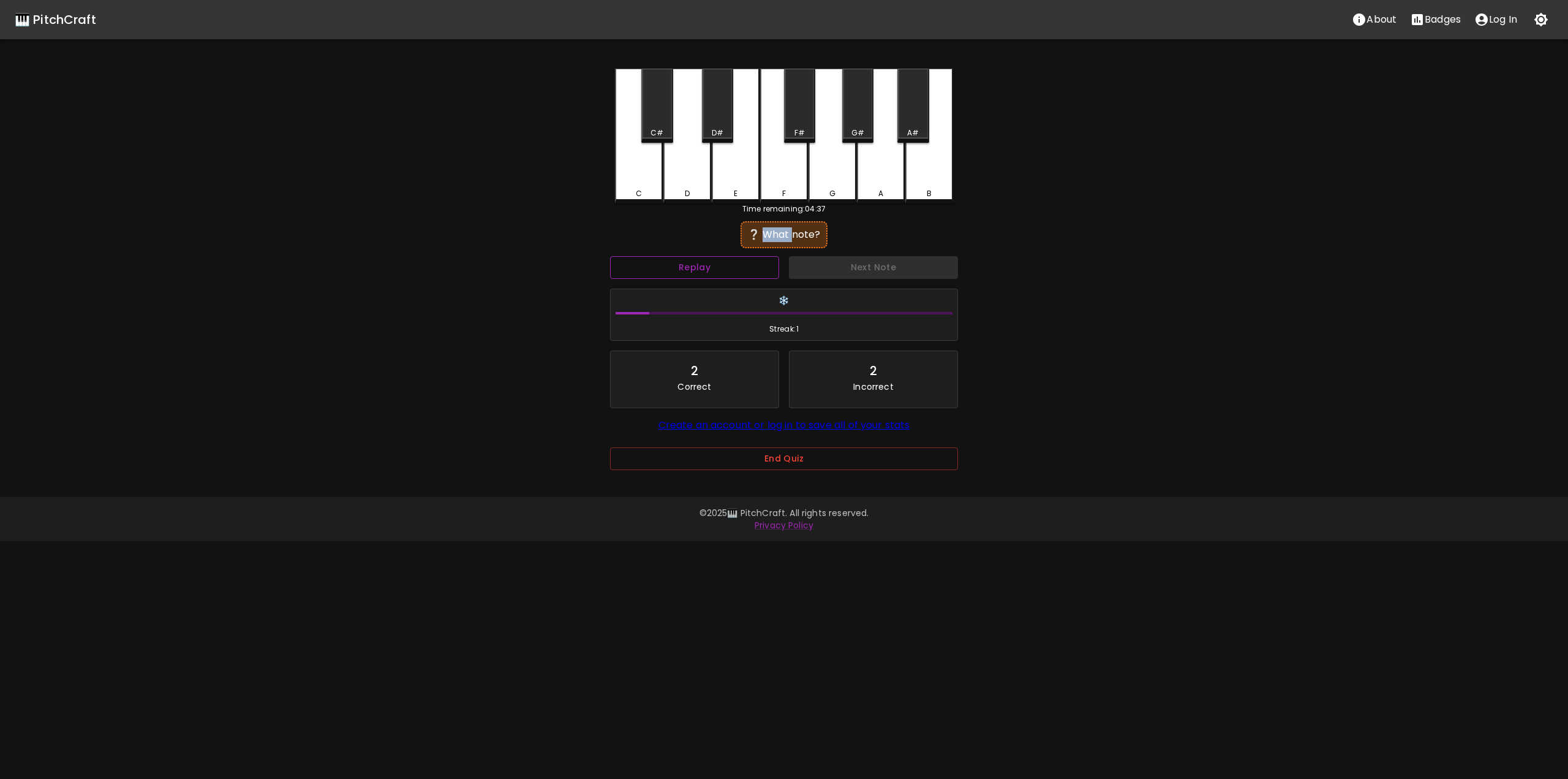
click at [748, 269] on button "Replay" at bounding box center [694, 267] width 169 height 23
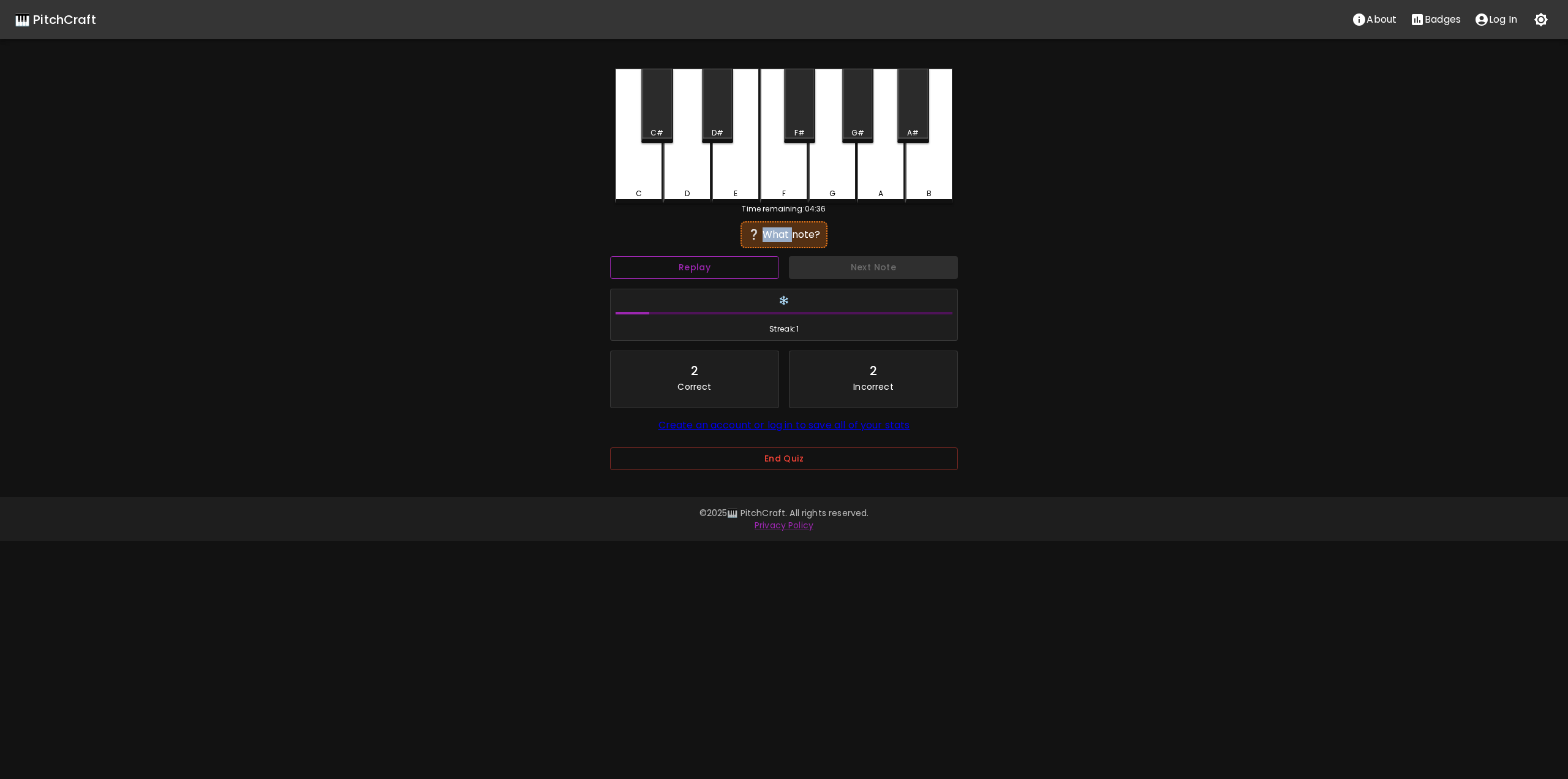
click at [748, 269] on button "Replay" at bounding box center [694, 267] width 169 height 23
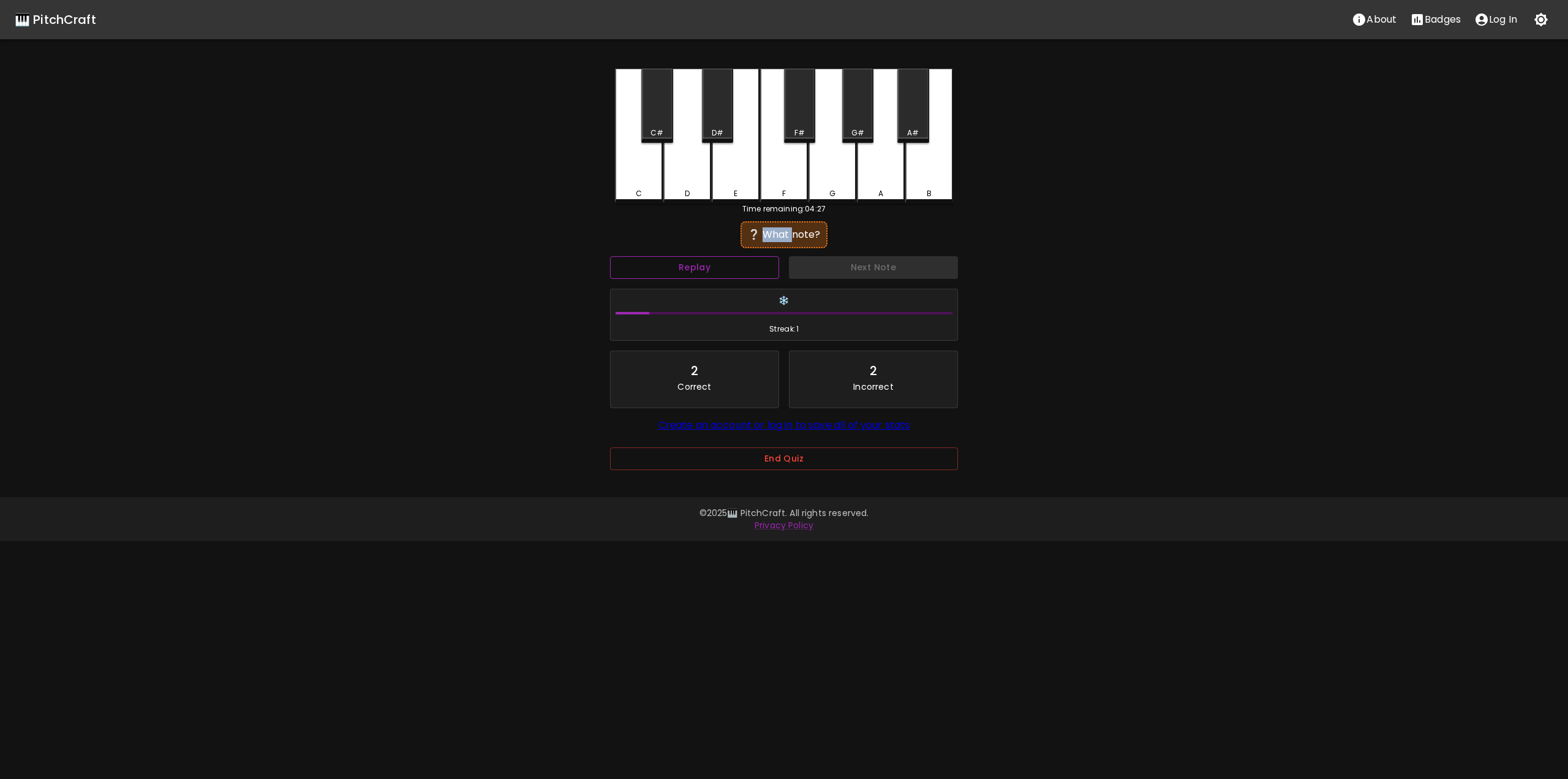
click at [735, 271] on button "Replay" at bounding box center [694, 267] width 169 height 23
click at [782, 165] on div "F" at bounding box center [784, 136] width 48 height 135
click at [846, 164] on div "G" at bounding box center [832, 136] width 48 height 135
click at [905, 166] on div "C C# D D# E F F# G G# A A# B" at bounding box center [783, 136] width 338 height 135
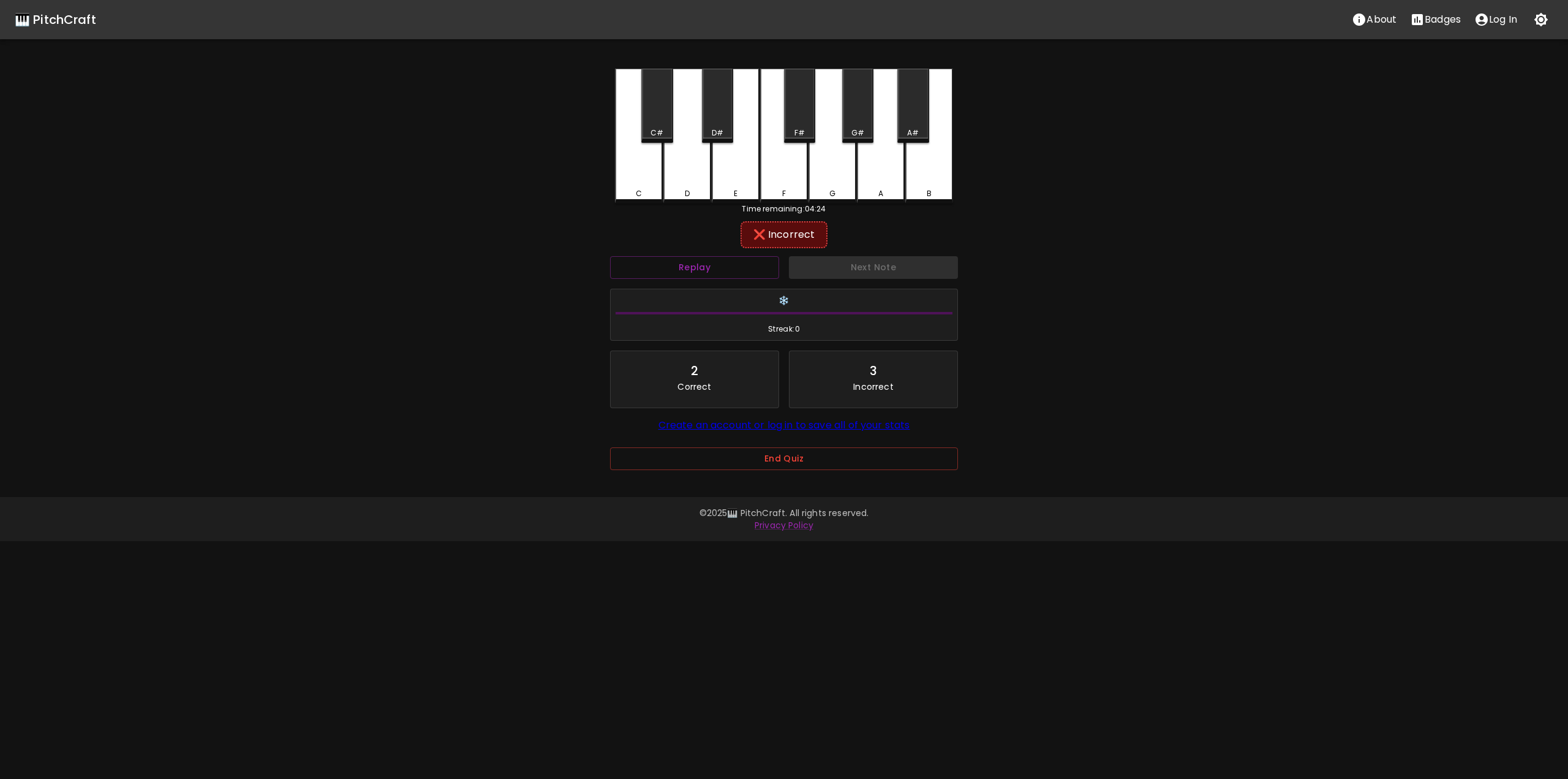
click at [891, 169] on div "A" at bounding box center [881, 136] width 48 height 135
click at [915, 170] on div "B" at bounding box center [929, 136] width 48 height 135
click at [866, 133] on div "G#" at bounding box center [858, 132] width 28 height 11
click at [889, 178] on div "A" at bounding box center [881, 134] width 48 height 132
click at [800, 123] on div "F#" at bounding box center [799, 105] width 31 height 74
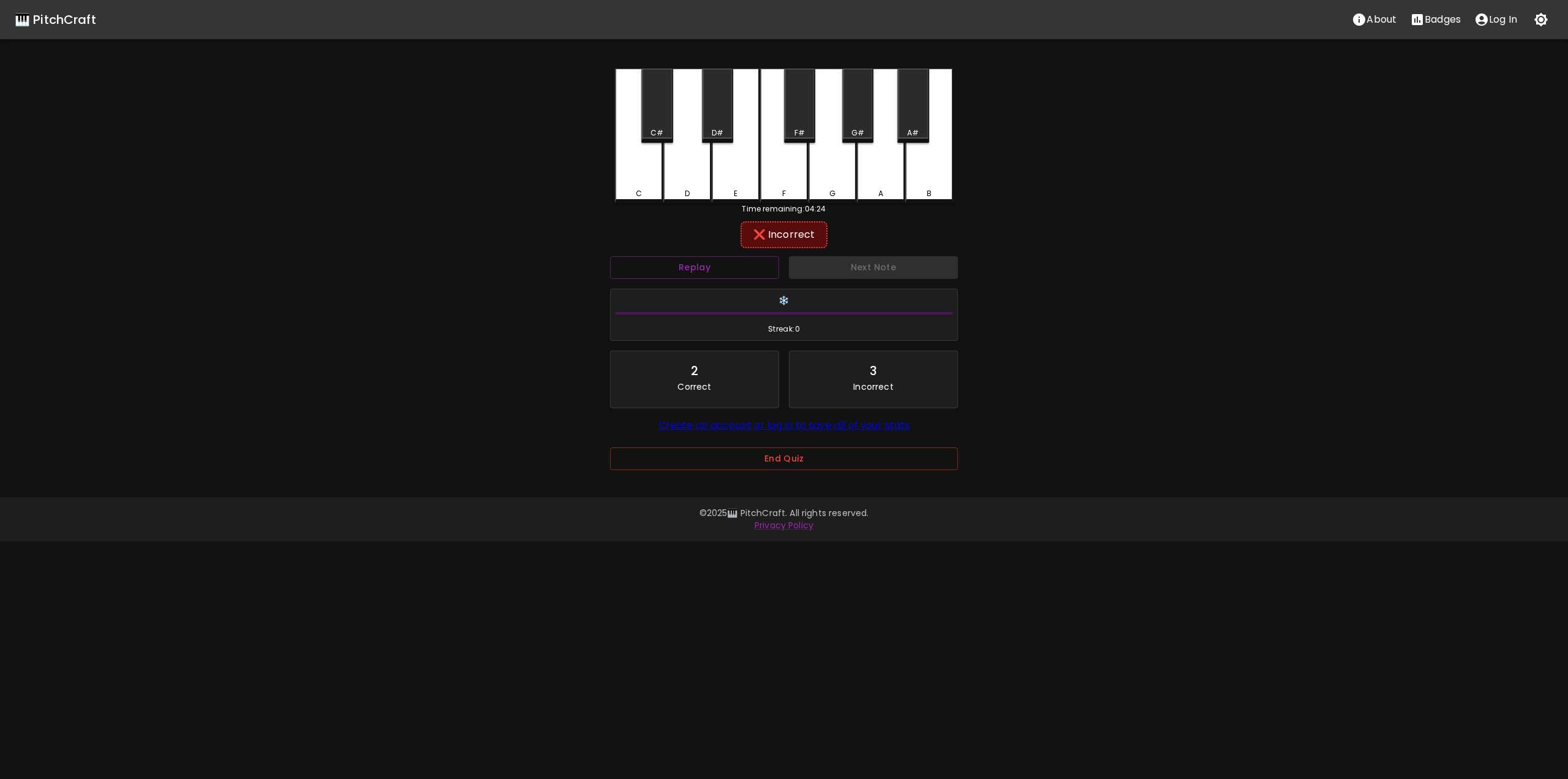
click at [827, 153] on div "G" at bounding box center [832, 136] width 48 height 135
click at [912, 120] on div "A#" at bounding box center [912, 105] width 31 height 74
click at [911, 124] on div "A#" at bounding box center [912, 105] width 31 height 74
click at [885, 261] on button "Next Note" at bounding box center [873, 267] width 169 height 23
click at [762, 261] on button "Replay" at bounding box center [694, 267] width 169 height 23
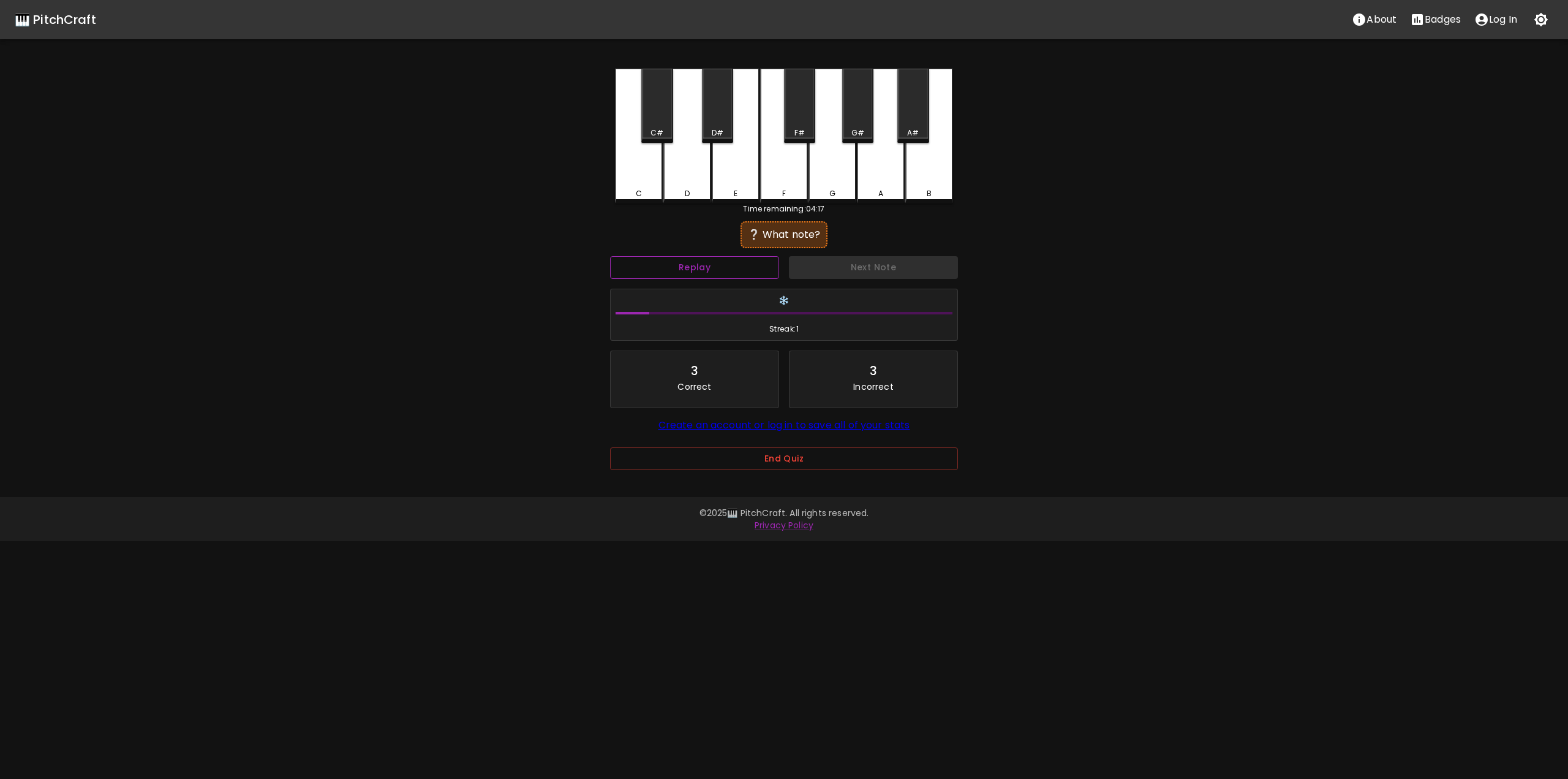
click at [762, 261] on button "Replay" at bounding box center [694, 267] width 169 height 23
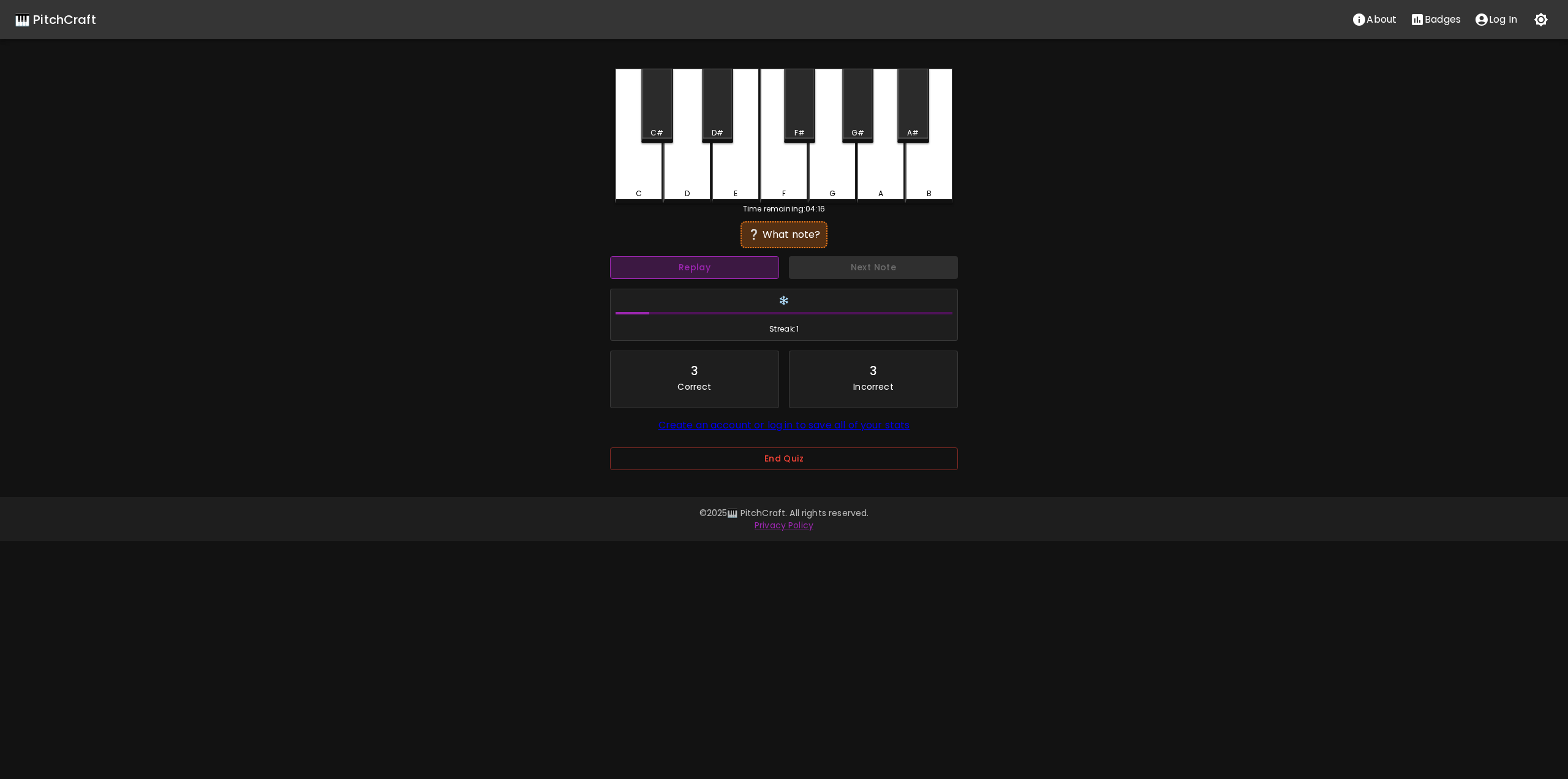
click at [762, 261] on button "Replay" at bounding box center [694, 267] width 169 height 23
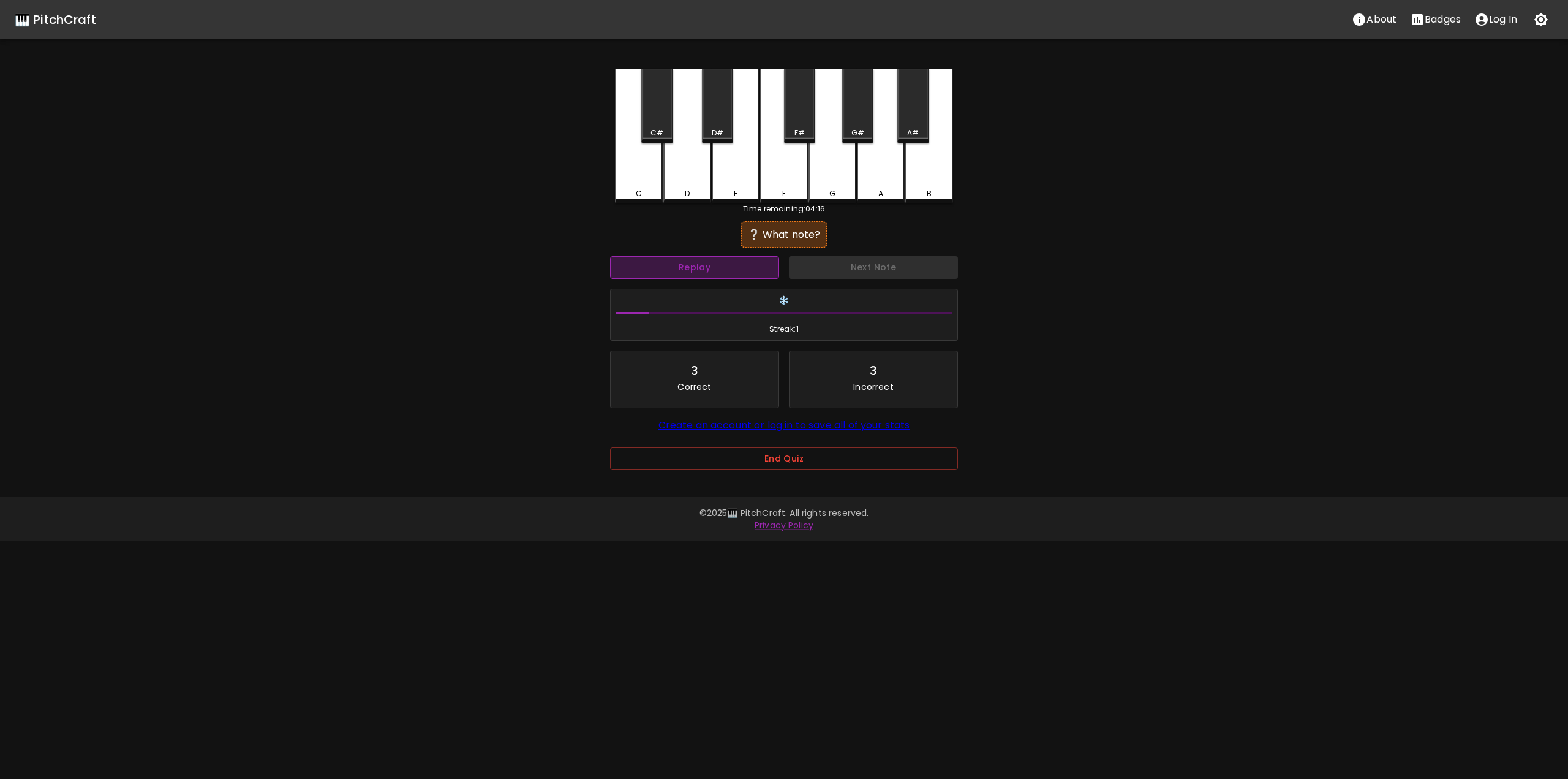
click at [762, 261] on button "Replay" at bounding box center [694, 267] width 169 height 23
click at [762, 262] on button "Replay" at bounding box center [694, 267] width 169 height 23
click at [625, 175] on div "C" at bounding box center [638, 136] width 48 height 135
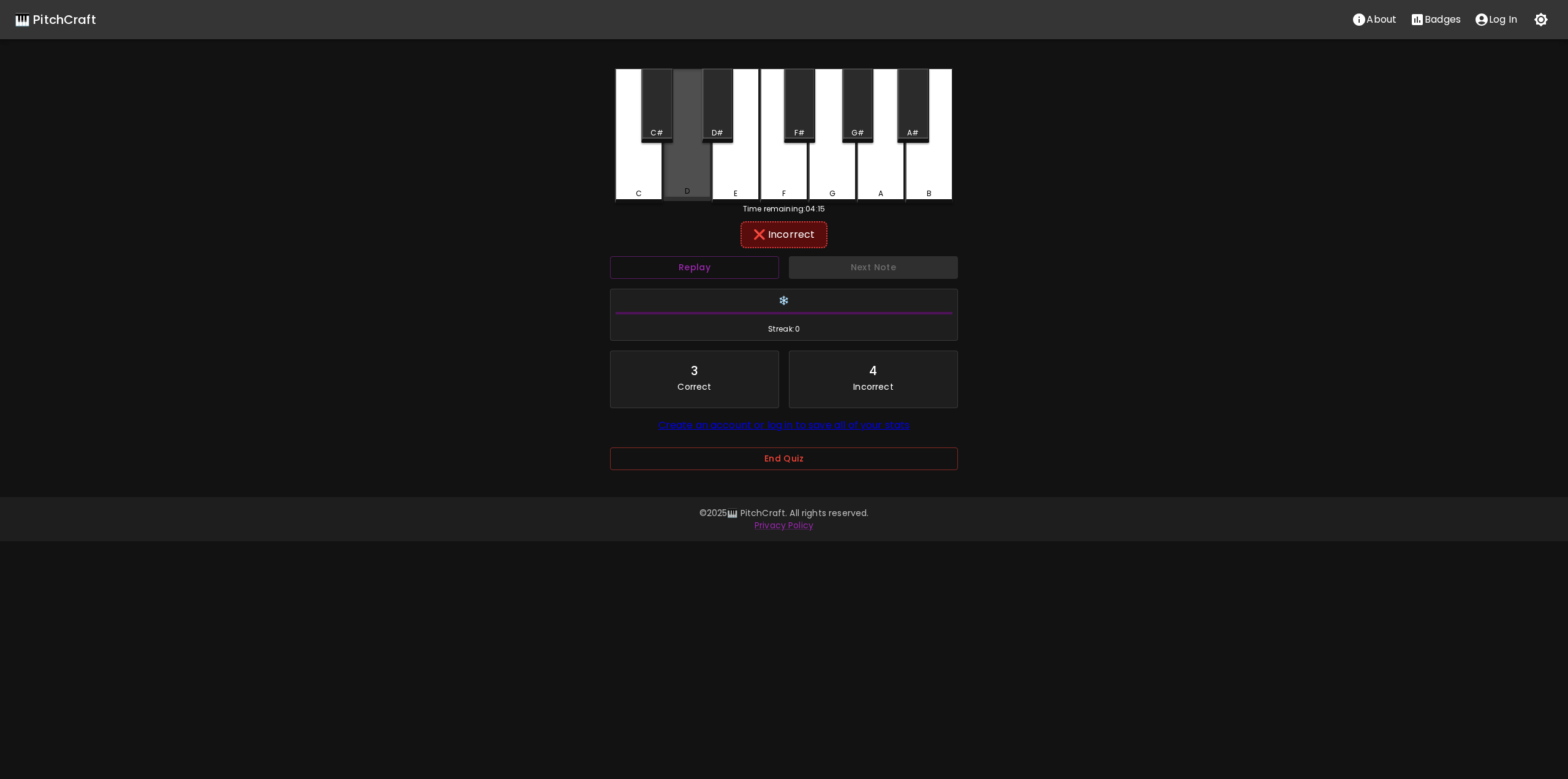
click at [668, 174] on div "D" at bounding box center [687, 134] width 48 height 132
drag, startPoint x: 652, startPoint y: 124, endPoint x: 672, endPoint y: 135, distance: 22.8
click at [653, 124] on div "C#" at bounding box center [656, 105] width 31 height 74
drag, startPoint x: 717, startPoint y: 131, endPoint x: 735, endPoint y: 169, distance: 42.0
click at [717, 131] on div "D#" at bounding box center [717, 132] width 12 height 11
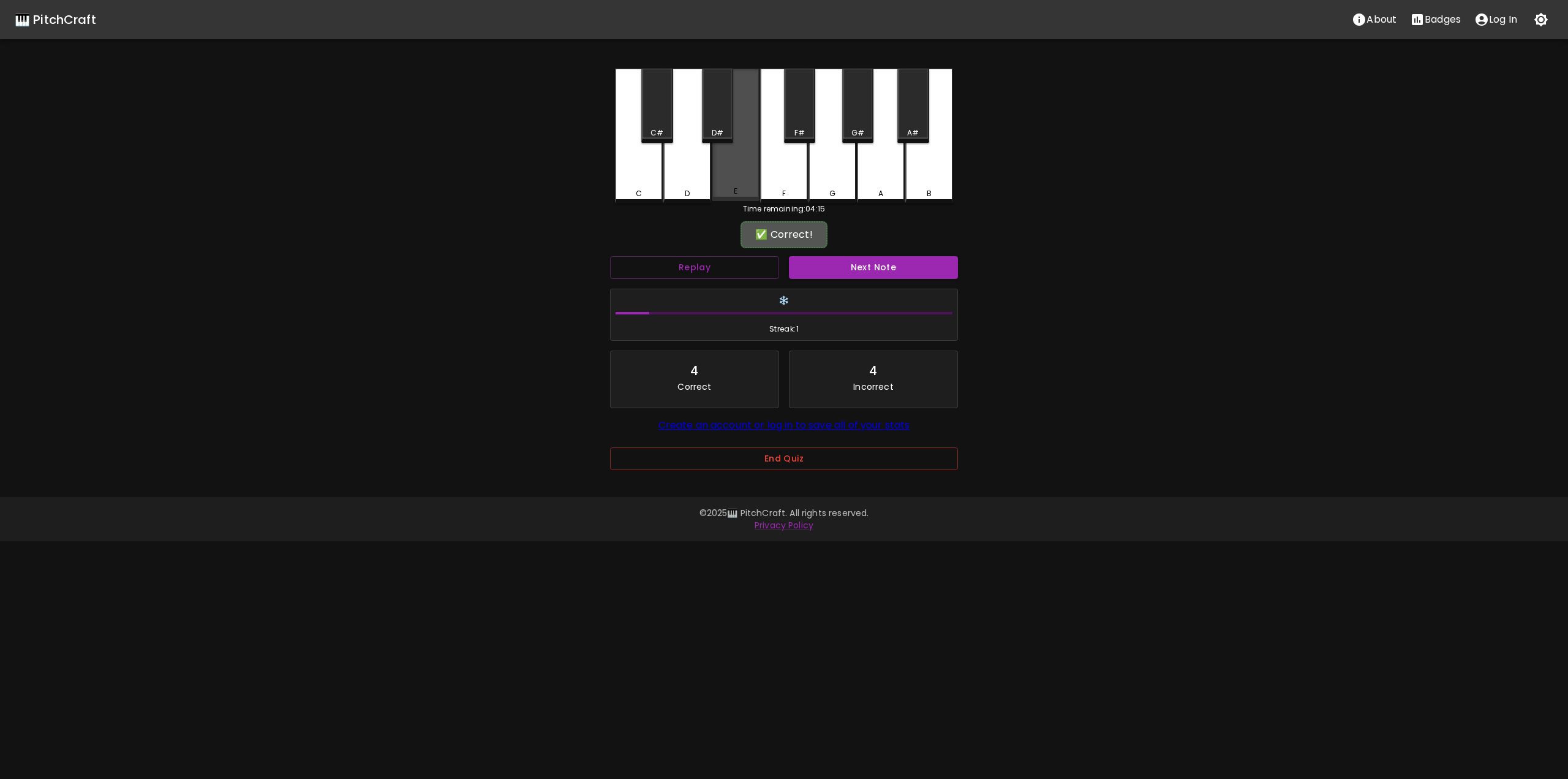
click at [749, 180] on div "E" at bounding box center [735, 134] width 48 height 132
drag, startPoint x: 787, startPoint y: 171, endPoint x: 791, endPoint y: 163, distance: 8.9
click at [790, 164] on div "F" at bounding box center [784, 136] width 48 height 135
click at [877, 267] on button "Next Note" at bounding box center [873, 267] width 169 height 23
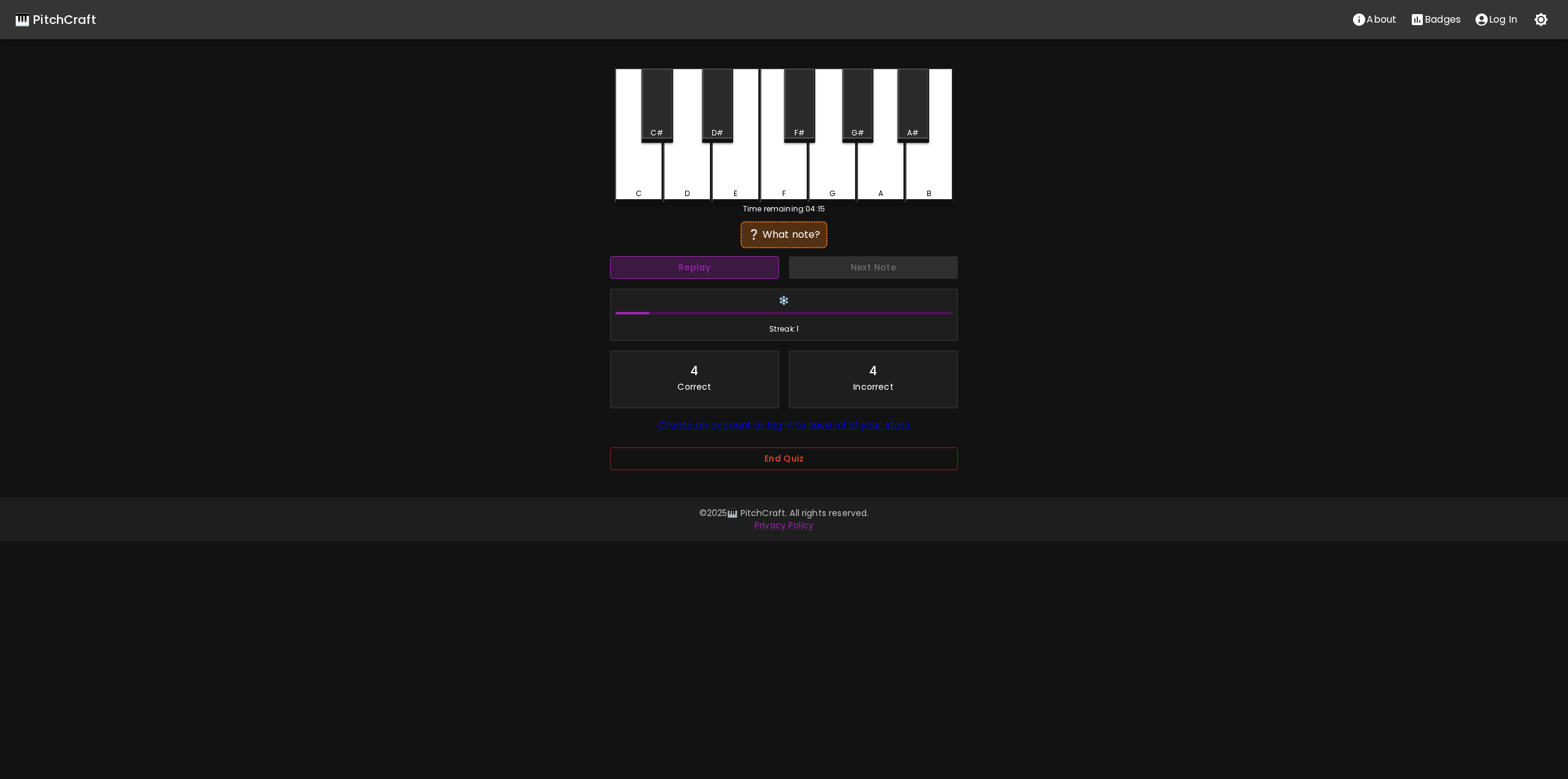
click at [753, 259] on button "Replay" at bounding box center [694, 267] width 169 height 23
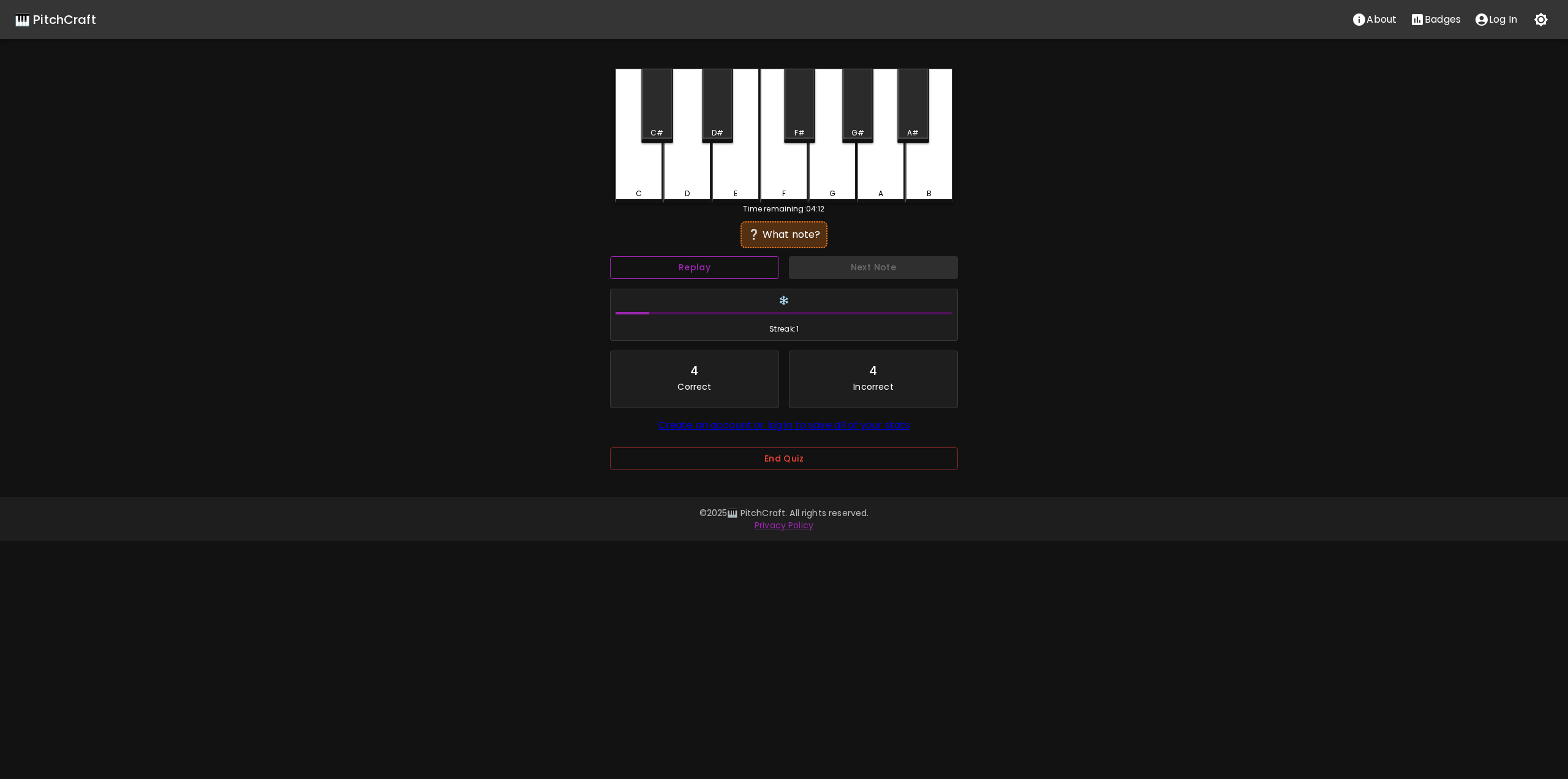
click at [753, 259] on button "Replay" at bounding box center [694, 267] width 169 height 23
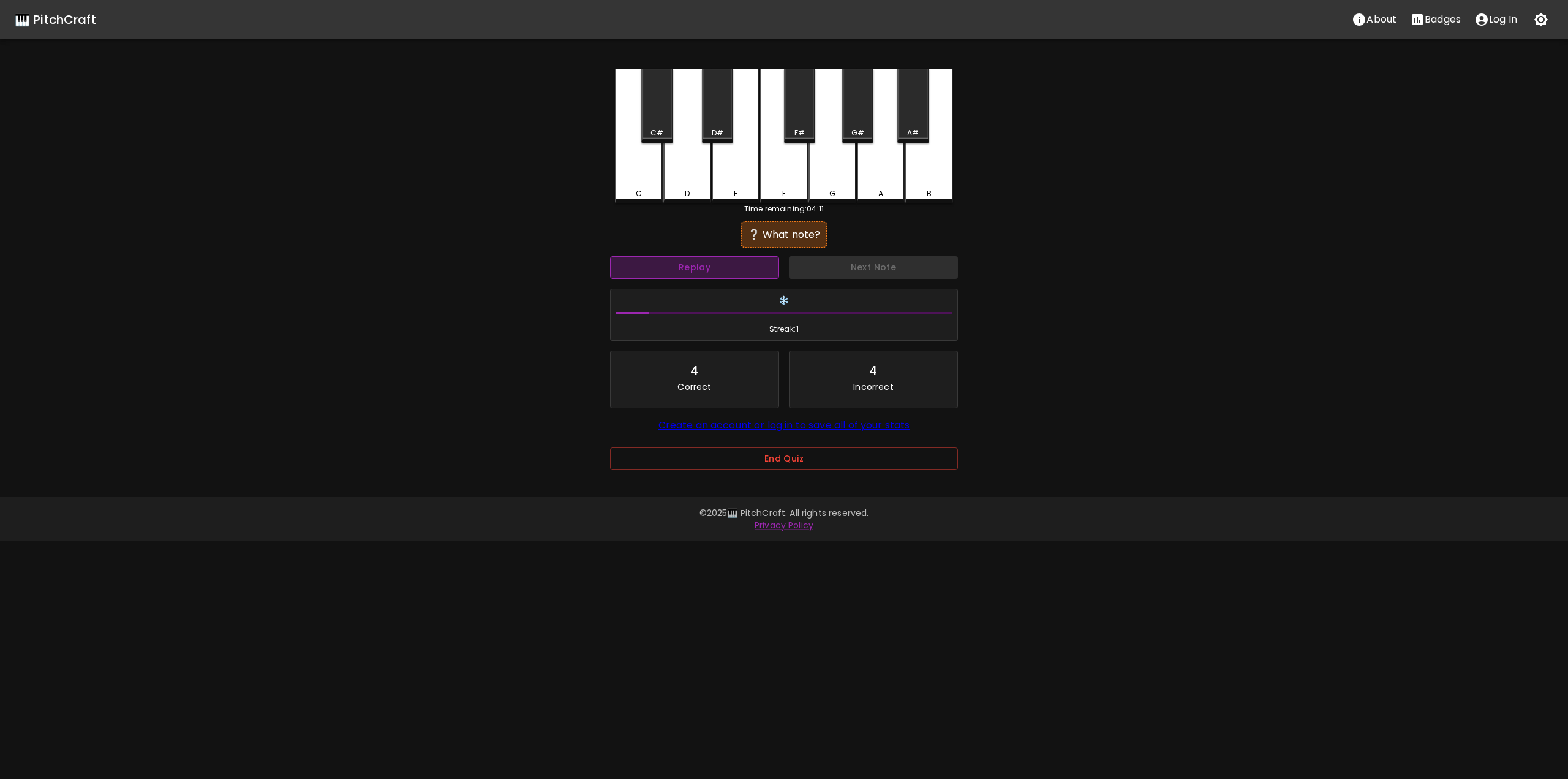
click at [753, 259] on button "Replay" at bounding box center [694, 267] width 169 height 23
click at [752, 259] on button "Replay" at bounding box center [694, 267] width 169 height 23
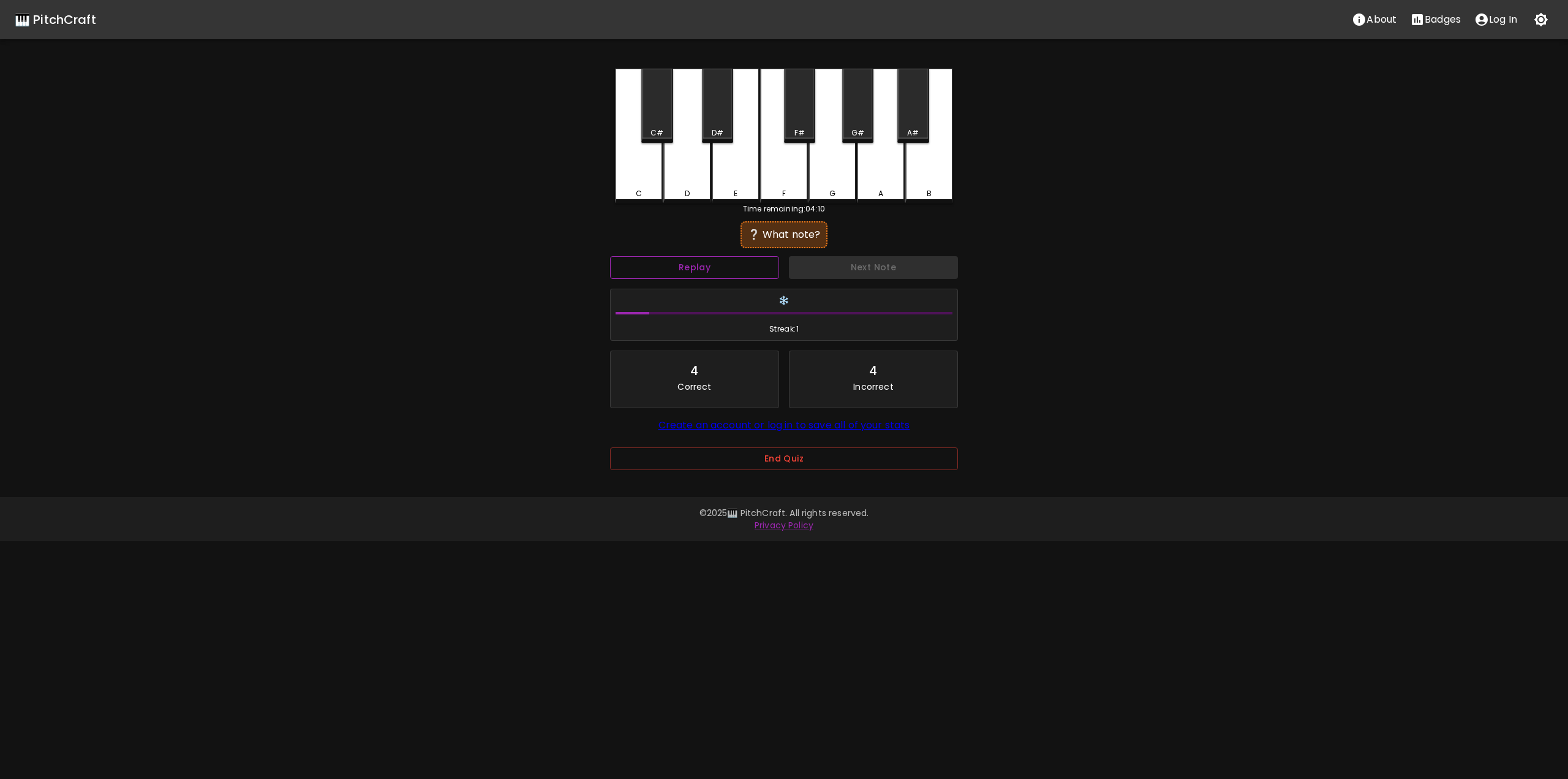
click at [752, 259] on button "Replay" at bounding box center [694, 267] width 169 height 23
click at [723, 179] on div "E" at bounding box center [735, 134] width 48 height 132
click at [703, 180] on div "D" at bounding box center [687, 136] width 48 height 135
click at [800, 179] on div "F" at bounding box center [784, 134] width 48 height 132
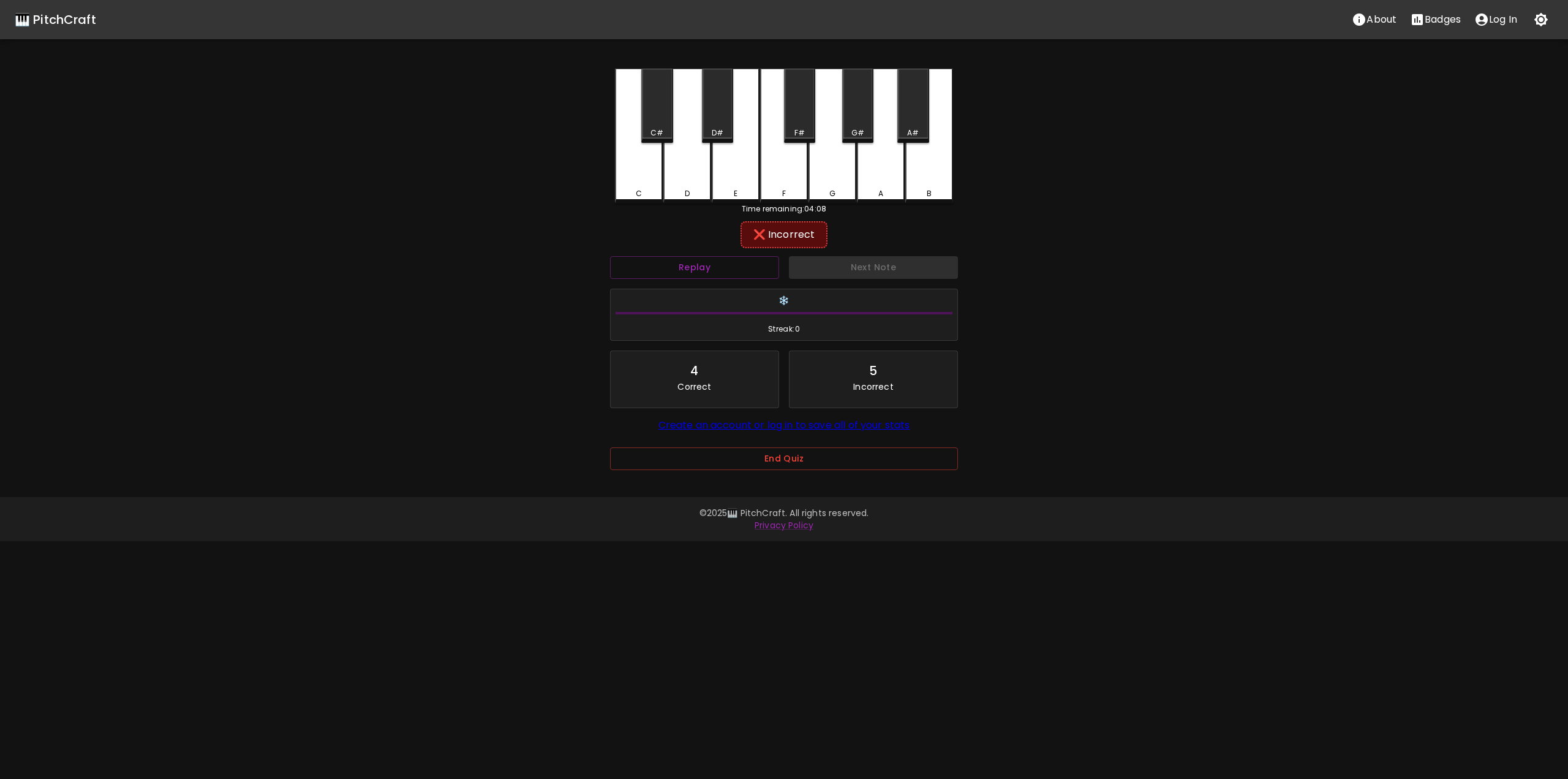
click at [839, 177] on div "G" at bounding box center [832, 136] width 48 height 135
click at [900, 175] on div "A" at bounding box center [881, 136] width 48 height 135
click at [937, 172] on div "B" at bounding box center [929, 136] width 48 height 135
click at [877, 122] on div "A" at bounding box center [881, 134] width 48 height 132
click at [920, 120] on div "A#" at bounding box center [912, 105] width 31 height 74
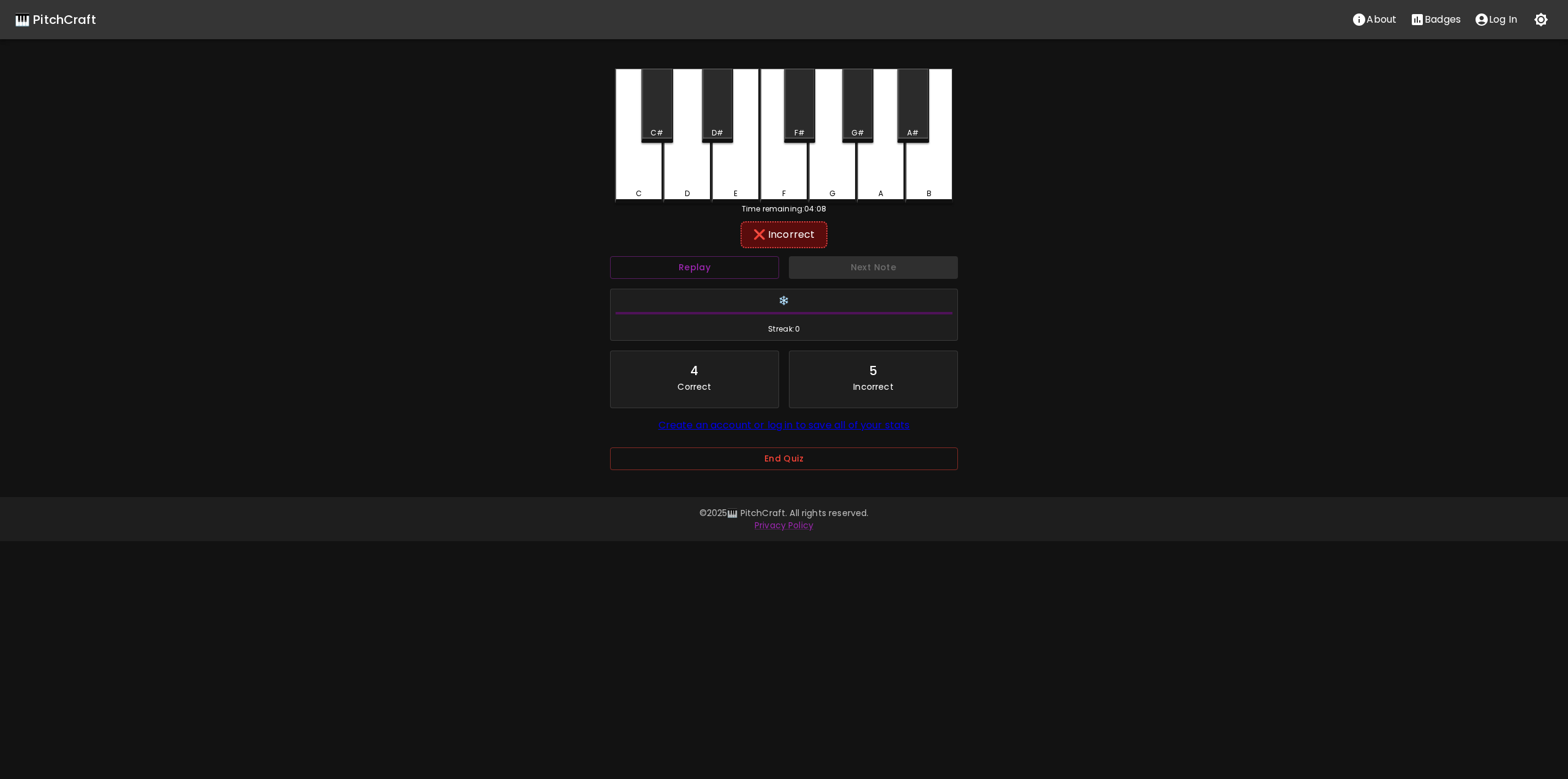
click at [868, 117] on div "G#" at bounding box center [857, 105] width 31 height 74
click at [855, 274] on button "Next Note" at bounding box center [873, 267] width 169 height 23
click at [756, 260] on button "Replay" at bounding box center [694, 267] width 169 height 23
click at [659, 180] on div "C" at bounding box center [638, 134] width 48 height 132
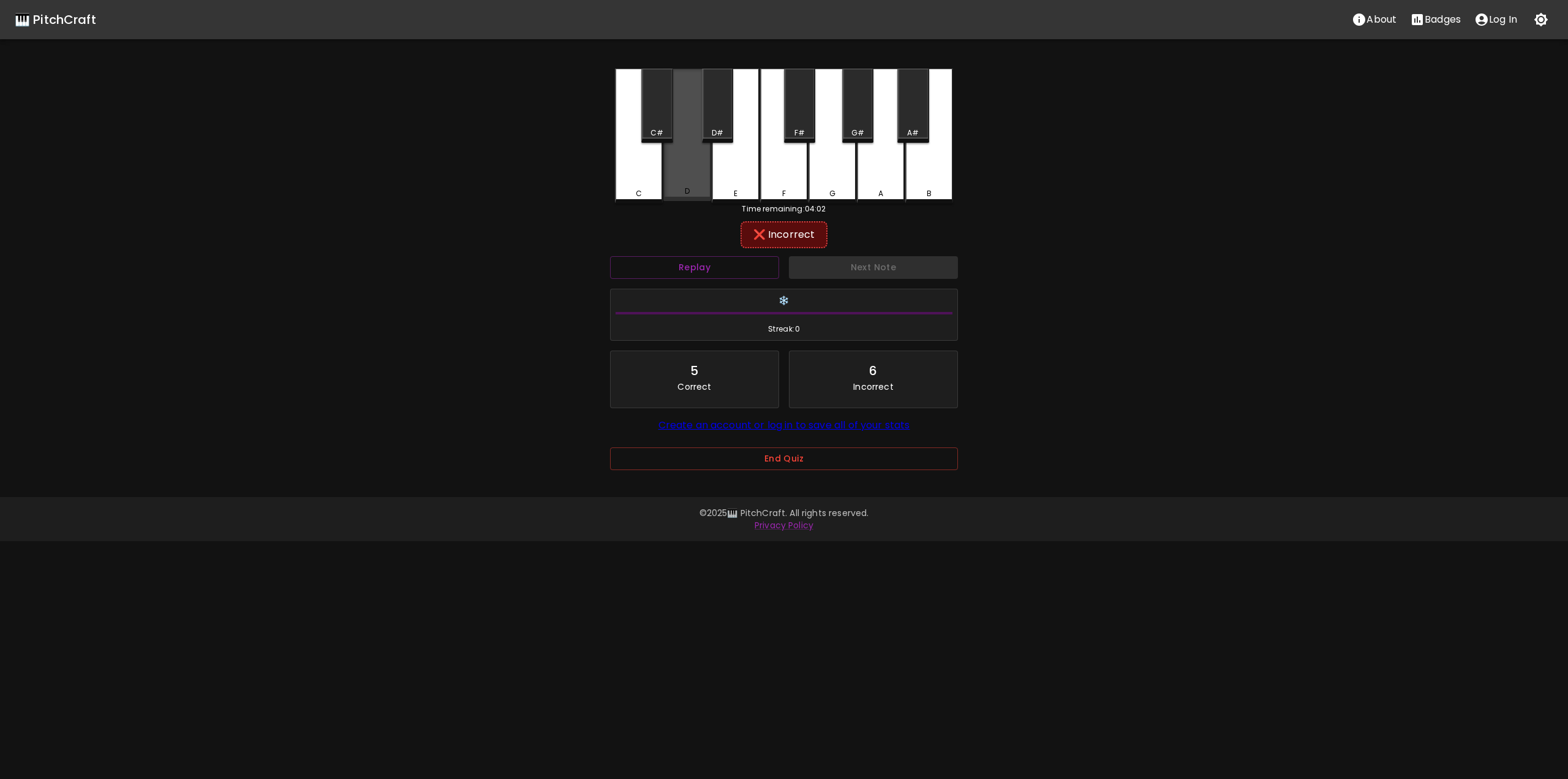
drag, startPoint x: 701, startPoint y: 177, endPoint x: 727, endPoint y: 173, distance: 26.3
click at [701, 177] on div "D" at bounding box center [687, 134] width 48 height 132
click at [739, 172] on div "E" at bounding box center [735, 136] width 48 height 135
click at [718, 128] on div "D#" at bounding box center [717, 132] width 12 height 11
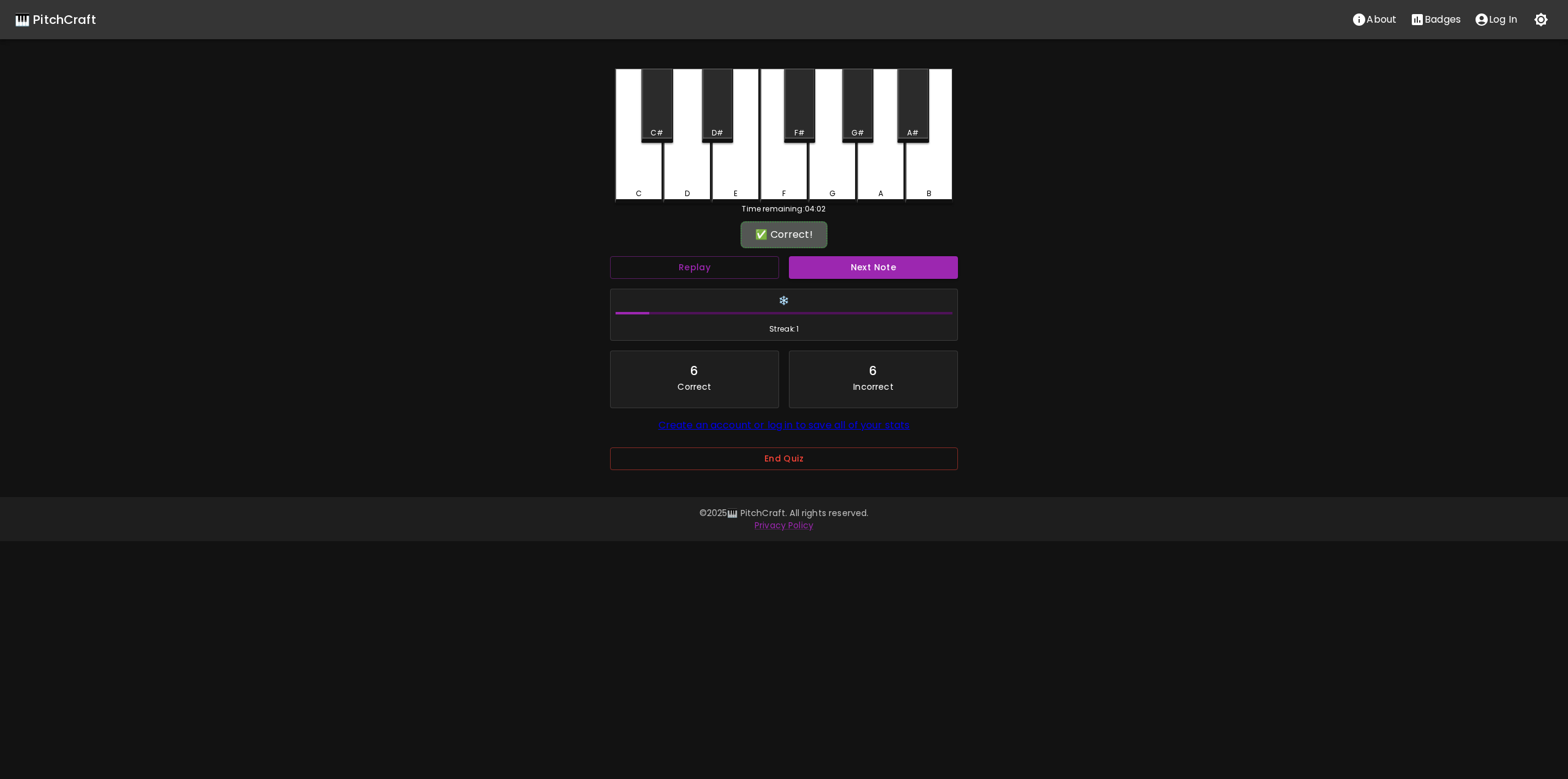
click at [856, 274] on button "Next Note" at bounding box center [873, 267] width 169 height 23
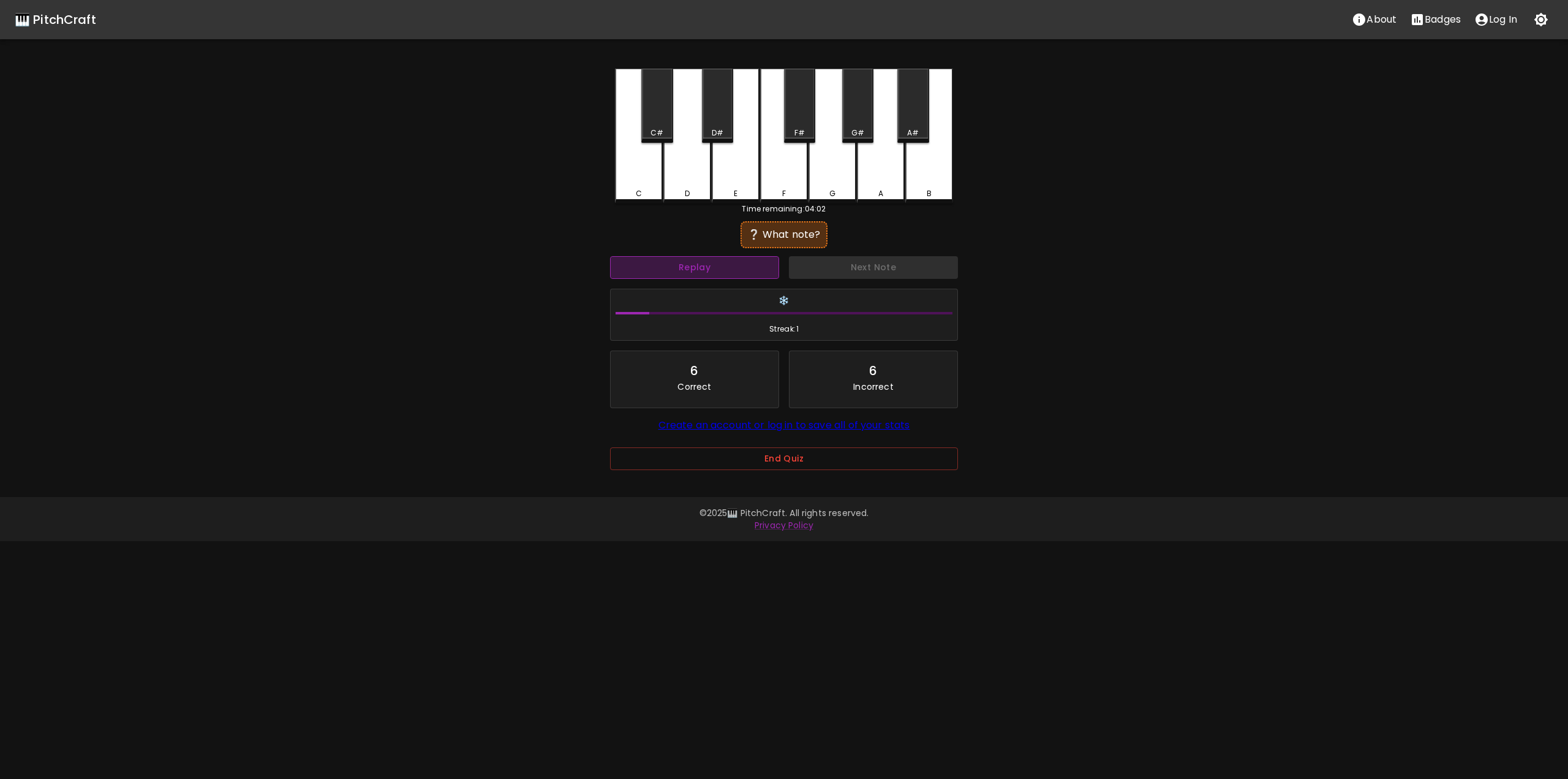
click at [760, 259] on button "Replay" at bounding box center [694, 267] width 169 height 23
click at [635, 191] on div "C" at bounding box center [638, 194] width 45 height 11
click at [680, 181] on div "D" at bounding box center [687, 136] width 48 height 135
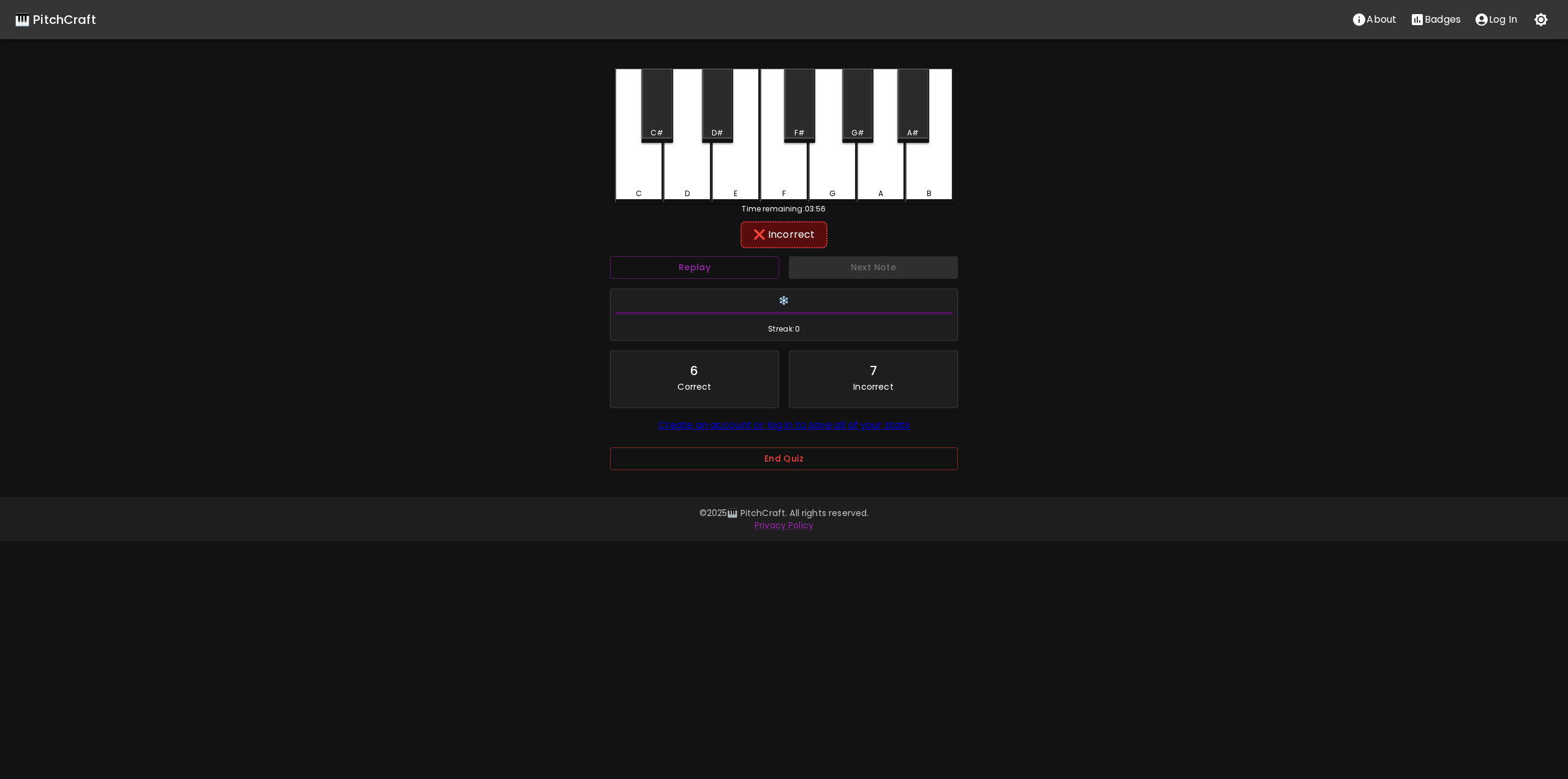
click at [735, 188] on div "E" at bounding box center [735, 194] width 4 height 11
click at [713, 123] on div "D#" at bounding box center [717, 105] width 31 height 74
drag, startPoint x: 664, startPoint y: 123, endPoint x: 698, endPoint y: 155, distance: 46.7
click at [664, 123] on div "C#" at bounding box center [656, 105] width 31 height 74
drag, startPoint x: 784, startPoint y: 163, endPoint x: 793, endPoint y: 153, distance: 13.5
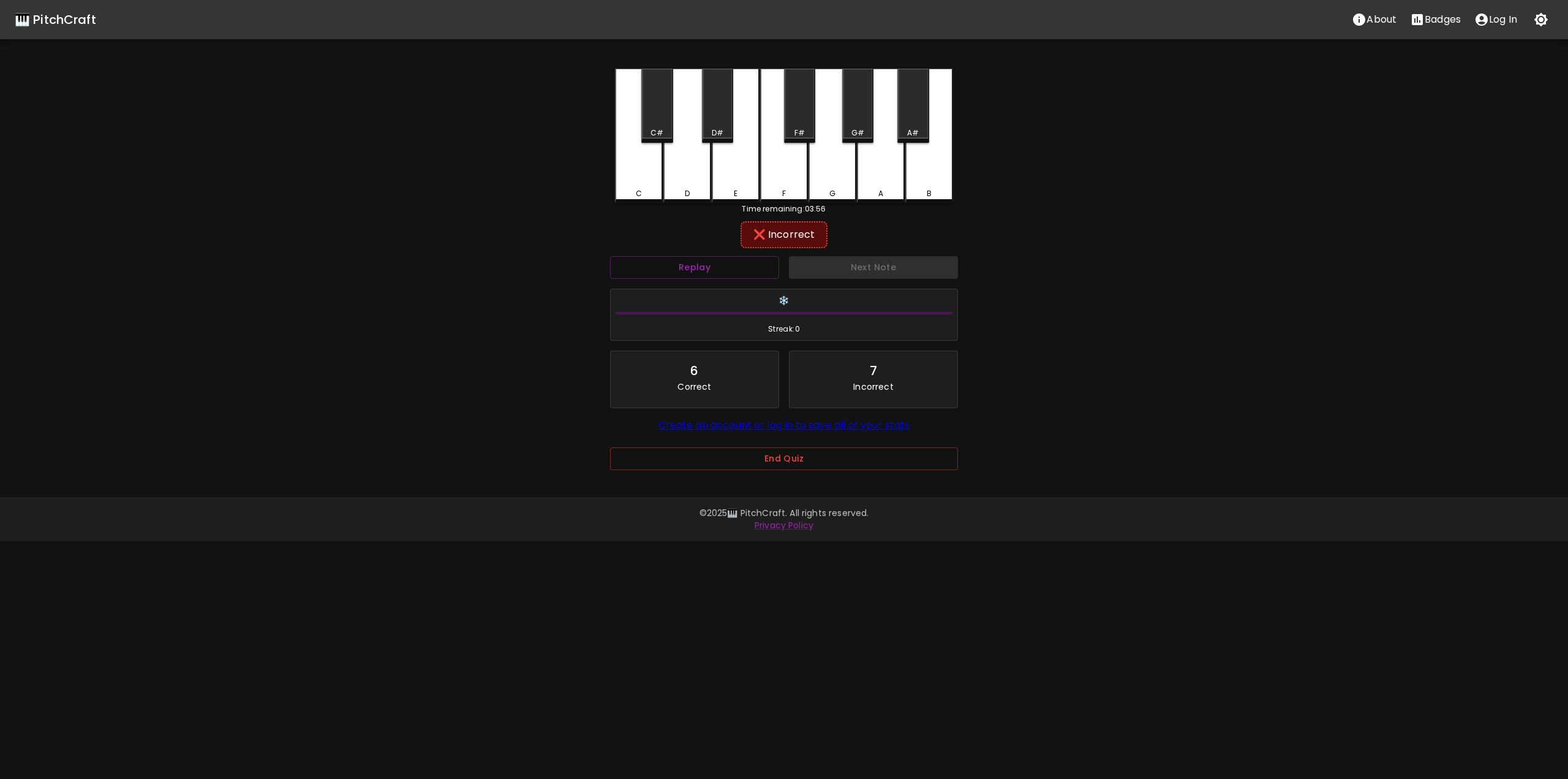
click at [784, 166] on div "F" at bounding box center [784, 136] width 48 height 135
click at [855, 271] on button "Next Note" at bounding box center [873, 267] width 169 height 23
click at [755, 262] on button "Replay" at bounding box center [694, 267] width 169 height 23
click at [754, 263] on button "Replay" at bounding box center [694, 267] width 169 height 23
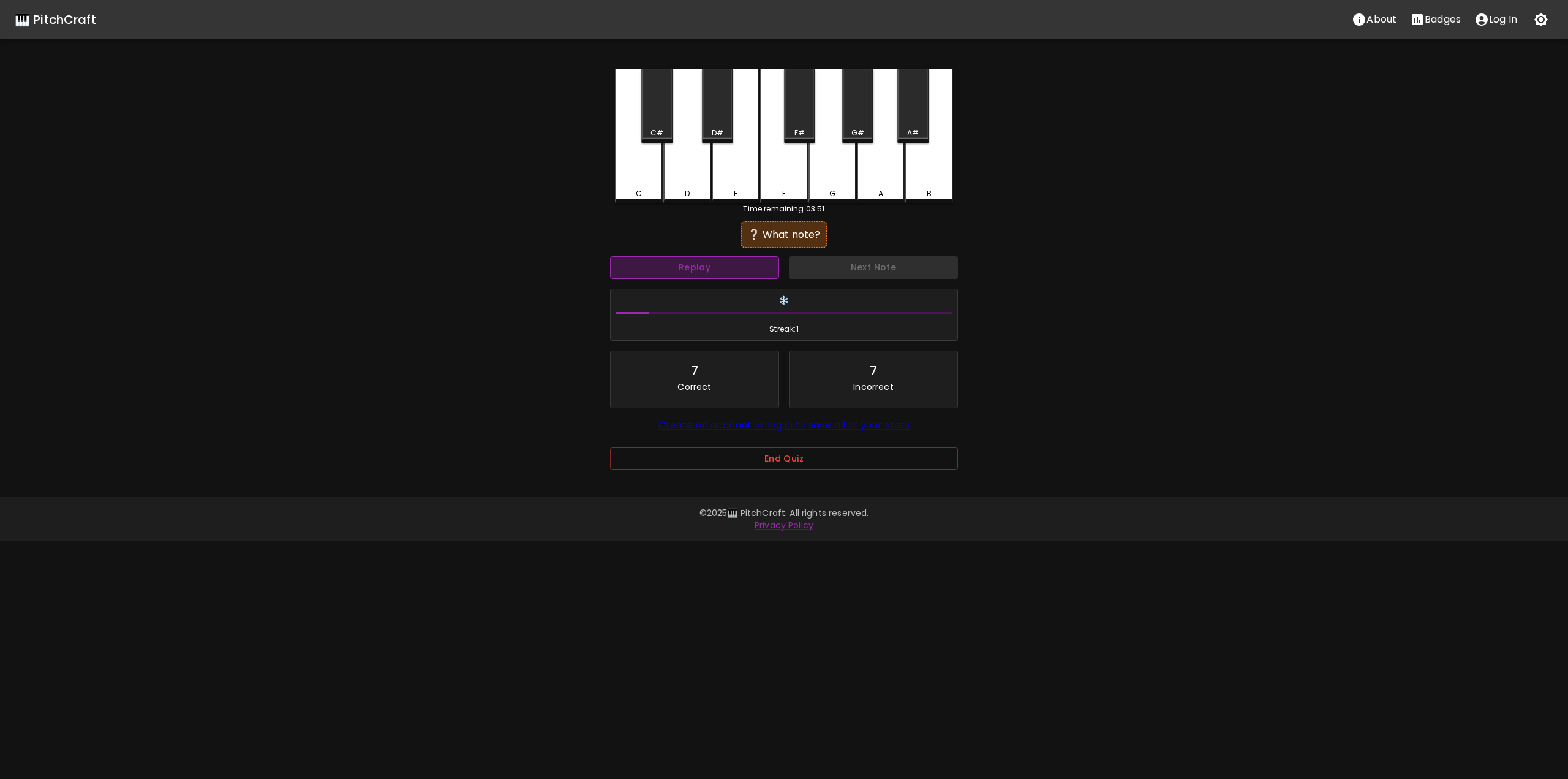
click at [754, 263] on button "Replay" at bounding box center [694, 267] width 169 height 23
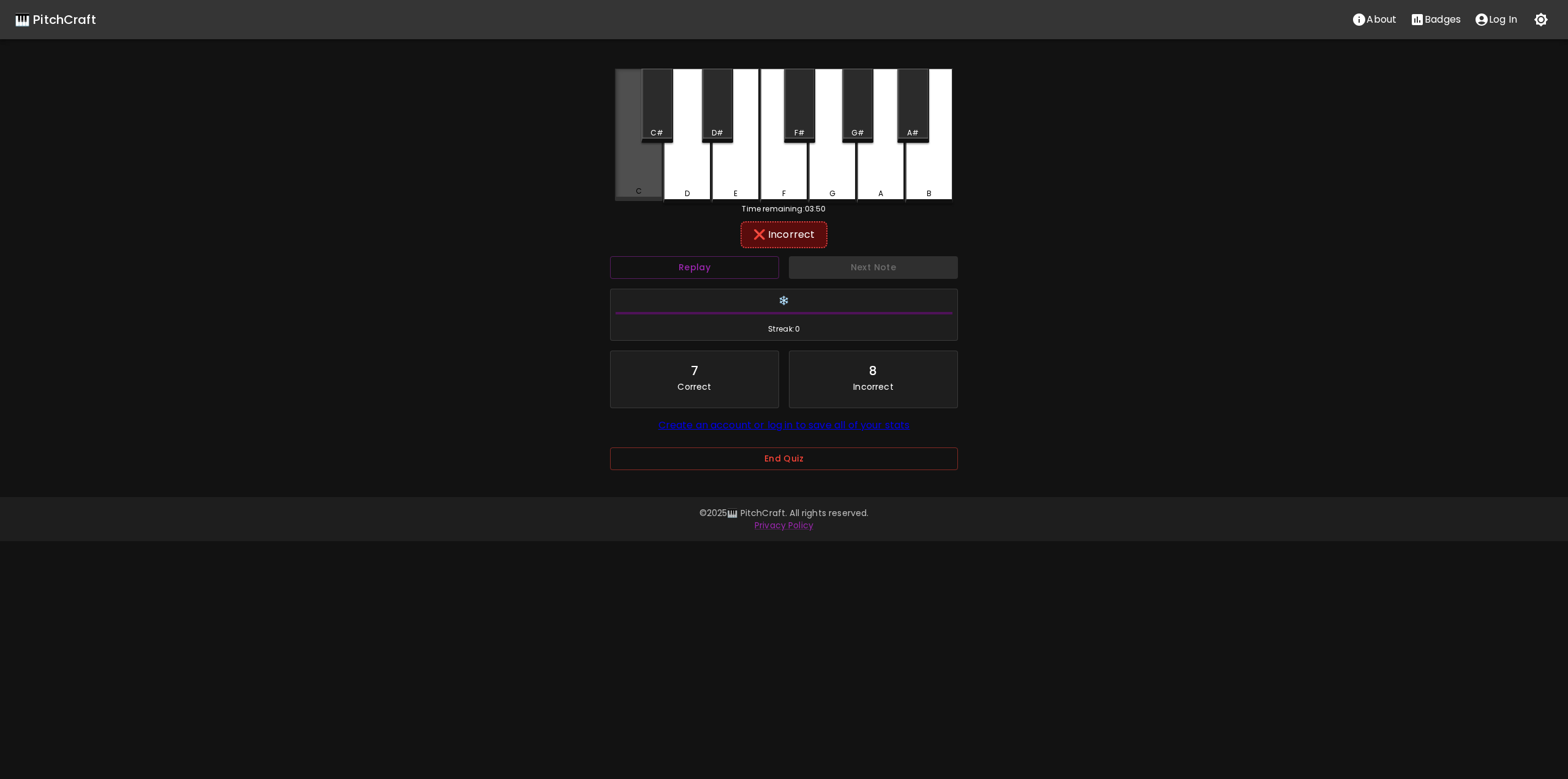
click at [635, 169] on div "C" at bounding box center [638, 134] width 48 height 132
drag, startPoint x: 714, startPoint y: 171, endPoint x: 732, endPoint y: 172, distance: 18.0
click at [716, 171] on div "E" at bounding box center [735, 136] width 48 height 135
click at [627, 165] on div "C" at bounding box center [638, 136] width 48 height 135
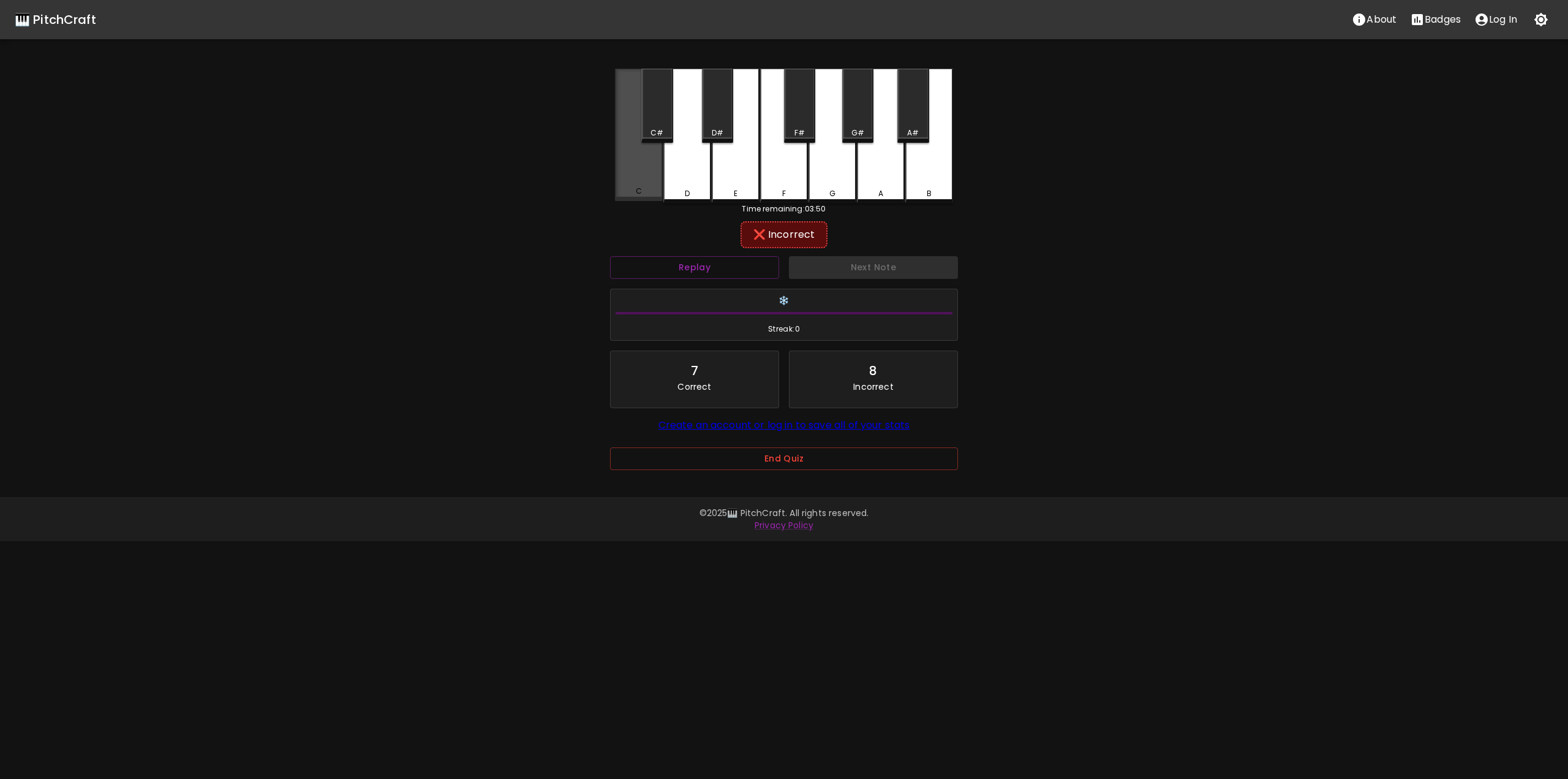
click at [627, 165] on div "C" at bounding box center [638, 134] width 48 height 132
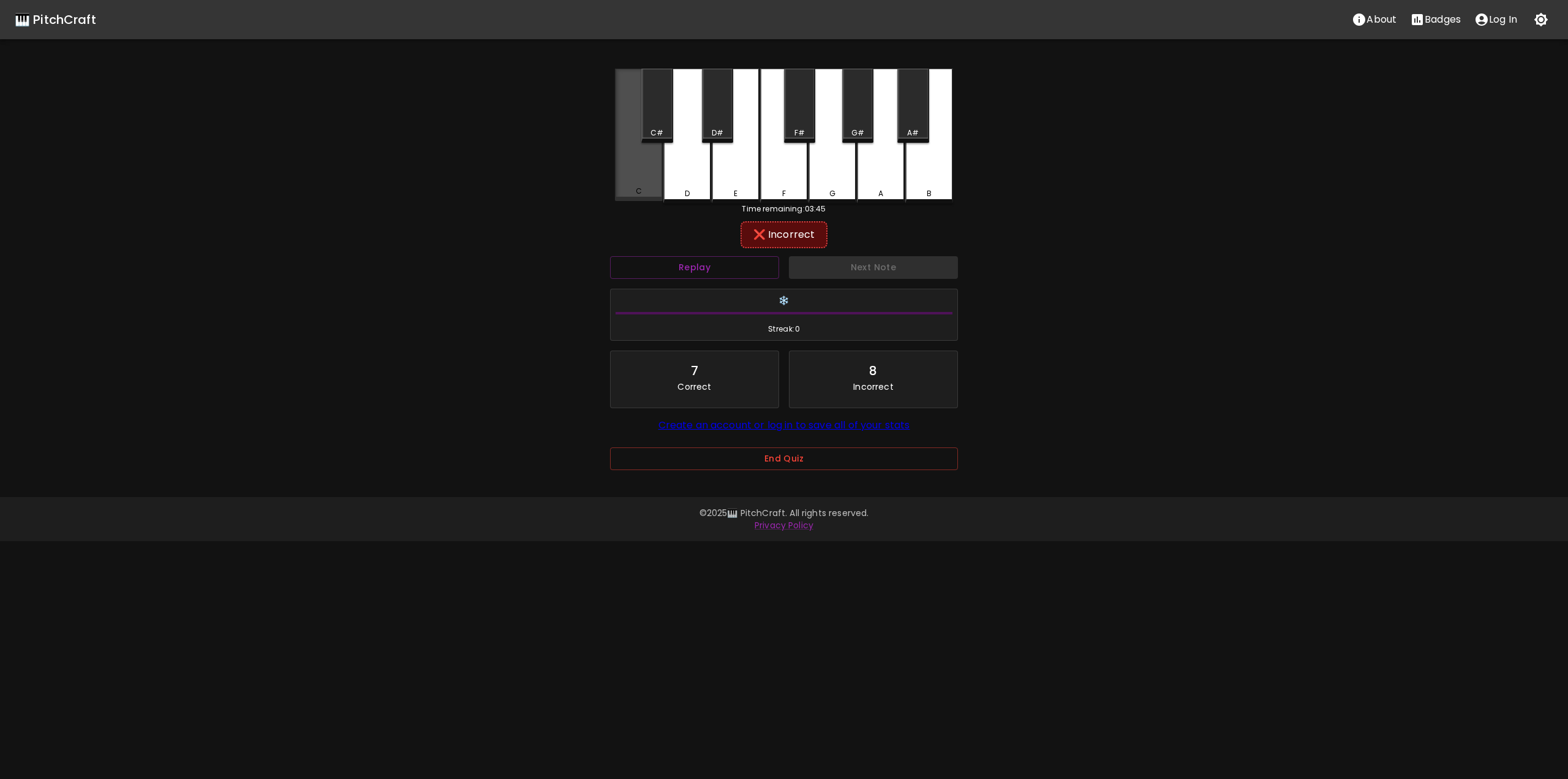
click at [627, 165] on div "C" at bounding box center [638, 134] width 48 height 132
click at [650, 124] on div "C#" at bounding box center [656, 105] width 31 height 74
click at [675, 163] on div "D" at bounding box center [687, 134] width 48 height 132
drag, startPoint x: 729, startPoint y: 167, endPoint x: 721, endPoint y: 132, distance: 35.9
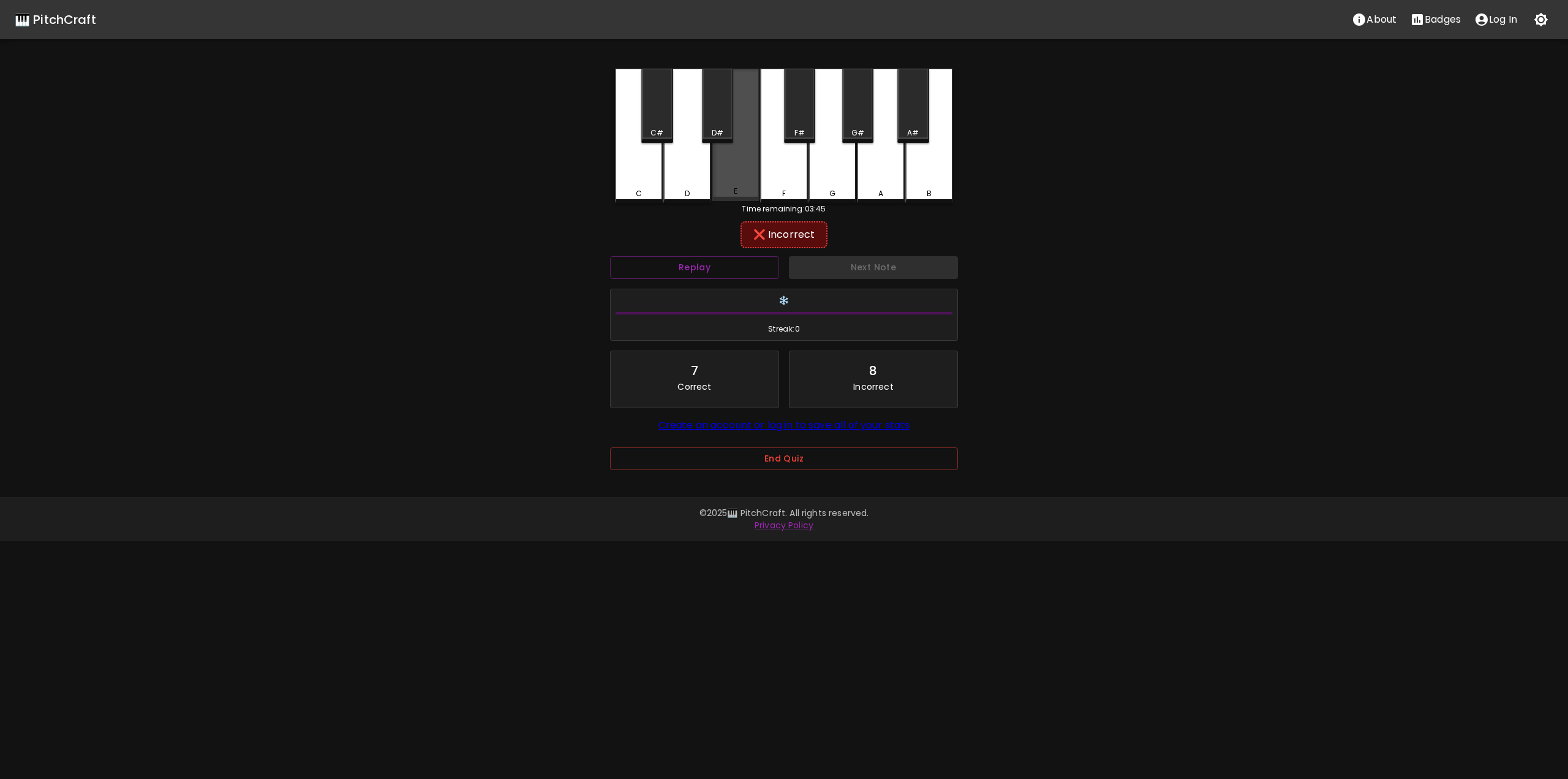
click at [729, 165] on div "E" at bounding box center [735, 134] width 48 height 132
click at [719, 123] on div "D#" at bounding box center [717, 105] width 31 height 74
click at [689, 159] on div "D" at bounding box center [687, 134] width 48 height 132
click at [716, 149] on div "E" at bounding box center [735, 134] width 48 height 132
drag, startPoint x: 780, startPoint y: 157, endPoint x: 797, endPoint y: 115, distance: 45.3
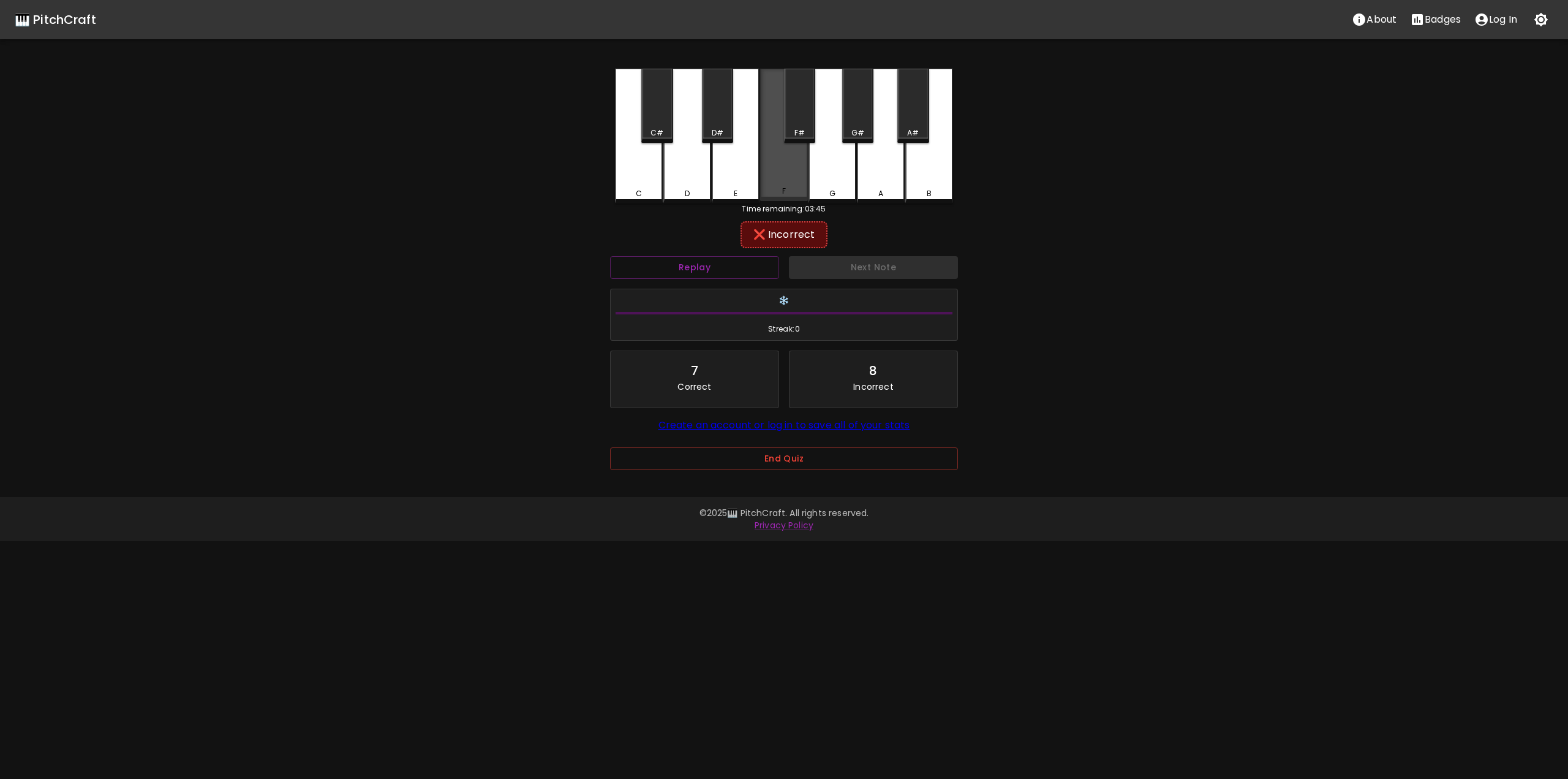
click at [780, 156] on div "F" at bounding box center [784, 134] width 48 height 132
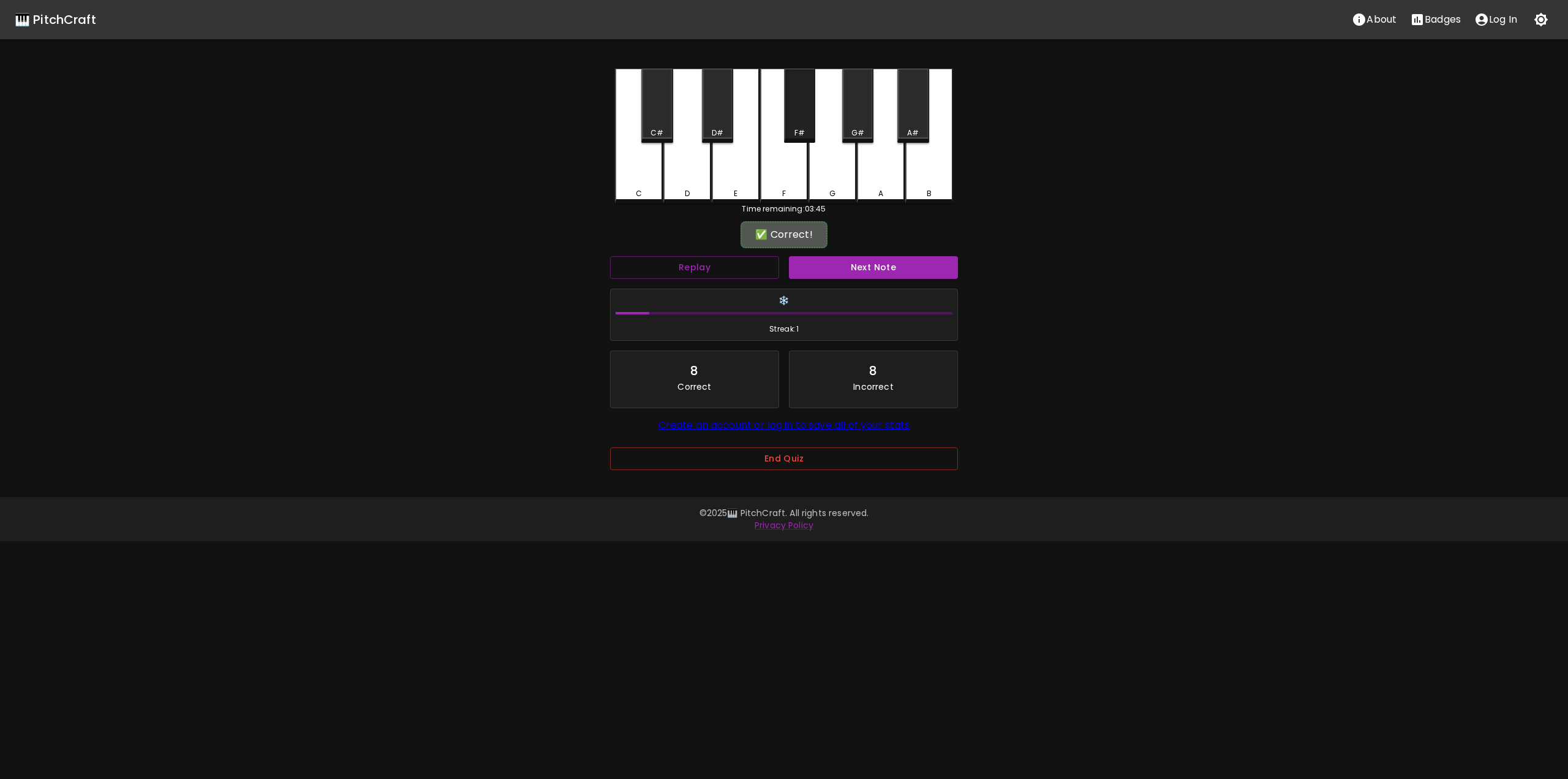
drag, startPoint x: 801, startPoint y: 113, endPoint x: 819, endPoint y: 145, distance: 36.7
click at [801, 114] on div "F#" at bounding box center [799, 105] width 31 height 74
click at [826, 154] on div "G" at bounding box center [832, 134] width 48 height 132
drag, startPoint x: 878, startPoint y: 163, endPoint x: 871, endPoint y: 148, distance: 16.6
click at [874, 154] on div "A" at bounding box center [881, 134] width 48 height 132
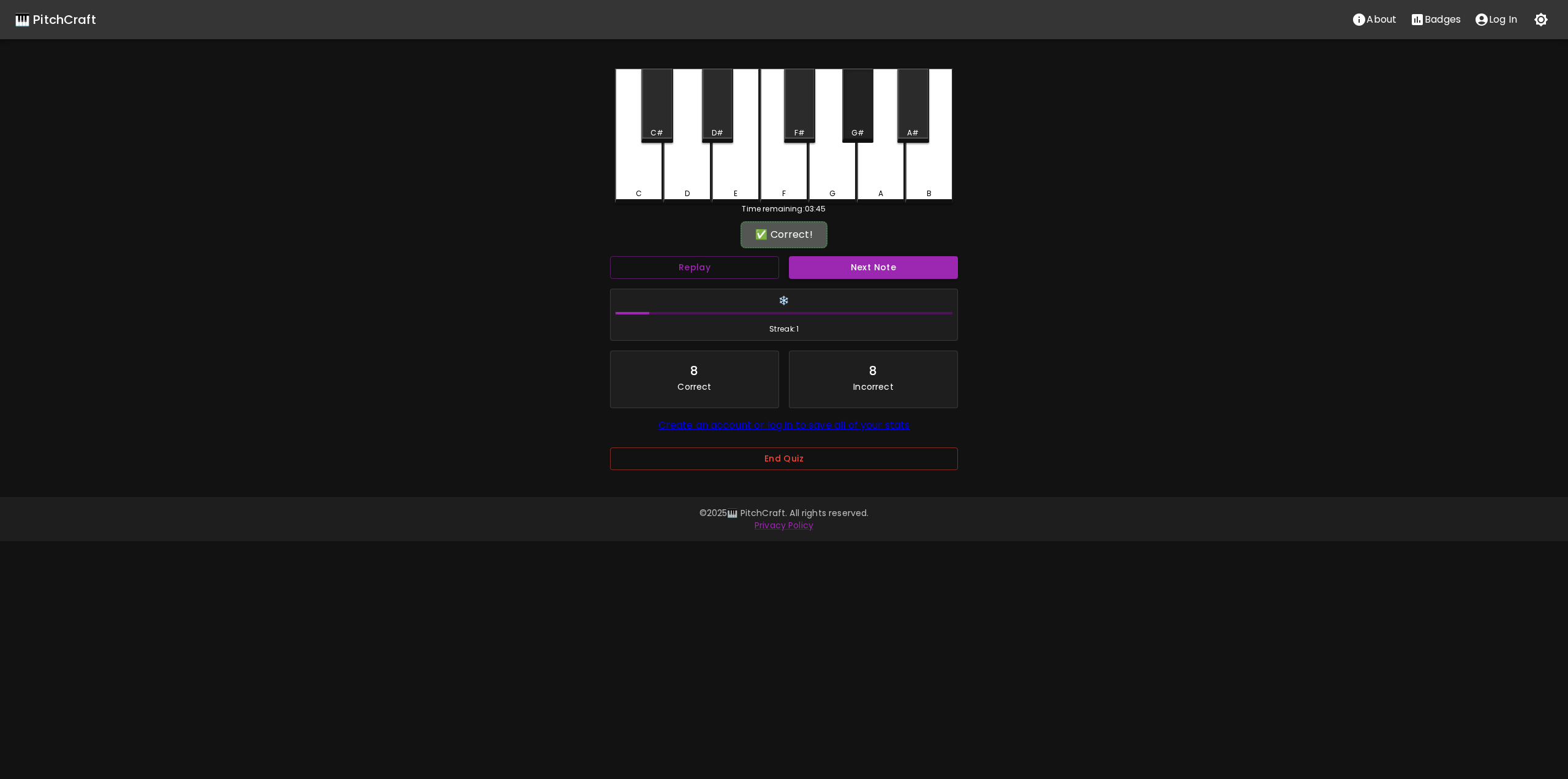
click at [856, 129] on div "G#" at bounding box center [858, 132] width 12 height 11
drag, startPoint x: 933, startPoint y: 163, endPoint x: 927, endPoint y: 149, distance: 15.2
click at [931, 153] on div "B" at bounding box center [929, 134] width 48 height 132
click at [903, 129] on div "A#" at bounding box center [913, 132] width 28 height 11
click at [920, 176] on div "B" at bounding box center [929, 134] width 48 height 132
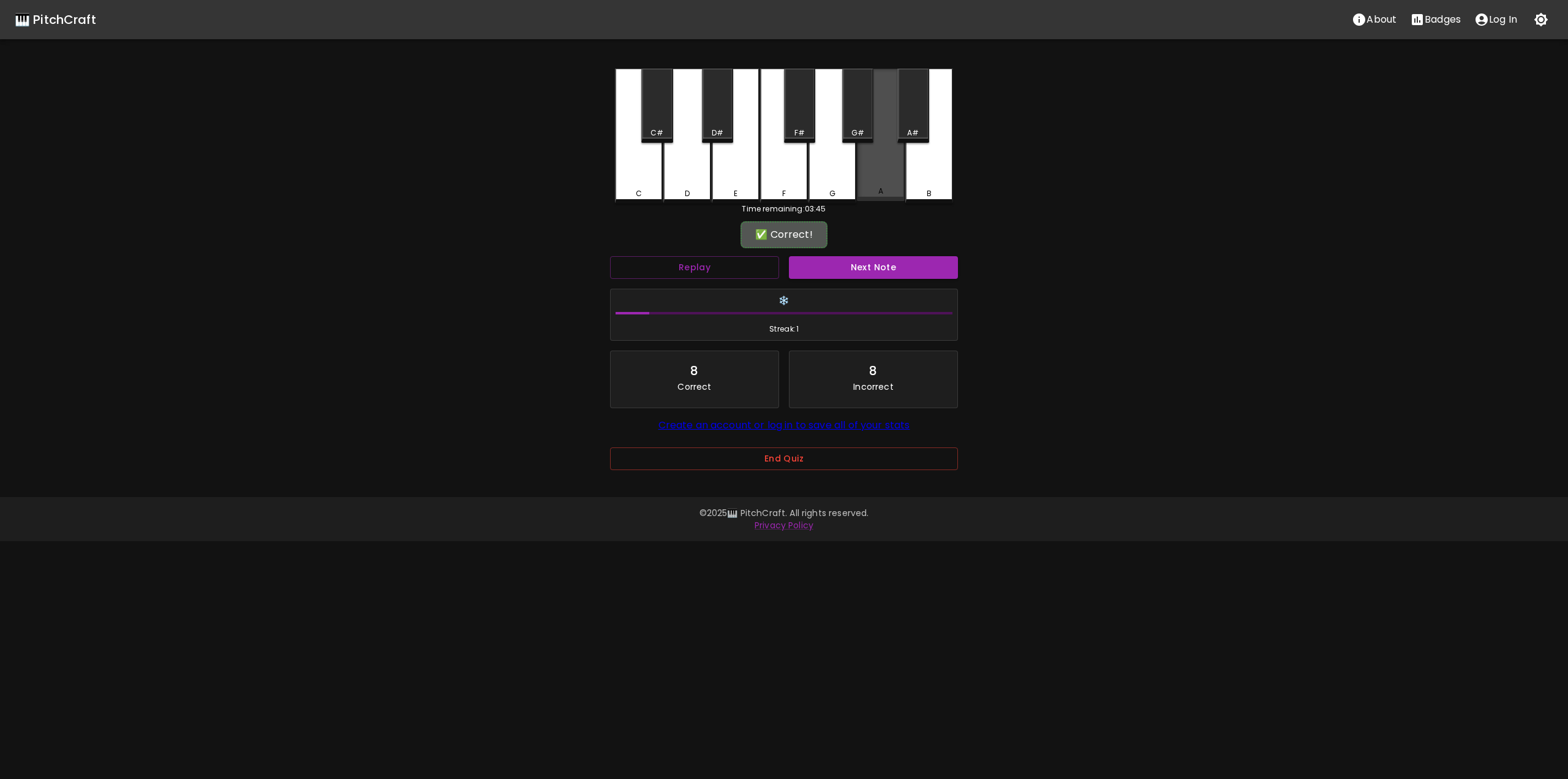
drag, startPoint x: 893, startPoint y: 179, endPoint x: 828, endPoint y: 183, distance: 65.1
click at [890, 179] on div "A" at bounding box center [881, 134] width 48 height 132
drag, startPoint x: 818, startPoint y: 184, endPoint x: 820, endPoint y: 174, distance: 10.2
click at [818, 181] on div "G" at bounding box center [832, 134] width 48 height 132
click at [857, 133] on div "G#" at bounding box center [858, 132] width 12 height 11
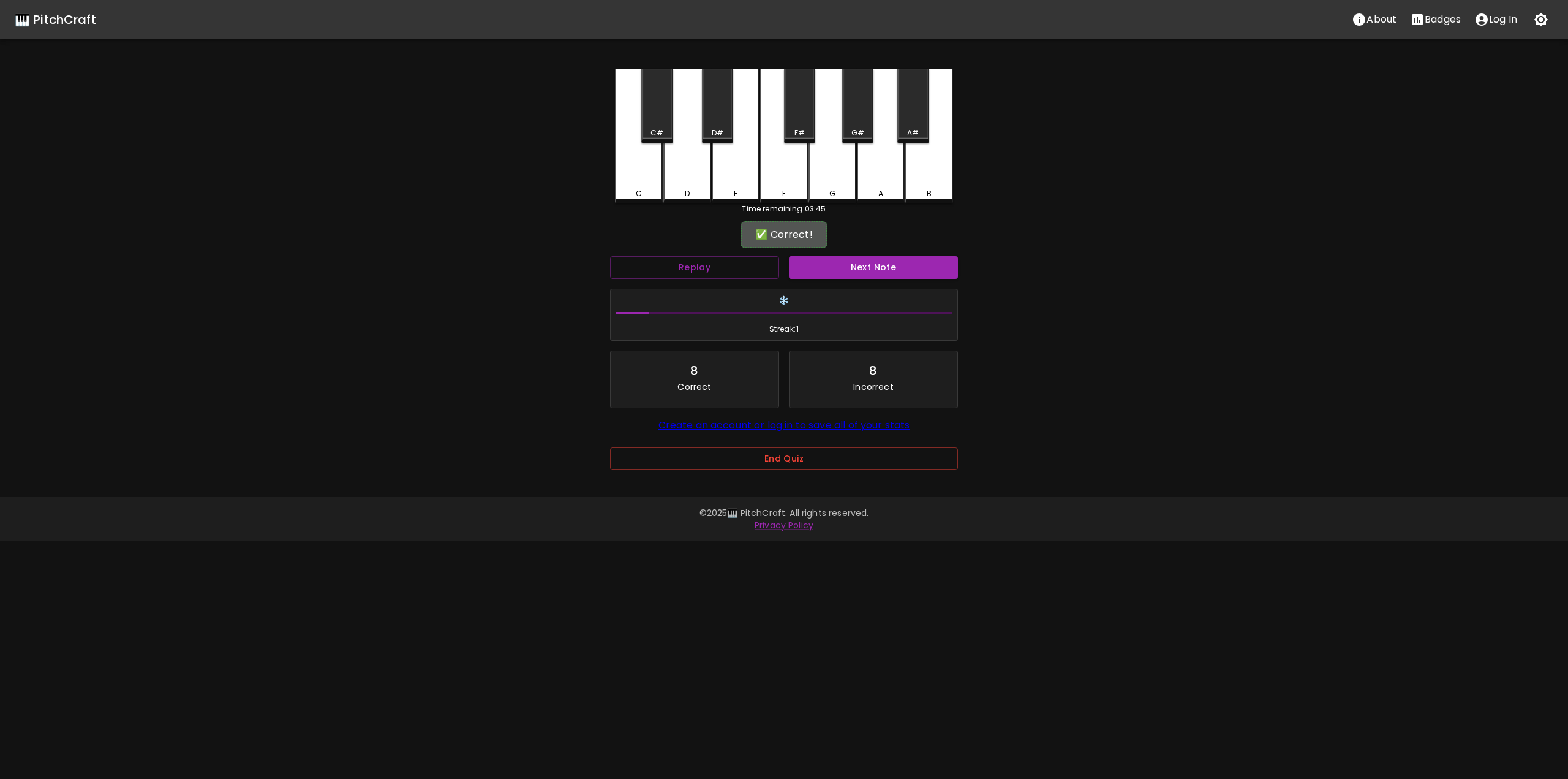
drag, startPoint x: 755, startPoint y: 183, endPoint x: 757, endPoint y: 175, distance: 8.2
click at [755, 183] on div "E" at bounding box center [735, 136] width 48 height 135
drag, startPoint x: 788, startPoint y: 115, endPoint x: 788, endPoint y: 125, distance: 10.0
click at [788, 115] on div "C C# D D# E F F# G G# A A# B" at bounding box center [783, 136] width 338 height 135
click at [771, 163] on div "F" at bounding box center [784, 136] width 48 height 135
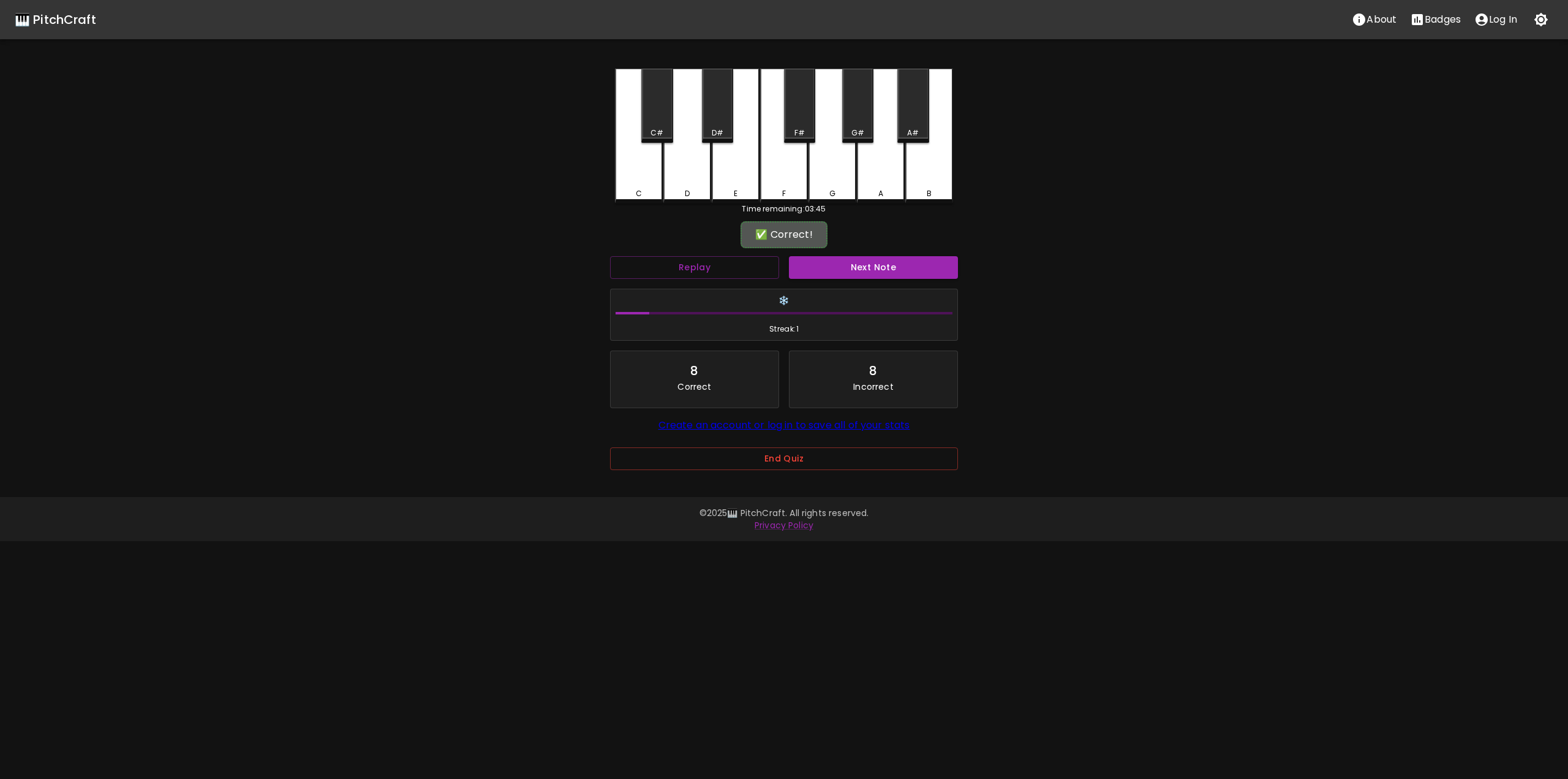
click at [717, 169] on div "E" at bounding box center [735, 136] width 48 height 135
drag, startPoint x: 795, startPoint y: 171, endPoint x: 774, endPoint y: 171, distance: 21.0
click at [798, 171] on div "F" at bounding box center [784, 136] width 48 height 135
drag, startPoint x: 709, startPoint y: 165, endPoint x: 693, endPoint y: 165, distance: 16.0
click at [708, 165] on div "C C# D D# E F F# G G# A A# B" at bounding box center [783, 136] width 338 height 135
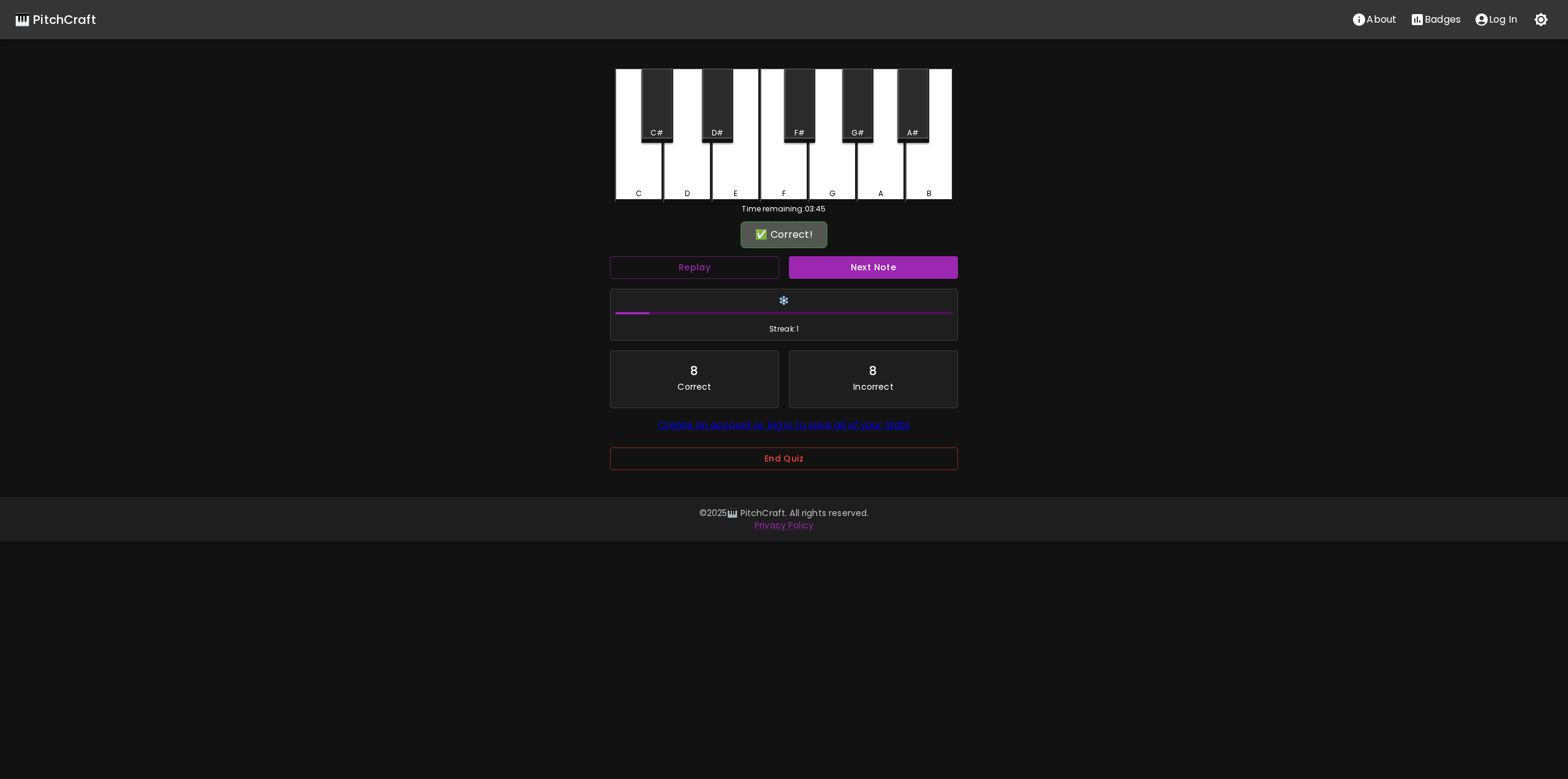
click at [658, 158] on div "C" at bounding box center [638, 136] width 48 height 135
click at [709, 109] on div "D#" at bounding box center [717, 105] width 31 height 74
click at [682, 168] on div "D" at bounding box center [687, 134] width 48 height 132
click at [817, 179] on div "G" at bounding box center [832, 136] width 48 height 135
click at [772, 184] on div "F" at bounding box center [784, 136] width 48 height 135
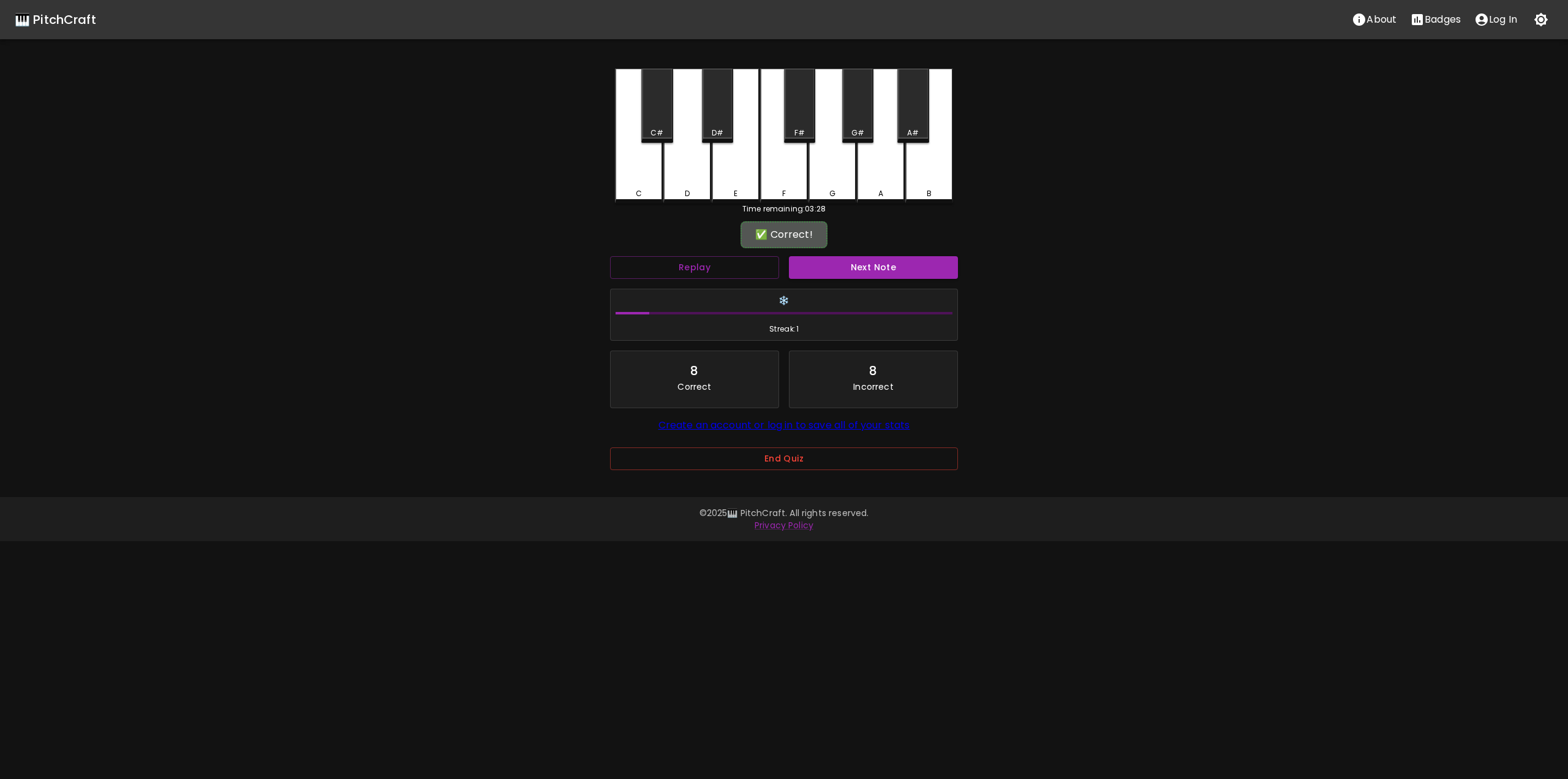
click at [774, 182] on div "F" at bounding box center [784, 136] width 48 height 135
drag, startPoint x: 717, startPoint y: 161, endPoint x: 703, endPoint y: 167, distance: 15.2
click at [718, 161] on div "E" at bounding box center [735, 134] width 48 height 132
click at [672, 174] on div "D" at bounding box center [687, 134] width 48 height 132
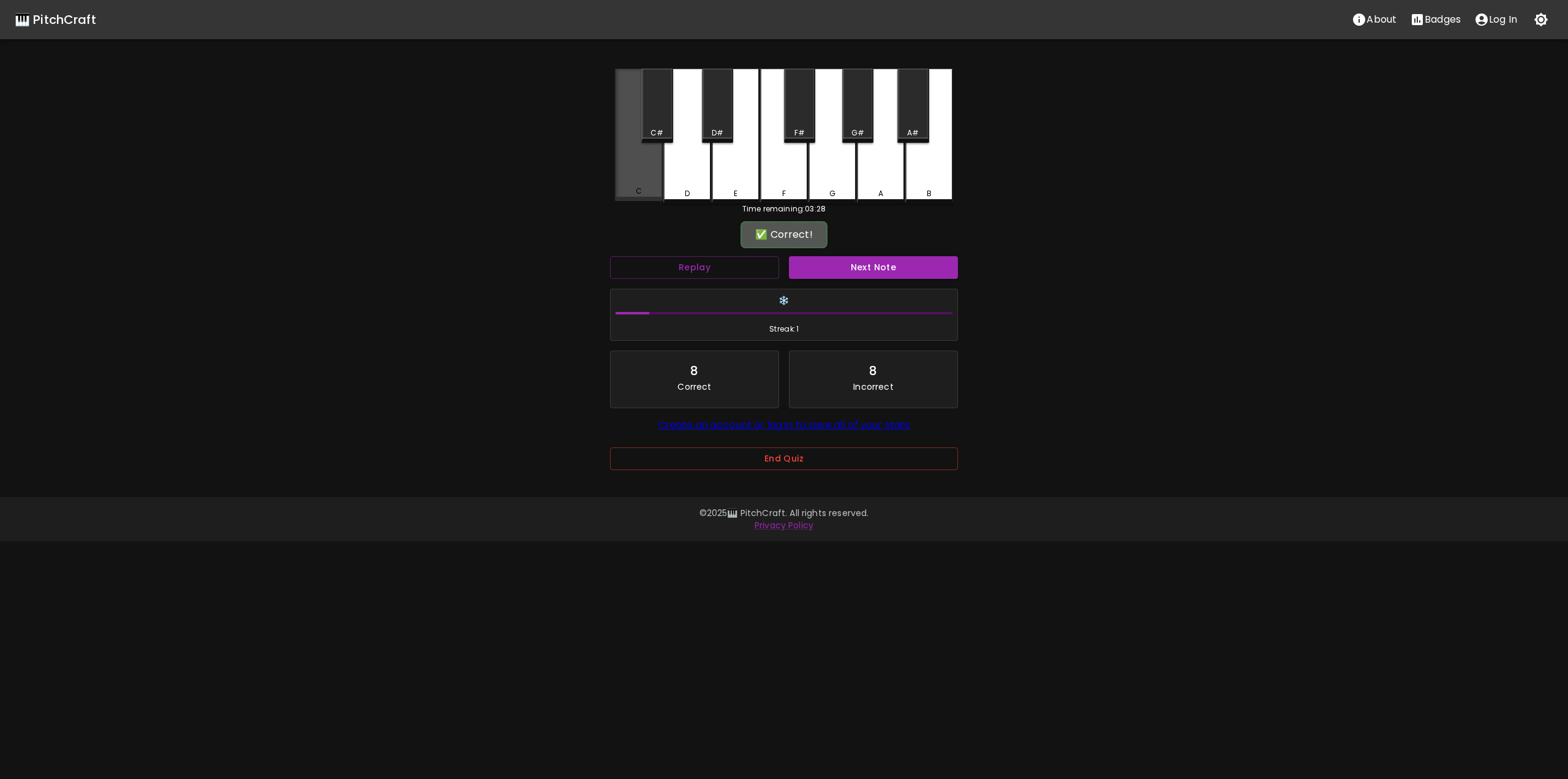
click at [643, 167] on div "C" at bounding box center [638, 134] width 48 height 132
drag, startPoint x: 674, startPoint y: 159, endPoint x: 706, endPoint y: 159, distance: 32.0
click at [674, 159] on div "D" at bounding box center [687, 134] width 48 height 132
click at [673, 159] on div "D" at bounding box center [687, 134] width 48 height 132
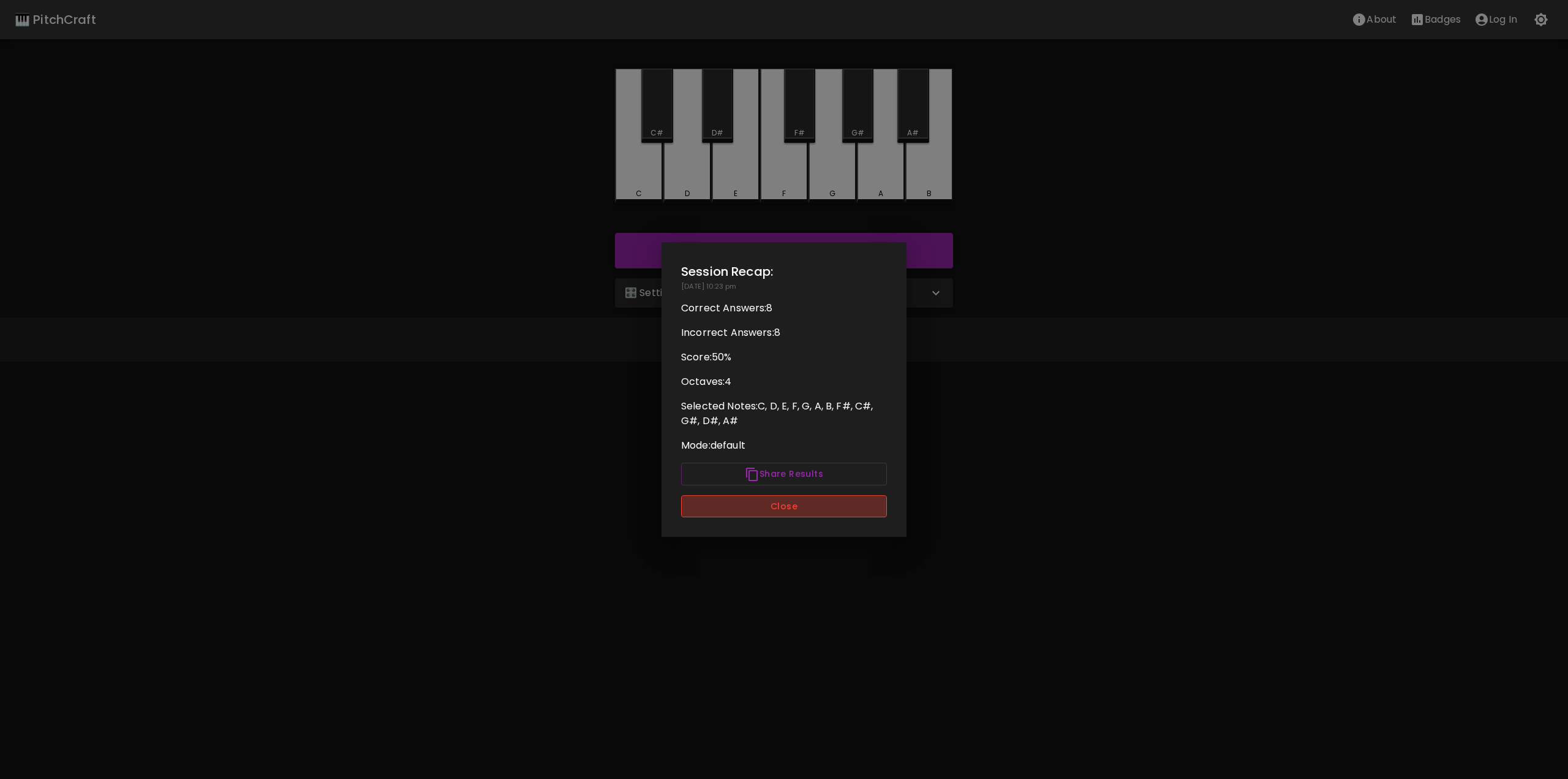
click at [806, 516] on button "Close" at bounding box center [784, 506] width 206 height 23
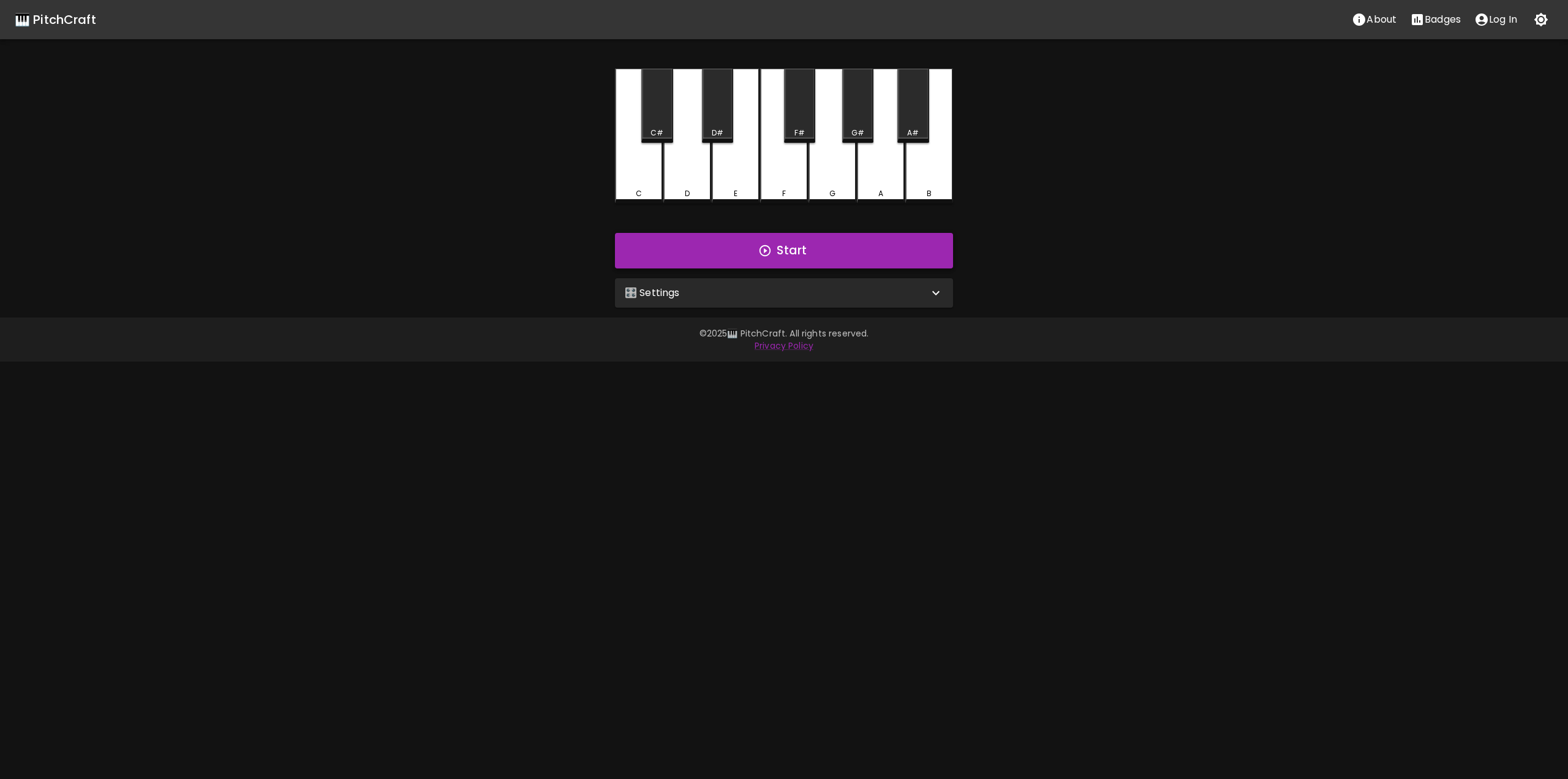
click at [761, 258] on button "Start" at bounding box center [783, 250] width 338 height 36
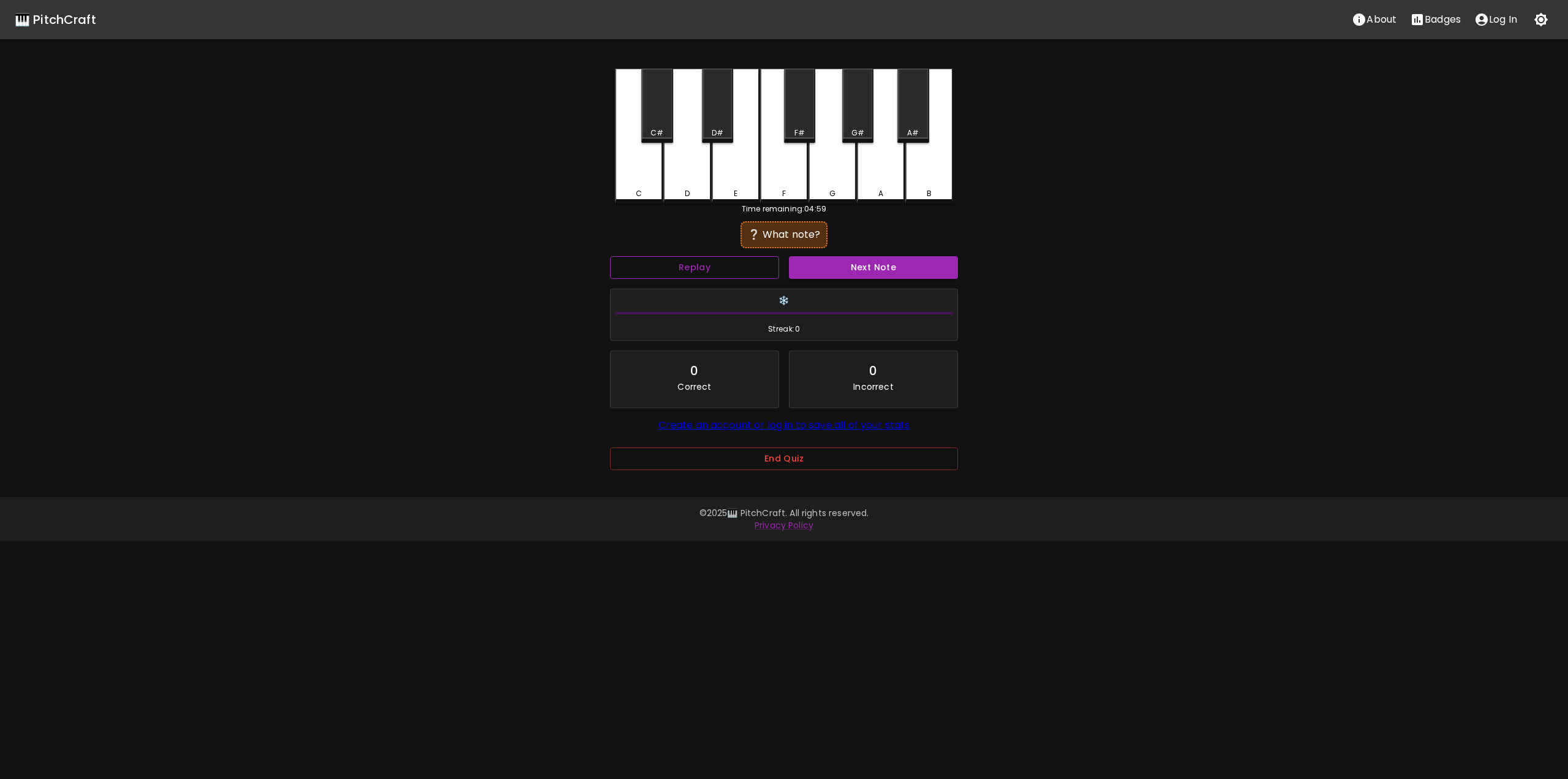
click at [721, 272] on button "Replay" at bounding box center [694, 267] width 169 height 23
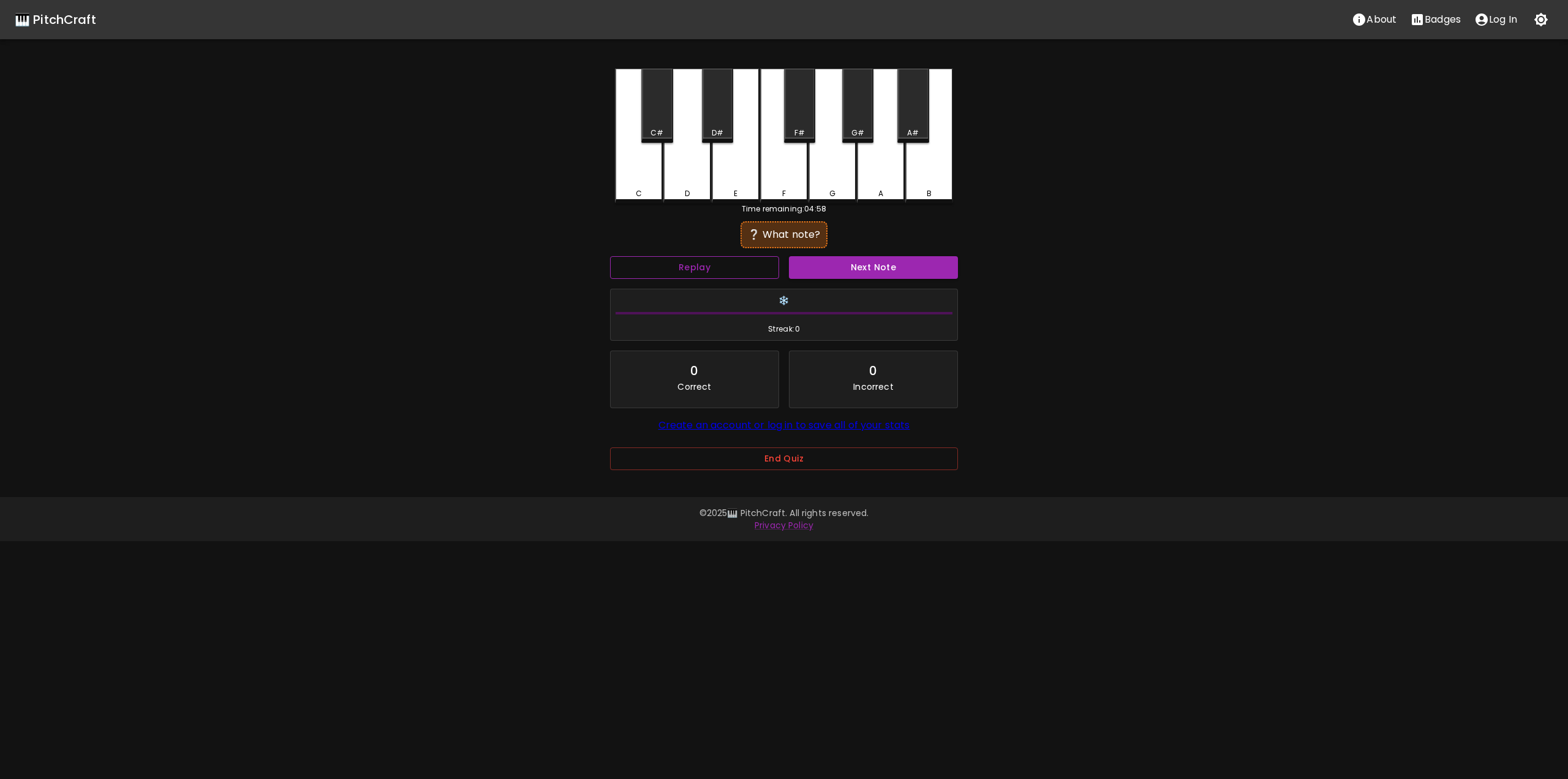
click at [721, 272] on button "Replay" at bounding box center [694, 267] width 169 height 23
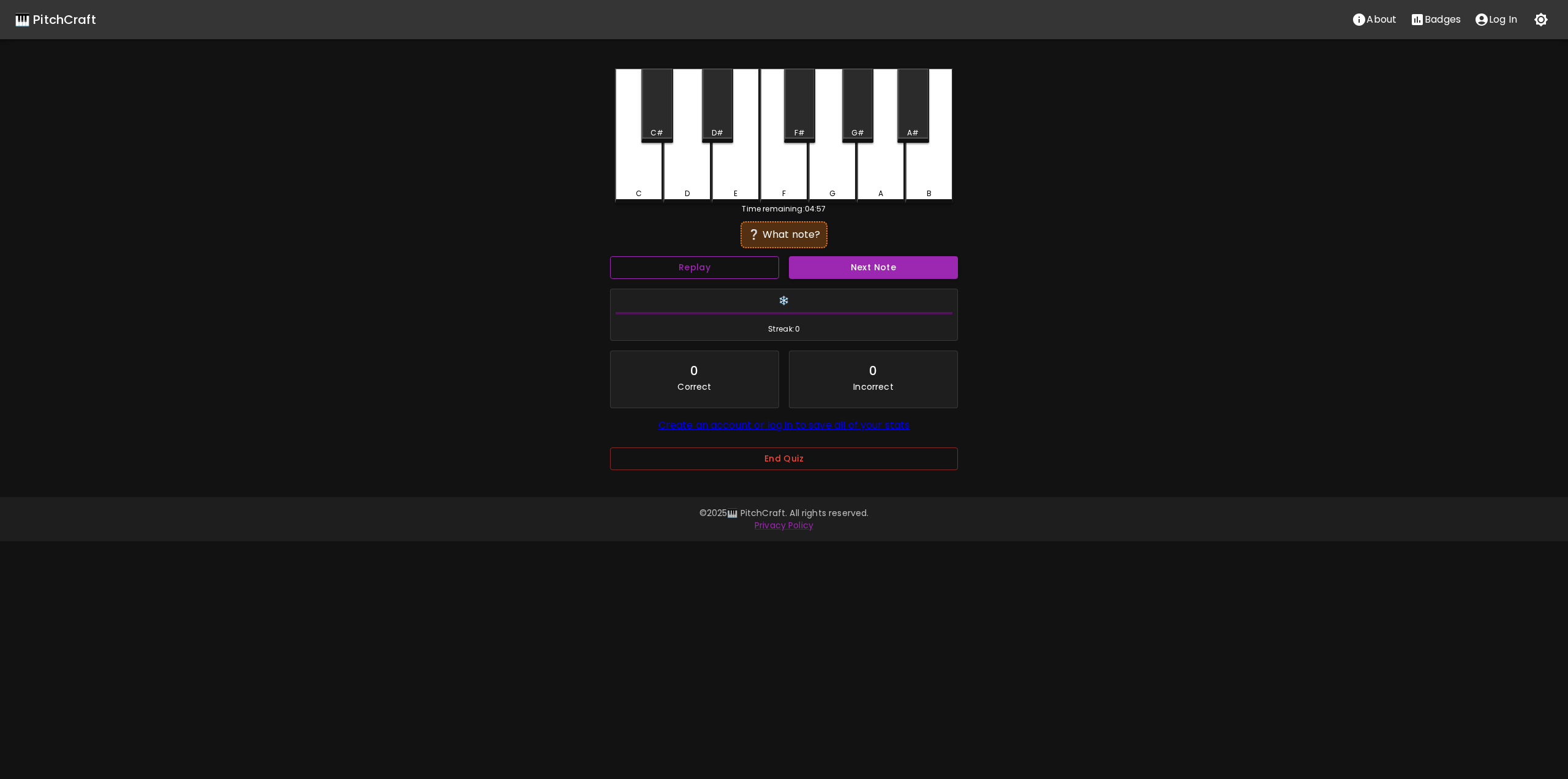
click at [721, 272] on button "Replay" at bounding box center [694, 267] width 169 height 23
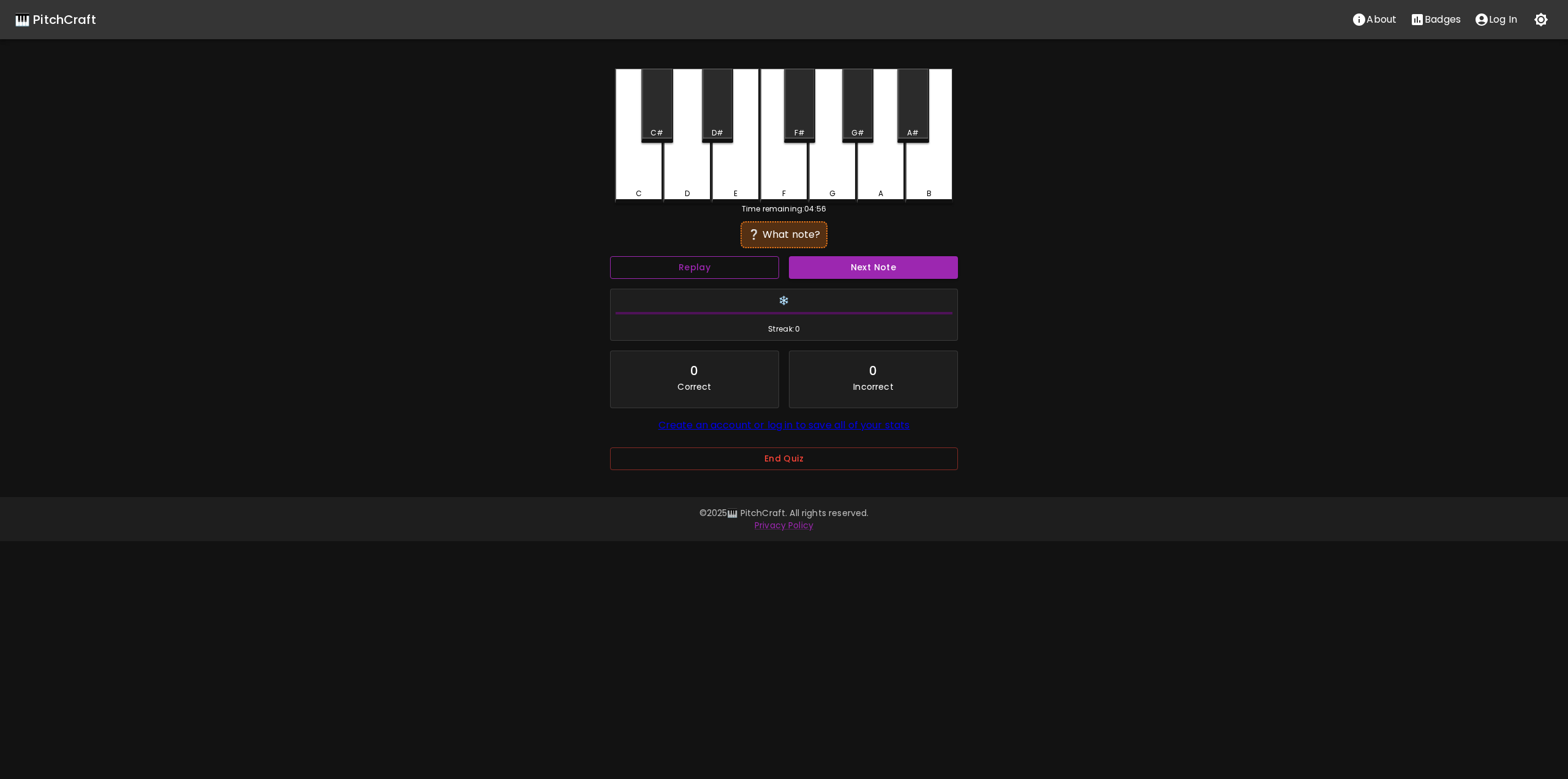
click at [721, 272] on button "Replay" at bounding box center [694, 267] width 169 height 23
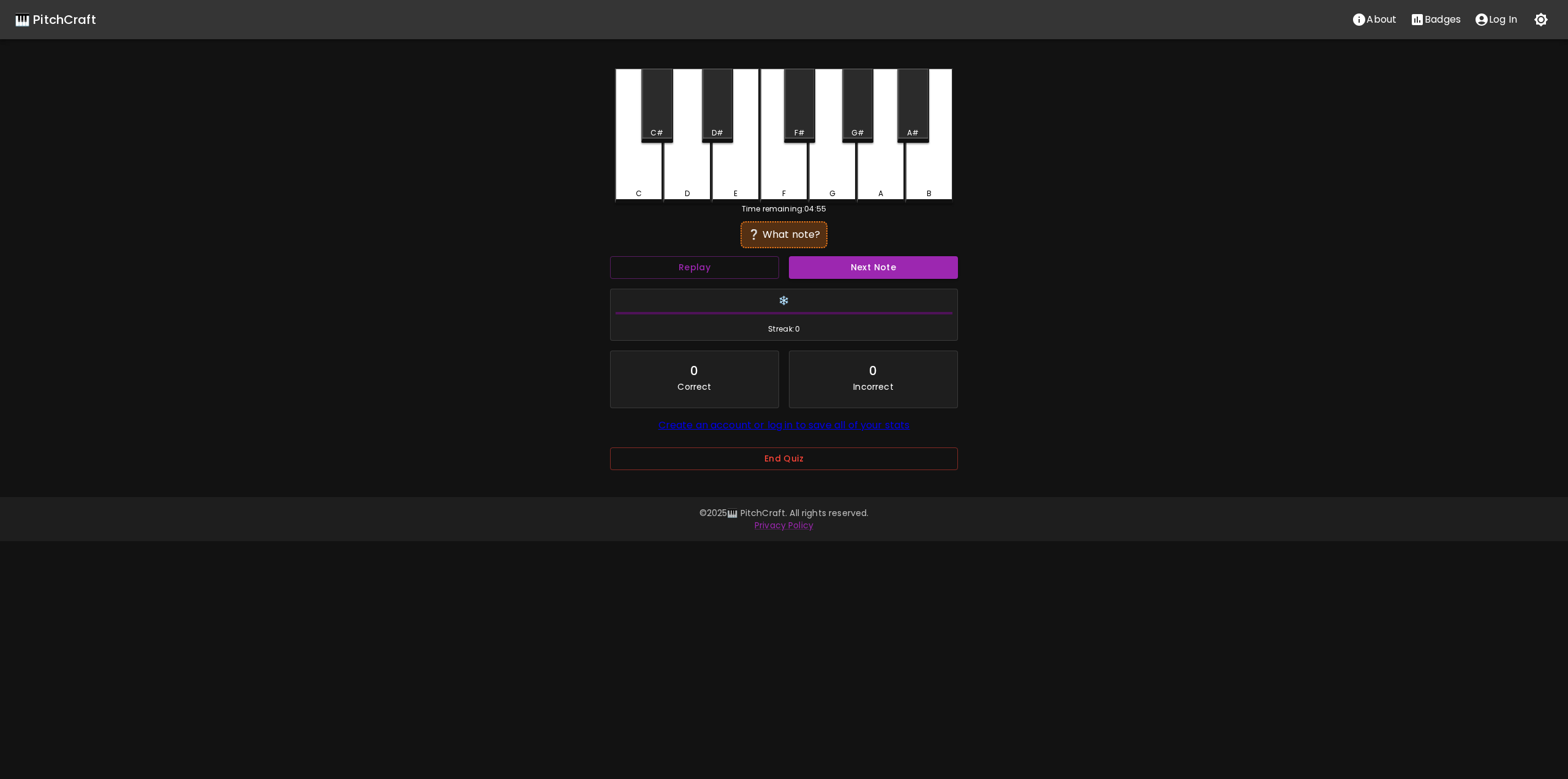
click at [714, 256] on button "Replay" at bounding box center [694, 267] width 169 height 23
click at [685, 171] on div "D" at bounding box center [687, 134] width 48 height 132
click at [724, 123] on div "D#" at bounding box center [717, 105] width 31 height 74
click at [732, 161] on div "E" at bounding box center [735, 136] width 48 height 135
click at [637, 170] on div "C" at bounding box center [638, 136] width 48 height 135
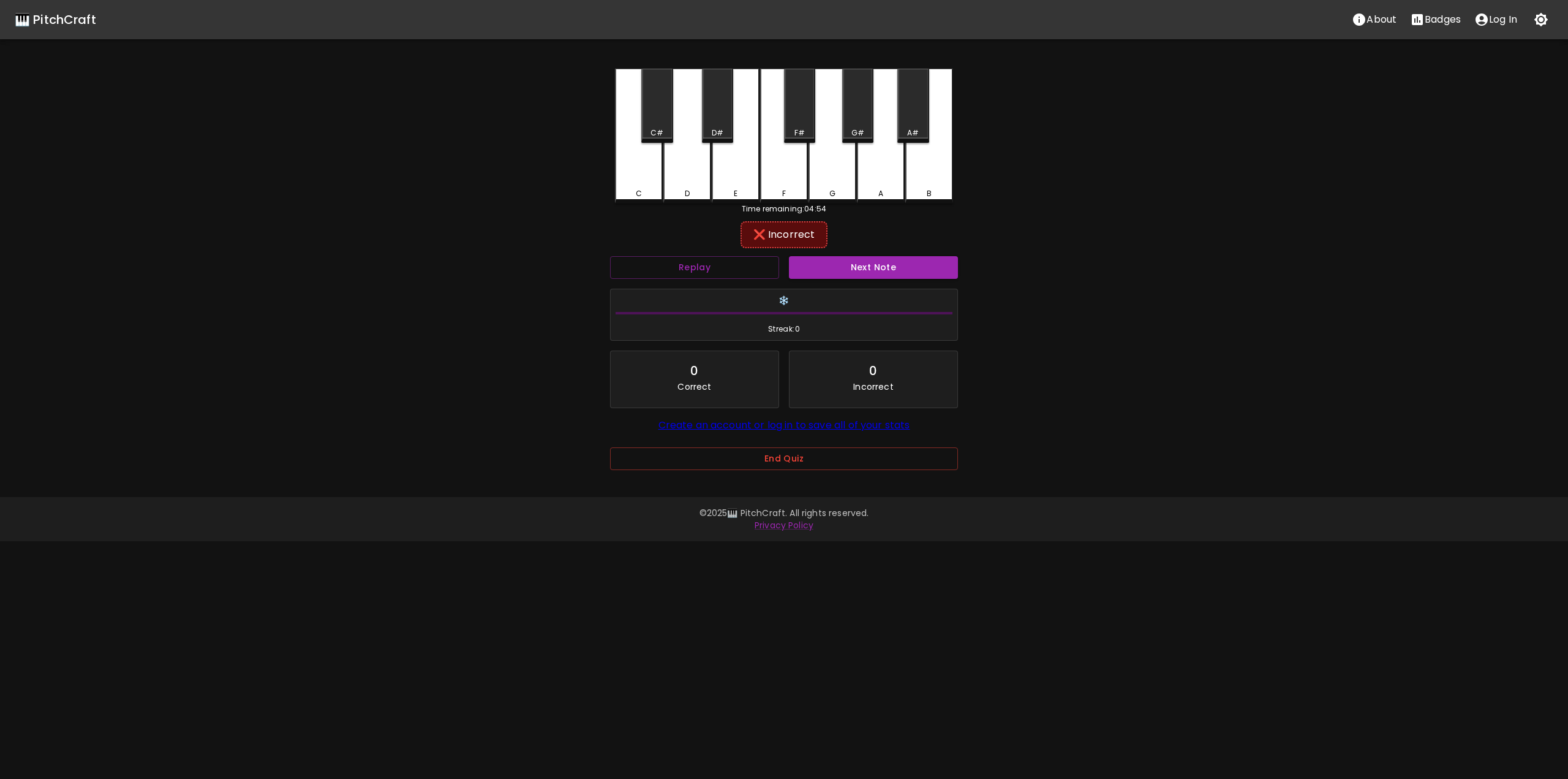
click at [661, 123] on div "C#" at bounding box center [656, 105] width 31 height 74
click at [826, 271] on button "Next Note" at bounding box center [873, 267] width 169 height 23
click at [754, 267] on button "Replay" at bounding box center [694, 267] width 169 height 23
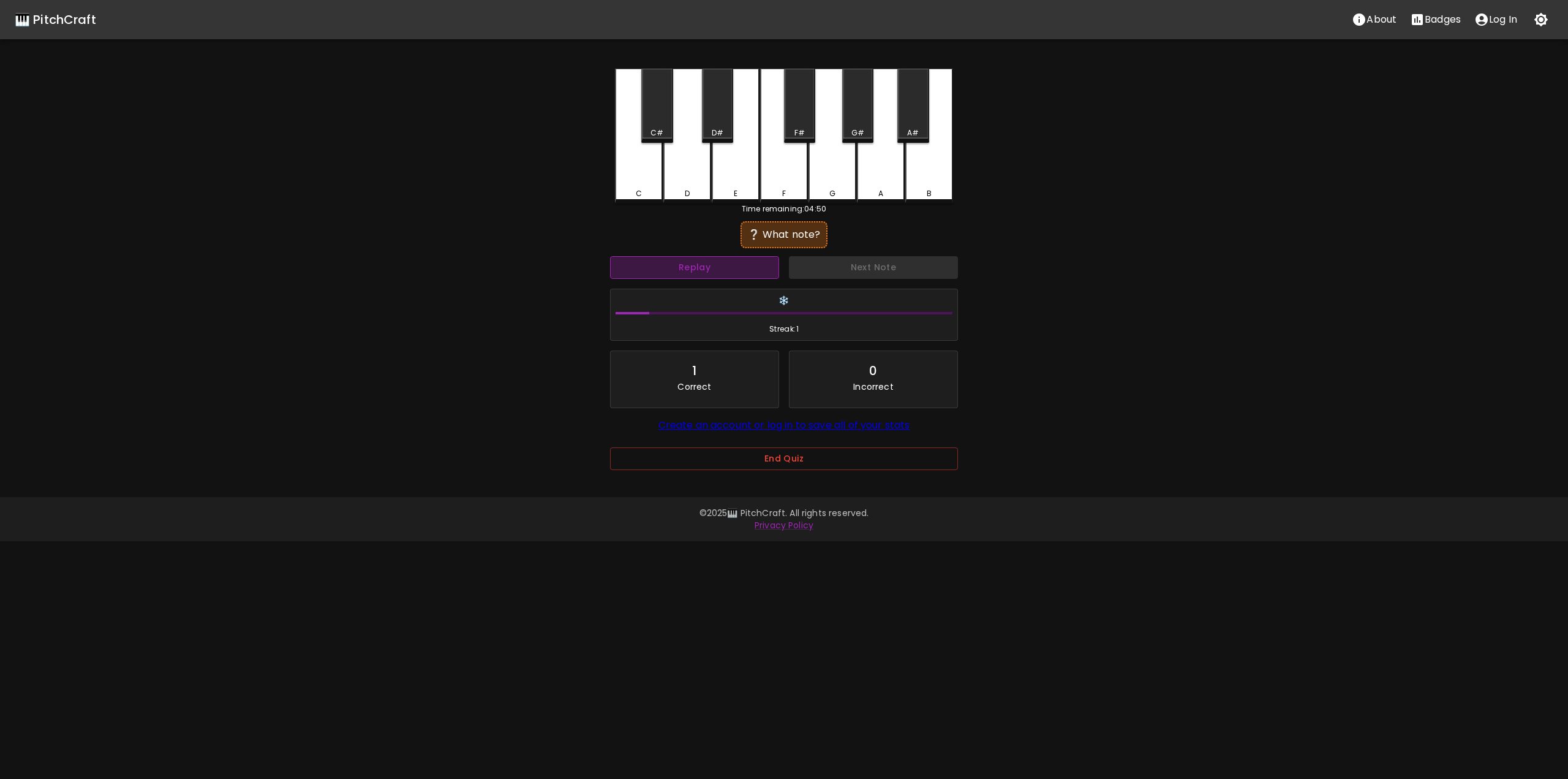
click at [754, 267] on button "Replay" at bounding box center [694, 267] width 169 height 23
click at [753, 267] on button "Replay" at bounding box center [694, 267] width 169 height 23
click at [753, 266] on button "Replay" at bounding box center [694, 267] width 169 height 23
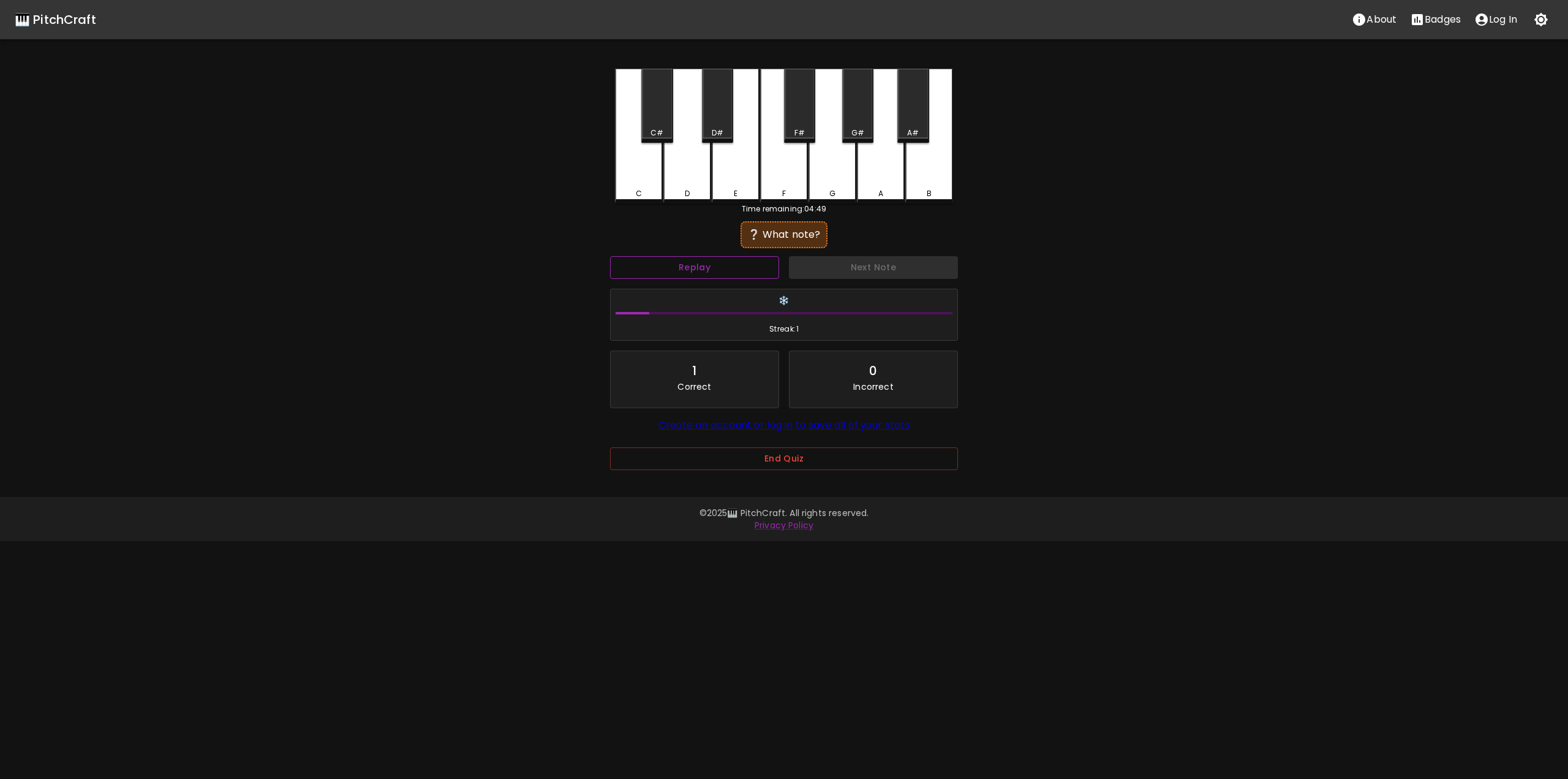
click at [753, 266] on button "Replay" at bounding box center [694, 267] width 169 height 23
click at [753, 266] on button "Replay" at bounding box center [694, 267] width 169 height 23
click at [694, 174] on div "D" at bounding box center [687, 134] width 48 height 132
click at [730, 182] on div "E" at bounding box center [735, 136] width 48 height 135
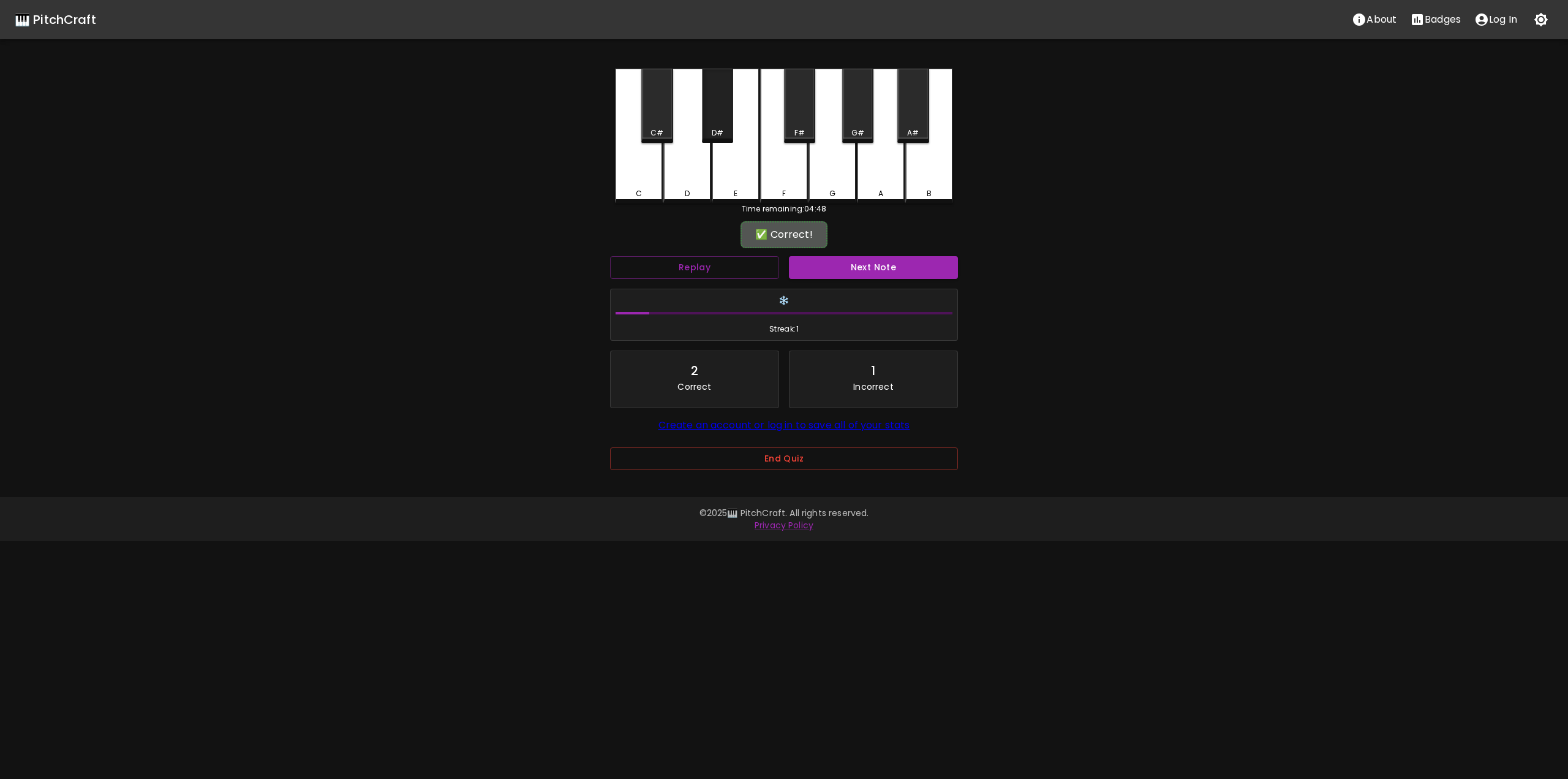
click at [716, 121] on div "D#" at bounding box center [717, 105] width 31 height 74
click at [812, 260] on button "Next Note" at bounding box center [873, 267] width 169 height 23
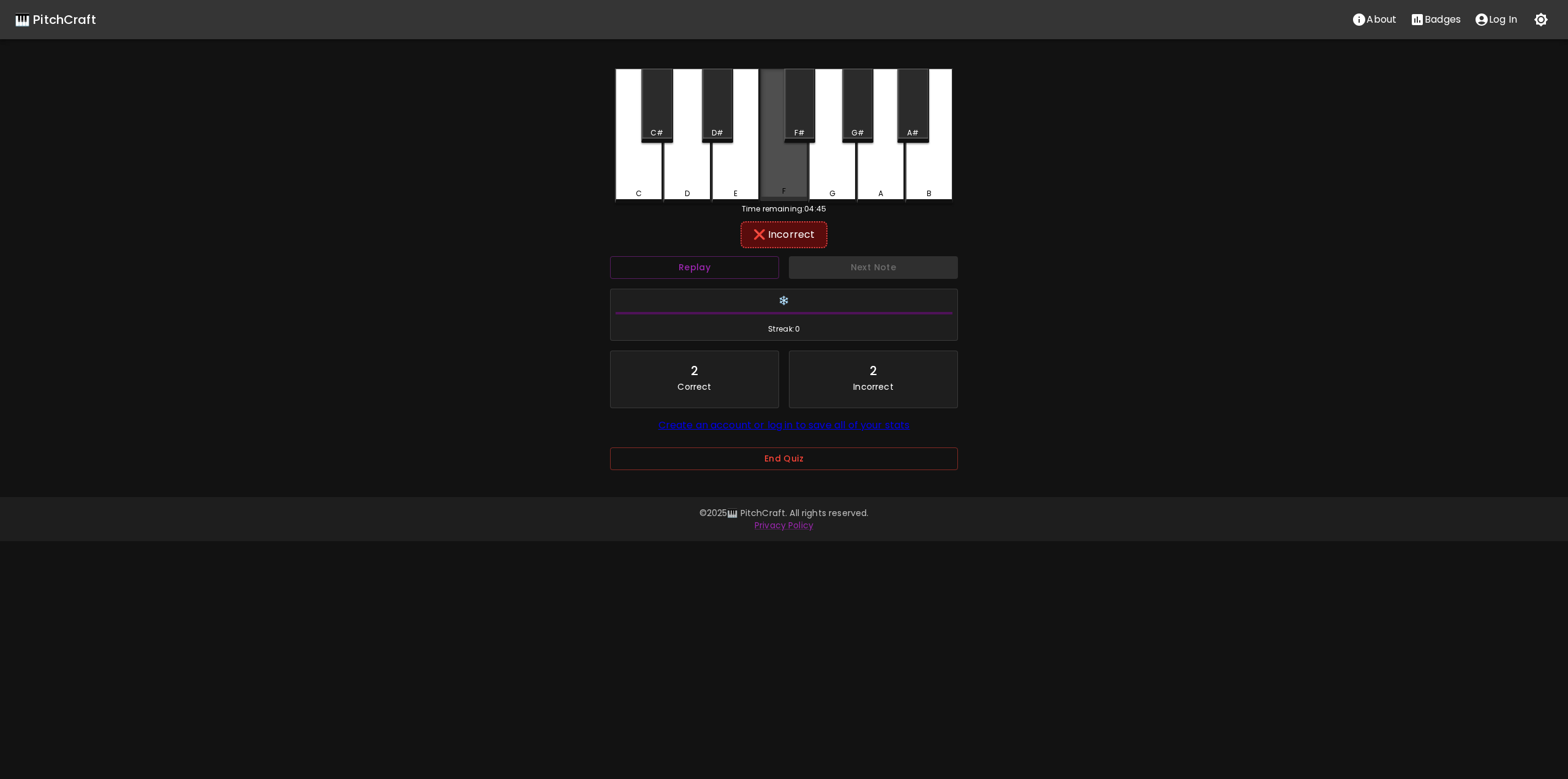
click at [780, 157] on div "F" at bounding box center [784, 134] width 48 height 132
click at [804, 117] on div "F#" at bounding box center [799, 105] width 31 height 74
click at [861, 169] on div "A" at bounding box center [881, 134] width 48 height 132
click at [831, 167] on div "G" at bounding box center [832, 134] width 48 height 132
click at [923, 155] on div "B" at bounding box center [929, 134] width 48 height 132
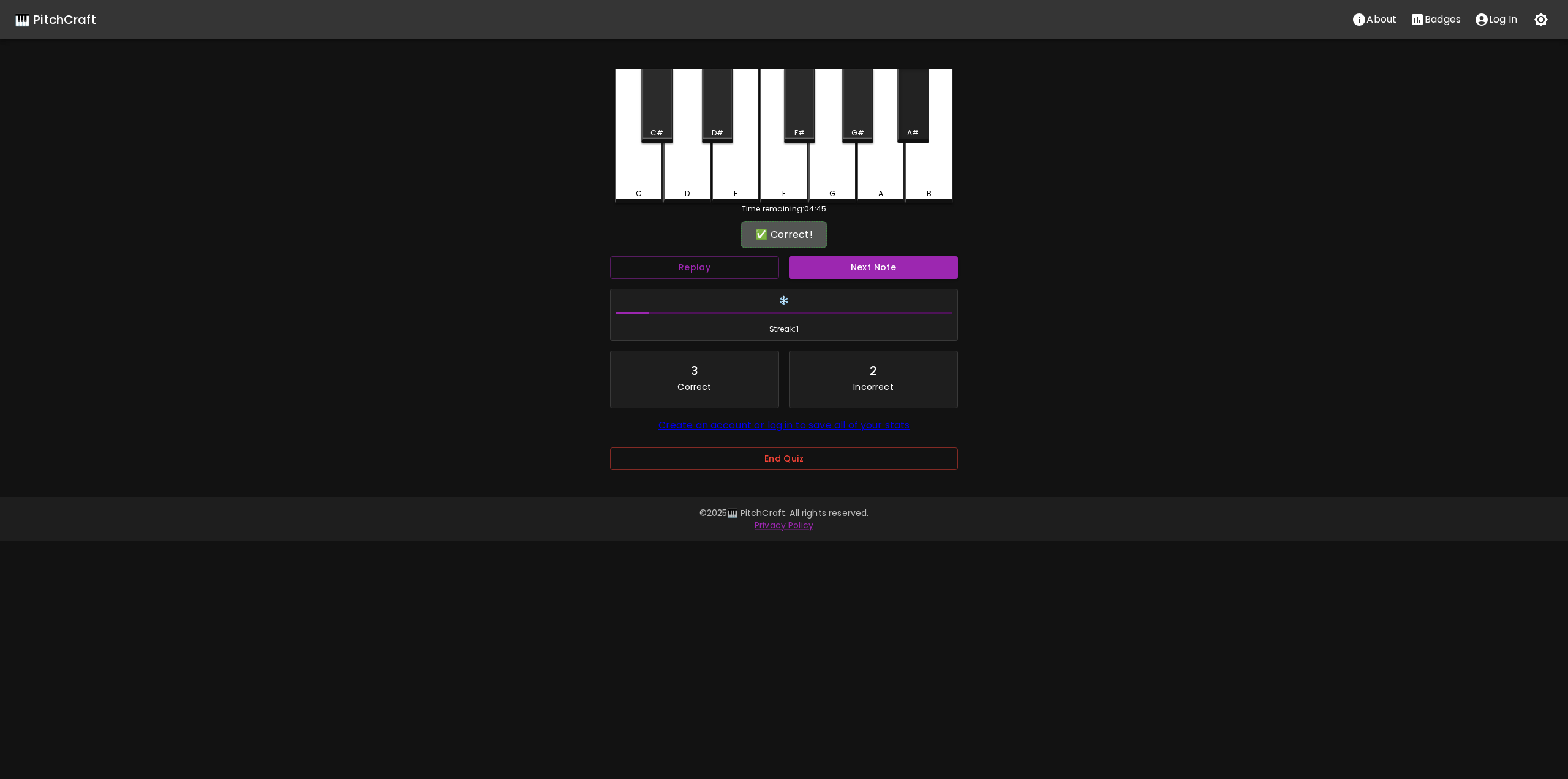
click at [914, 125] on div "A#" at bounding box center [912, 105] width 31 height 74
click at [816, 276] on button "Next Note" at bounding box center [873, 267] width 169 height 23
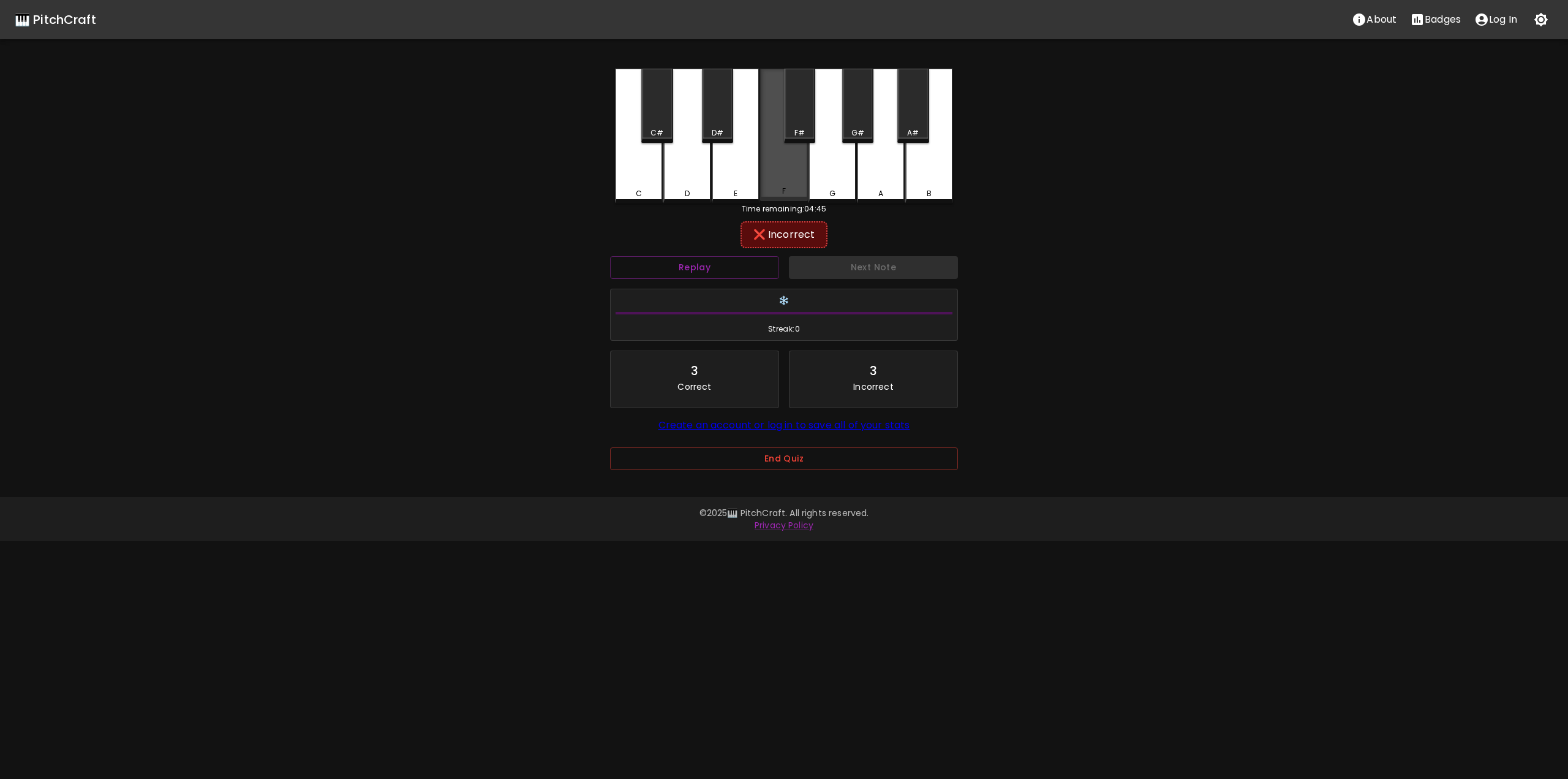
click at [788, 194] on div "F" at bounding box center [783, 191] width 45 height 11
click at [744, 228] on div "❌ Incorrect" at bounding box center [784, 234] width 87 height 27
click at [718, 197] on div "E" at bounding box center [735, 134] width 48 height 132
click at [685, 183] on div "D" at bounding box center [687, 134] width 48 height 132
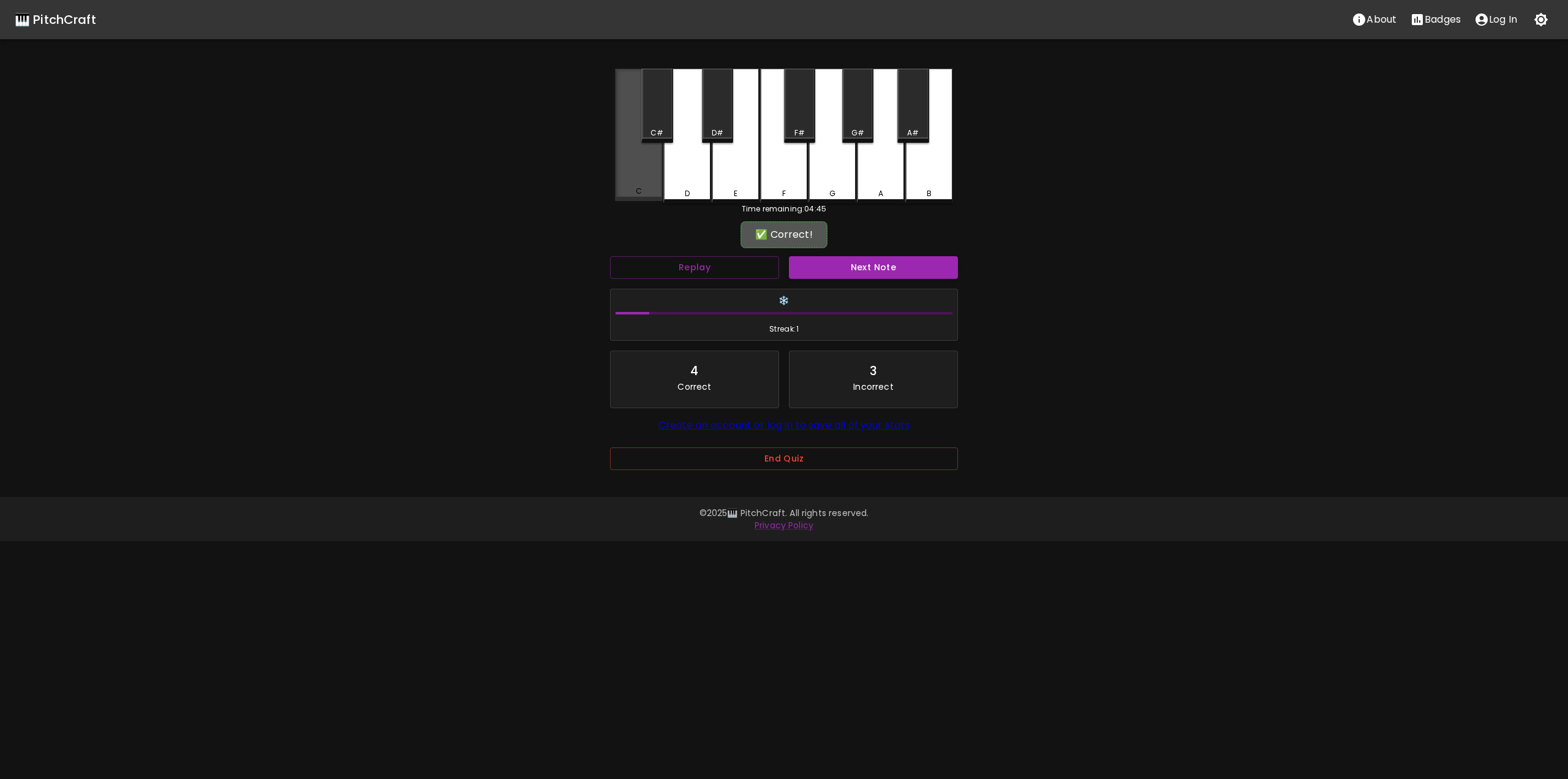
drag, startPoint x: 650, startPoint y: 176, endPoint x: 646, endPoint y: 182, distance: 7.2
click at [646, 182] on div "C" at bounding box center [638, 134] width 48 height 132
click at [813, 275] on button "Next Note" at bounding box center [873, 267] width 169 height 23
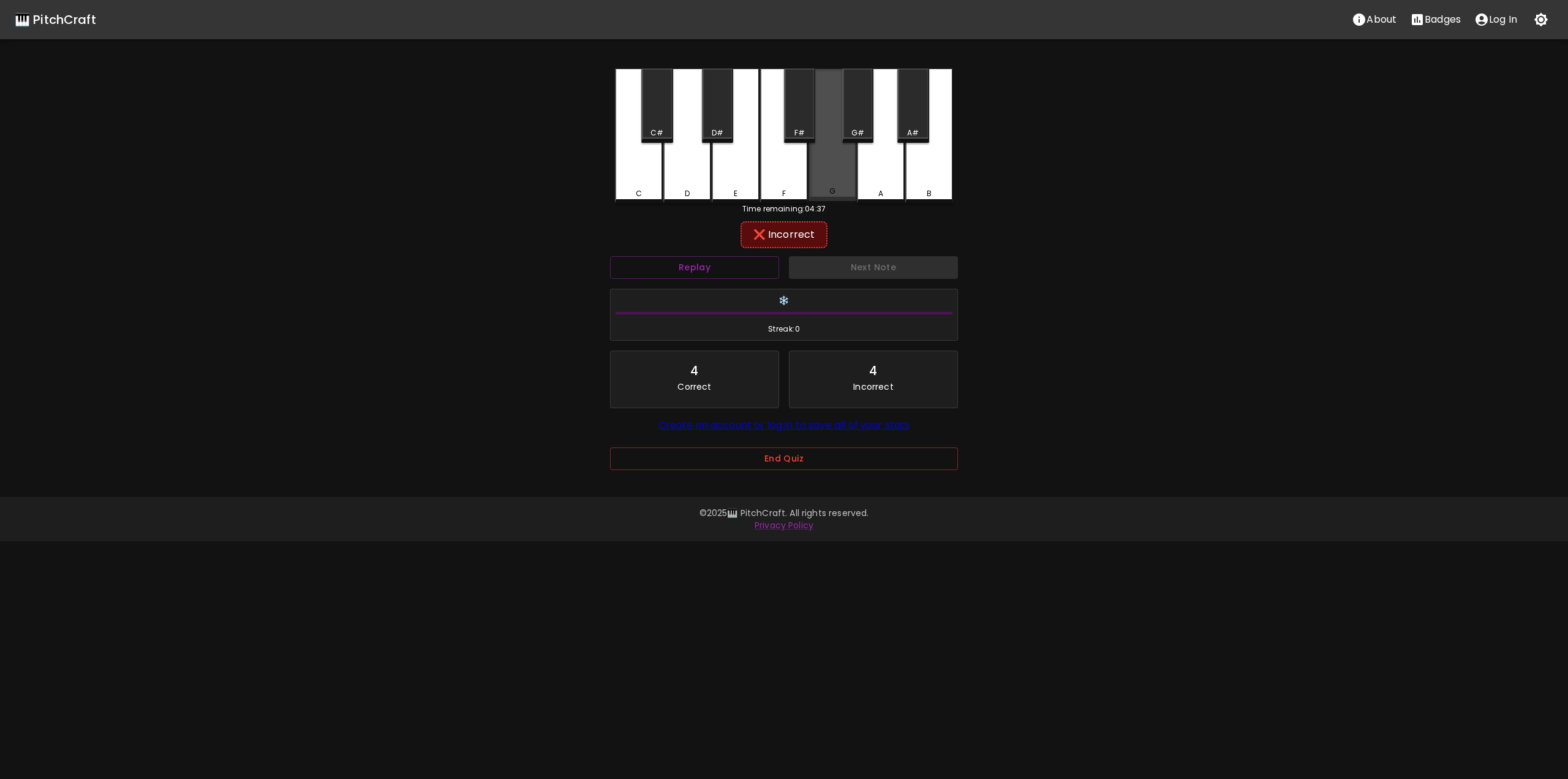
click at [842, 171] on div "G" at bounding box center [832, 134] width 48 height 132
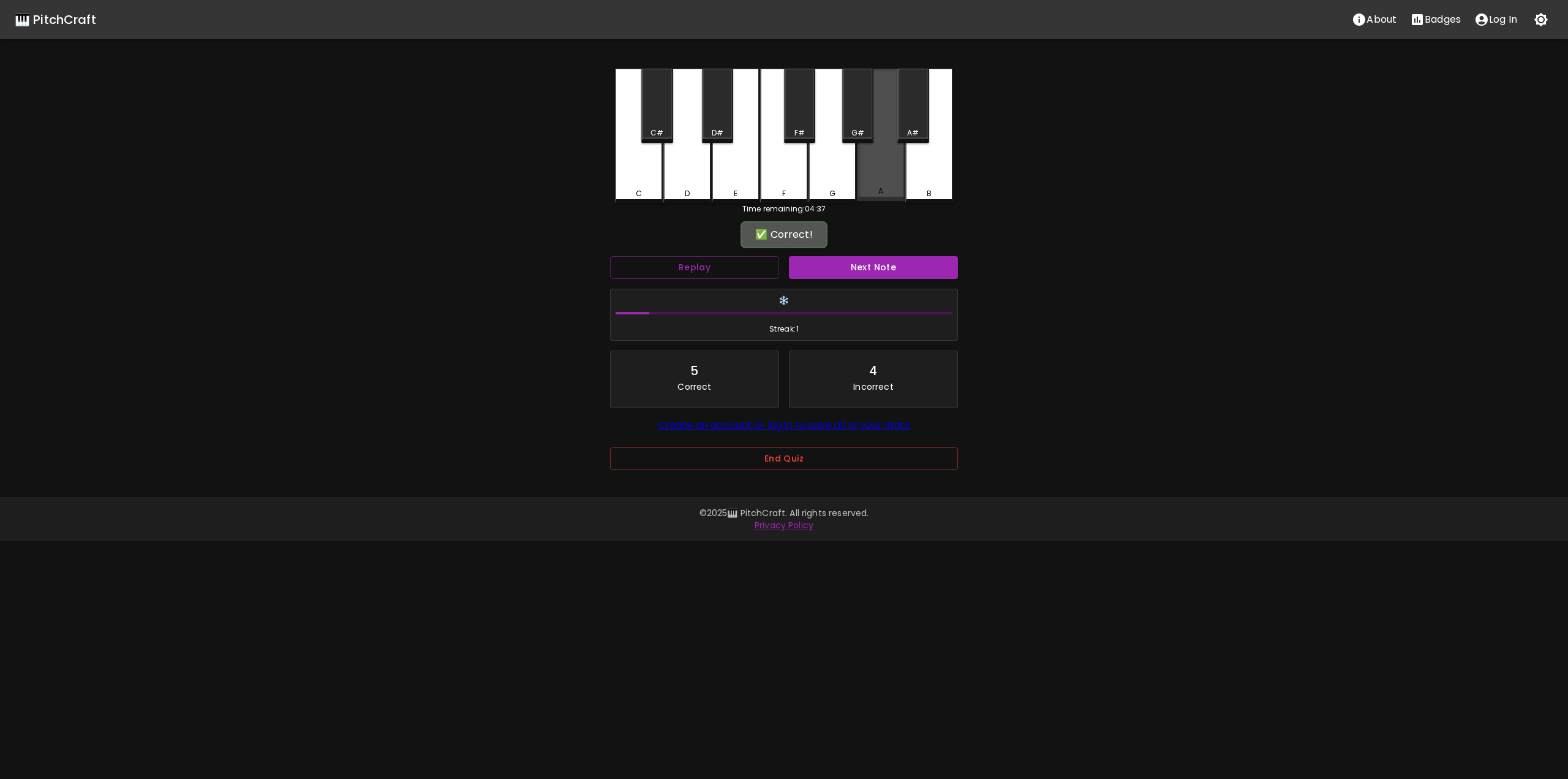
click at [874, 119] on div "A" at bounding box center [881, 134] width 48 height 132
click at [872, 269] on button "Next Note" at bounding box center [873, 267] width 169 height 23
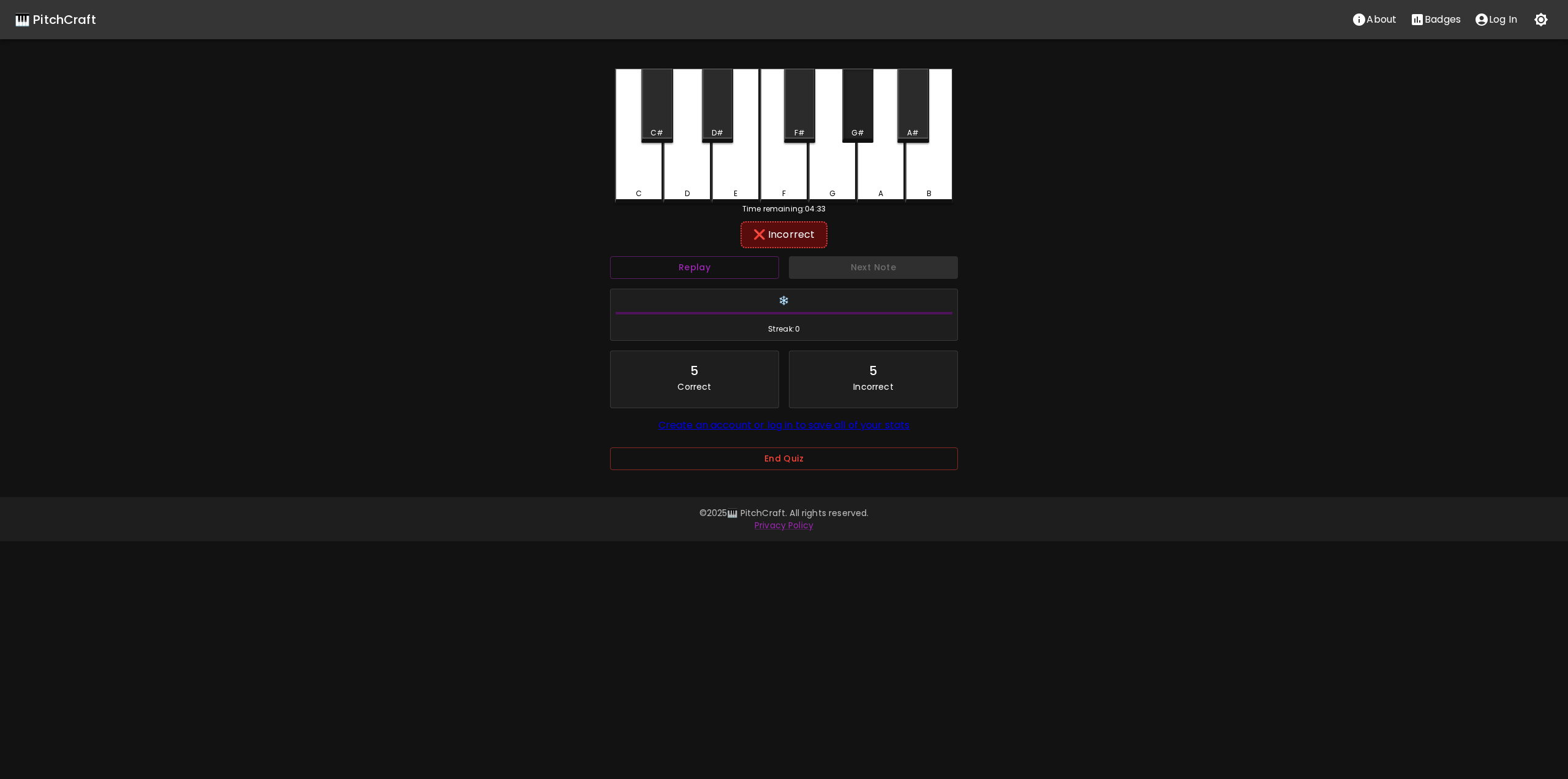
click at [853, 114] on div "G#" at bounding box center [857, 105] width 31 height 74
click at [925, 115] on div "C C# D D# E F F# G G# A A# B" at bounding box center [783, 136] width 338 height 135
drag, startPoint x: 915, startPoint y: 115, endPoint x: 899, endPoint y: 114, distance: 16.0
click at [913, 115] on div "A#" at bounding box center [912, 105] width 31 height 74
